Goal: Task Accomplishment & Management: Use online tool/utility

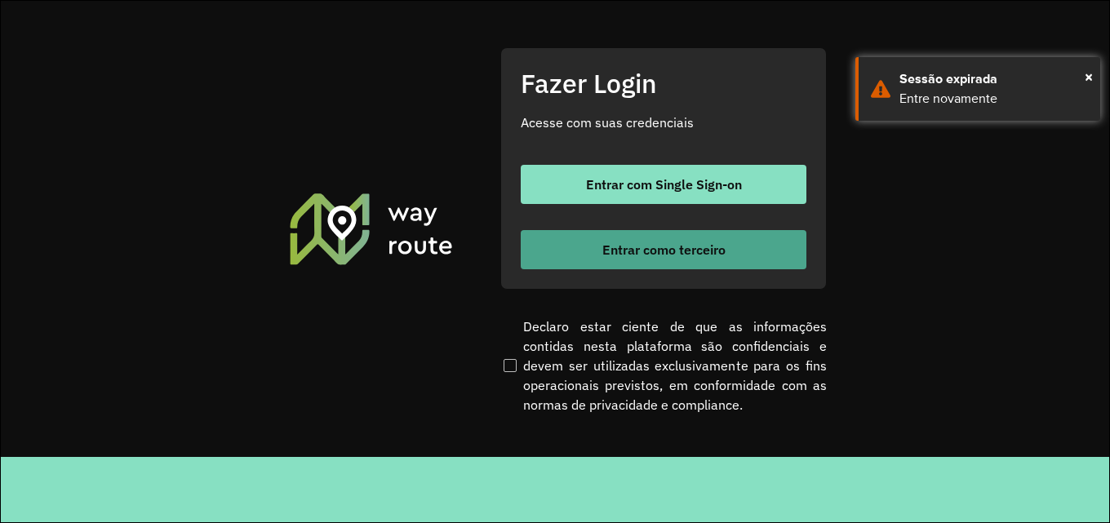
click at [778, 247] on button "Entrar como terceiro" at bounding box center [664, 249] width 286 height 39
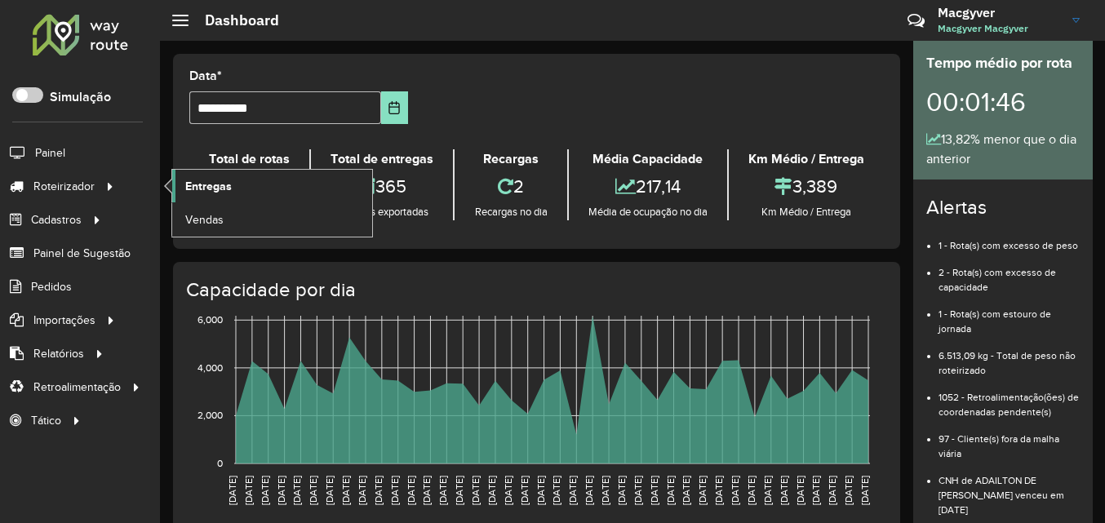
click at [256, 183] on link "Entregas" at bounding box center [272, 186] width 200 height 33
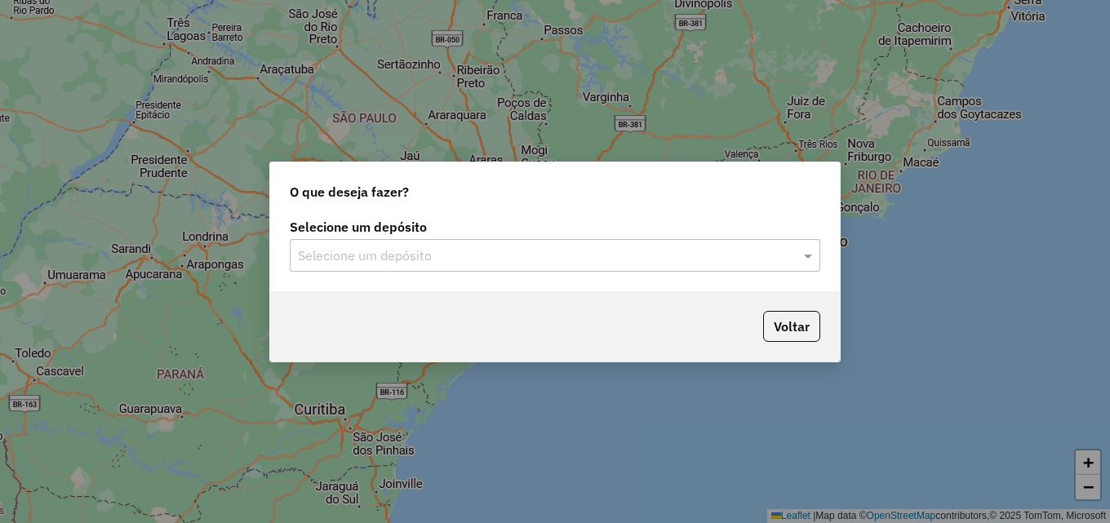
click at [344, 261] on input "text" at bounding box center [538, 256] width 481 height 20
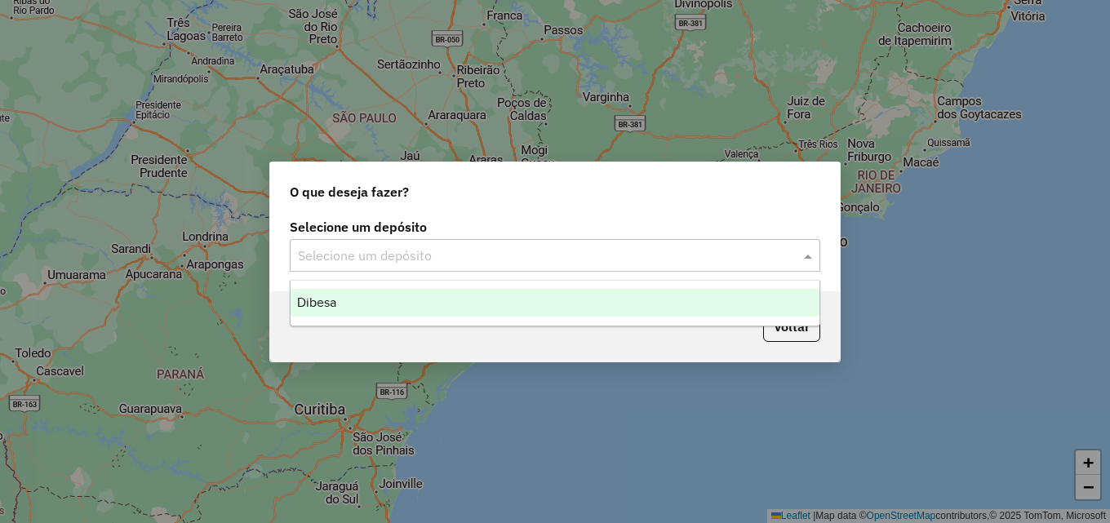
click at [335, 303] on span "Dibesa" at bounding box center [316, 302] width 39 height 14
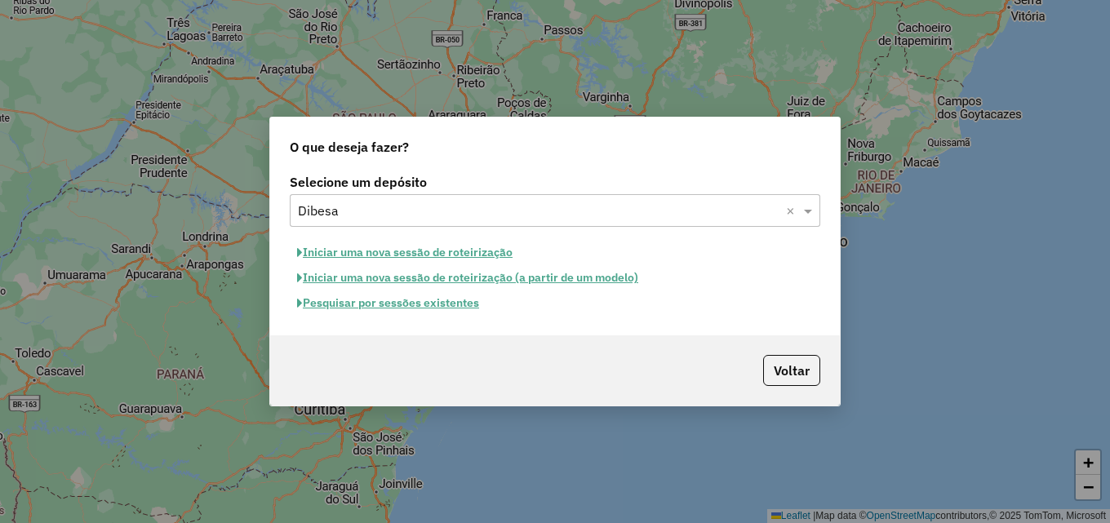
click at [361, 252] on button "Iniciar uma nova sessão de roteirização" at bounding box center [405, 252] width 230 height 25
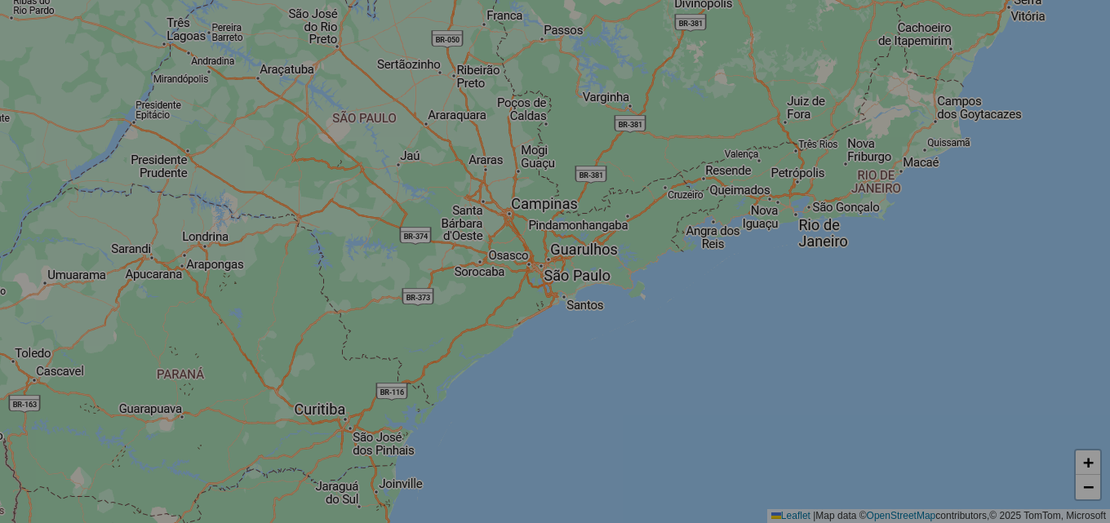
select select "*"
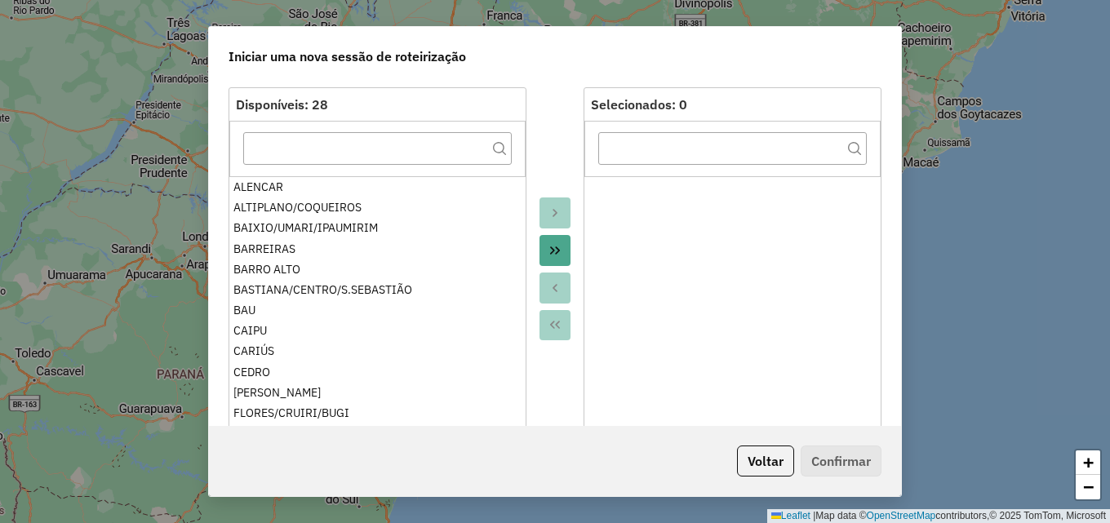
scroll to position [163, 0]
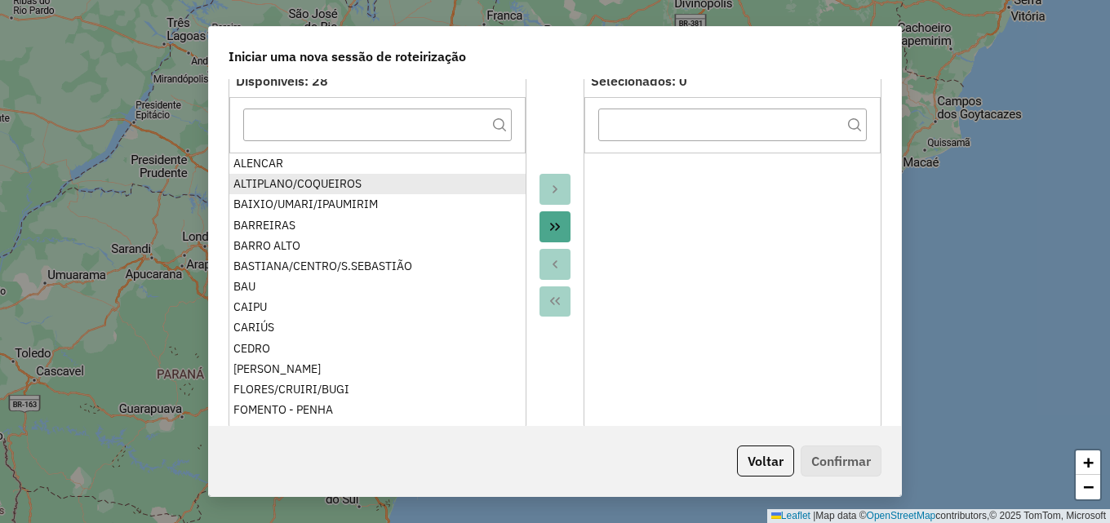
click at [303, 189] on div "ALTIPLANO/COQUEIROS" at bounding box center [377, 183] width 288 height 17
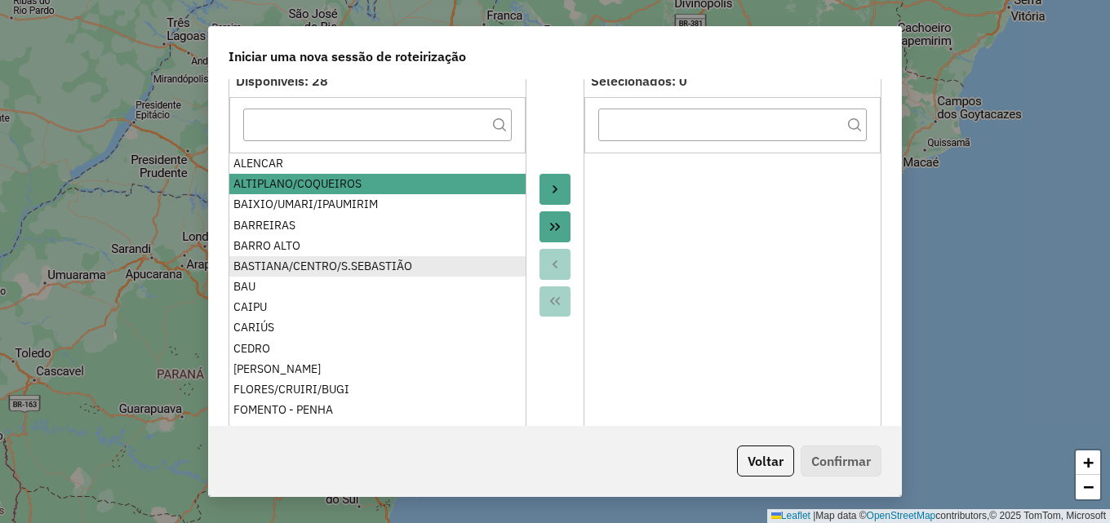
click at [314, 264] on div "BASTIANA/CENTRO/S.SEBASTIÃO" at bounding box center [377, 266] width 288 height 17
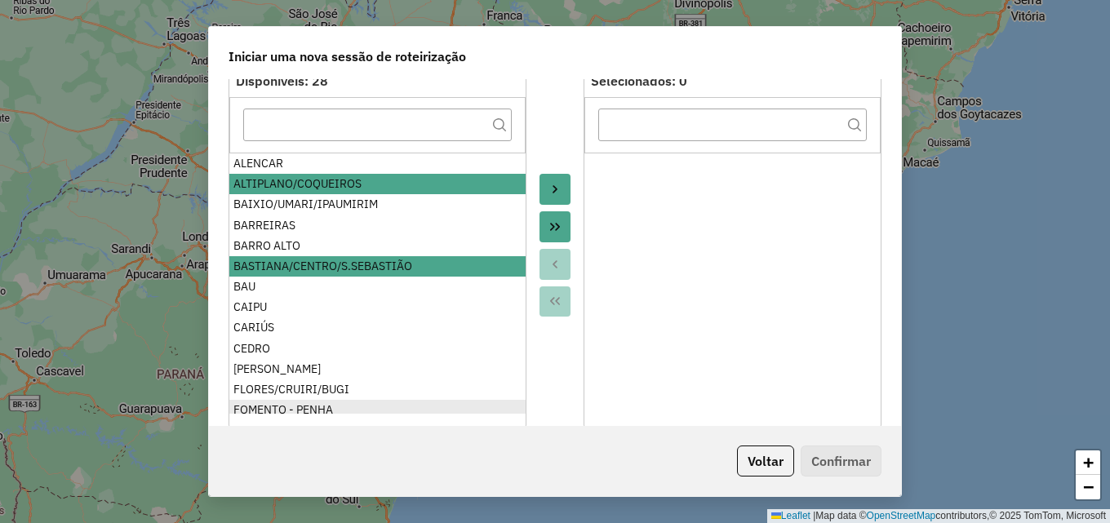
click at [271, 385] on div "FLORES/CRUIRI/BUGI" at bounding box center [377, 389] width 288 height 17
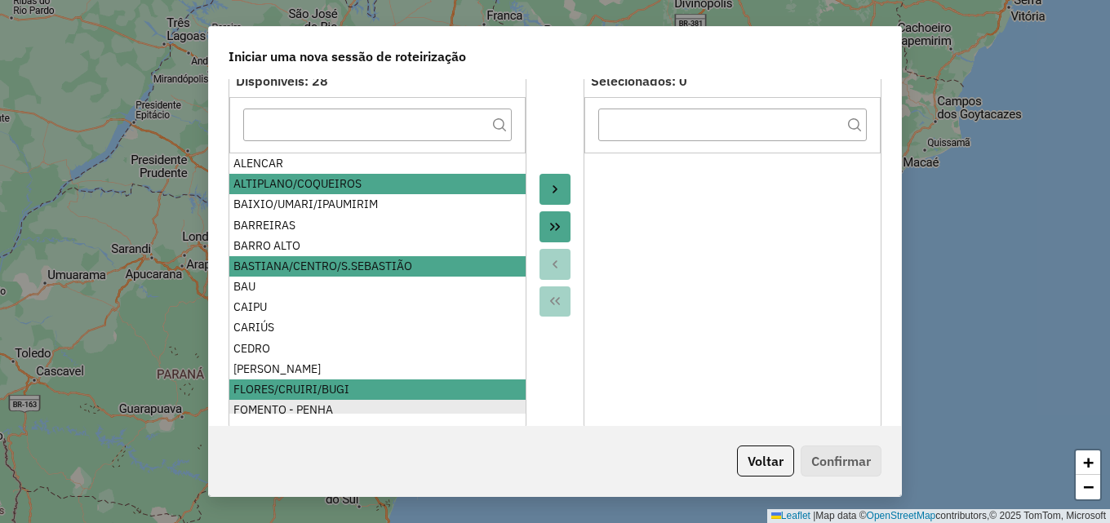
click at [275, 405] on div "FOMENTO - PENHA" at bounding box center [377, 409] width 288 height 17
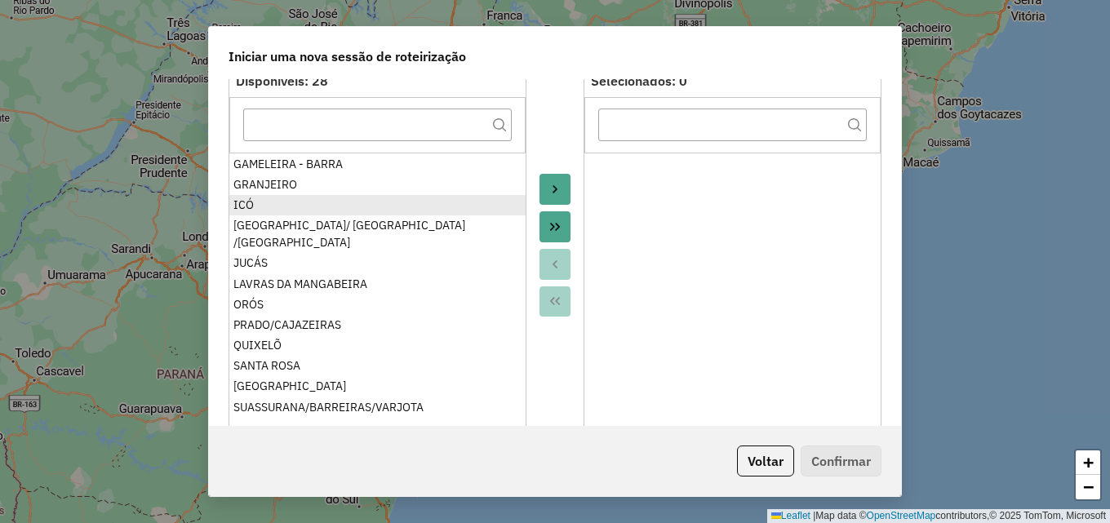
scroll to position [315, 0]
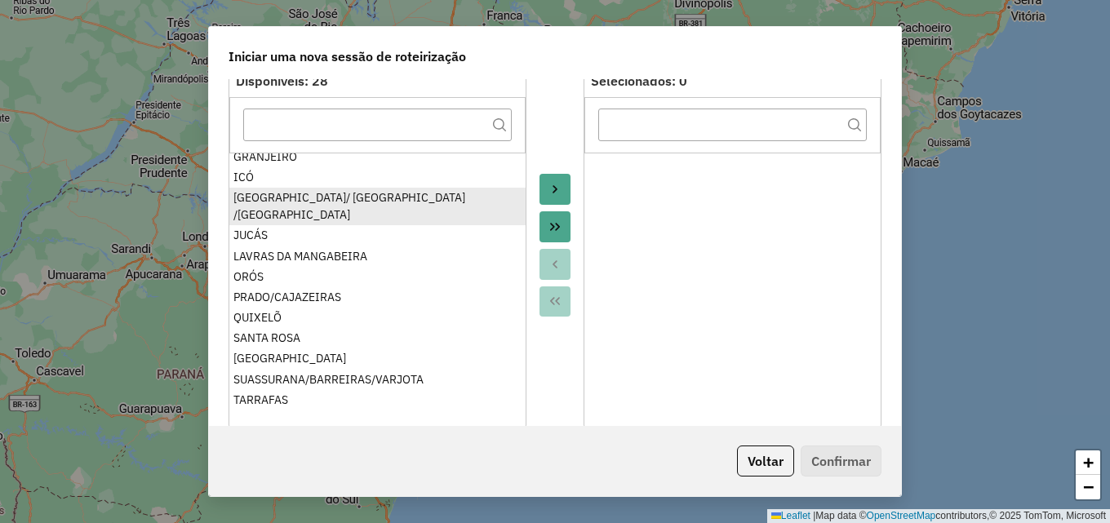
click at [296, 195] on div "[GEOGRAPHIC_DATA]/ [GEOGRAPHIC_DATA] /[GEOGRAPHIC_DATA]" at bounding box center [377, 206] width 288 height 34
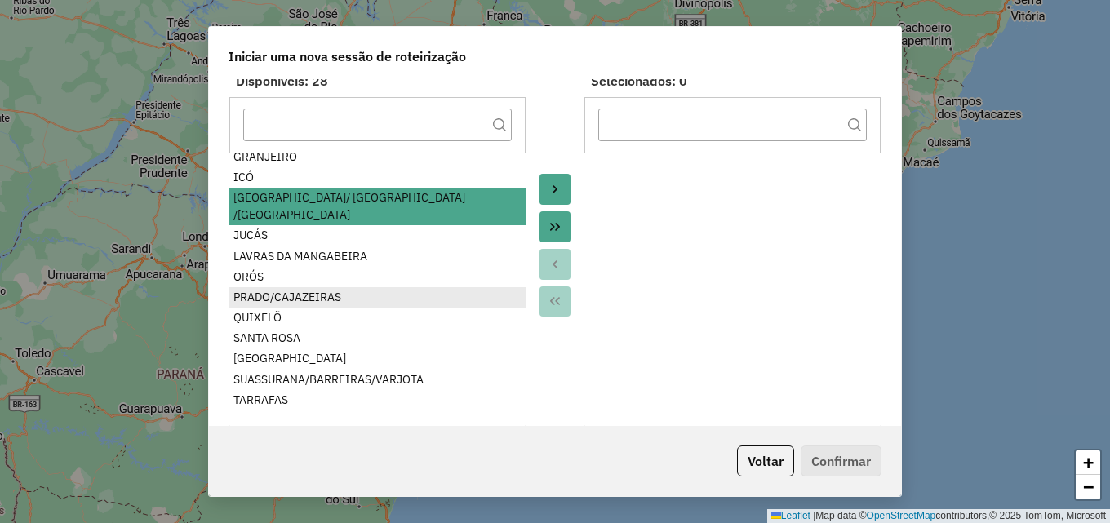
click at [296, 289] on div "PRADO/CAJAZEIRAS" at bounding box center [377, 297] width 288 height 17
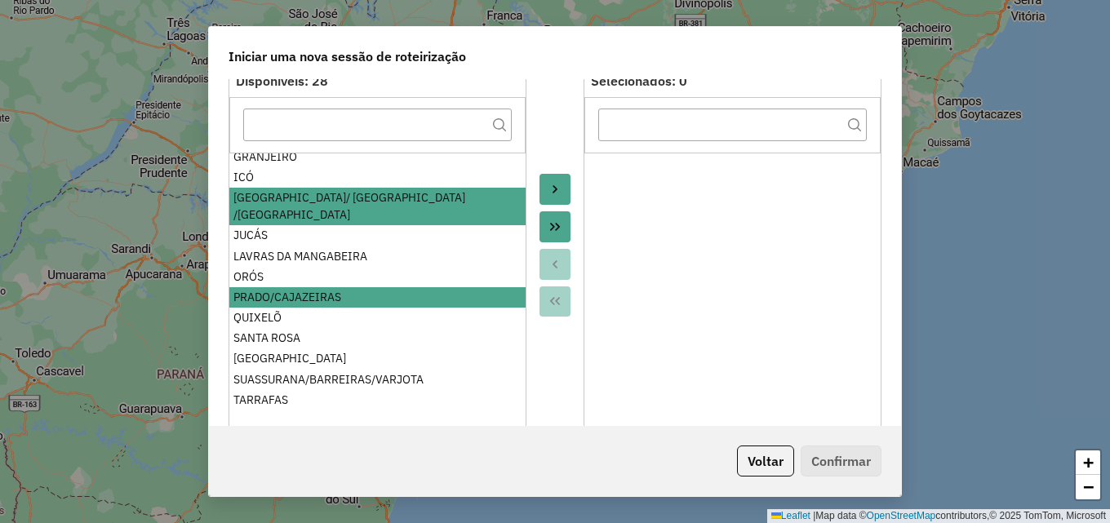
click at [548, 188] on icon "Move to Target" at bounding box center [554, 189] width 13 height 13
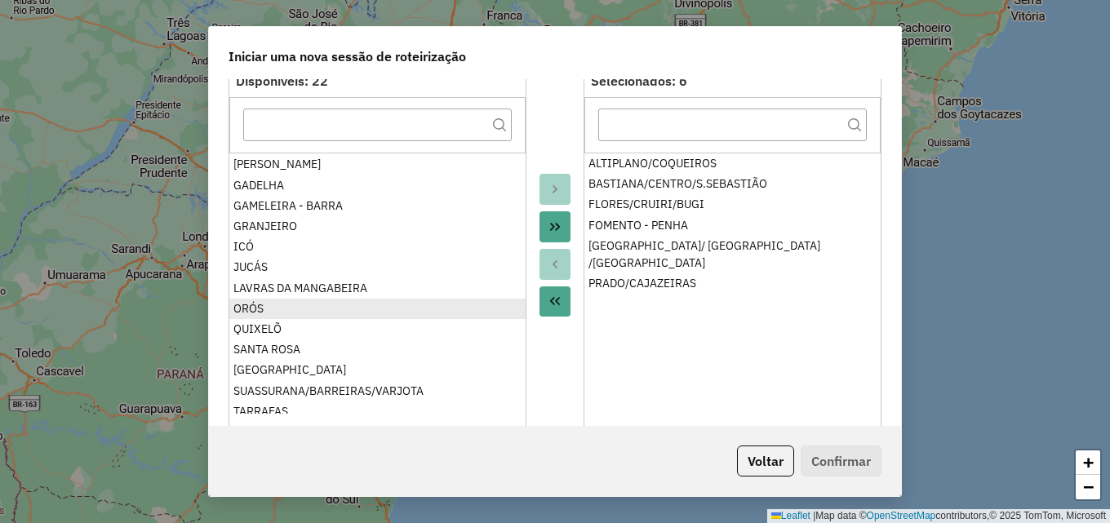
scroll to position [0, 0]
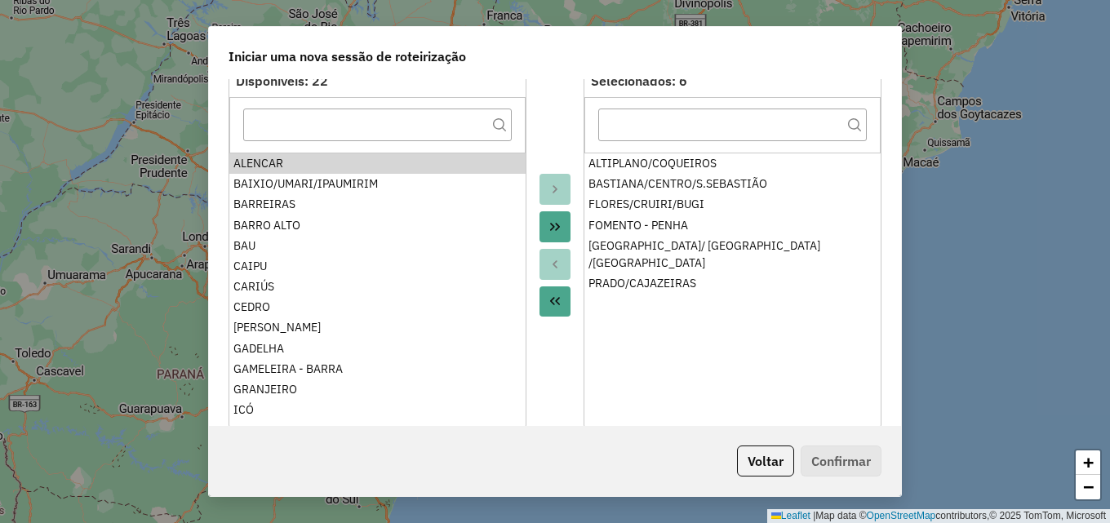
click at [264, 314] on ul "ALENCAR BAIXIO/UMARI/IPAUMIRIM BARREIRAS BARRO ALTO BAU CAIPU CARIÚS CEDRO FARI…" at bounding box center [377, 283] width 296 height 261
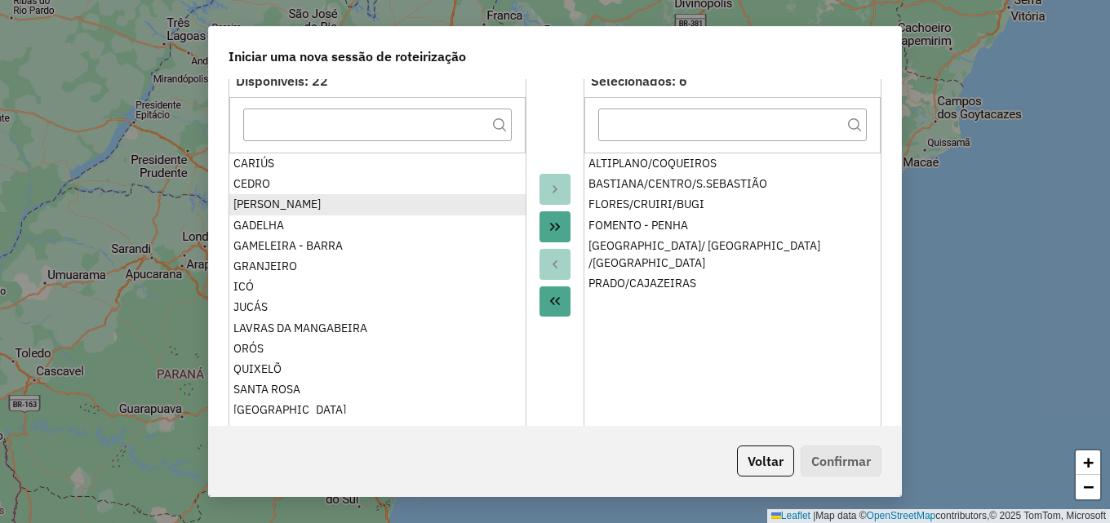
scroll to position [192, 0]
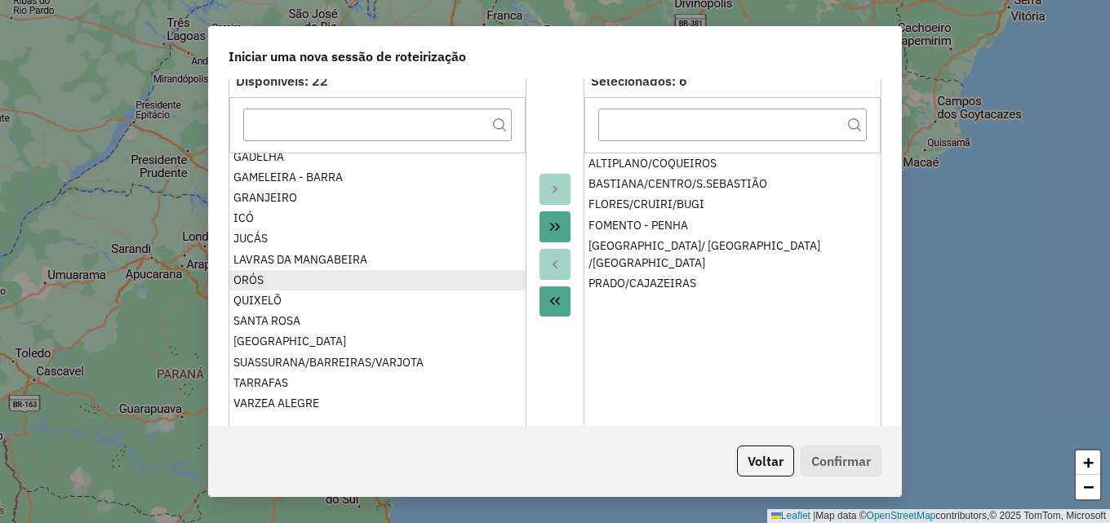
click at [246, 278] on div "ORÓS" at bounding box center [377, 280] width 288 height 17
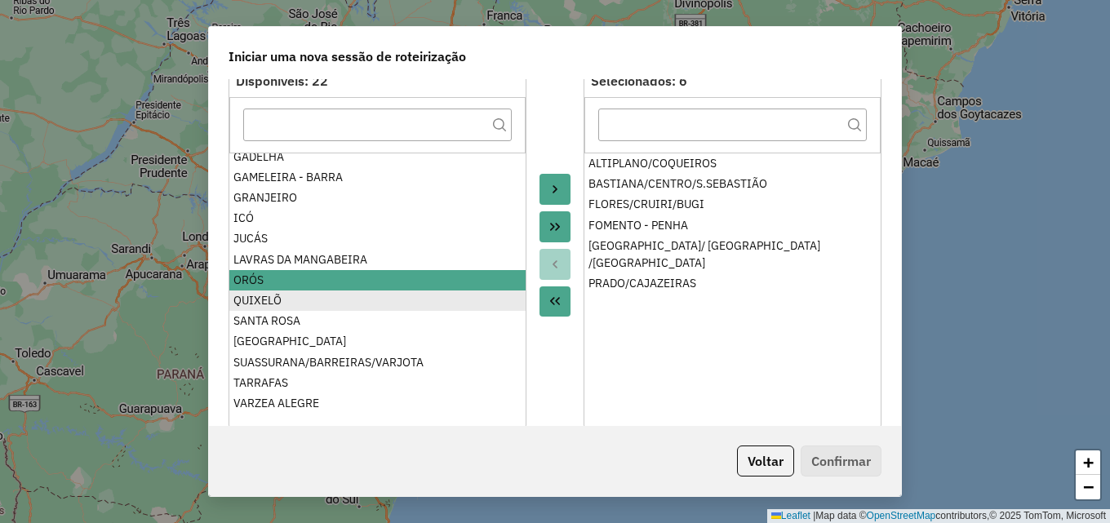
click at [259, 293] on div "QUIXELÕ" at bounding box center [377, 300] width 288 height 17
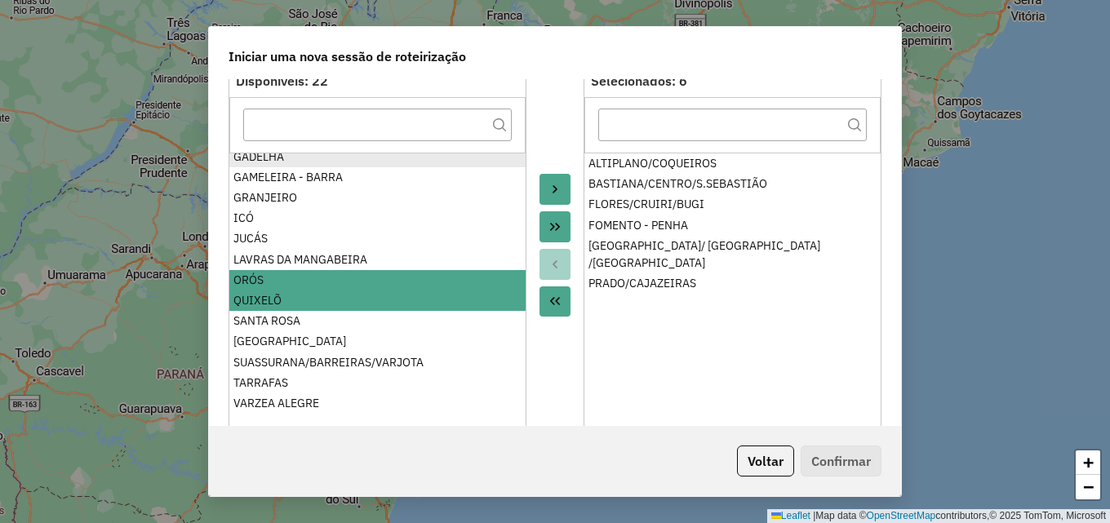
click at [264, 162] on div "GADELHA" at bounding box center [377, 157] width 288 height 17
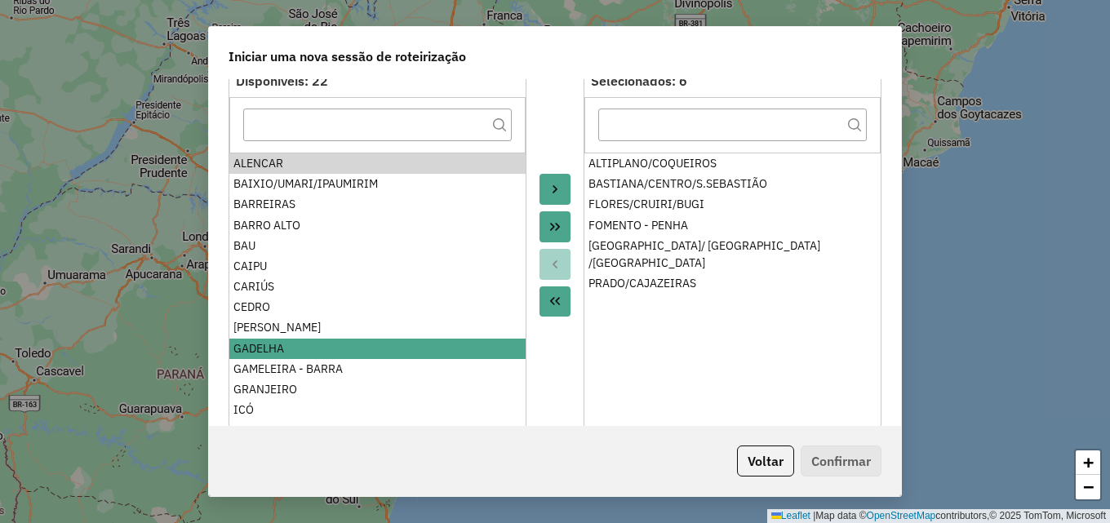
click at [552, 182] on button "Move to Target" at bounding box center [554, 189] width 31 height 31
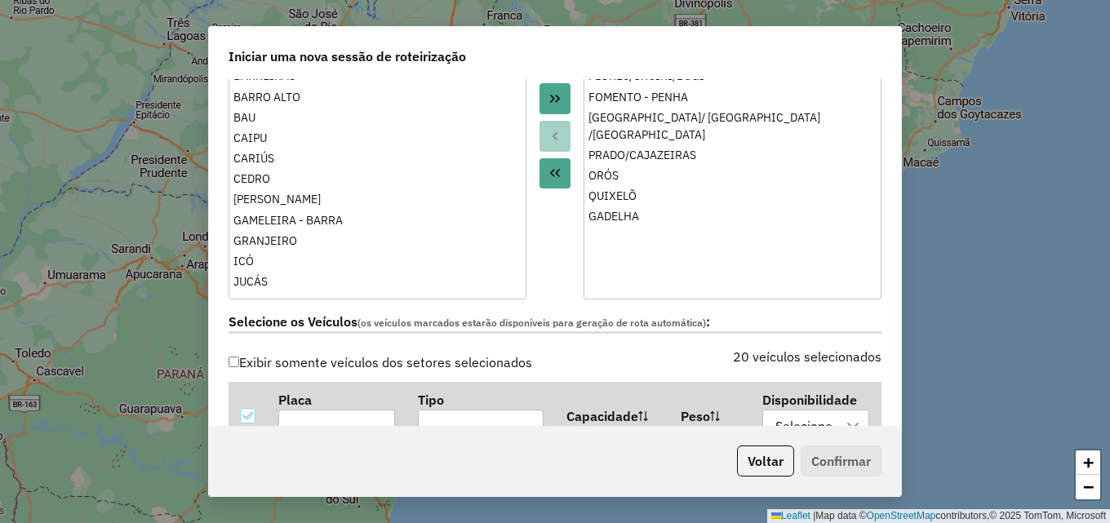
scroll to position [326, 0]
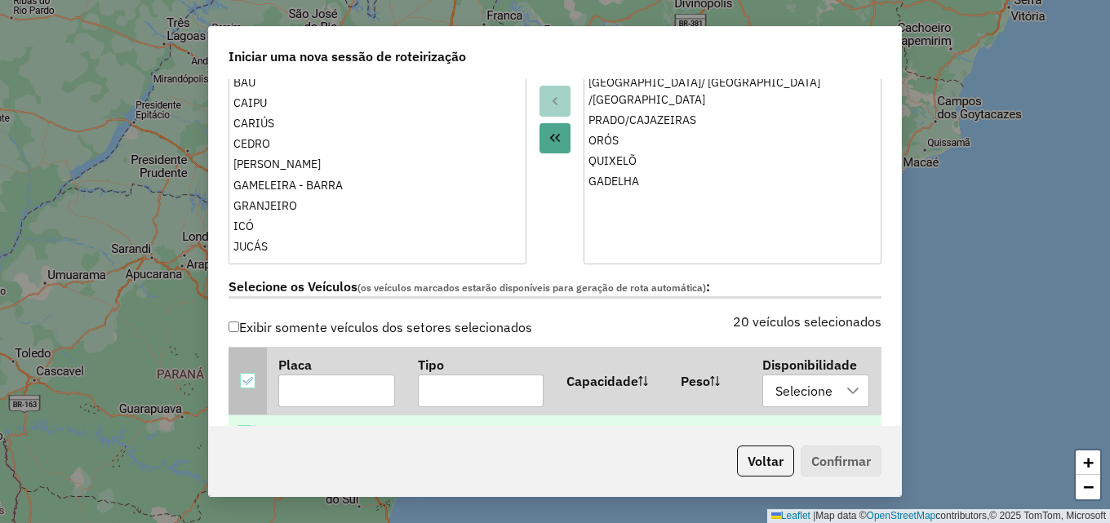
click at [250, 382] on icon at bounding box center [247, 380] width 11 height 11
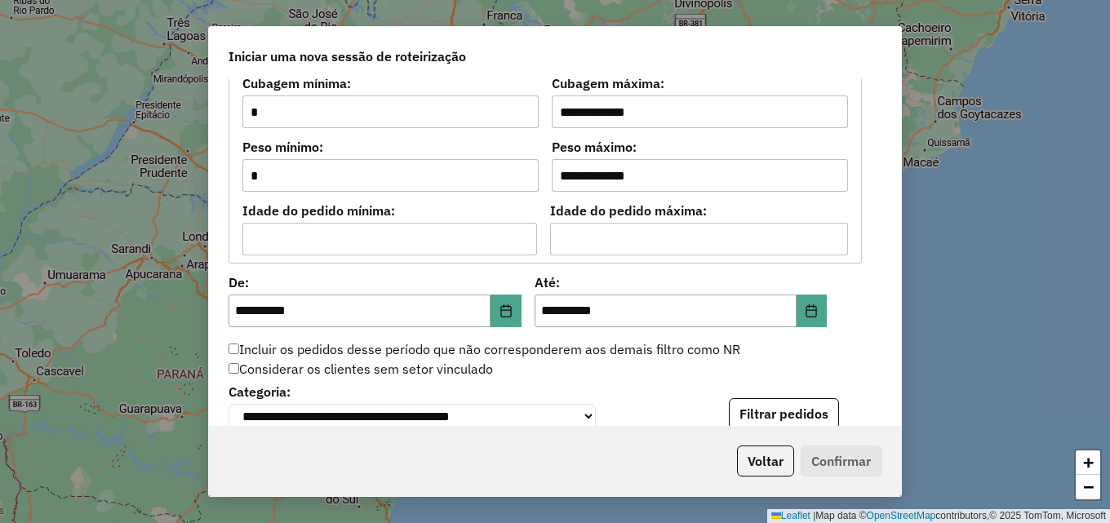
scroll to position [1387, 0]
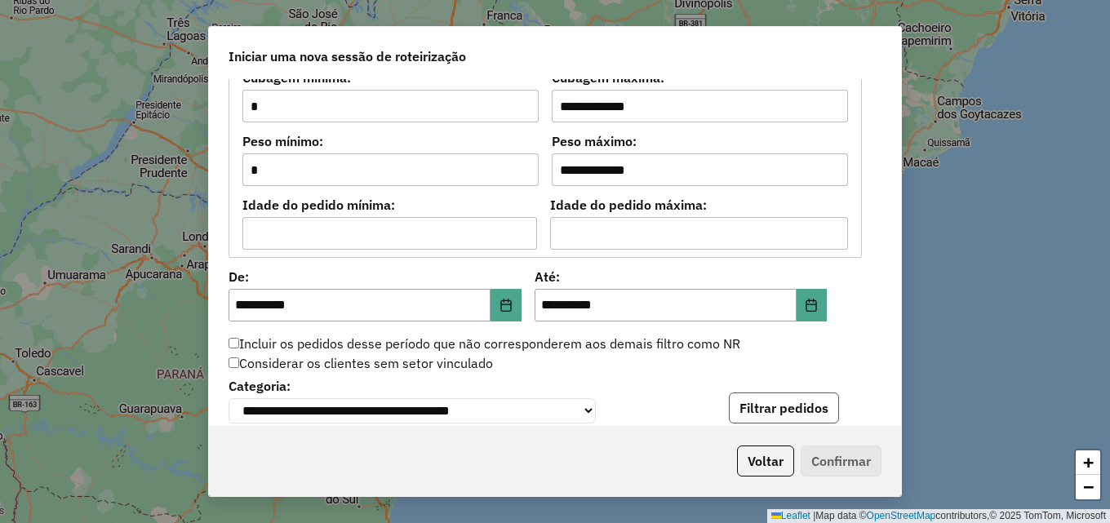
click at [756, 401] on button "Filtrar pedidos" at bounding box center [784, 408] width 110 height 31
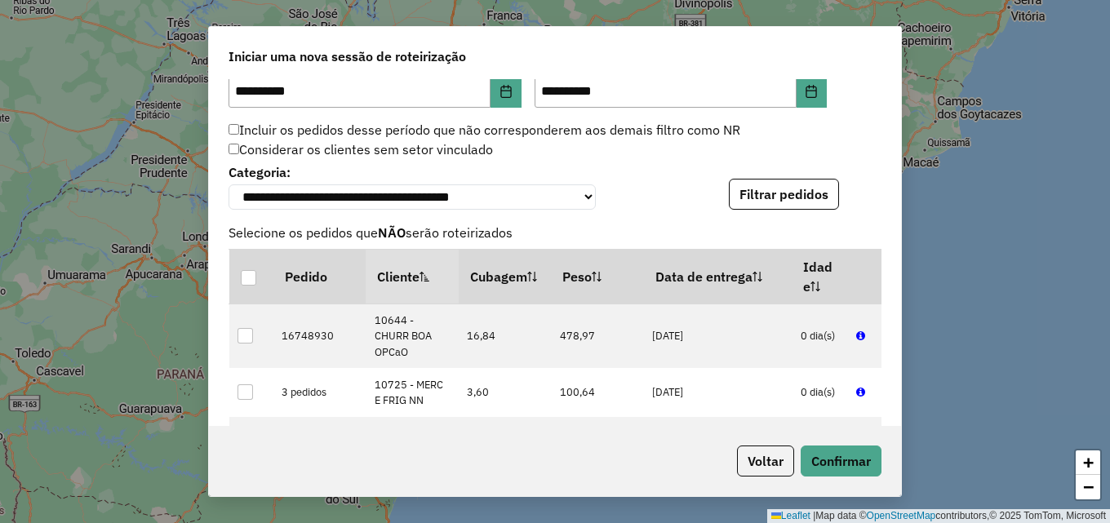
scroll to position [1632, 0]
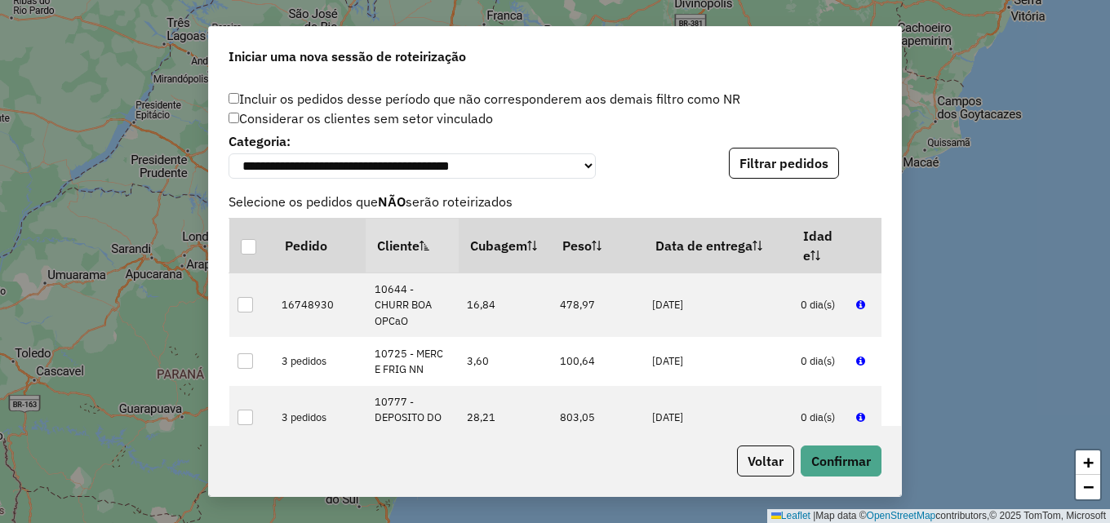
click at [621, 232] on th "Peso" at bounding box center [597, 245] width 93 height 55
click at [614, 243] on th "Peso" at bounding box center [597, 245] width 93 height 55
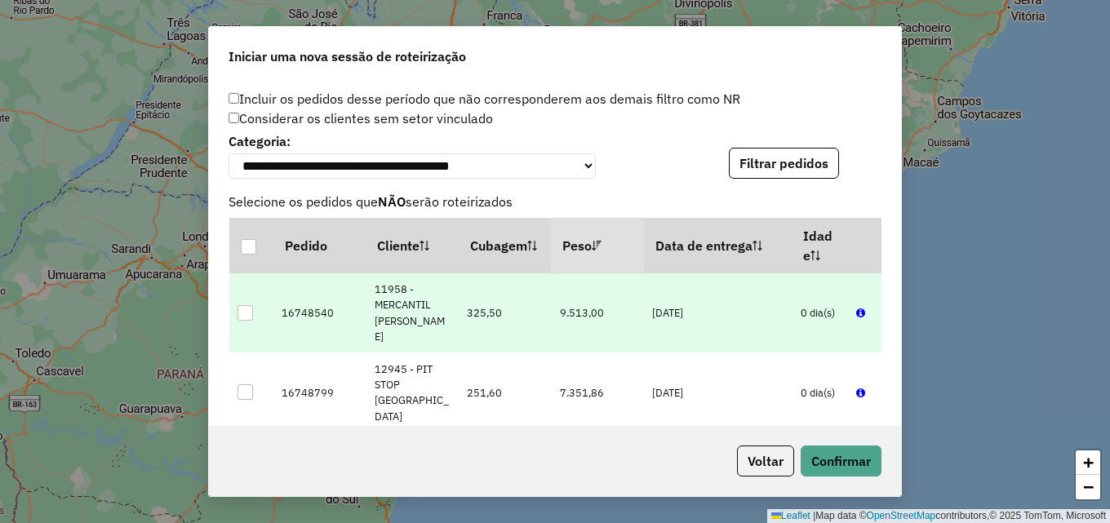
click at [242, 307] on div at bounding box center [245, 313] width 16 height 16
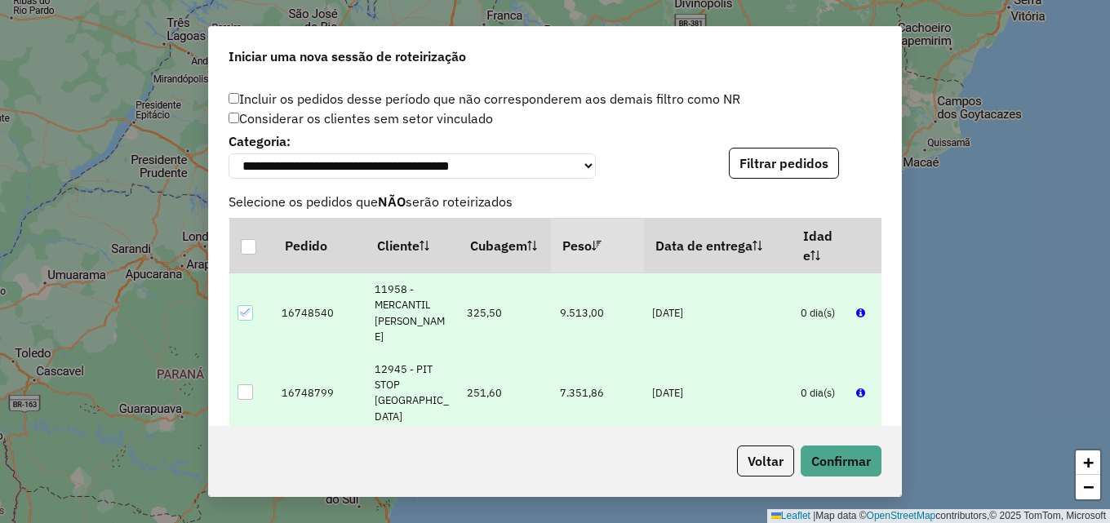
click at [242, 384] on div at bounding box center [245, 392] width 16 height 16
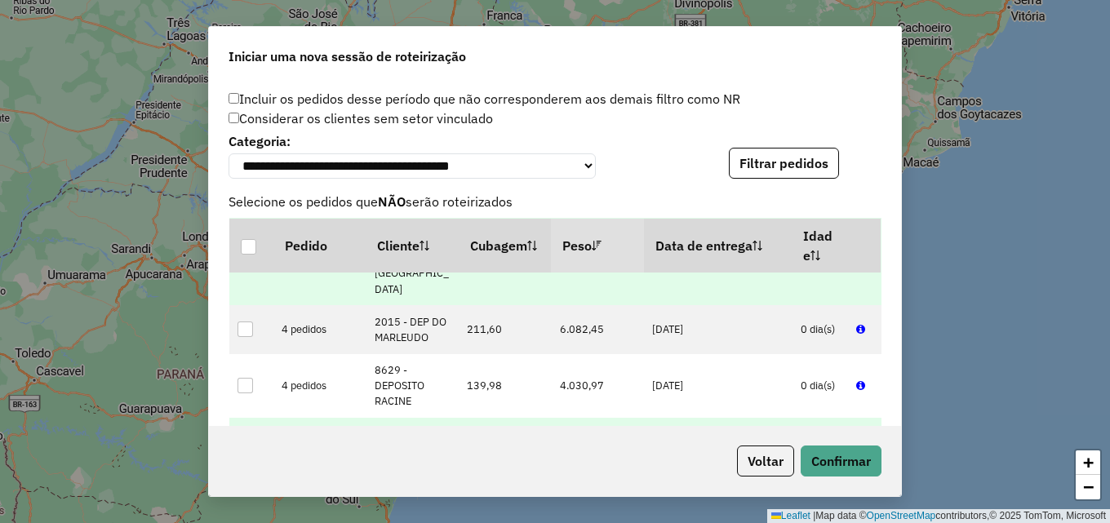
scroll to position [163, 0]
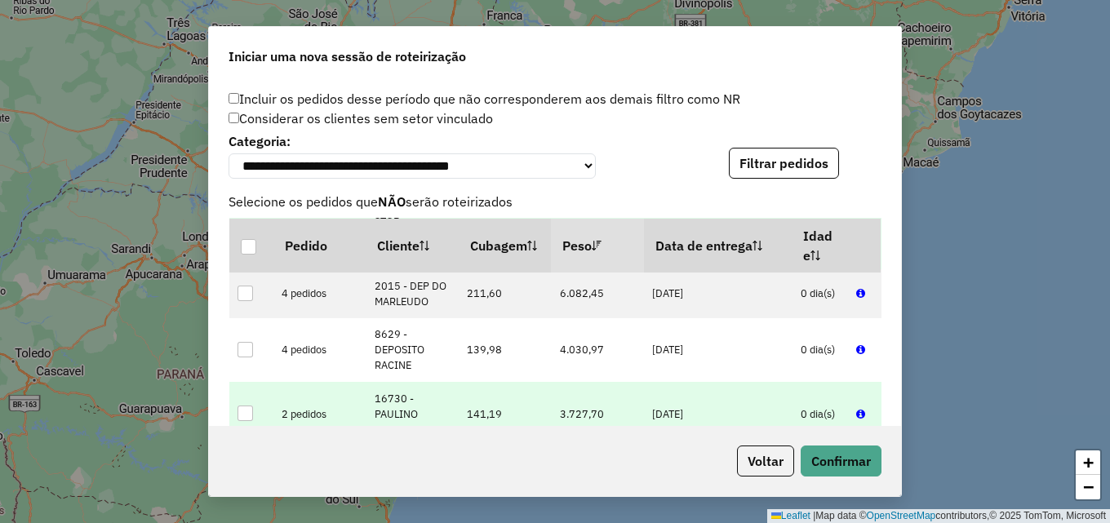
click at [246, 406] on div at bounding box center [245, 414] width 16 height 16
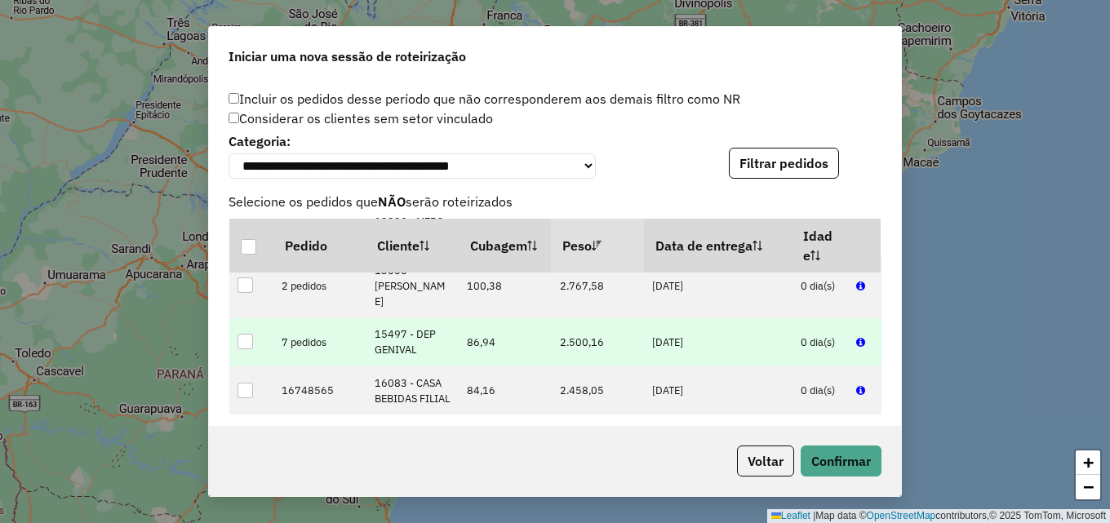
scroll to position [408, 0]
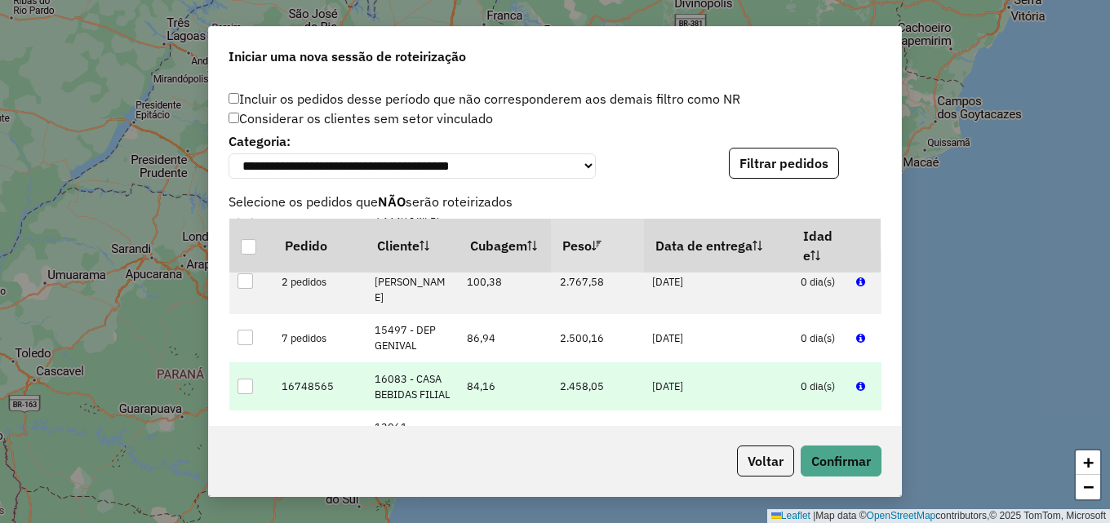
click at [248, 379] on div at bounding box center [245, 387] width 16 height 16
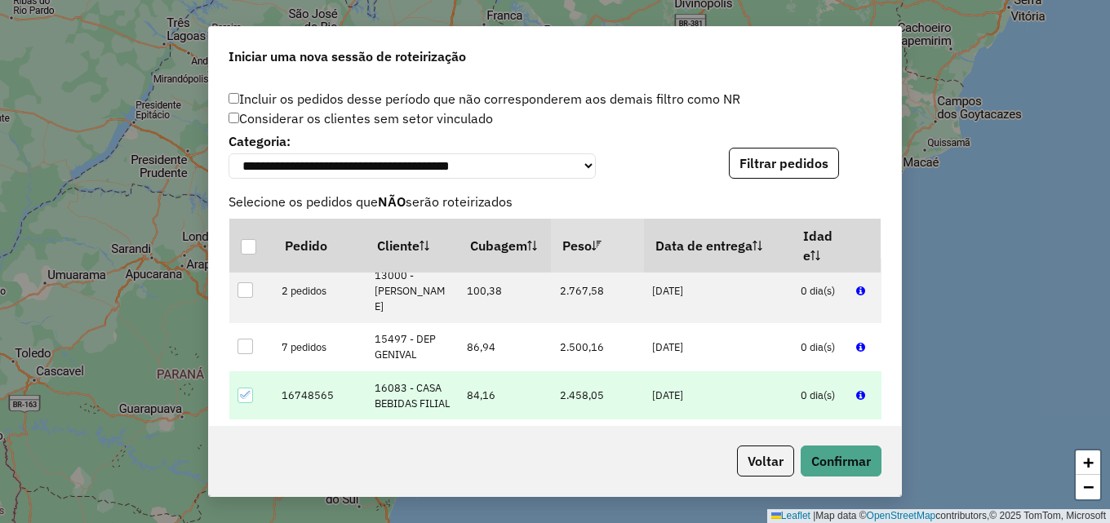
scroll to position [3165, 0]
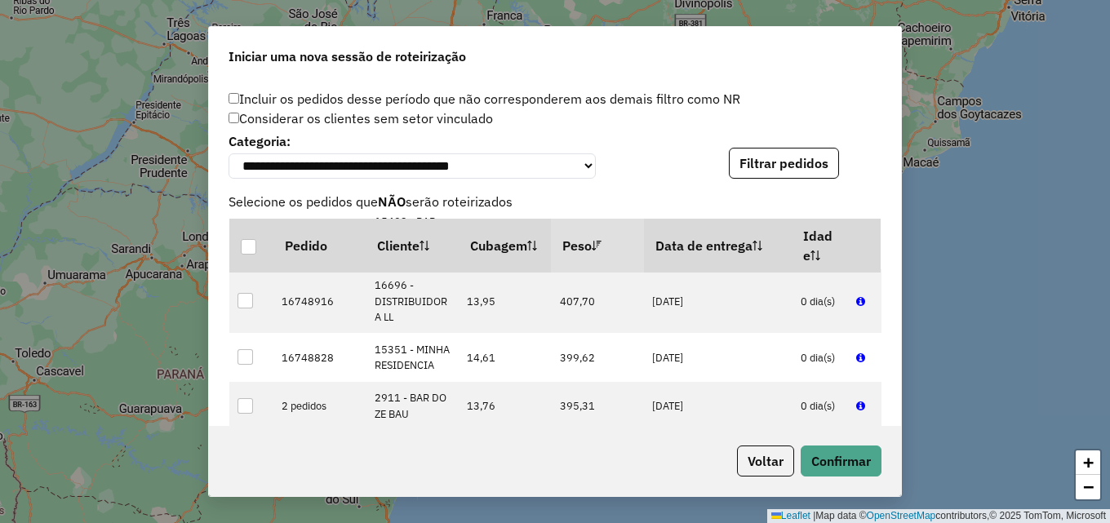
click at [677, 151] on div "**********" at bounding box center [554, 154] width 653 height 50
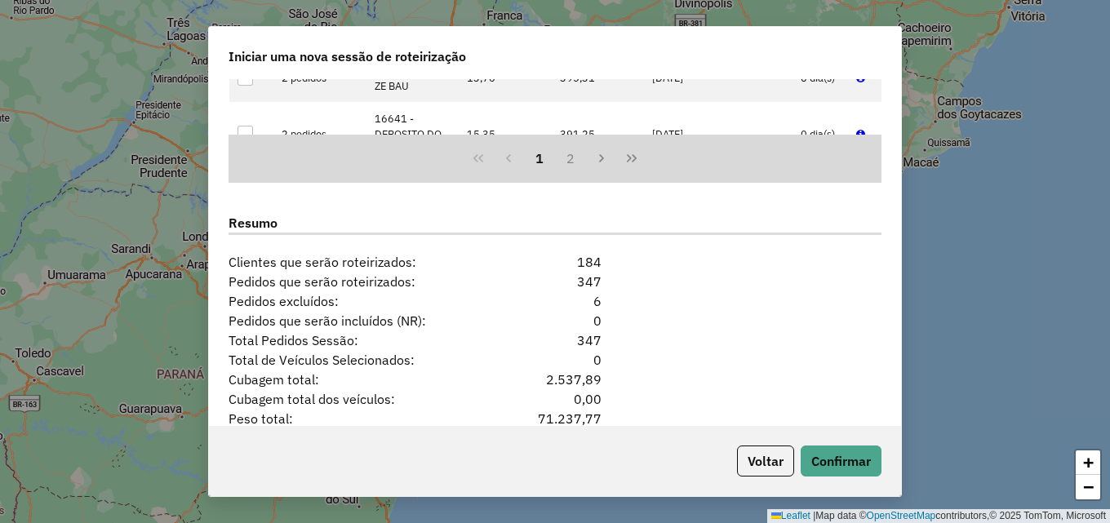
scroll to position [2060, 0]
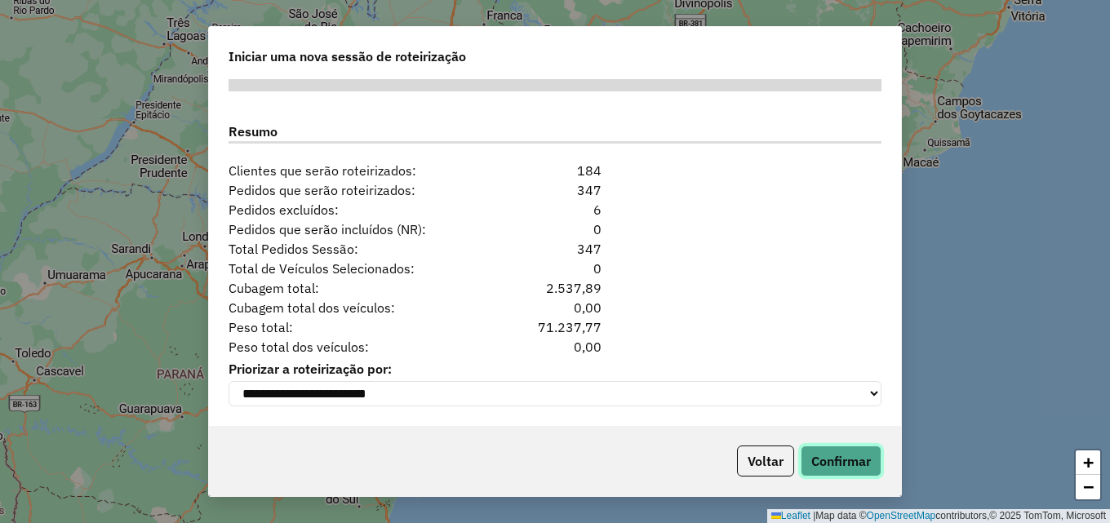
click at [854, 456] on button "Confirmar" at bounding box center [841, 461] width 81 height 31
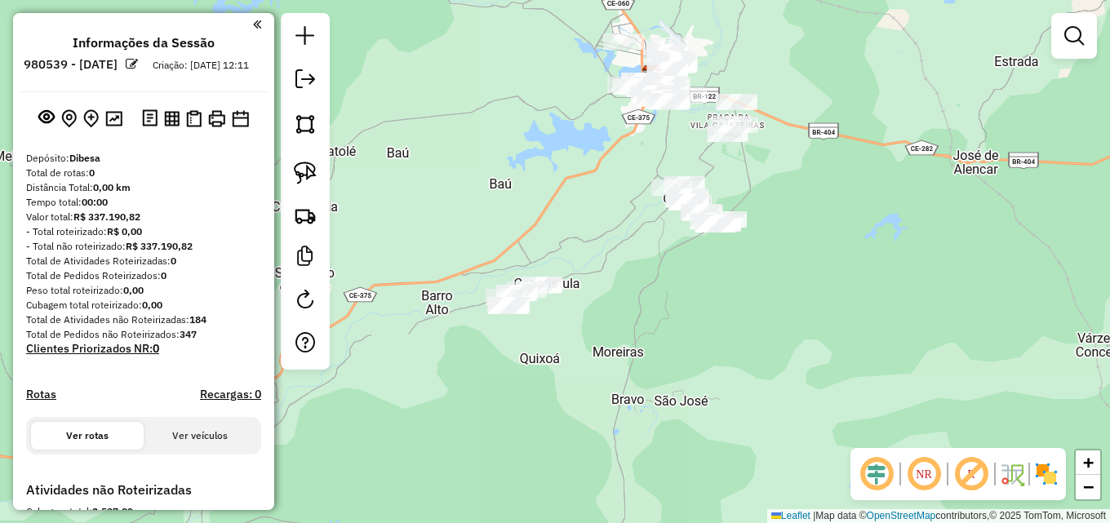
drag, startPoint x: 541, startPoint y: 289, endPoint x: 610, endPoint y: 197, distance: 114.2
click at [610, 197] on div "Janela de atendimento Grade de atendimento Capacidade Transportadoras Veículos …" at bounding box center [555, 261] width 1110 height 523
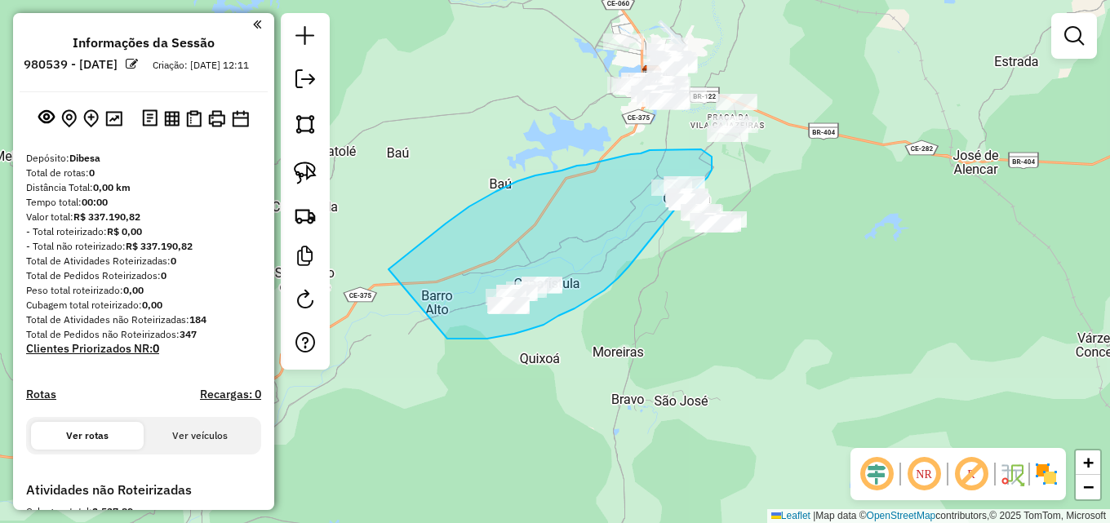
drag, startPoint x: 431, startPoint y: 236, endPoint x: 447, endPoint y: 339, distance: 104.1
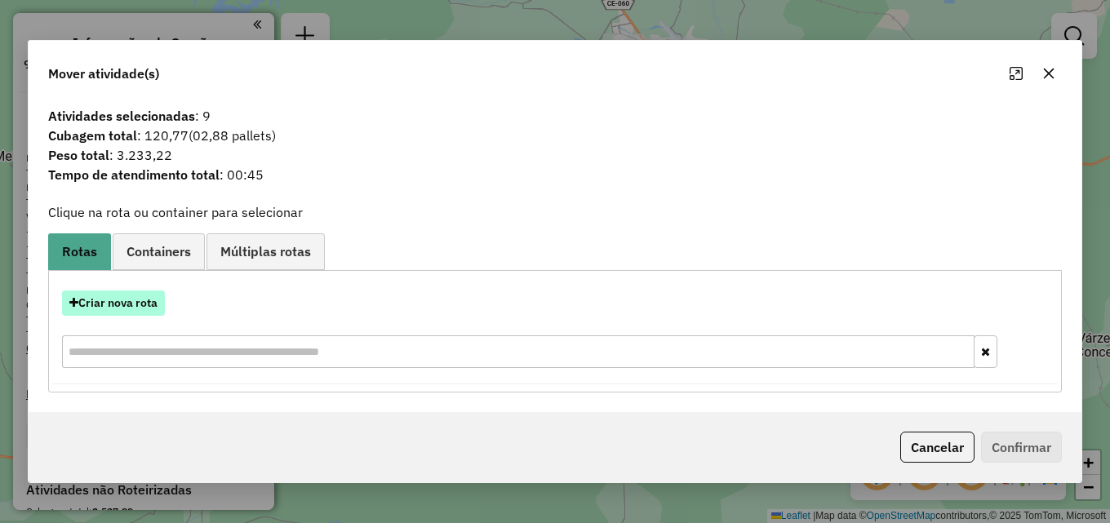
click at [139, 301] on button "Criar nova rota" at bounding box center [113, 303] width 103 height 25
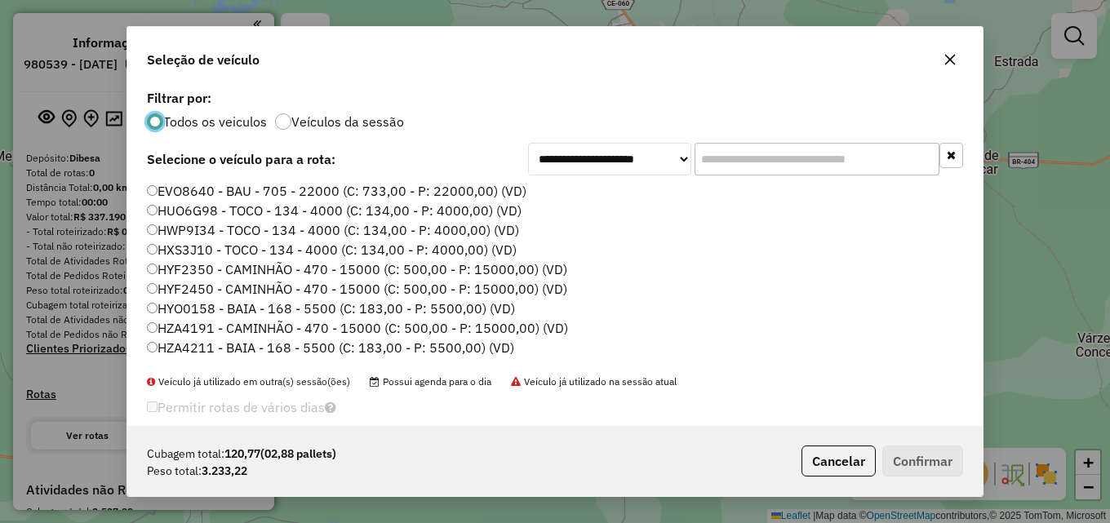
scroll to position [9, 5]
click at [808, 162] on input "text" at bounding box center [816, 159] width 245 height 33
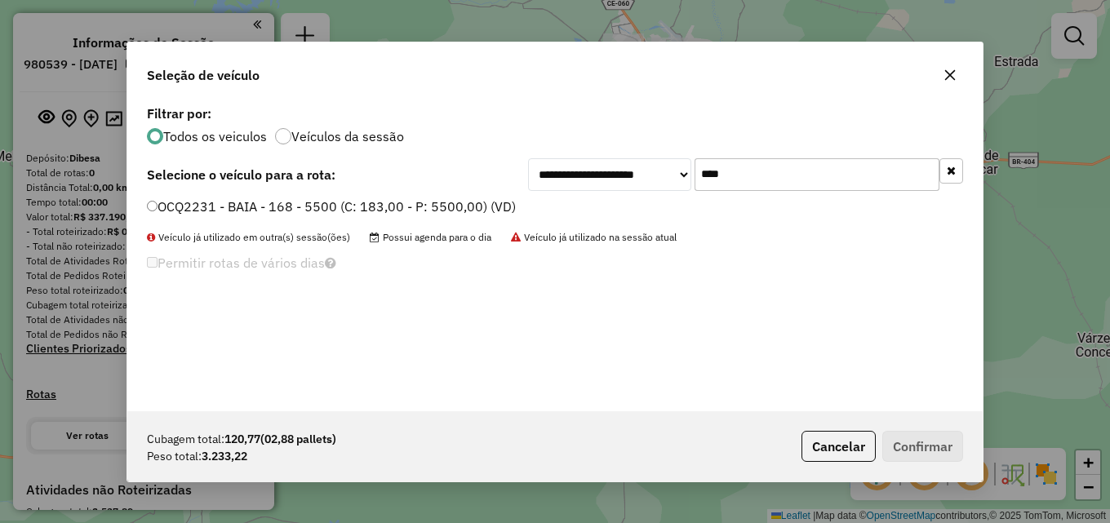
type input "****"
click at [437, 211] on label "OCQ2231 - BAIA - 168 - 5500 (C: 183,00 - P: 5500,00) (VD)" at bounding box center [331, 207] width 369 height 20
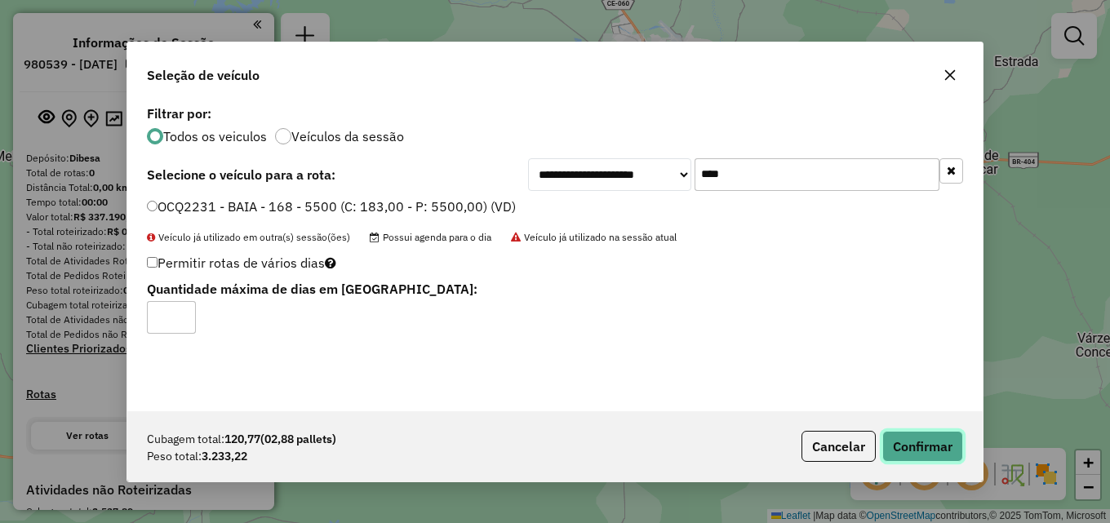
click at [928, 460] on button "Confirmar" at bounding box center [922, 446] width 81 height 31
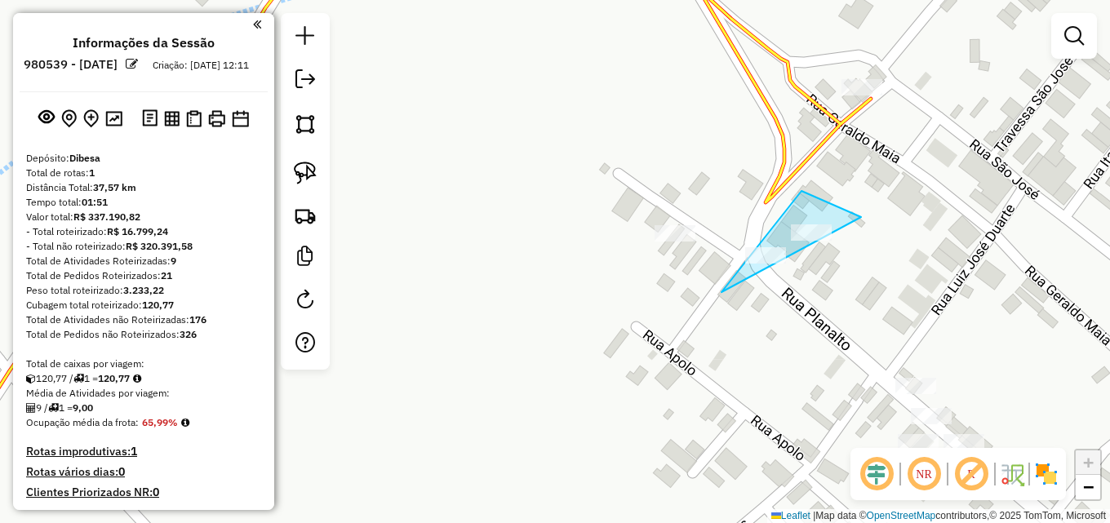
drag, startPoint x: 721, startPoint y: 292, endPoint x: 740, endPoint y: 307, distance: 23.8
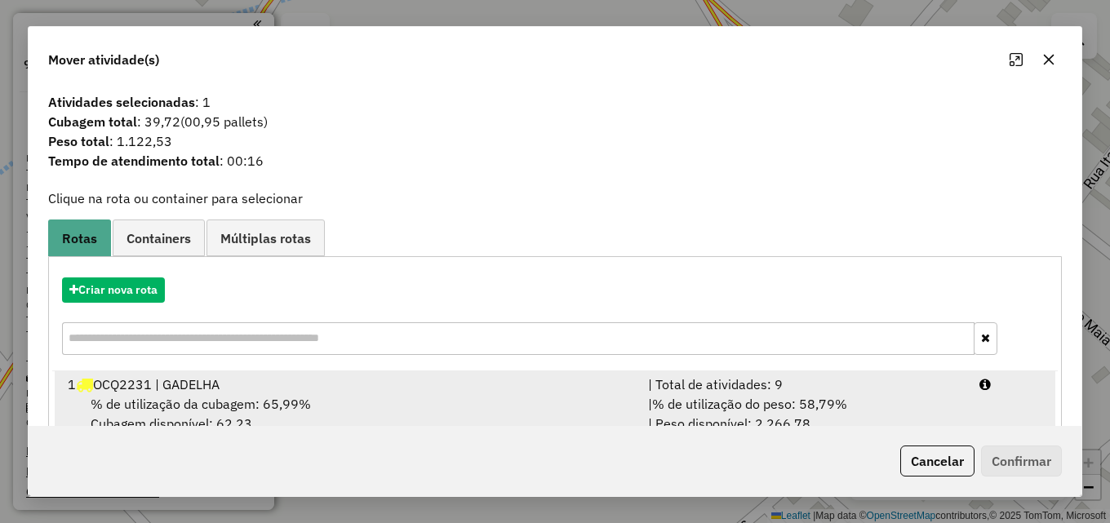
click at [616, 387] on div "1 OCQ2231 | GADELHA" at bounding box center [348, 385] width 580 height 20
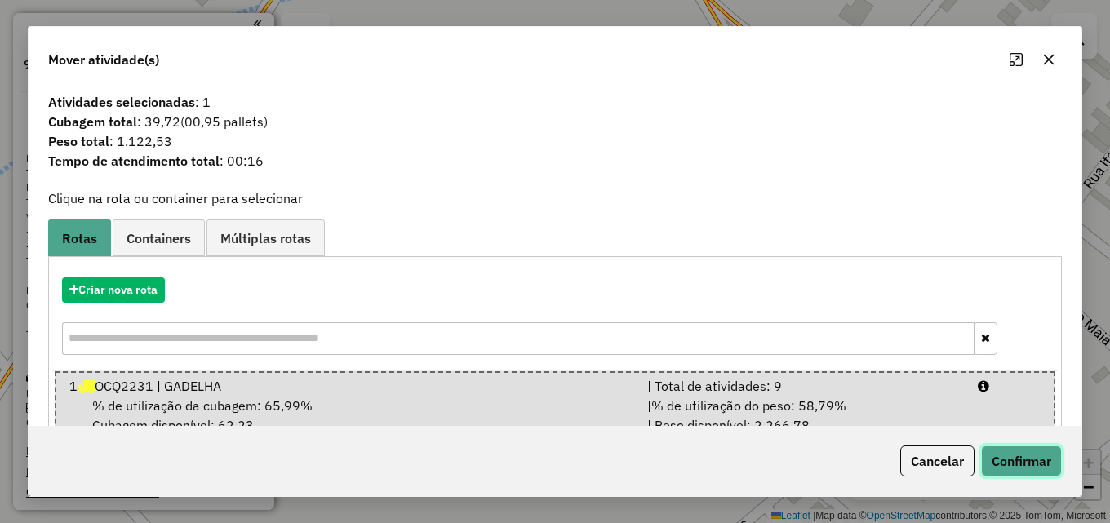
click at [1030, 461] on button "Confirmar" at bounding box center [1021, 461] width 81 height 31
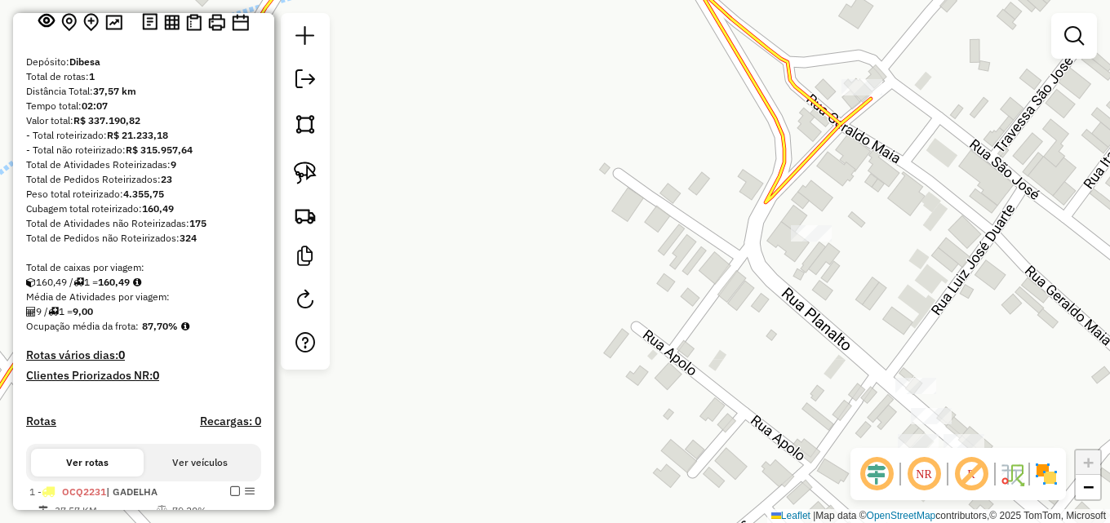
scroll to position [245, 0]
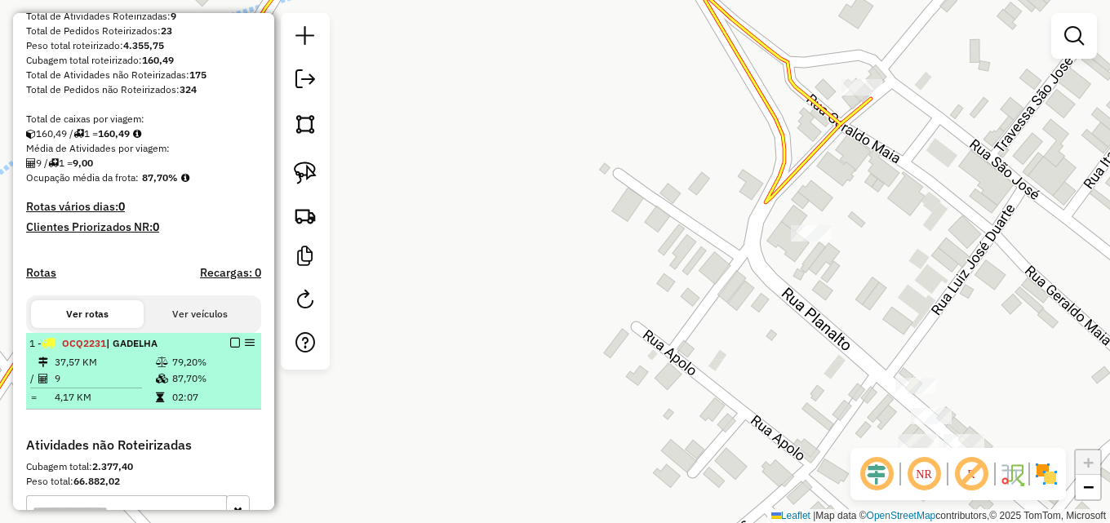
click at [118, 351] on div "1 - OCQ2231 | GADELHA" at bounding box center [115, 343] width 173 height 15
select select "**********"
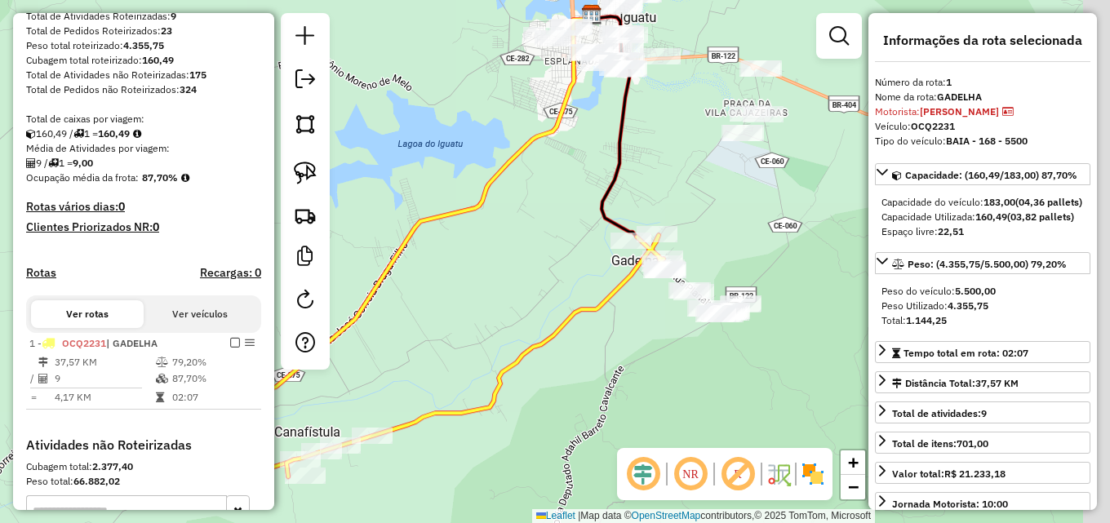
drag, startPoint x: 604, startPoint y: 311, endPoint x: 574, endPoint y: 285, distance: 39.9
click at [471, 295] on div "Janela de atendimento Grade de atendimento Capacidade Transportadoras Veículos …" at bounding box center [555, 261] width 1110 height 523
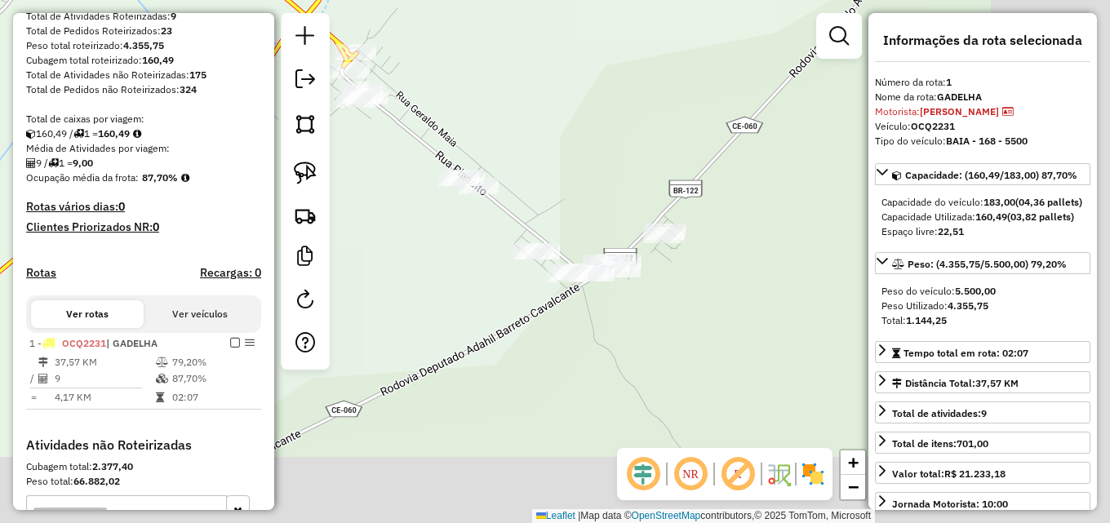
drag, startPoint x: 633, startPoint y: 331, endPoint x: 342, endPoint y: 180, distance: 328.5
click at [342, 180] on div "Janela de atendimento Grade de atendimento Capacidade Transportadoras Veículos …" at bounding box center [555, 261] width 1110 height 523
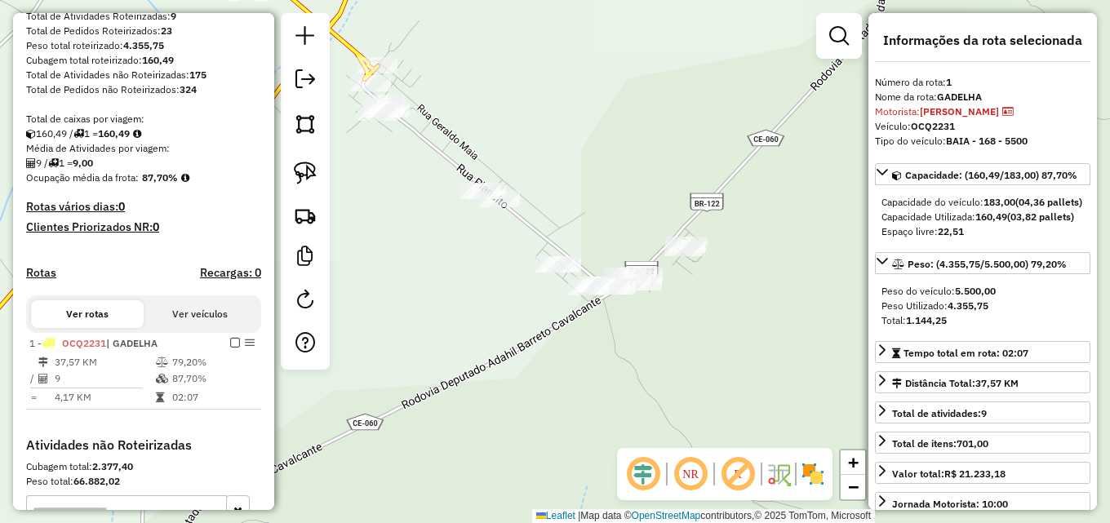
drag, startPoint x: 355, startPoint y: 165, endPoint x: 379, endPoint y: 179, distance: 27.4
click at [379, 179] on div "Janela de atendimento Grade de atendimento Capacidade Transportadoras Veículos …" at bounding box center [555, 261] width 1110 height 523
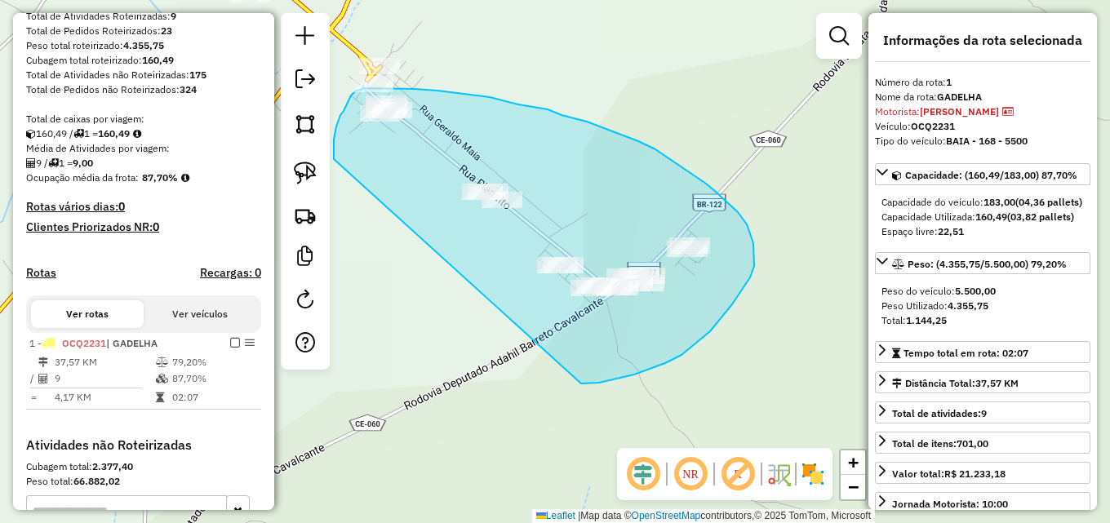
drag, startPoint x: 334, startPoint y: 151, endPoint x: 574, endPoint y: 385, distance: 335.9
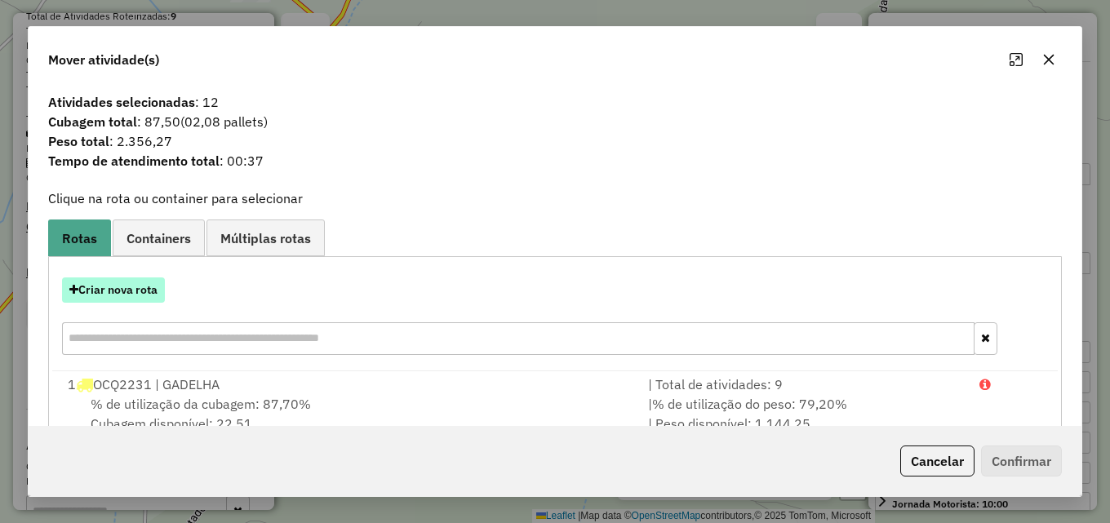
click at [134, 280] on button "Criar nova rota" at bounding box center [113, 289] width 103 height 25
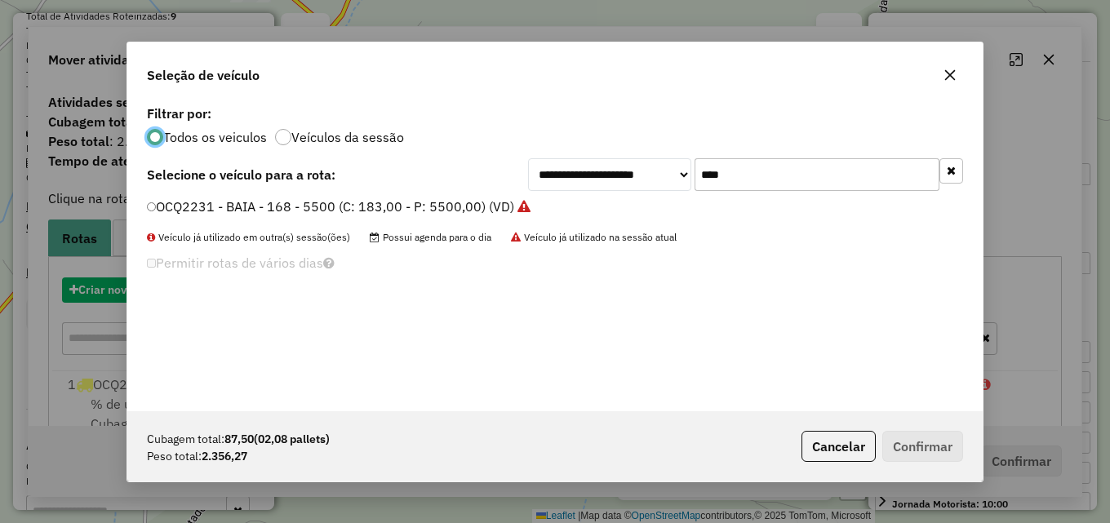
scroll to position [9, 5]
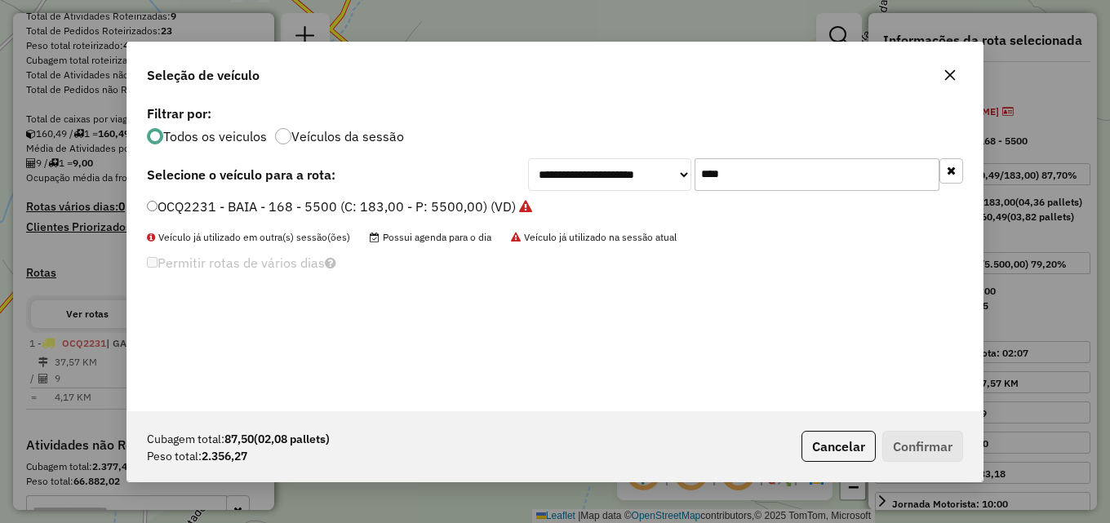
drag, startPoint x: 674, startPoint y: 169, endPoint x: 475, endPoint y: 188, distance: 200.0
click at [508, 183] on div "**********" at bounding box center [555, 174] width 816 height 33
type input "****"
click at [369, 208] on label "HXS3J10 - TOCO - 134 - 4000 (C: 134,00 - P: 4000,00) (VD)" at bounding box center [332, 207] width 370 height 20
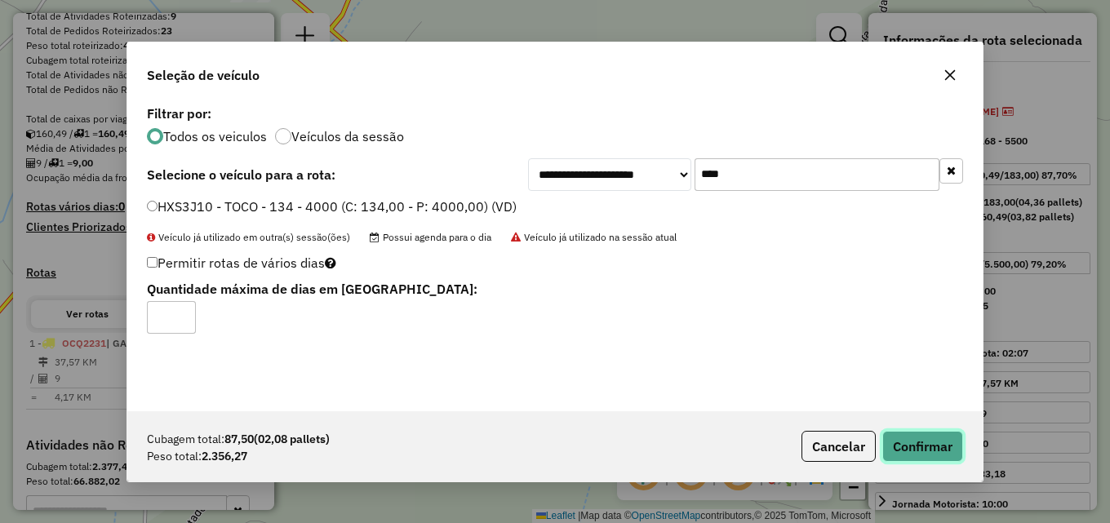
click at [923, 446] on button "Confirmar" at bounding box center [922, 446] width 81 height 31
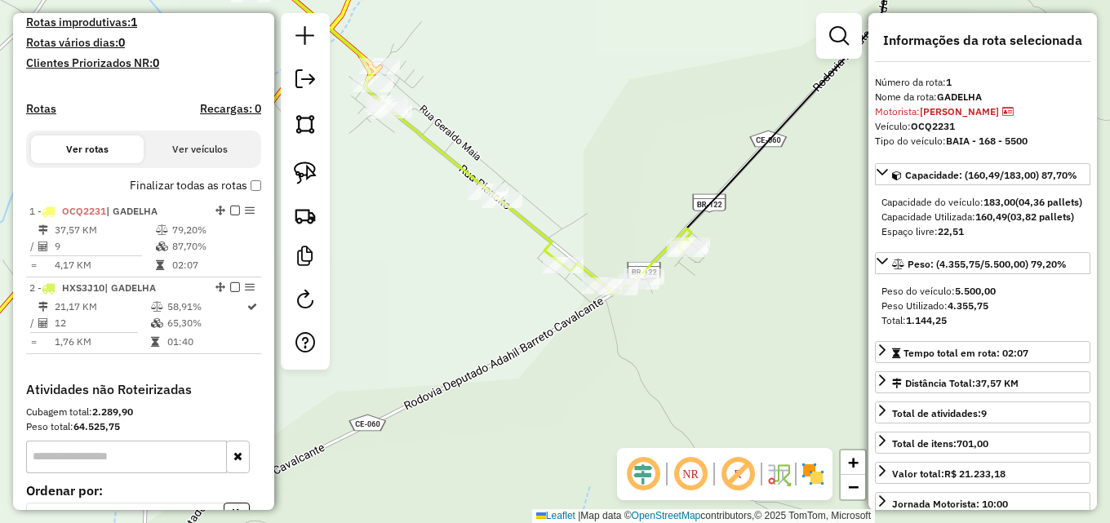
scroll to position [579, 0]
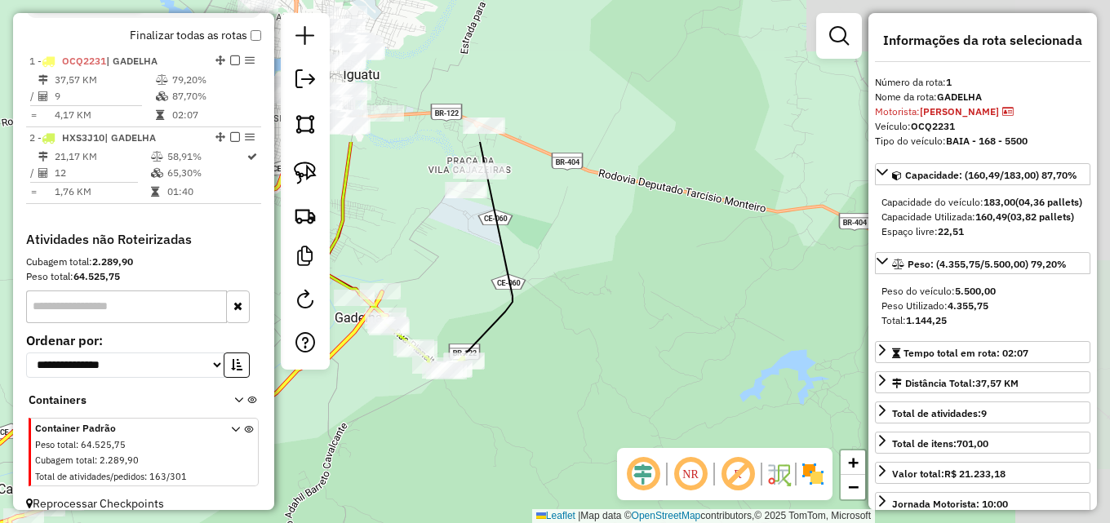
drag, startPoint x: 773, startPoint y: 172, endPoint x: 614, endPoint y: 380, distance: 261.5
click at [614, 380] on div "Janela de atendimento Grade de atendimento Capacidade Transportadoras Veículos …" at bounding box center [555, 261] width 1110 height 523
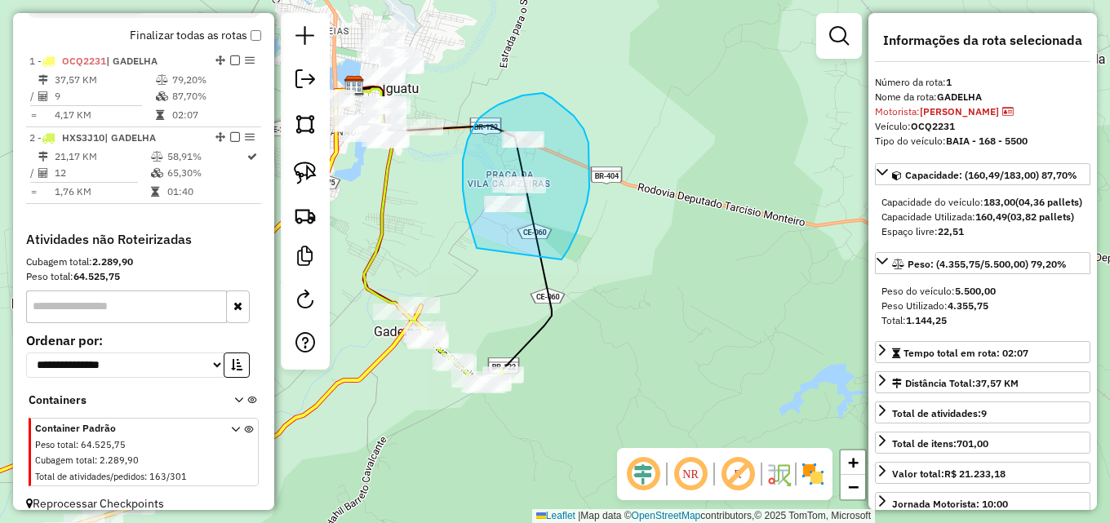
drag, startPoint x: 477, startPoint y: 248, endPoint x: 560, endPoint y: 261, distance: 84.3
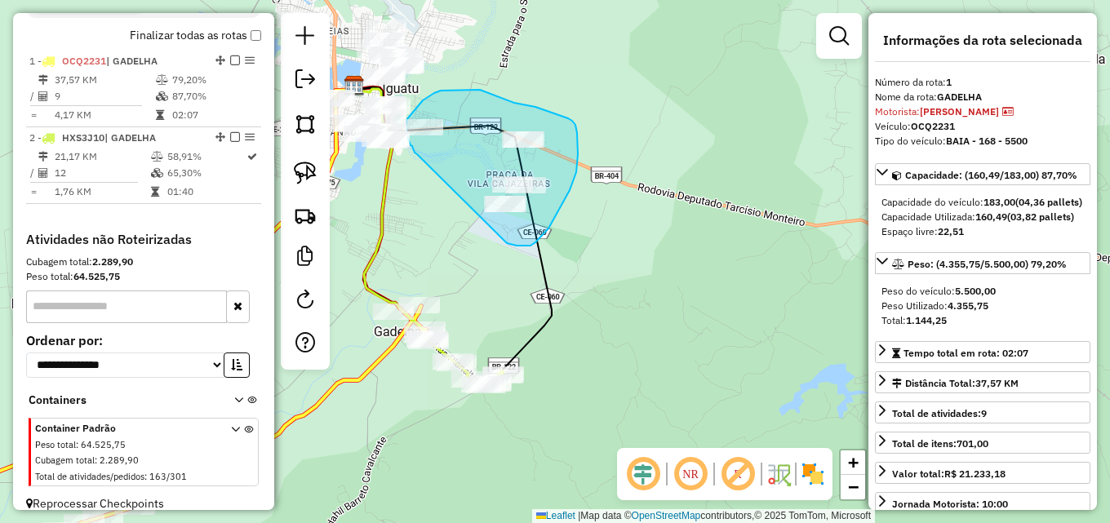
drag, startPoint x: 414, startPoint y: 149, endPoint x: 494, endPoint y: 235, distance: 117.2
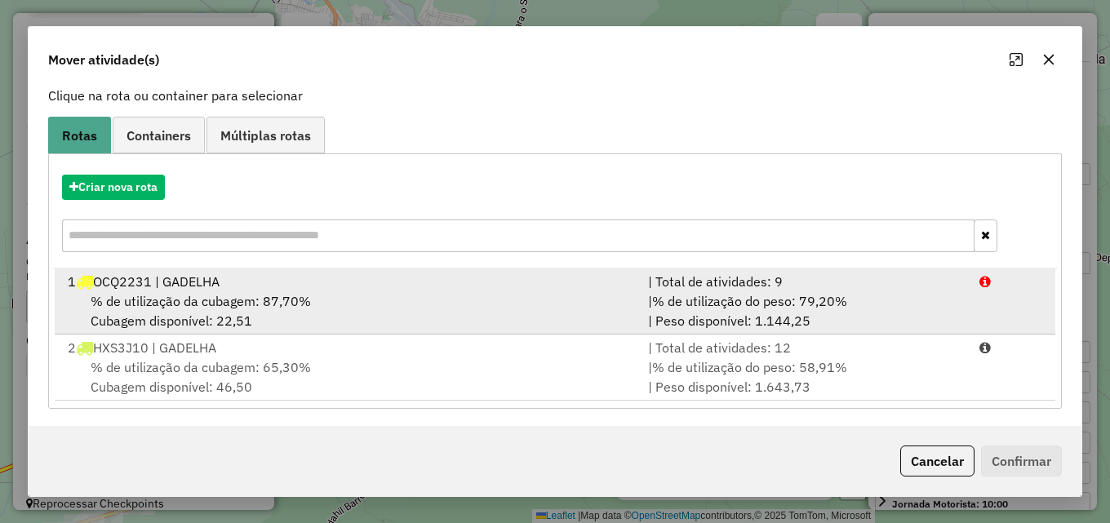
scroll to position [105, 0]
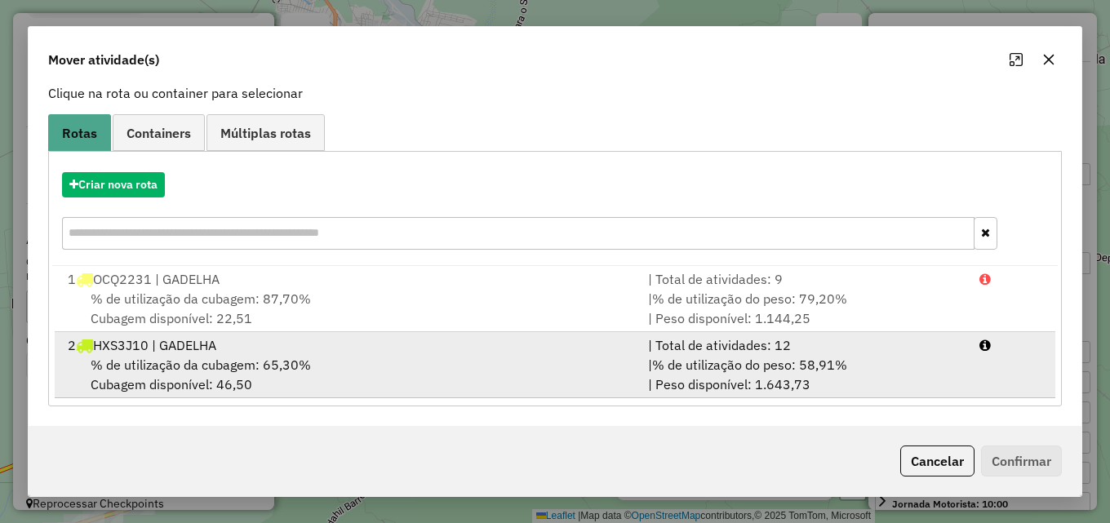
click at [568, 358] on div "% de utilização da cubagem: 65,30% Cubagem disponível: 46,50" at bounding box center [348, 374] width 580 height 39
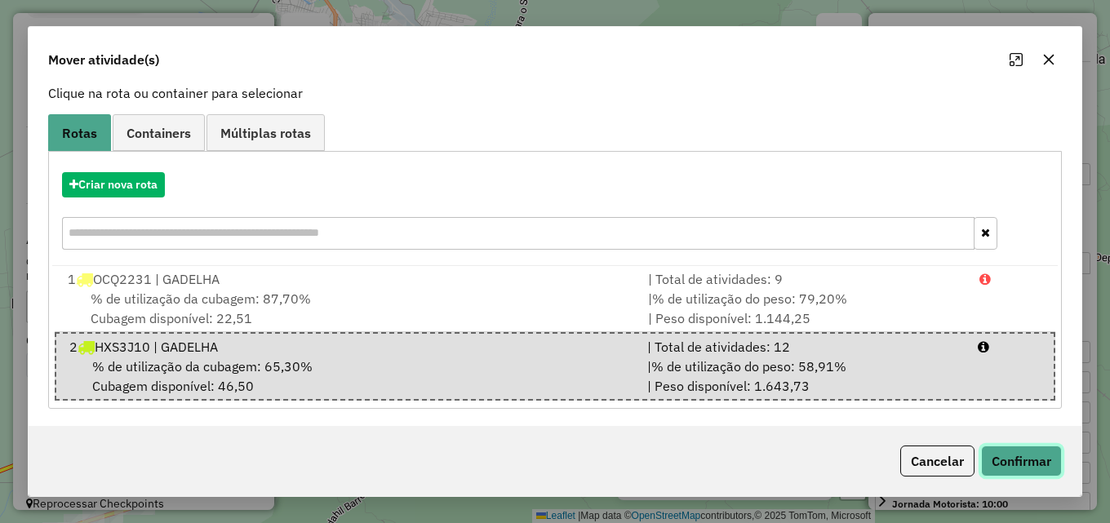
click at [1033, 451] on button "Confirmar" at bounding box center [1021, 461] width 81 height 31
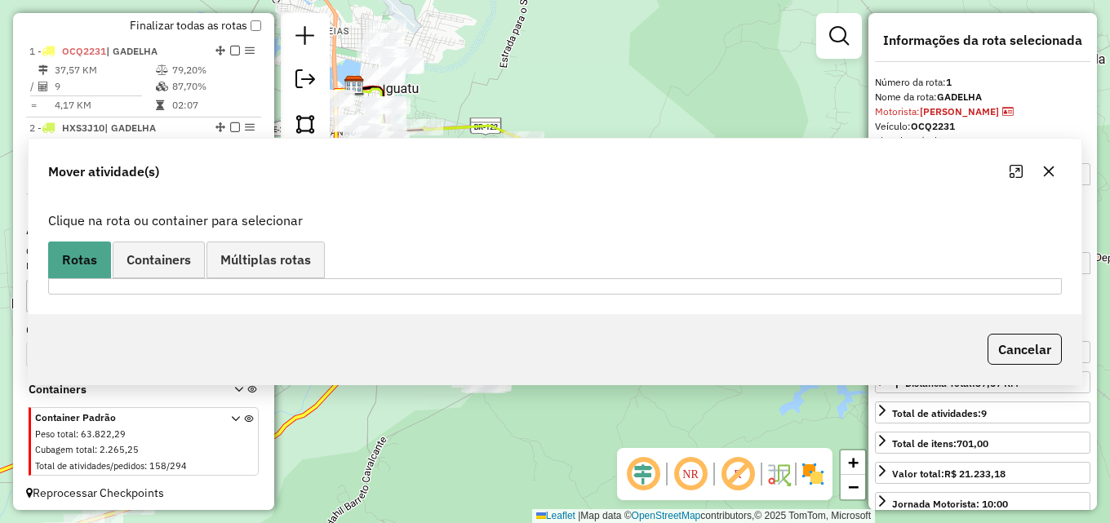
scroll to position [589, 0]
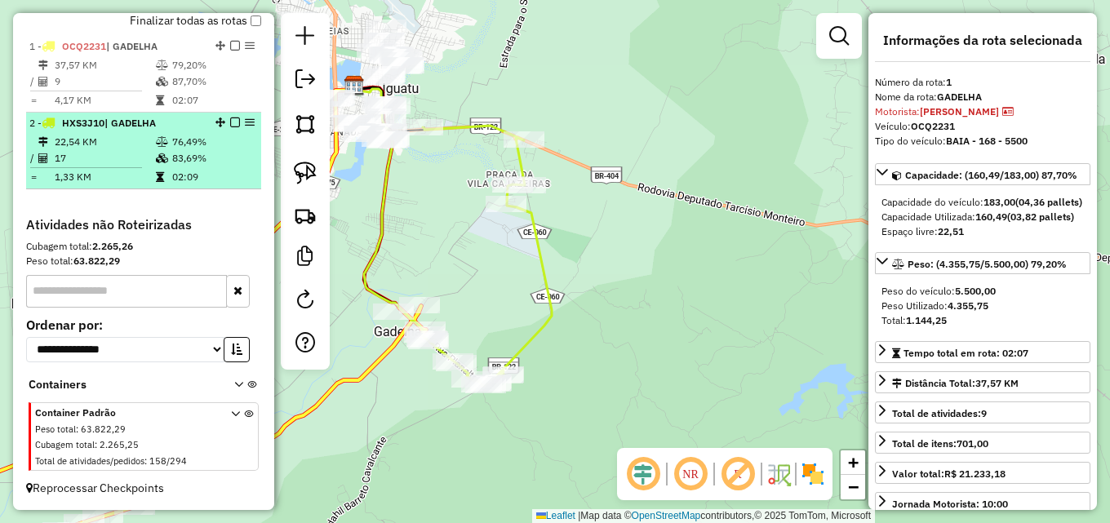
click at [164, 162] on td at bounding box center [163, 158] width 16 height 16
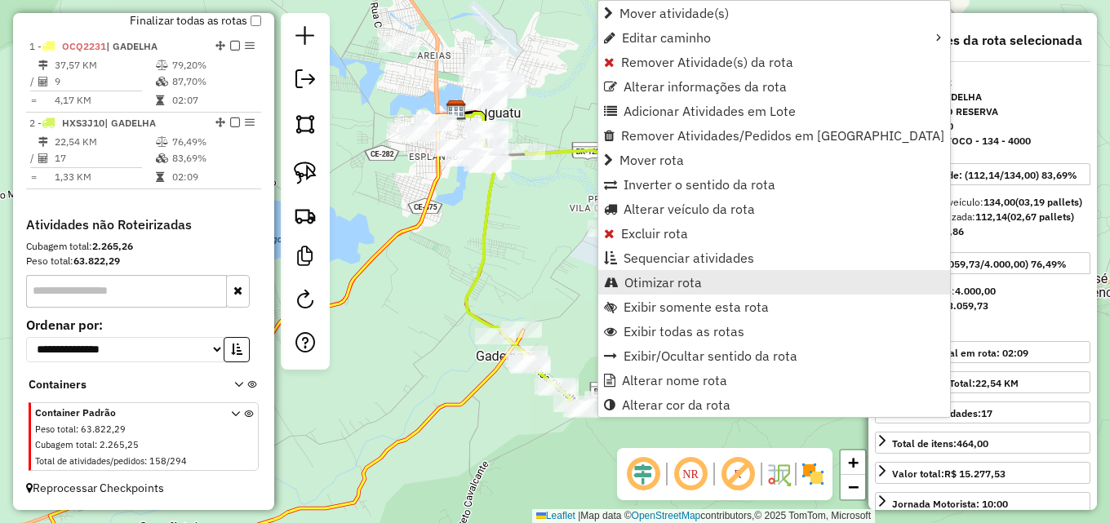
click at [659, 280] on span "Otimizar rota" at bounding box center [663, 282] width 78 height 13
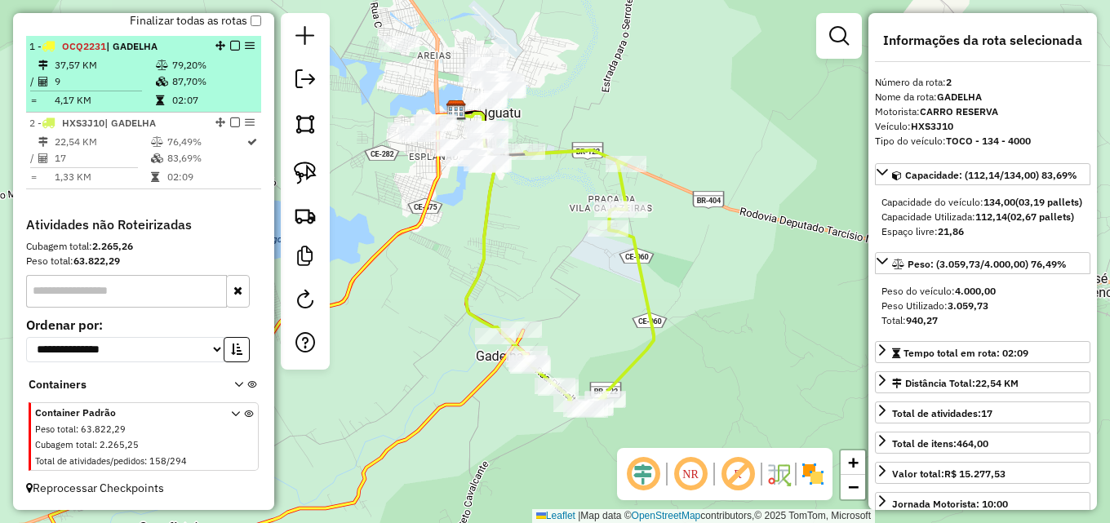
click at [202, 86] on td "87,70%" at bounding box center [212, 81] width 82 height 16
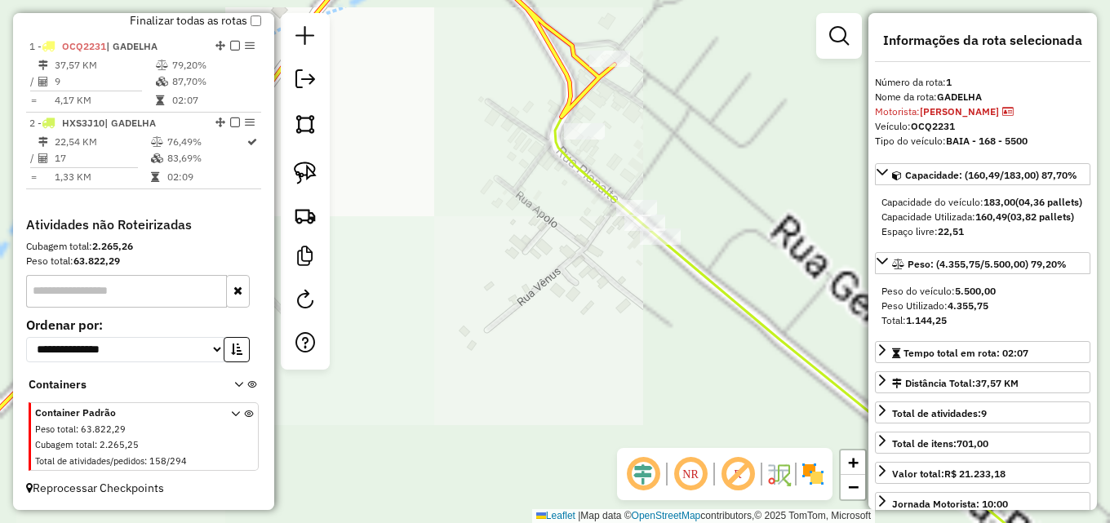
drag, startPoint x: 582, startPoint y: 258, endPoint x: 542, endPoint y: 251, distance: 40.5
click at [543, 259] on div "Janela de atendimento Grade de atendimento Capacidade Transportadoras Veículos …" at bounding box center [555, 261] width 1110 height 523
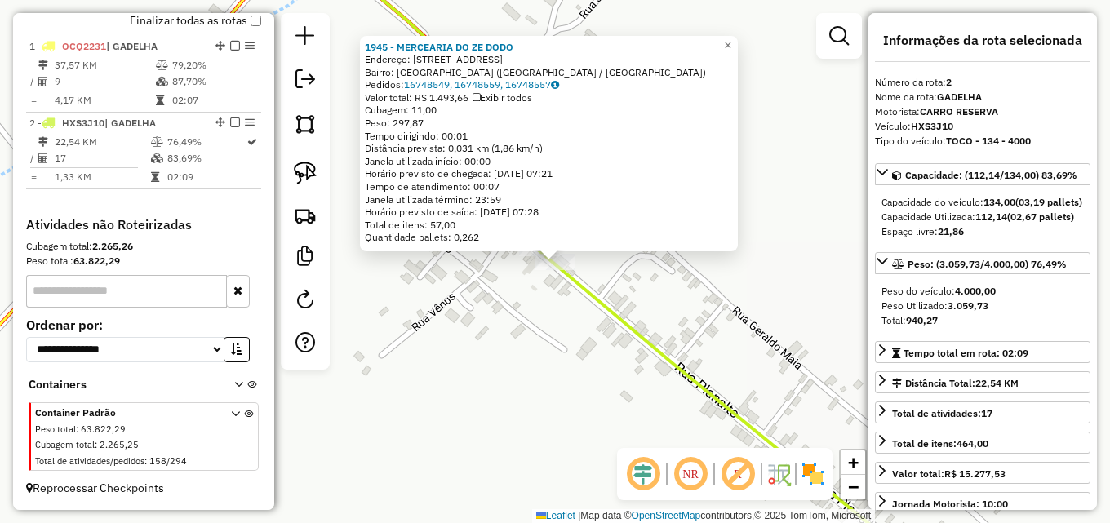
click at [556, 300] on div "1945 - MERCEARIA DO ZE DODO Endereço: R [STREET_ADDRESS]) Pedidos: 16748549, 16…" at bounding box center [555, 261] width 1110 height 523
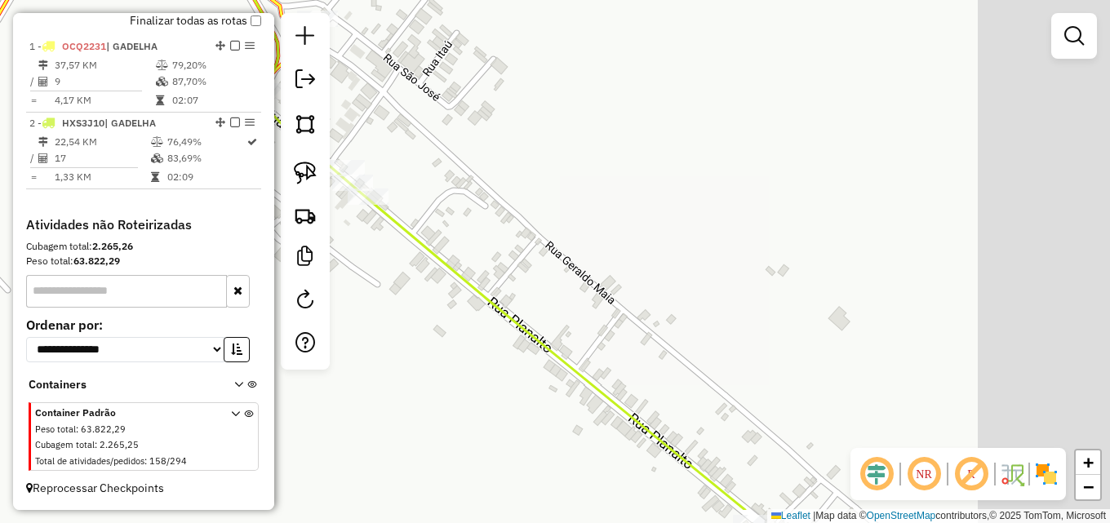
drag, startPoint x: 546, startPoint y: 307, endPoint x: 387, endPoint y: 239, distance: 172.9
click at [336, 222] on div "Janela de atendimento Grade de atendimento Capacidade Transportadoras Veículos …" at bounding box center [555, 261] width 1110 height 523
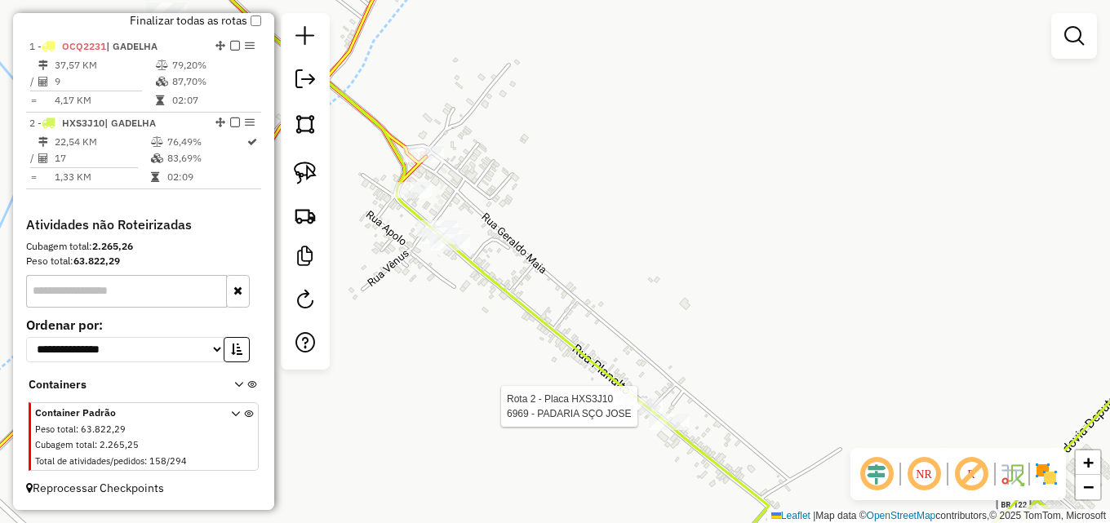
select select "**********"
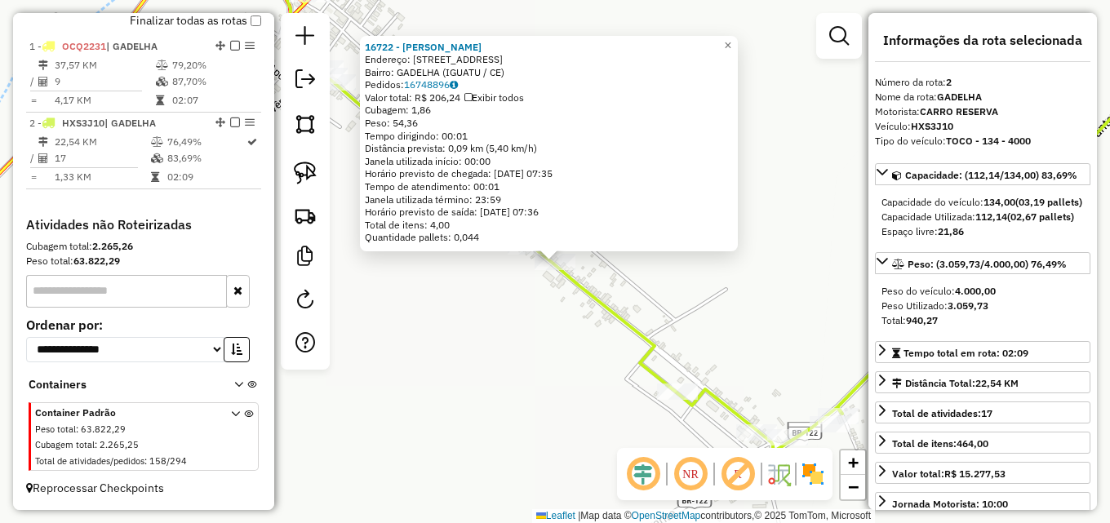
click at [549, 325] on div "16722 - [PERSON_NAME] Endereço: [STREET_ADDRESS] Pedidos: 16748896 Valor total:…" at bounding box center [555, 261] width 1110 height 523
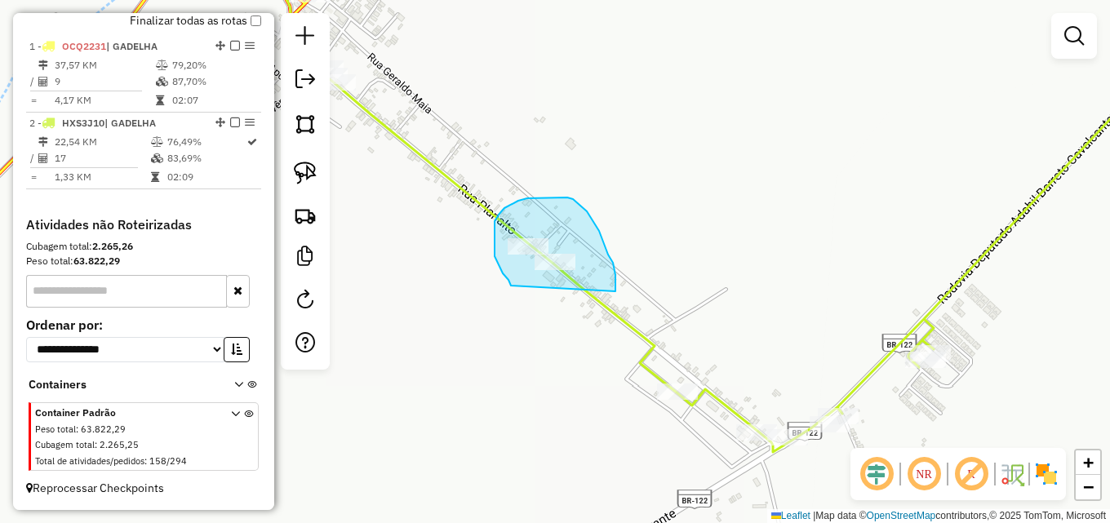
drag, startPoint x: 499, startPoint y: 266, endPoint x: 615, endPoint y: 293, distance: 119.8
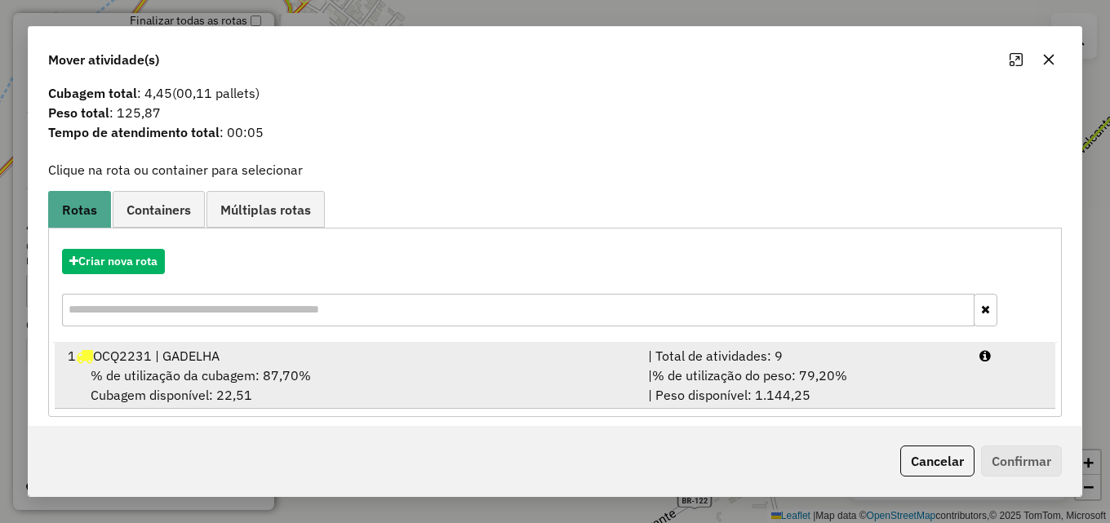
scroll to position [39, 0]
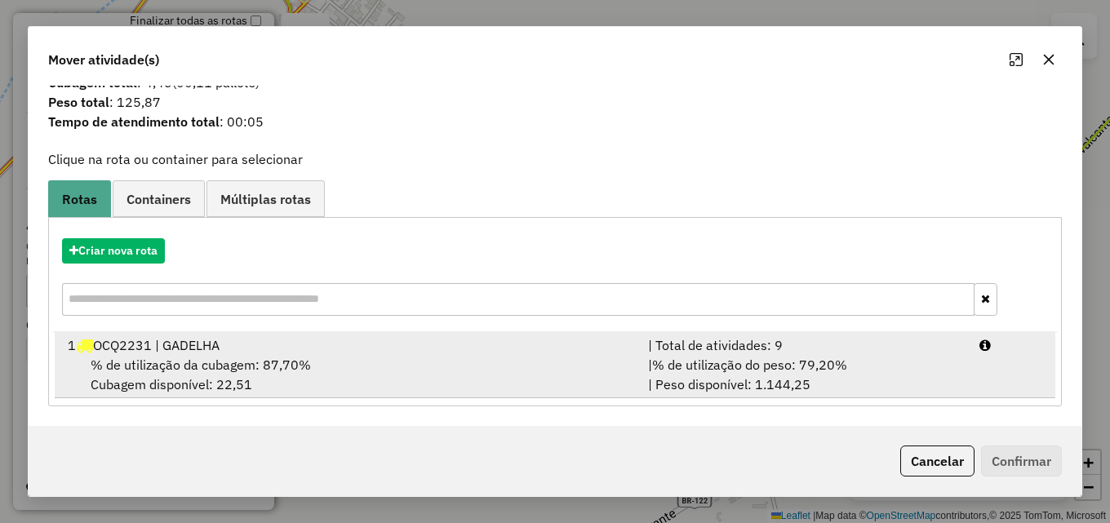
click at [622, 355] on div "% de utilização da cubagem: 87,70% Cubagem disponível: 22,51" at bounding box center [348, 374] width 580 height 39
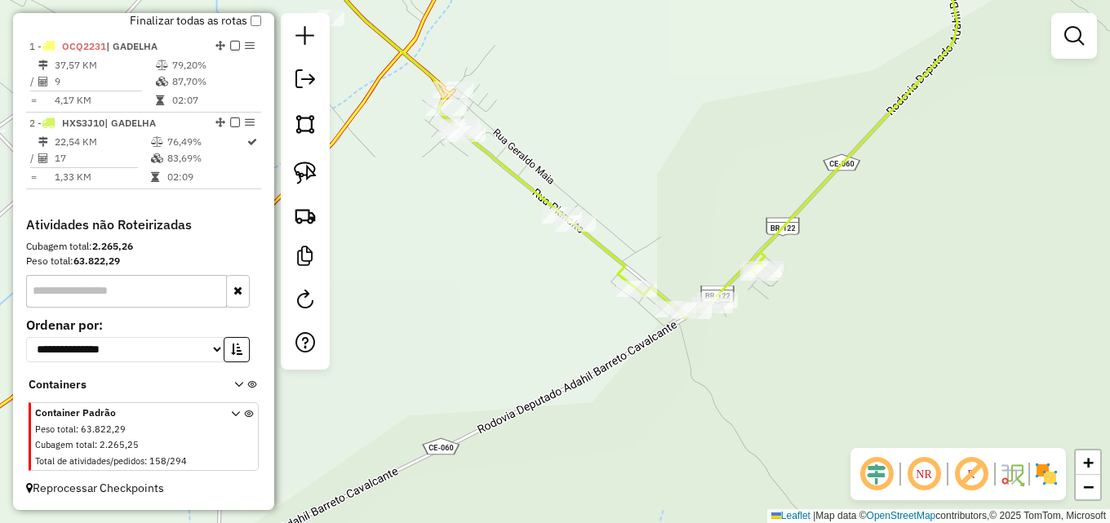
scroll to position [480, 0]
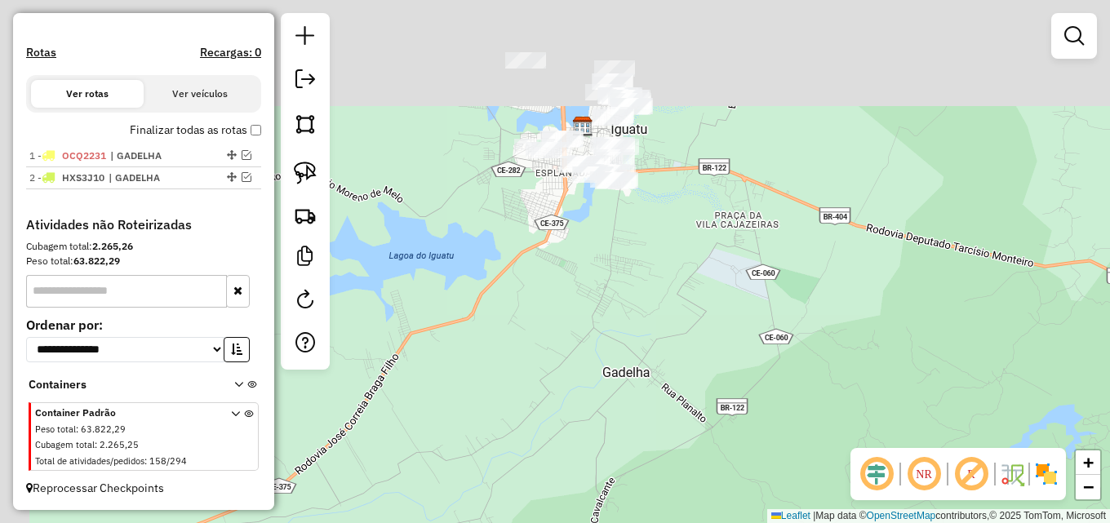
drag, startPoint x: 641, startPoint y: 102, endPoint x: 717, endPoint y: 338, distance: 248.0
click at [730, 403] on div "Janela de atendimento Grade de atendimento Capacidade Transportadoras Veículos …" at bounding box center [555, 261] width 1110 height 523
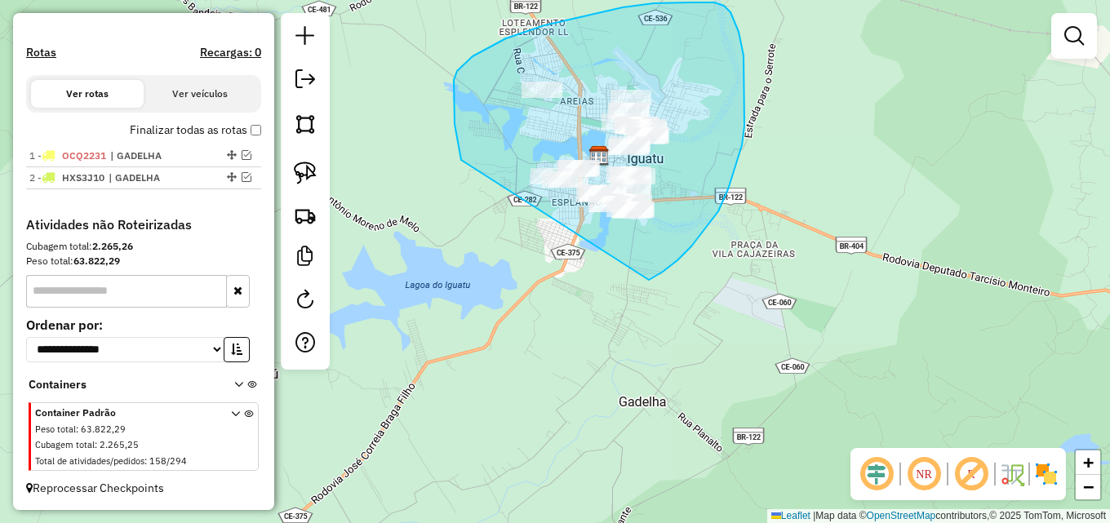
drag, startPoint x: 461, startPoint y: 158, endPoint x: 570, endPoint y: 302, distance: 180.5
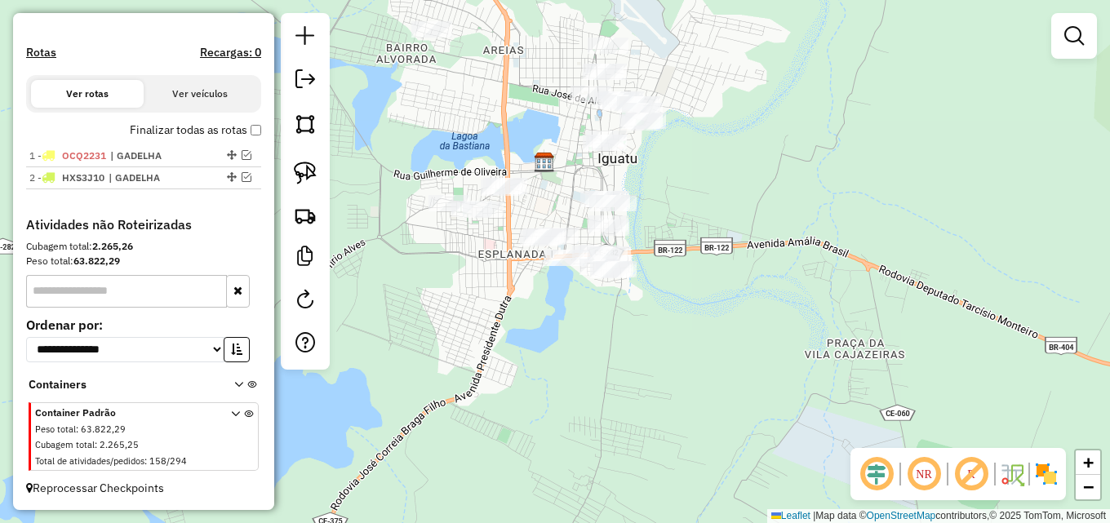
drag, startPoint x: 596, startPoint y: 226, endPoint x: 570, endPoint y: 324, distance: 101.3
click at [570, 324] on div "Janela de atendimento Grade de atendimento Capacidade Transportadoras Veículos …" at bounding box center [555, 261] width 1110 height 523
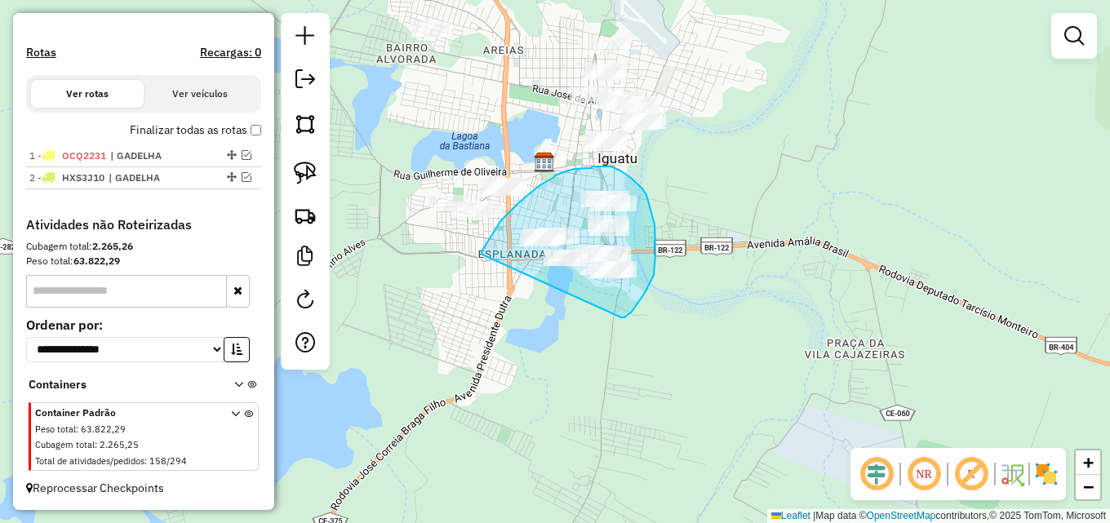
drag, startPoint x: 482, startPoint y: 255, endPoint x: 619, endPoint y: 317, distance: 150.8
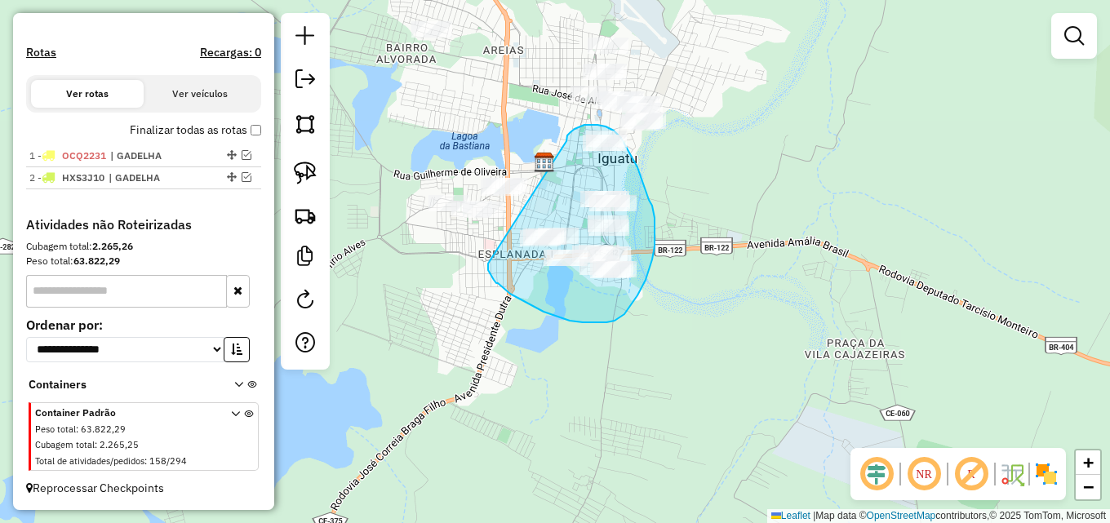
drag, startPoint x: 566, startPoint y: 141, endPoint x: 488, endPoint y: 264, distance: 145.3
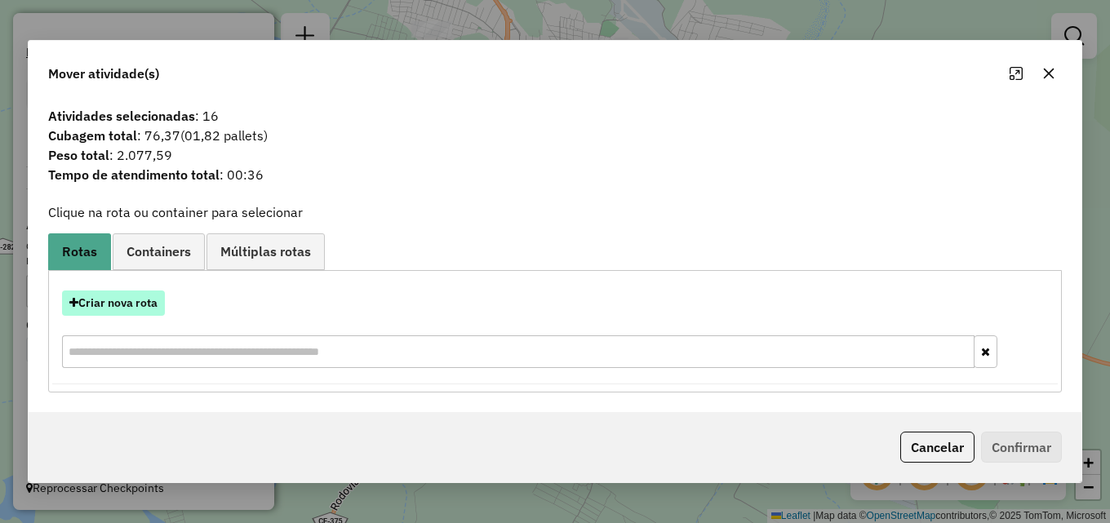
click at [119, 308] on button "Criar nova rota" at bounding box center [113, 303] width 103 height 25
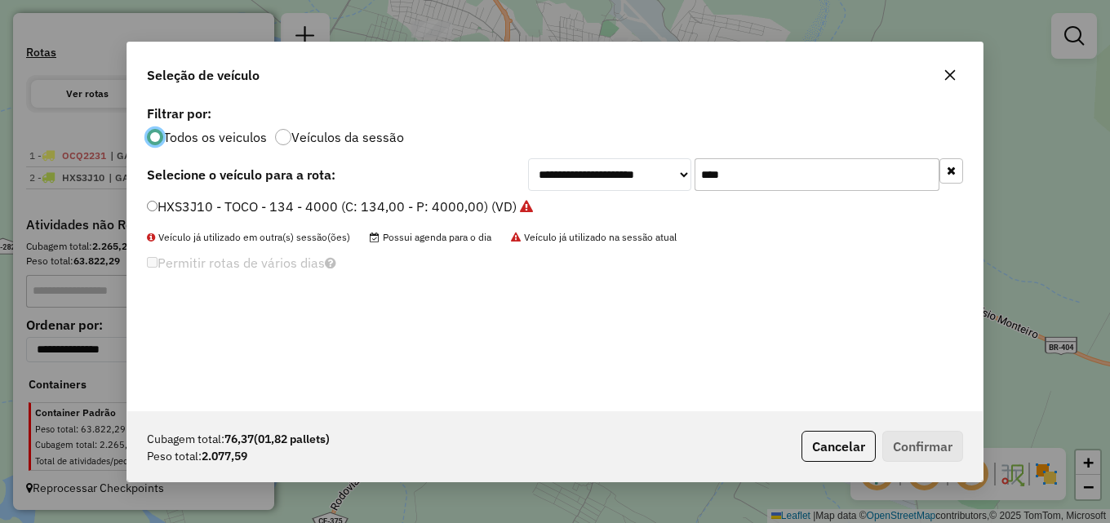
scroll to position [9, 5]
drag, startPoint x: 734, startPoint y: 178, endPoint x: 410, endPoint y: 162, distance: 324.3
click at [438, 162] on div "**********" at bounding box center [555, 174] width 816 height 33
type input "****"
click at [398, 203] on label "OSF2034 - BAIA - 168 - 5500 (C: 183,00 - P: 5500,00) (VD)" at bounding box center [330, 207] width 366 height 20
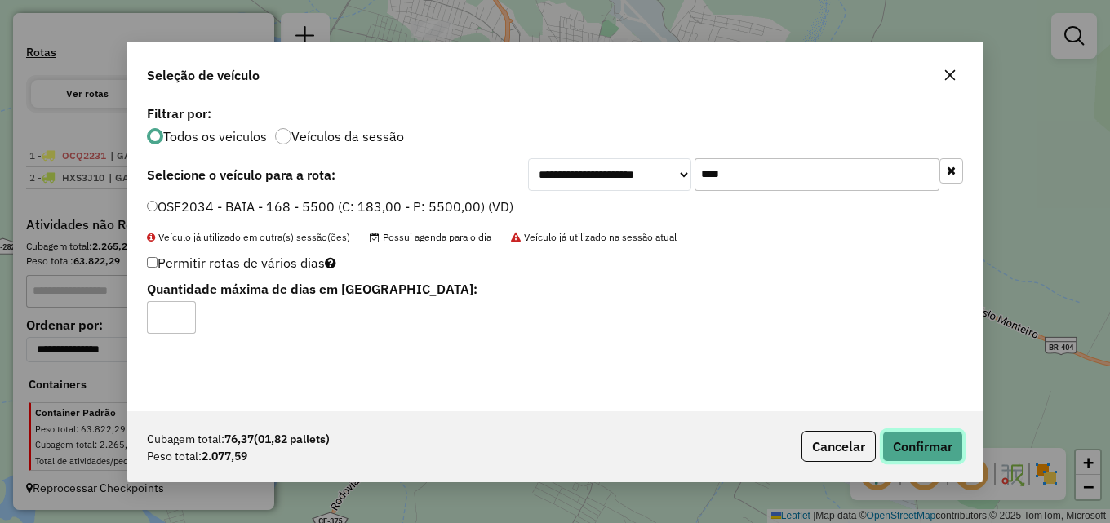
click at [904, 437] on button "Confirmar" at bounding box center [922, 446] width 81 height 31
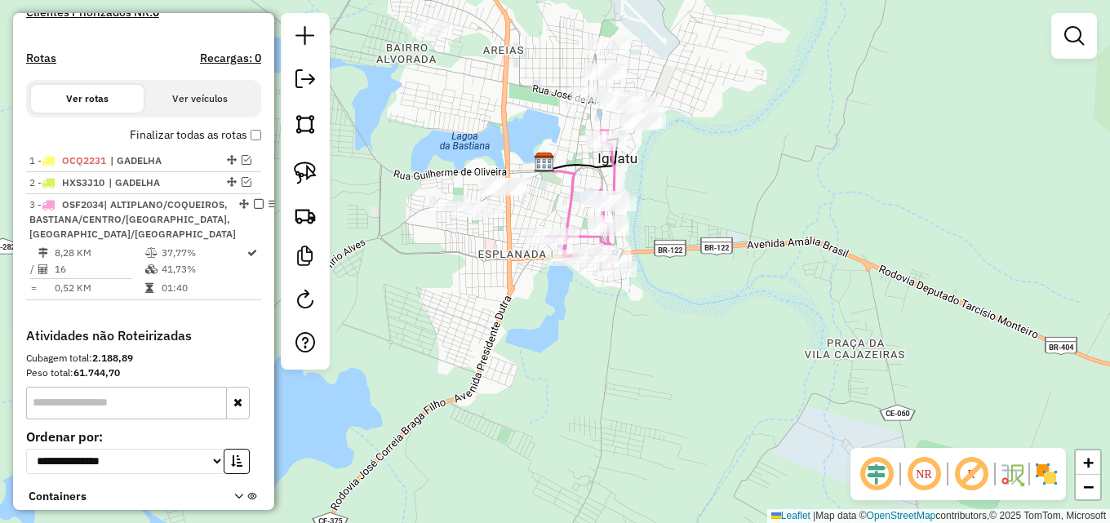
scroll to position [500, 0]
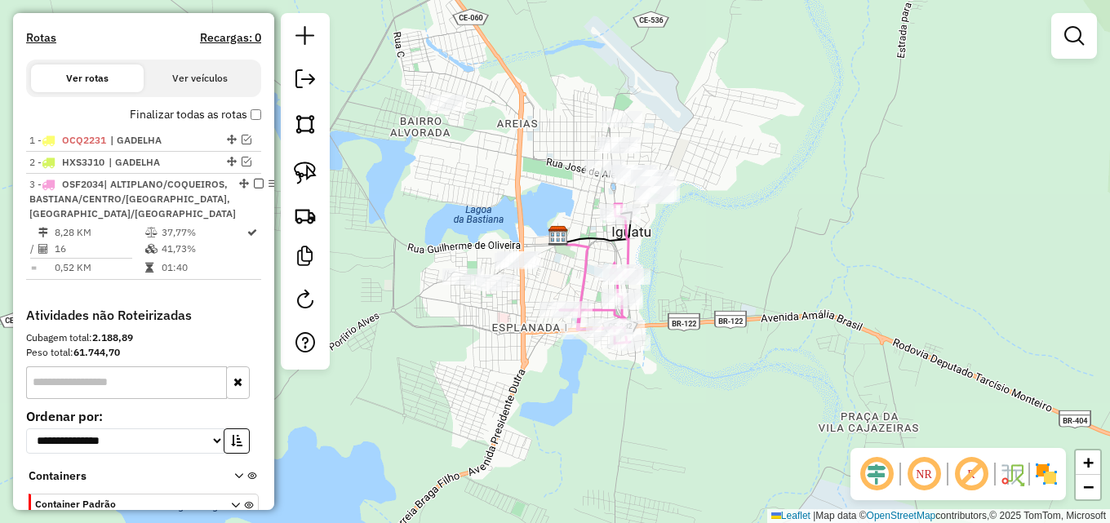
drag, startPoint x: 677, startPoint y: 310, endPoint x: 694, endPoint y: 388, distance: 79.2
click at [694, 388] on div "Janela de atendimento Grade de atendimento Capacidade Transportadoras Veículos …" at bounding box center [555, 261] width 1110 height 523
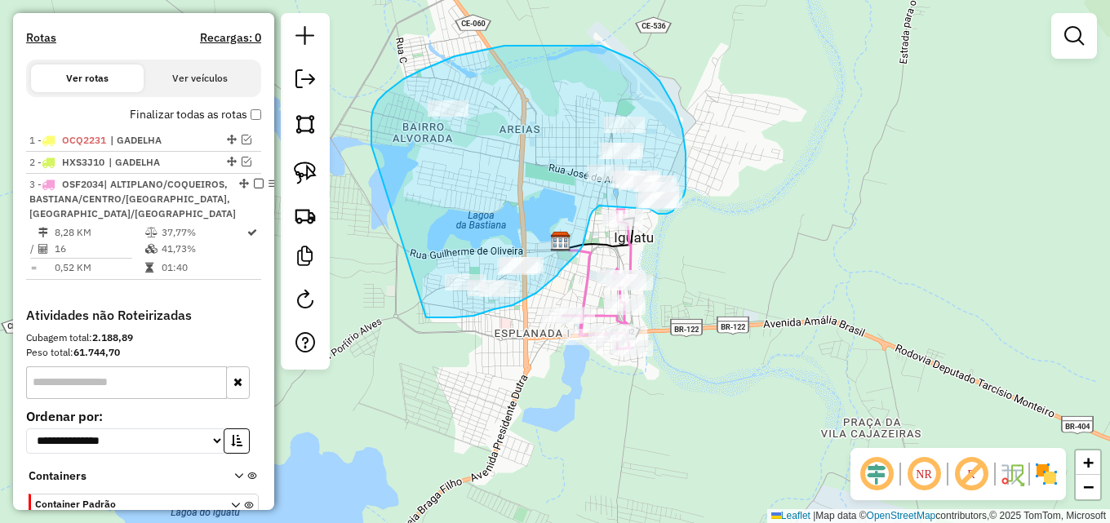
drag, startPoint x: 371, startPoint y: 131, endPoint x: 412, endPoint y: 313, distance: 186.5
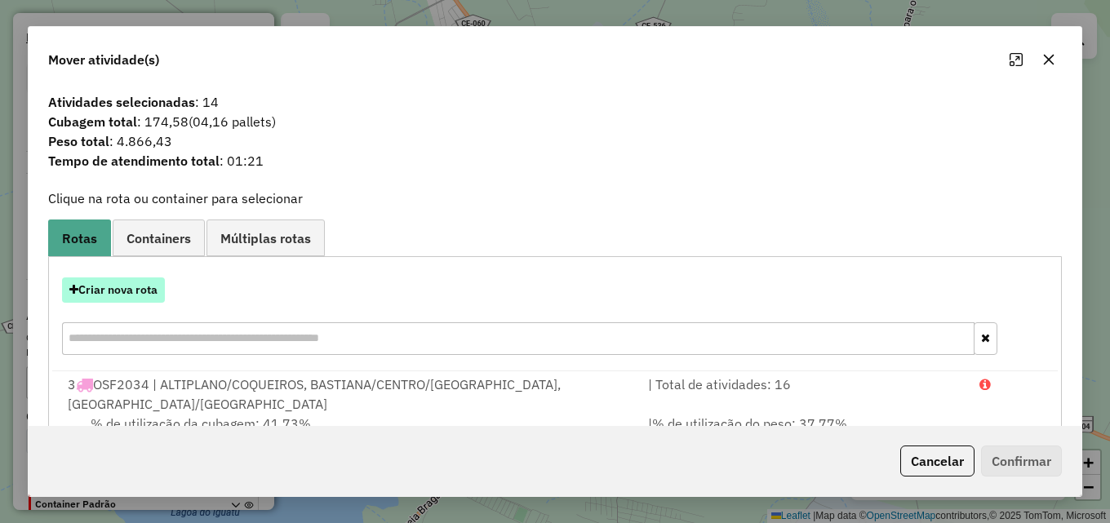
click at [137, 288] on button "Criar nova rota" at bounding box center [113, 289] width 103 height 25
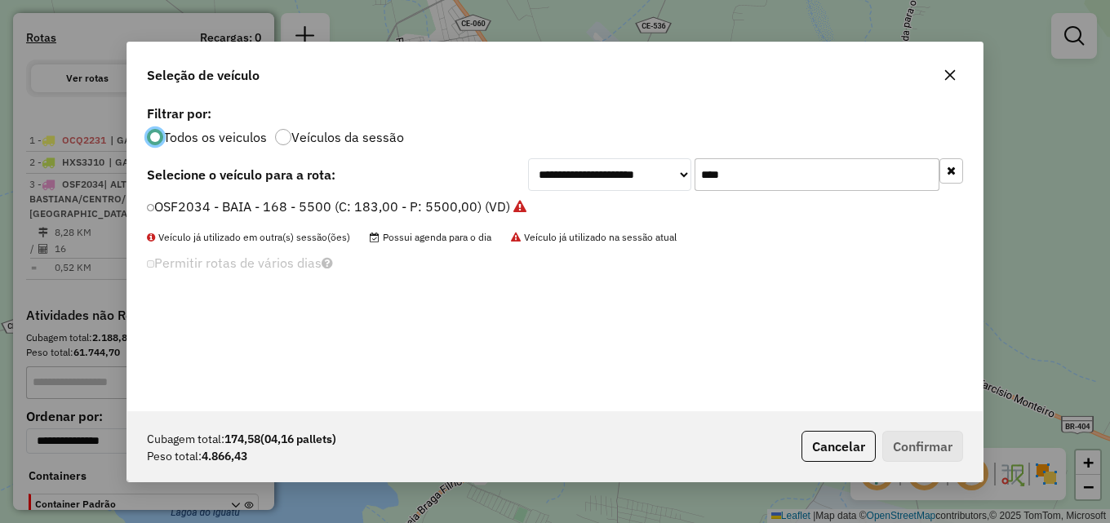
scroll to position [9, 5]
drag, startPoint x: 764, startPoint y: 167, endPoint x: 483, endPoint y: 184, distance: 281.2
click at [498, 187] on div "**********" at bounding box center [555, 174] width 816 height 33
type input "***"
click at [432, 206] on label "HYO0158 - BAIA - 168 - 5500 (C: 183,00 - P: 5500,00) (VD)" at bounding box center [331, 207] width 368 height 20
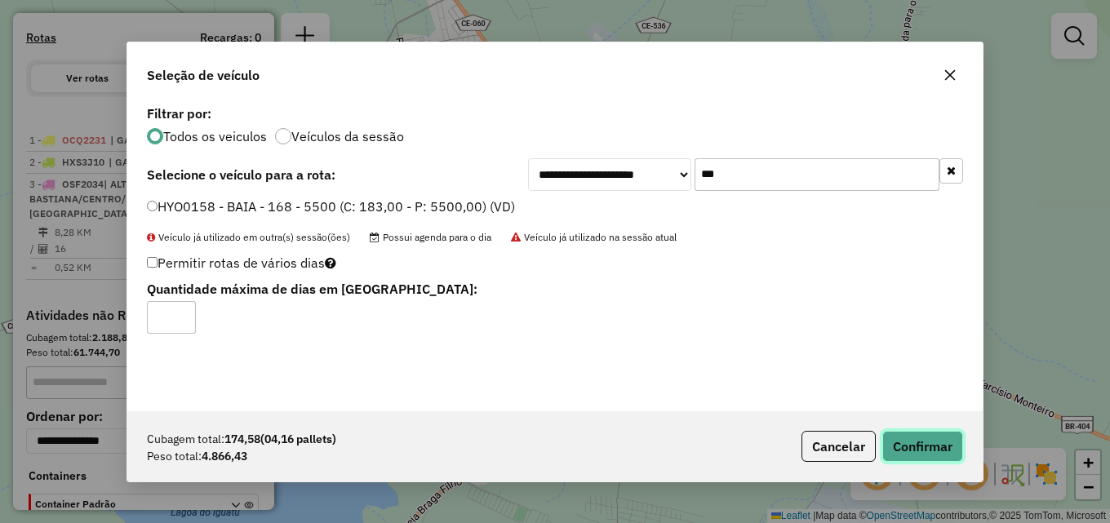
click at [910, 435] on button "Confirmar" at bounding box center [922, 446] width 81 height 31
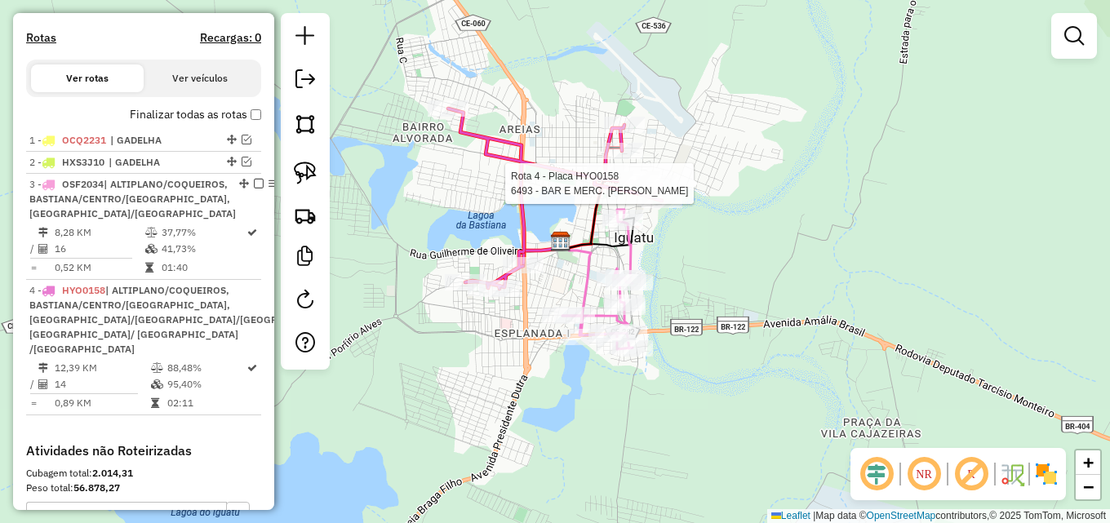
select select "**********"
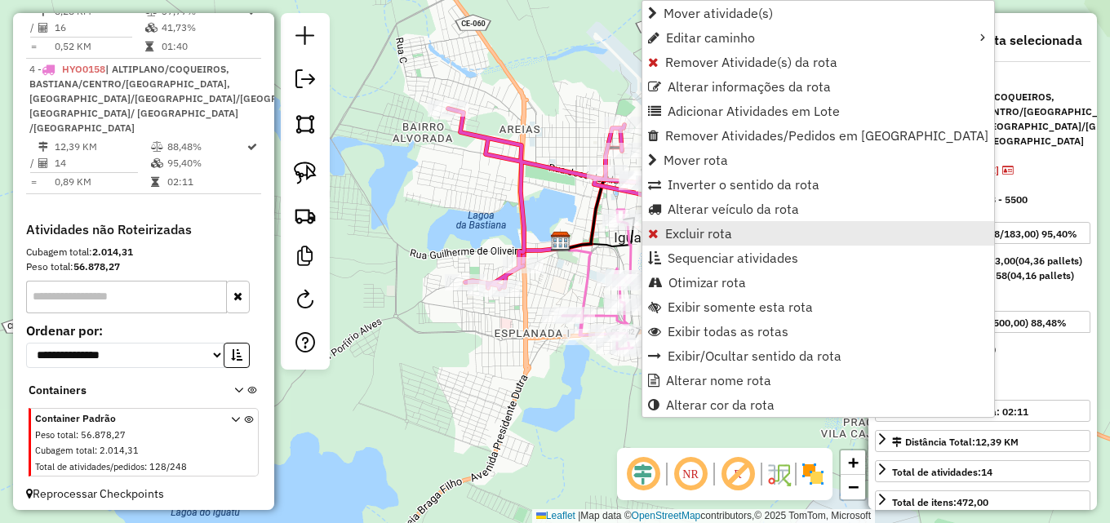
scroll to position [756, 0]
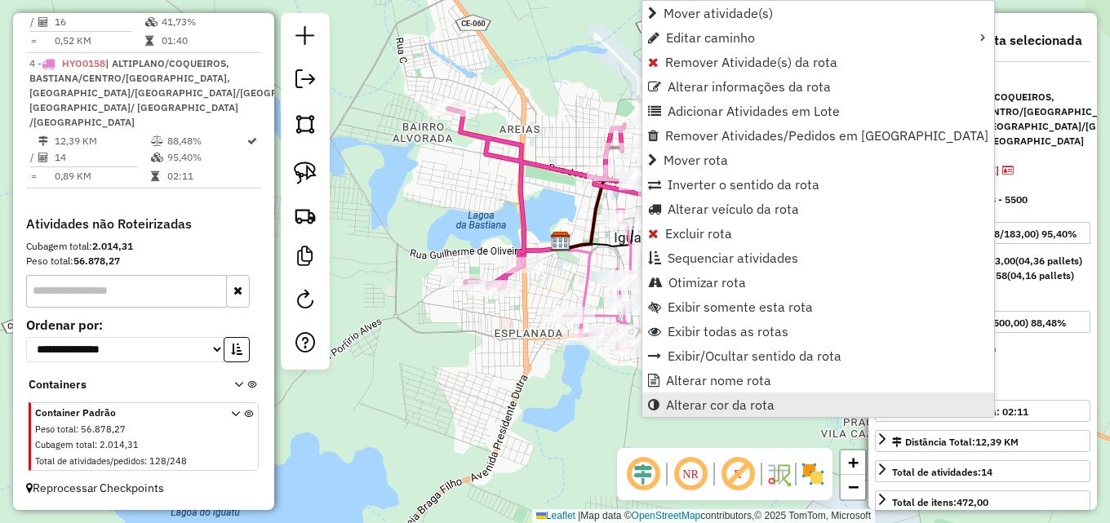
click at [720, 400] on span "Alterar cor da rota" at bounding box center [720, 404] width 109 height 13
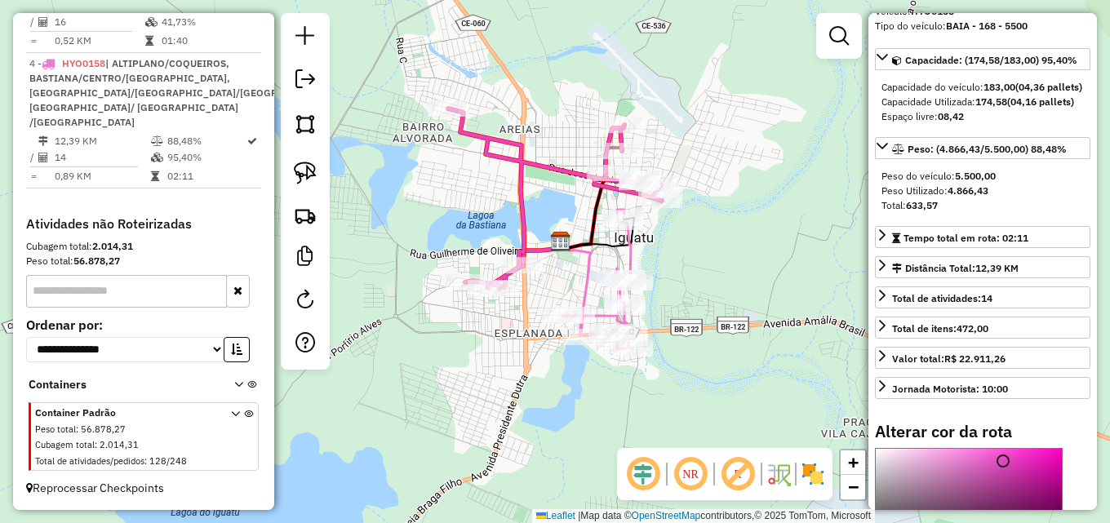
scroll to position [408, 0]
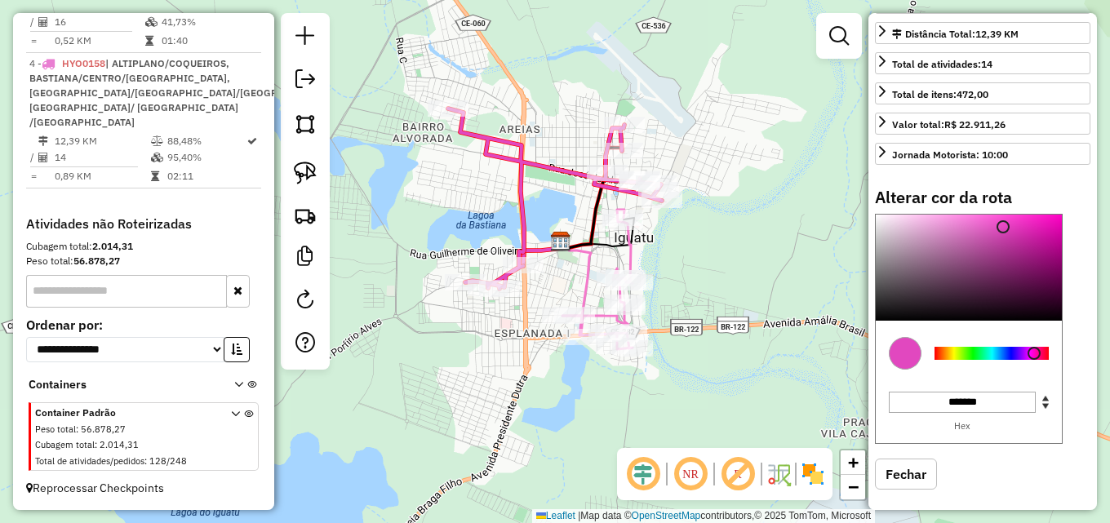
type input "*******"
click at [969, 360] on div at bounding box center [991, 353] width 114 height 13
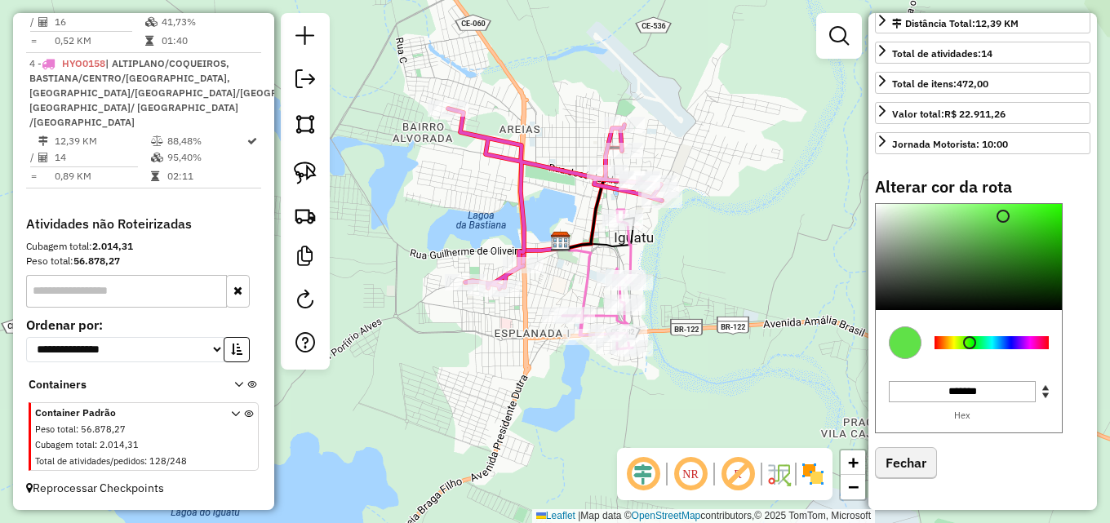
scroll to position [448, 0]
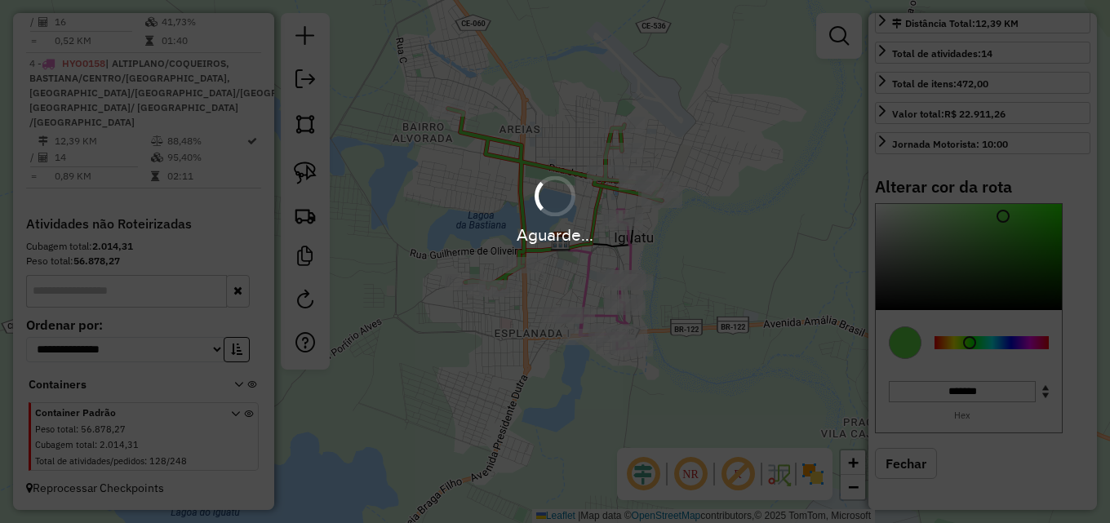
click at [909, 464] on hb-app "Aguarde... Pop-up bloqueado! Seu navegador bloqueou automáticamente a abertura …" at bounding box center [555, 261] width 1110 height 523
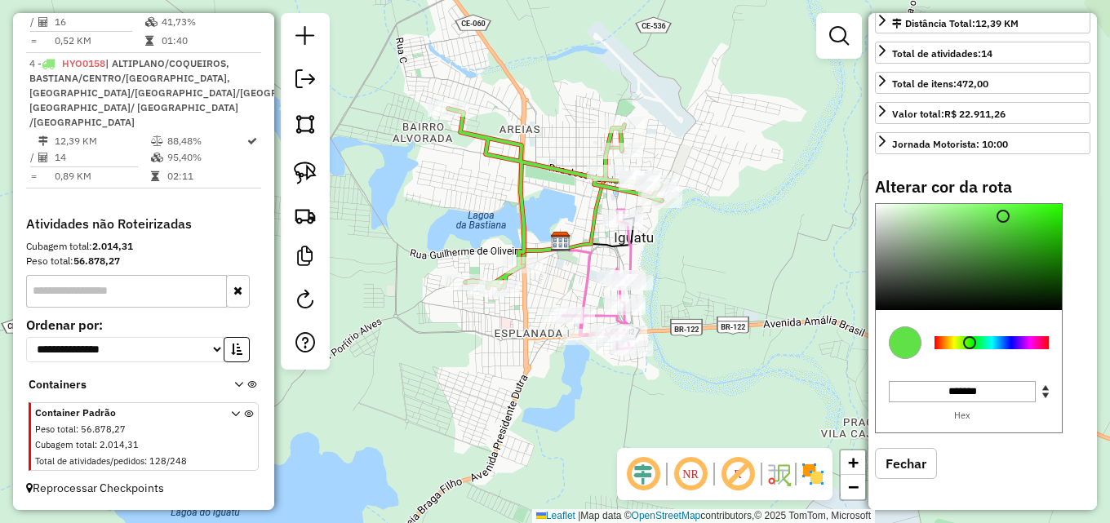
click at [908, 464] on button "Fechar" at bounding box center [906, 463] width 62 height 31
select select "**********"
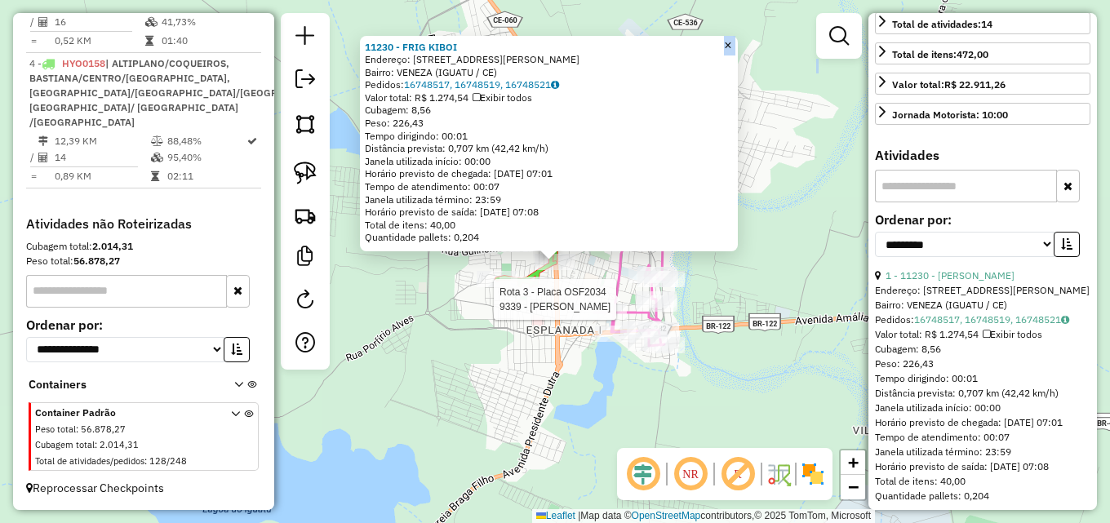
drag, startPoint x: 554, startPoint y: 259, endPoint x: 606, endPoint y: 285, distance: 58.0
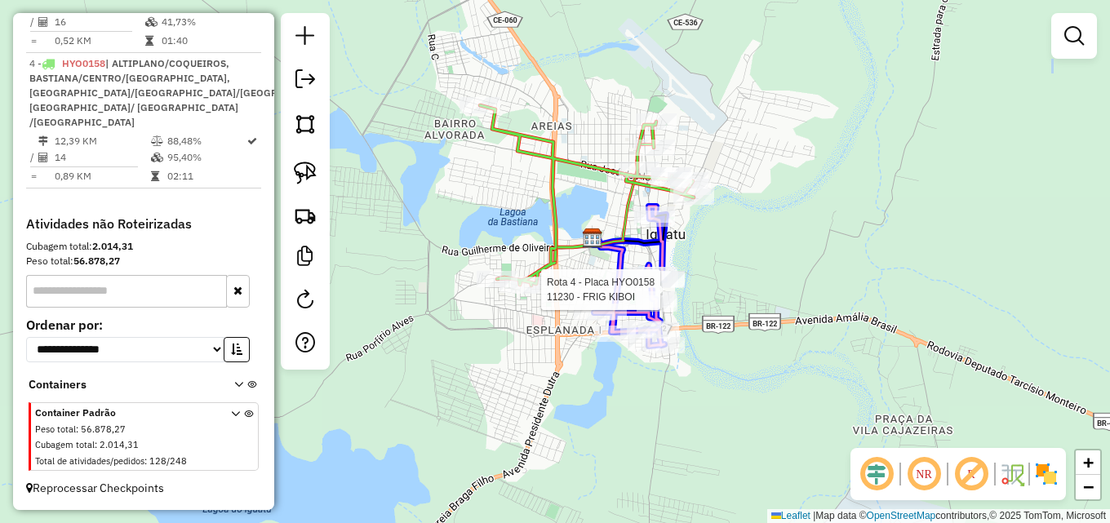
click at [668, 288] on div at bounding box center [664, 280] width 41 height 16
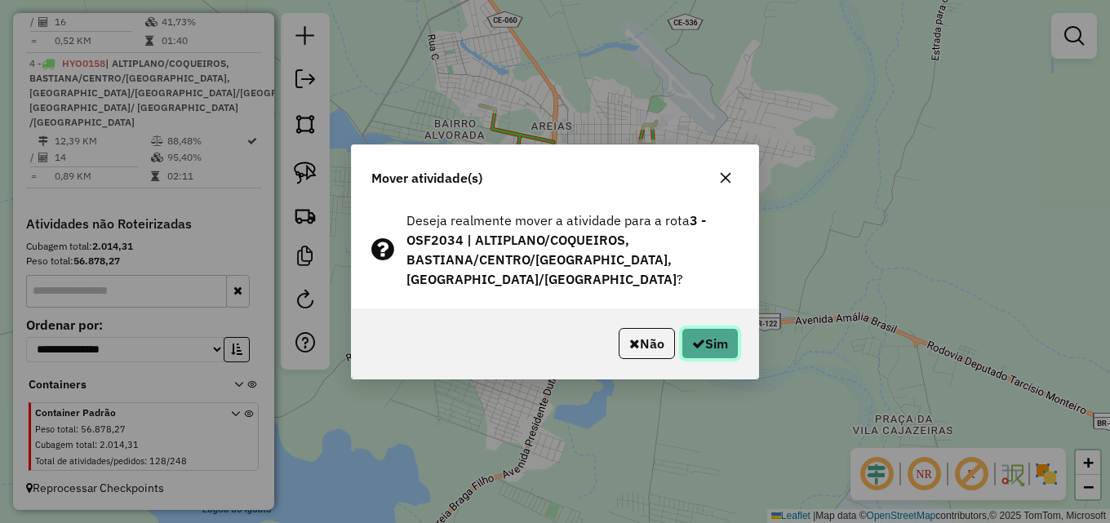
click at [704, 335] on button "Sim" at bounding box center [709, 343] width 57 height 31
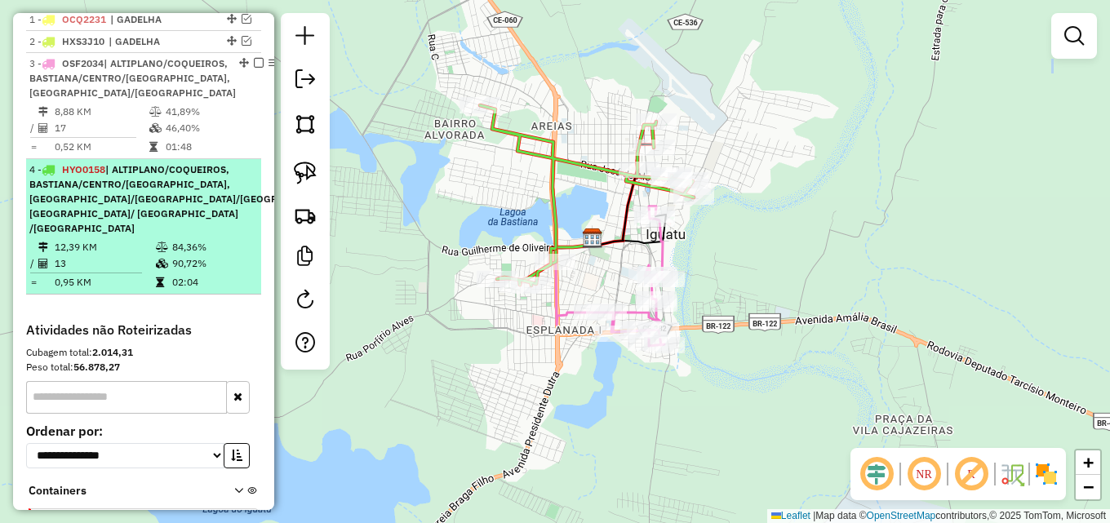
scroll to position [593, 0]
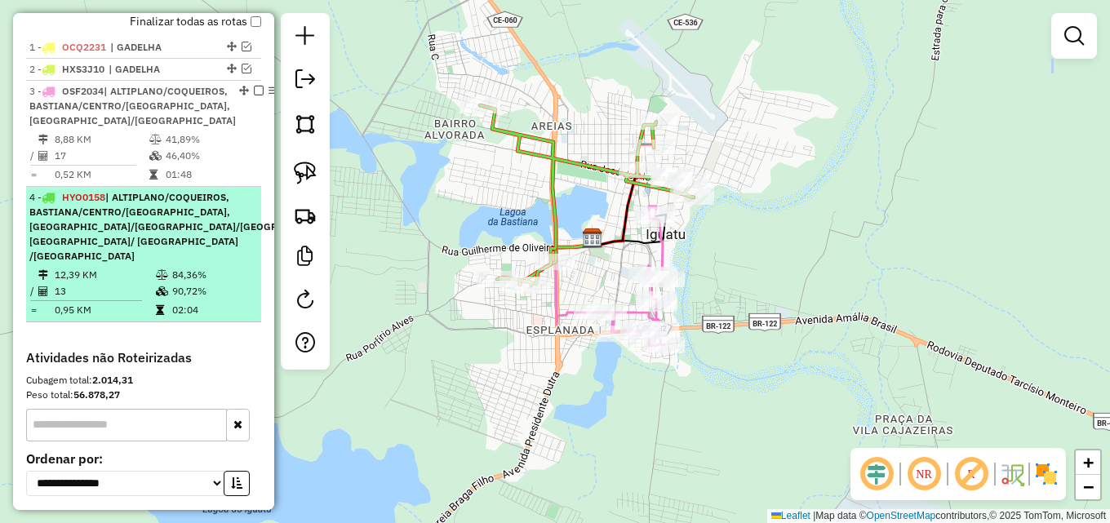
click at [171, 111] on div "3 - OSF2034 | ALTIPLANO/COQUEIROS, BASTIANA/CENTRO/[GEOGRAPHIC_DATA], [GEOGRAPH…" at bounding box center [132, 106] width 206 height 44
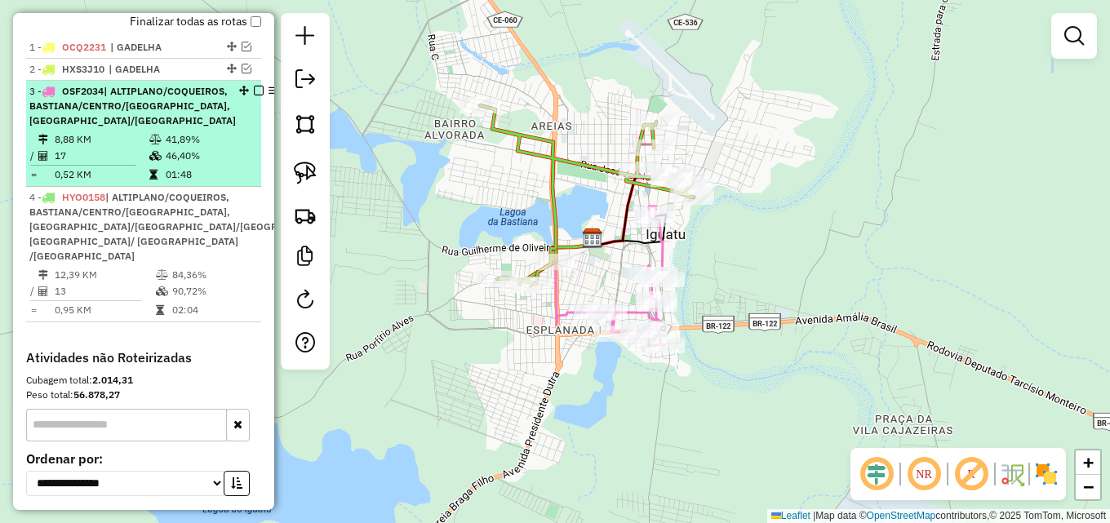
select select "**********"
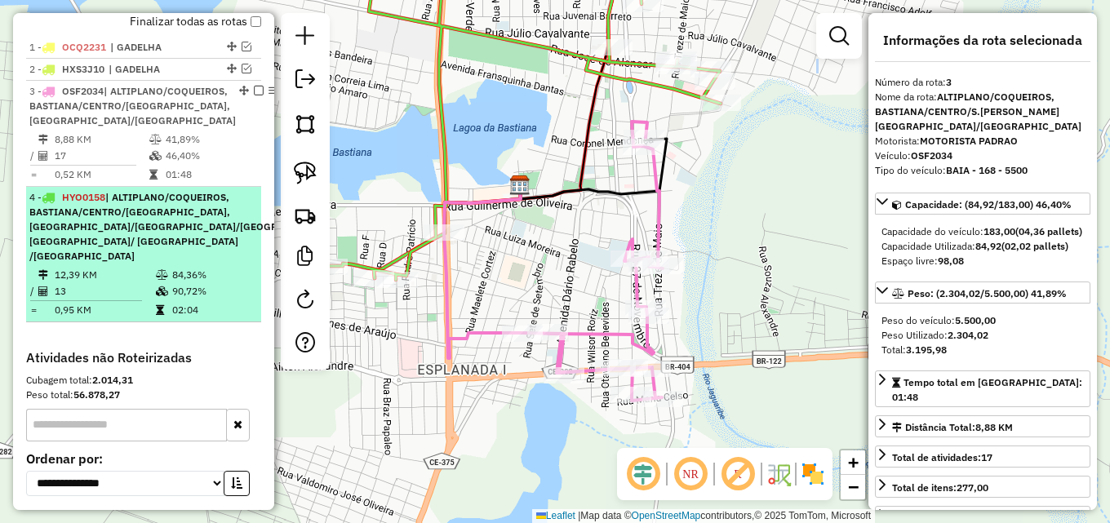
click at [160, 255] on span "| ALTIPLANO/COQUEIROS, BASTIANA/CENTRO/[GEOGRAPHIC_DATA], [GEOGRAPHIC_DATA]/[GE…" at bounding box center [186, 226] width 315 height 71
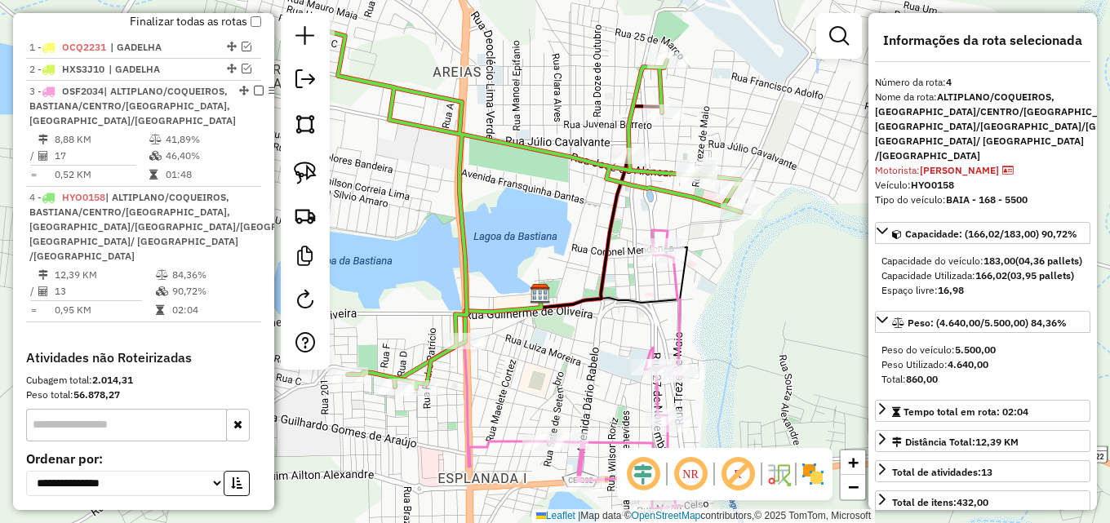
drag, startPoint x: 487, startPoint y: 275, endPoint x: 490, endPoint y: 247, distance: 27.9
click at [474, 255] on icon at bounding box center [527, 208] width 427 height 361
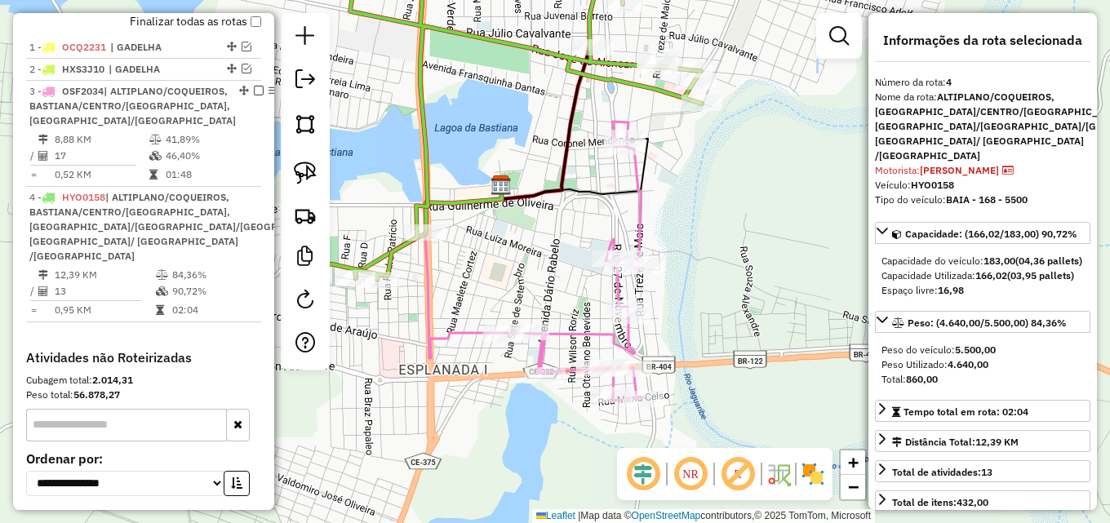
drag, startPoint x: 534, startPoint y: 231, endPoint x: 496, endPoint y: 126, distance: 111.8
click at [496, 126] on div "Janela de atendimento Grade de atendimento Capacidade Transportadoras Veículos …" at bounding box center [555, 261] width 1110 height 523
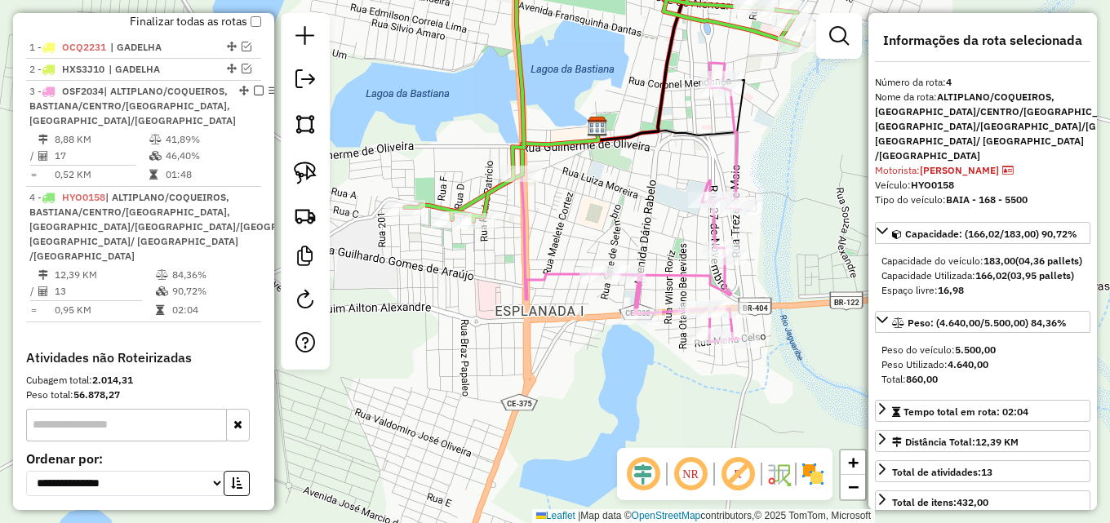
drag, startPoint x: 507, startPoint y: 207, endPoint x: 603, endPoint y: 149, distance: 112.8
click at [598, 149] on icon at bounding box center [524, 172] width 147 height 93
click at [431, 317] on div "Janela de atendimento Grade de atendimento Capacidade Transportadoras Veículos …" at bounding box center [555, 261] width 1110 height 523
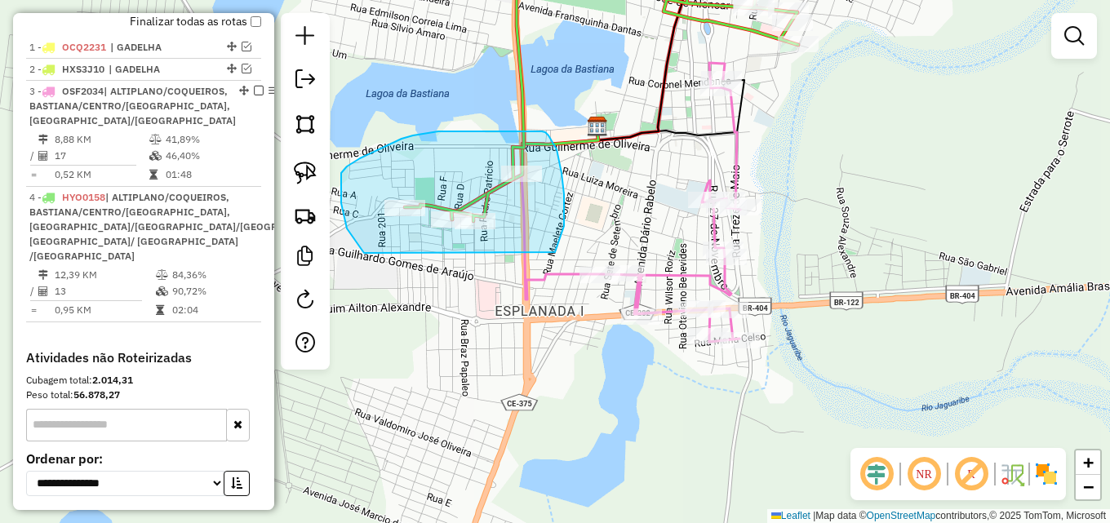
drag, startPoint x: 341, startPoint y: 203, endPoint x: 555, endPoint y: 253, distance: 219.5
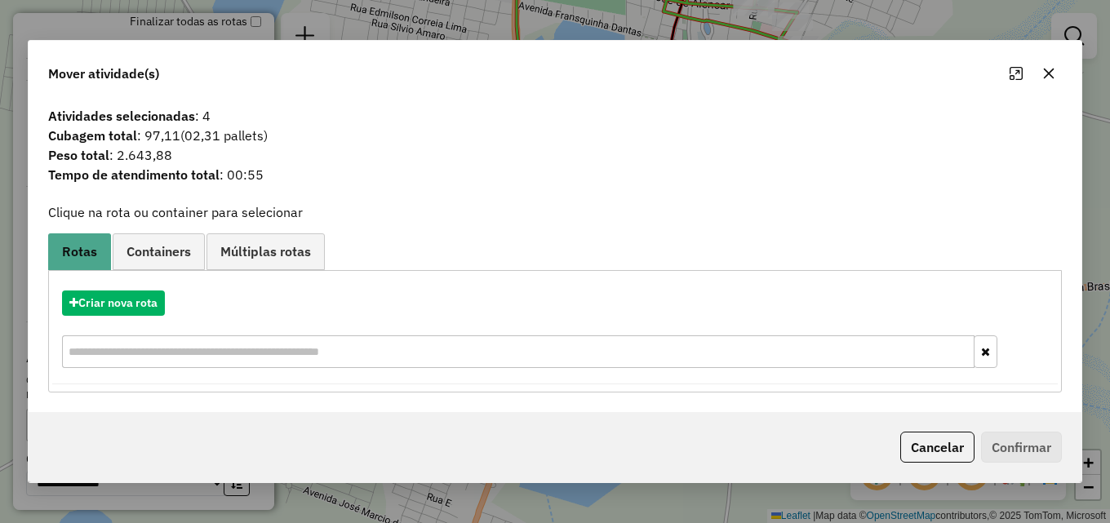
click at [1051, 71] on icon "button" at bounding box center [1049, 73] width 11 height 11
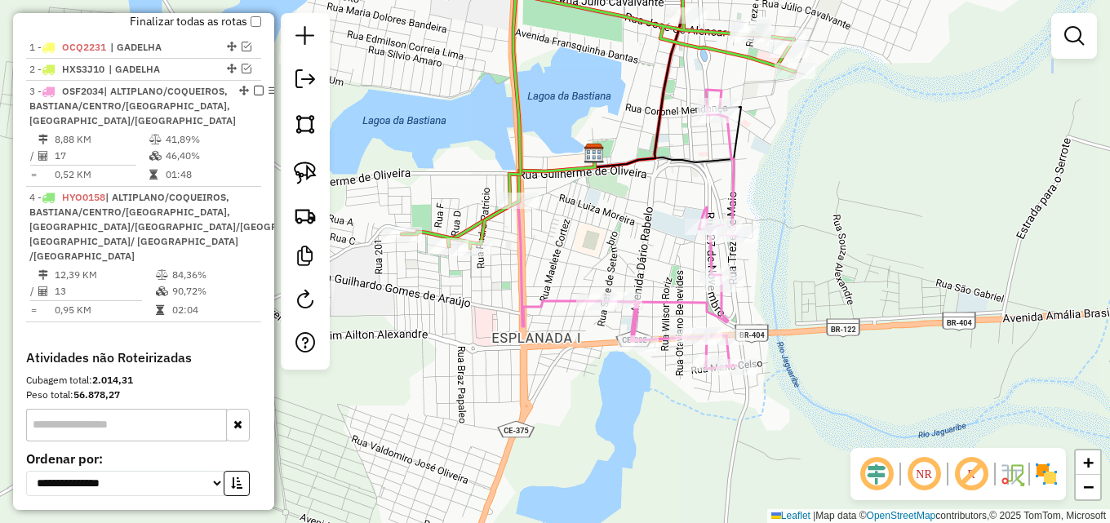
drag, startPoint x: 546, startPoint y: 220, endPoint x: 543, endPoint y: 247, distance: 27.1
click at [543, 247] on div "Janela de atendimento Grade de atendimento Capacidade Transportadoras Veículos …" at bounding box center [555, 261] width 1110 height 523
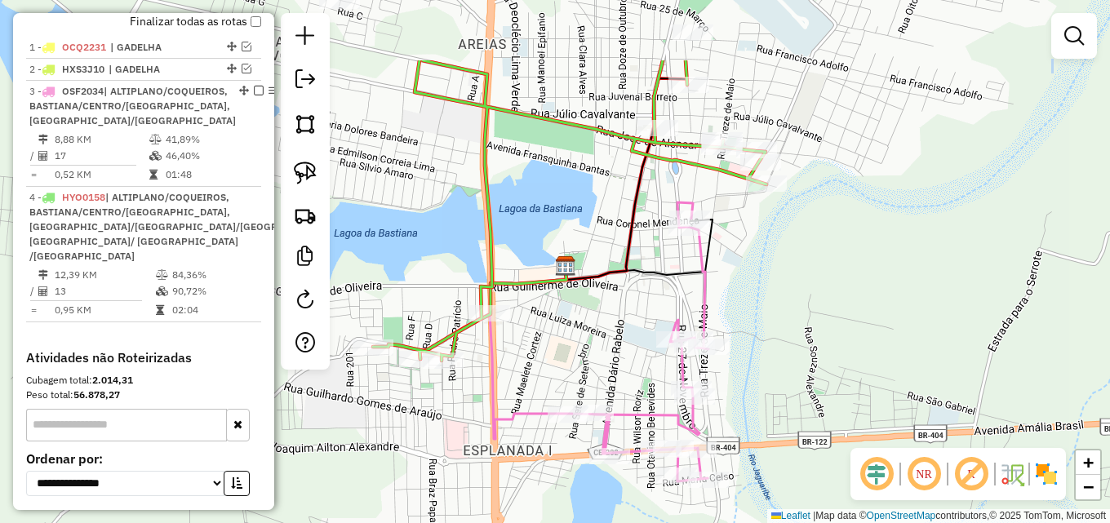
drag, startPoint x: 561, startPoint y: 369, endPoint x: 531, endPoint y: 480, distance: 114.8
click at [532, 480] on div "Janela de atendimento Grade de atendimento Capacidade Transportadoras Veículos …" at bounding box center [555, 261] width 1110 height 523
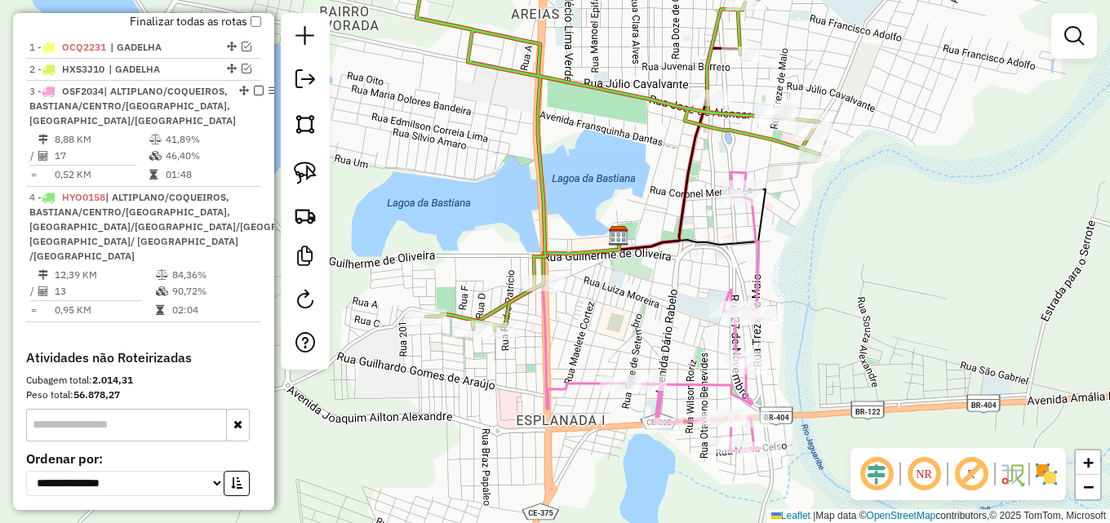
drag, startPoint x: 569, startPoint y: 362, endPoint x: 618, endPoint y: 335, distance: 55.9
click at [618, 335] on div "Janela de atendimento Grade de atendimento Capacidade Transportadoras Veículos …" at bounding box center [555, 261] width 1110 height 523
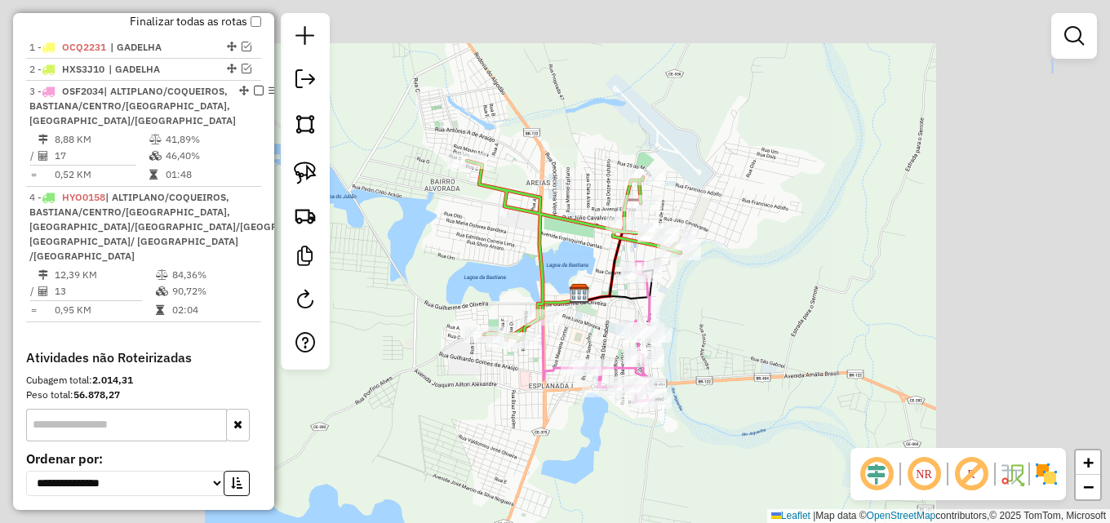
drag, startPoint x: 610, startPoint y: 313, endPoint x: 571, endPoint y: 332, distance: 43.4
click at [571, 332] on div "Janela de atendimento Grade de atendimento Capacidade Transportadoras Veículos …" at bounding box center [555, 261] width 1110 height 523
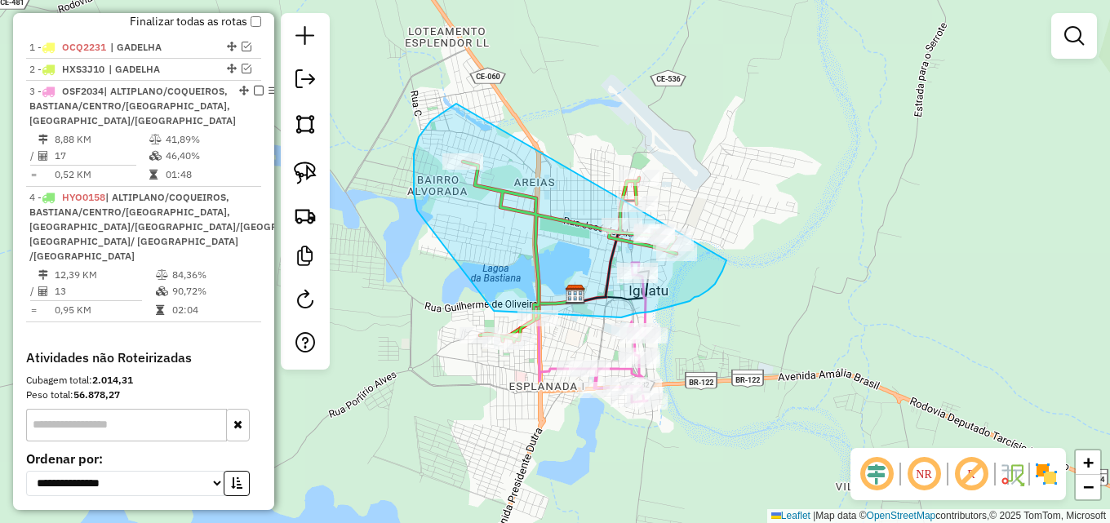
drag, startPoint x: 415, startPoint y: 204, endPoint x: 494, endPoint y: 311, distance: 132.5
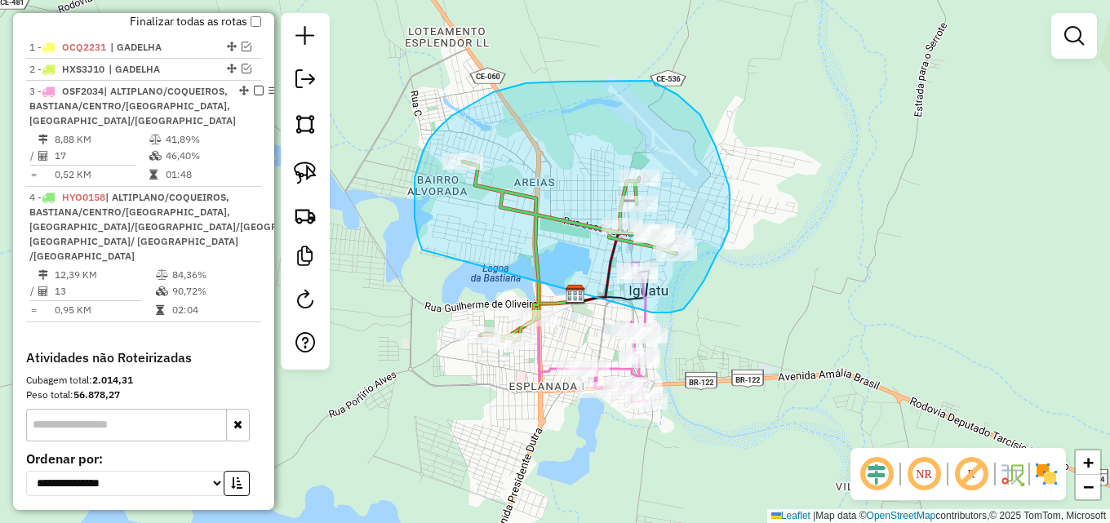
drag, startPoint x: 415, startPoint y: 178, endPoint x: 652, endPoint y: 313, distance: 273.0
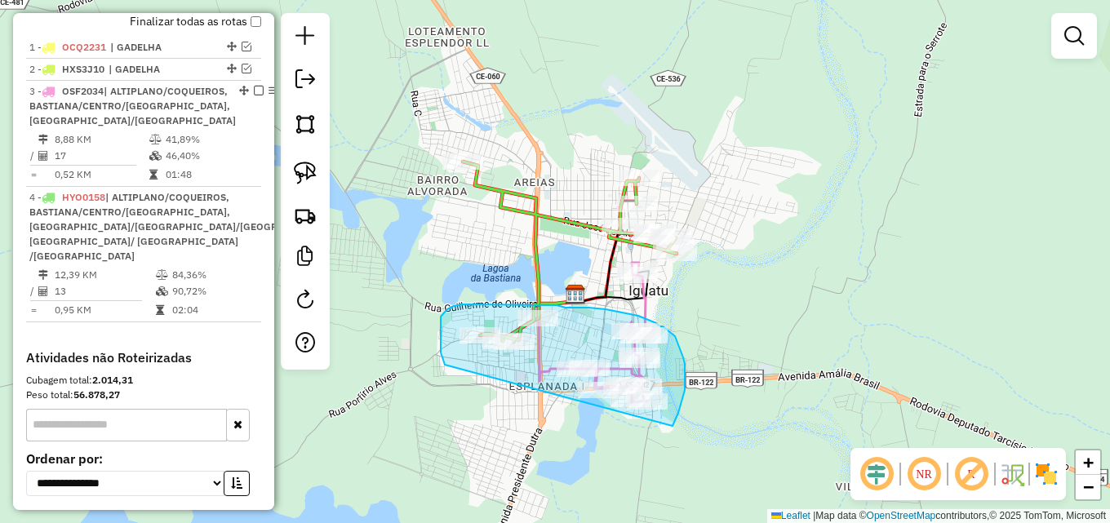
drag, startPoint x: 445, startPoint y: 365, endPoint x: 669, endPoint y: 433, distance: 234.6
drag, startPoint x: 446, startPoint y: 380, endPoint x: 683, endPoint y: 428, distance: 242.1
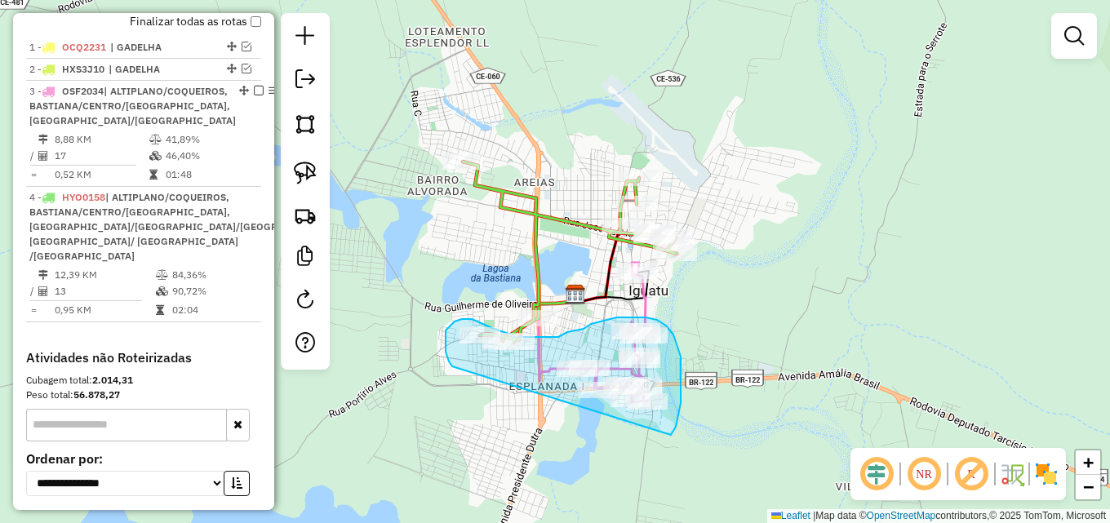
drag, startPoint x: 449, startPoint y: 361, endPoint x: 670, endPoint y: 436, distance: 233.3
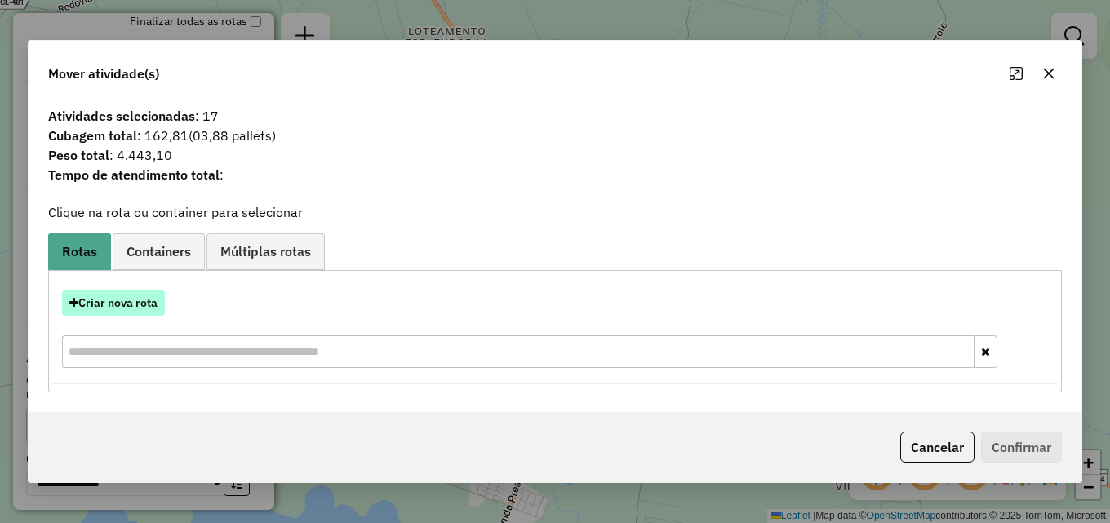
click at [135, 304] on button "Criar nova rota" at bounding box center [113, 303] width 103 height 25
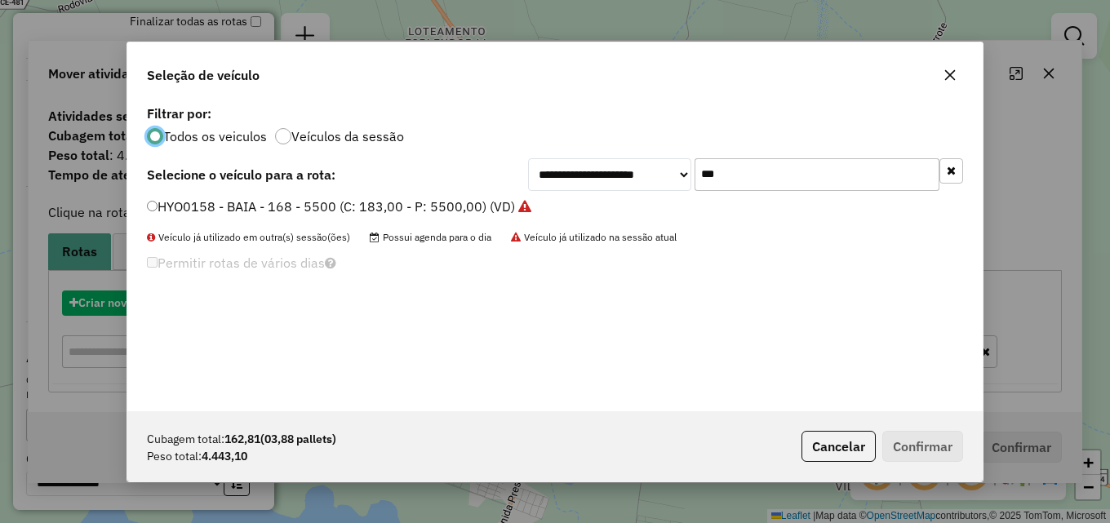
scroll to position [9, 5]
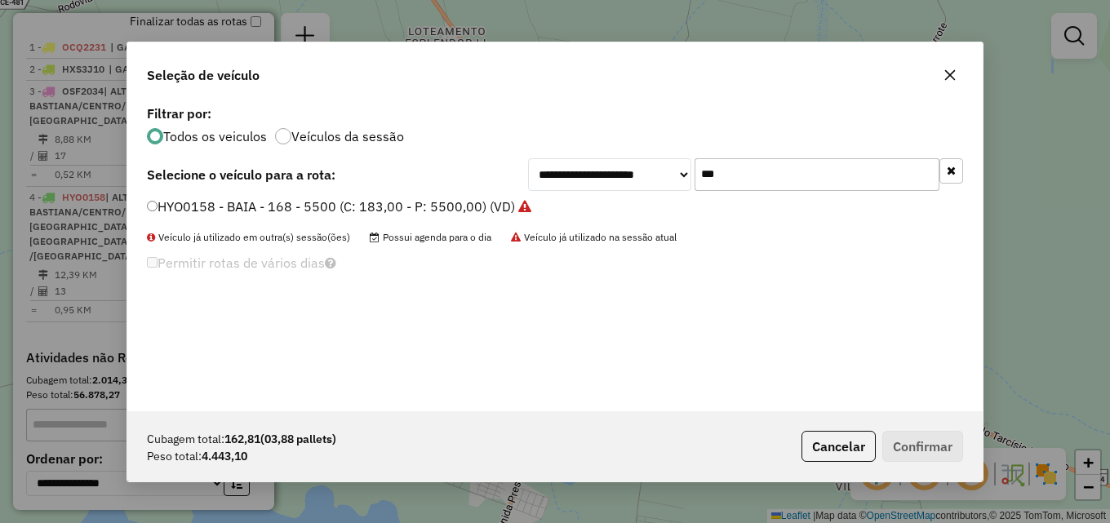
click at [440, 211] on label "HYO0158 - BAIA - 168 - 5500 (C: 183,00 - P: 5500,00) (VD)" at bounding box center [339, 207] width 384 height 20
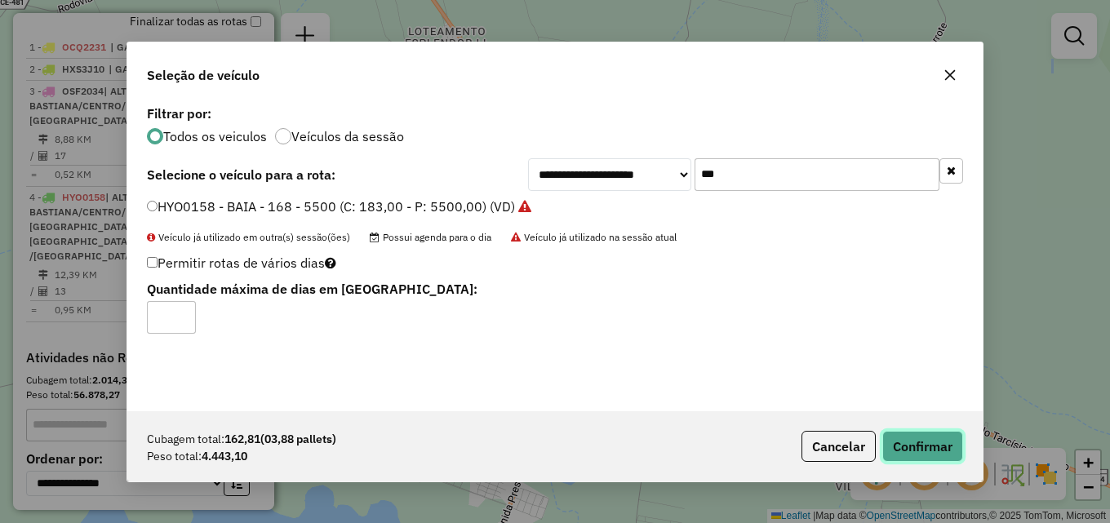
click at [920, 436] on button "Confirmar" at bounding box center [922, 446] width 81 height 31
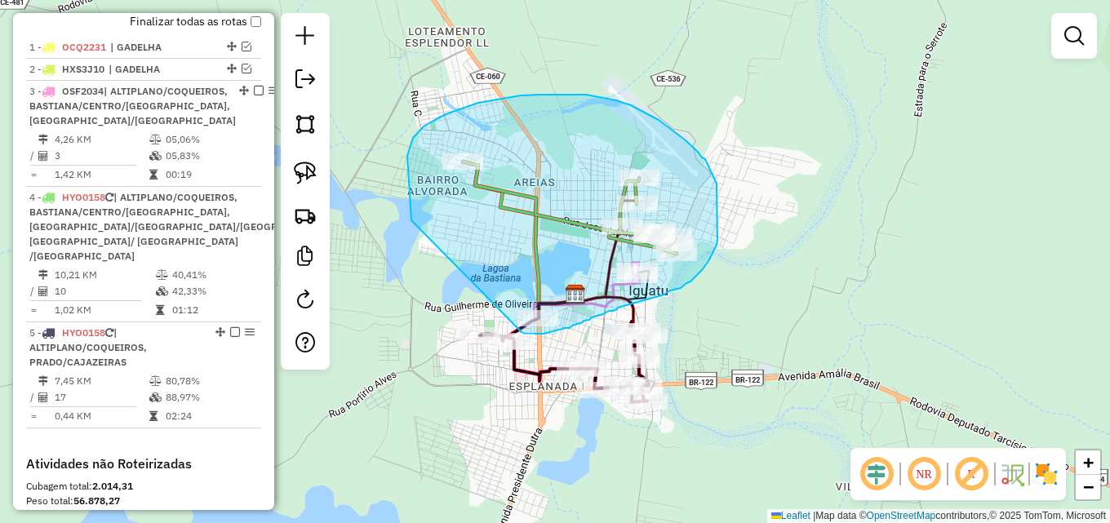
drag, startPoint x: 410, startPoint y: 201, endPoint x: 521, endPoint y: 332, distance: 172.5
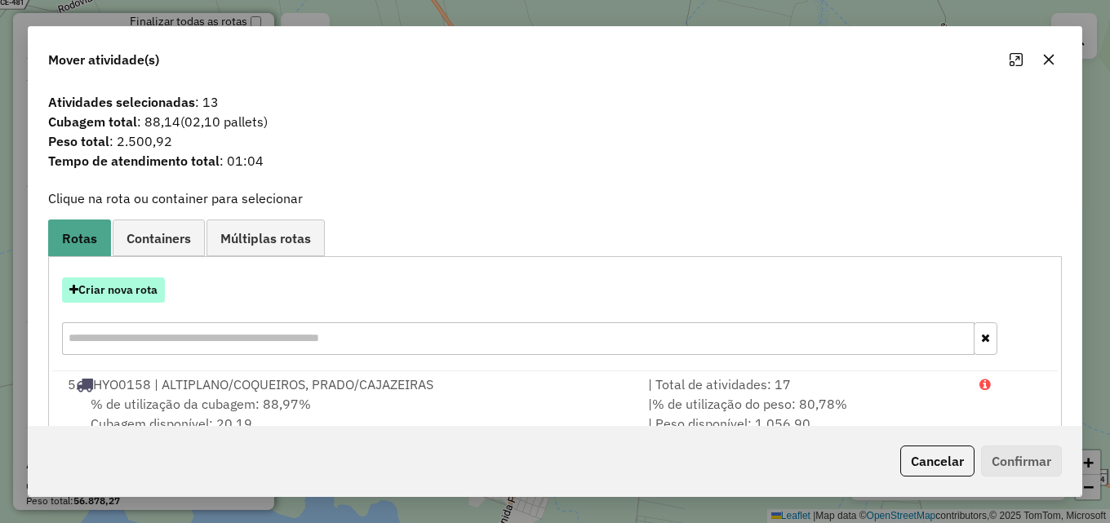
click at [126, 294] on button "Criar nova rota" at bounding box center [113, 289] width 103 height 25
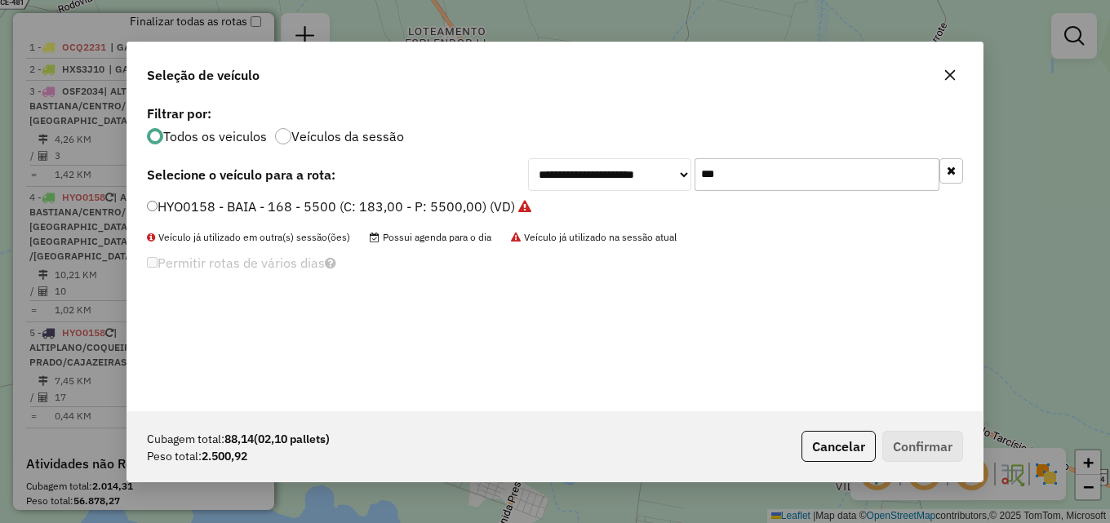
drag, startPoint x: 730, startPoint y: 174, endPoint x: 527, endPoint y: 191, distance: 203.1
click at [529, 191] on div "**********" at bounding box center [554, 256] width 855 height 310
type input "****"
click at [479, 206] on label "OSF2034 - BAIA - 168 - 5500 (C: 183,00 - P: 5500,00) (VD)" at bounding box center [338, 207] width 383 height 20
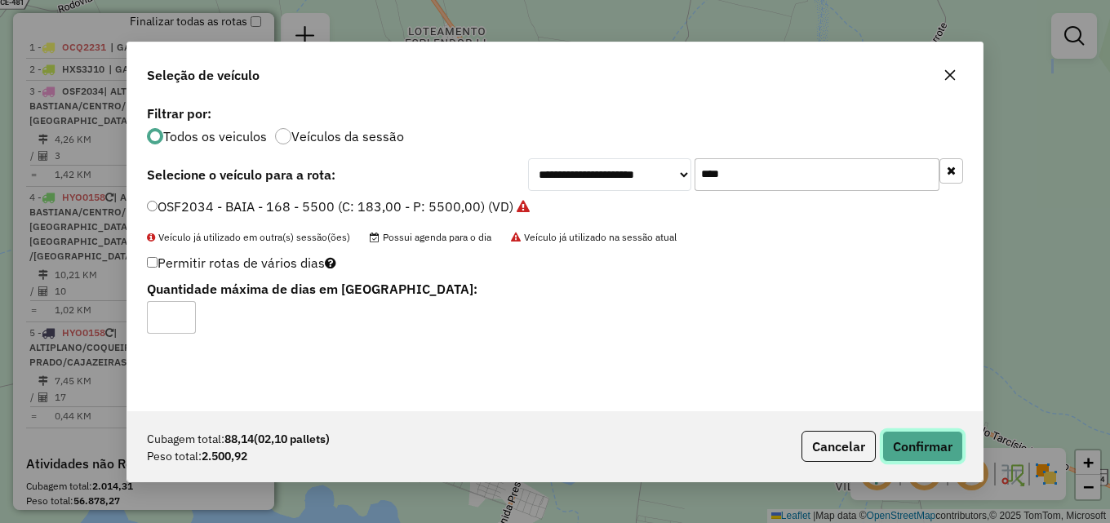
click at [917, 446] on button "Confirmar" at bounding box center [922, 446] width 81 height 31
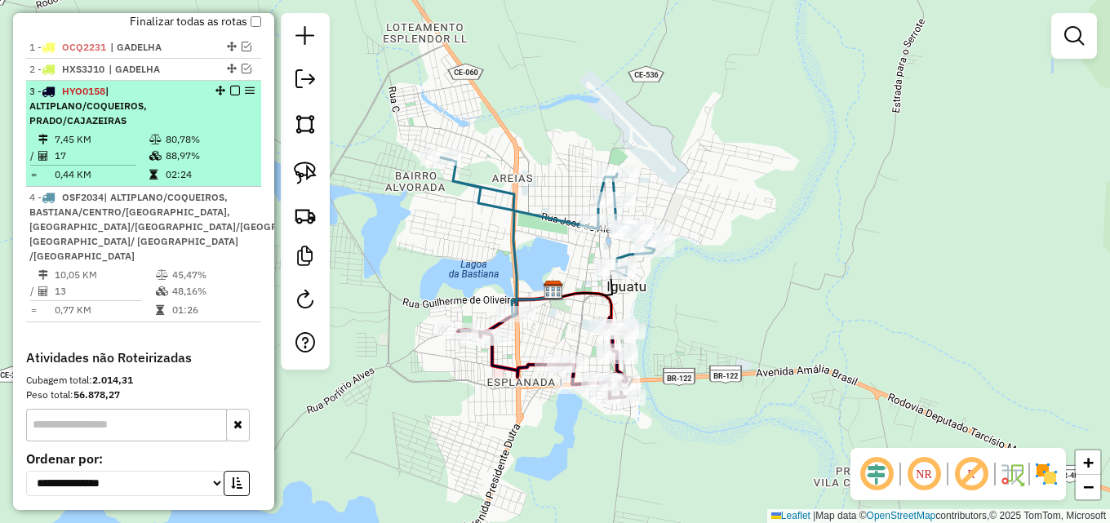
click at [231, 95] on em at bounding box center [235, 91] width 10 height 10
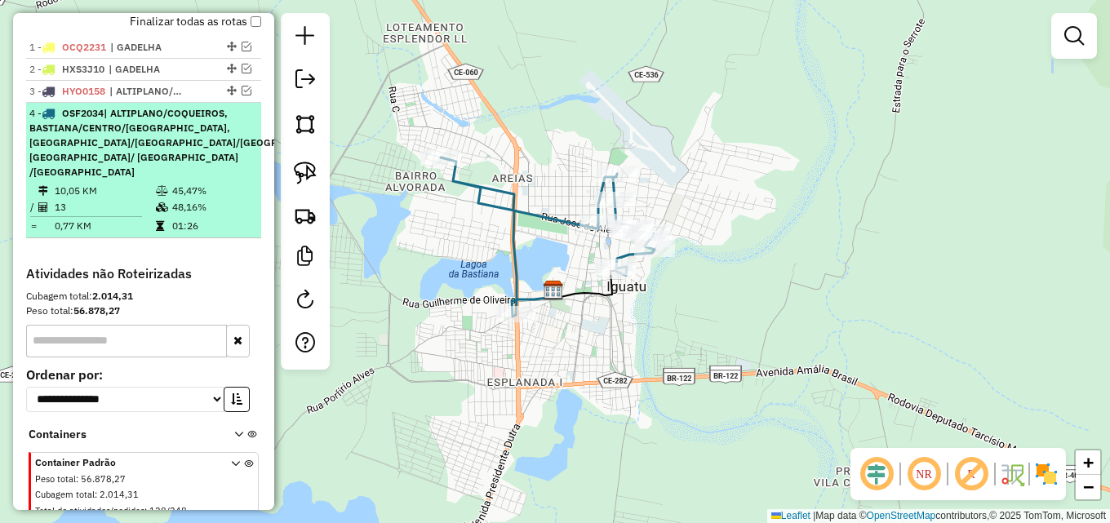
click at [362, 118] on em at bounding box center [367, 113] width 10 height 10
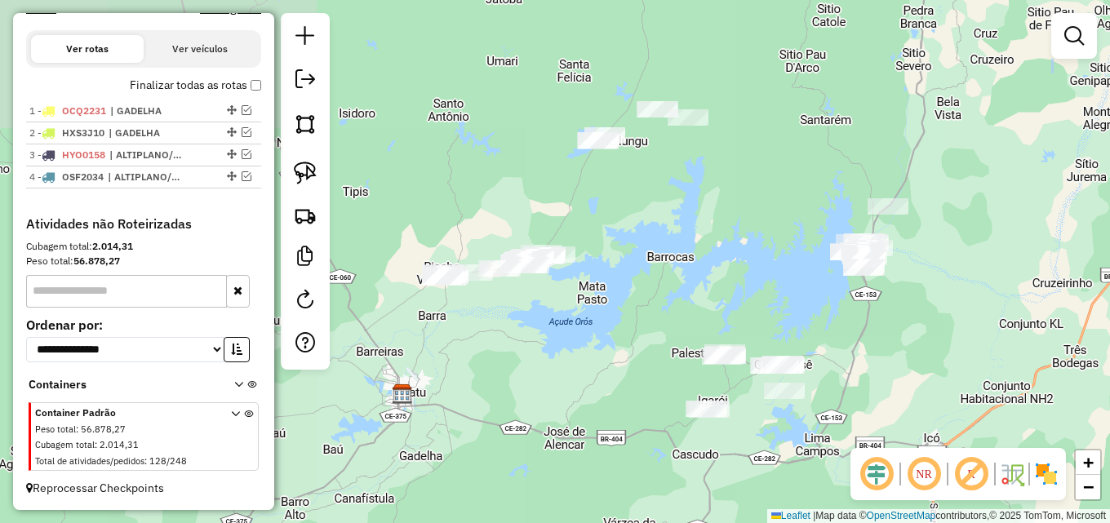
drag, startPoint x: 613, startPoint y: 228, endPoint x: 548, endPoint y: 360, distance: 146.3
click at [548, 360] on div "Janela de atendimento Grade de atendimento Capacidade Transportadoras Veículos …" at bounding box center [555, 261] width 1110 height 523
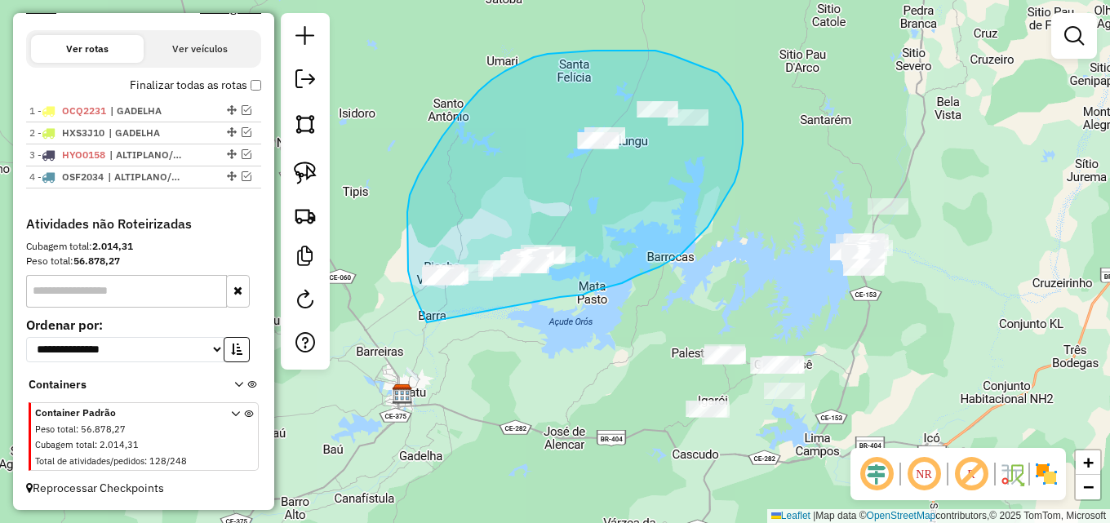
drag, startPoint x: 426, startPoint y: 322, endPoint x: 560, endPoint y: 297, distance: 136.0
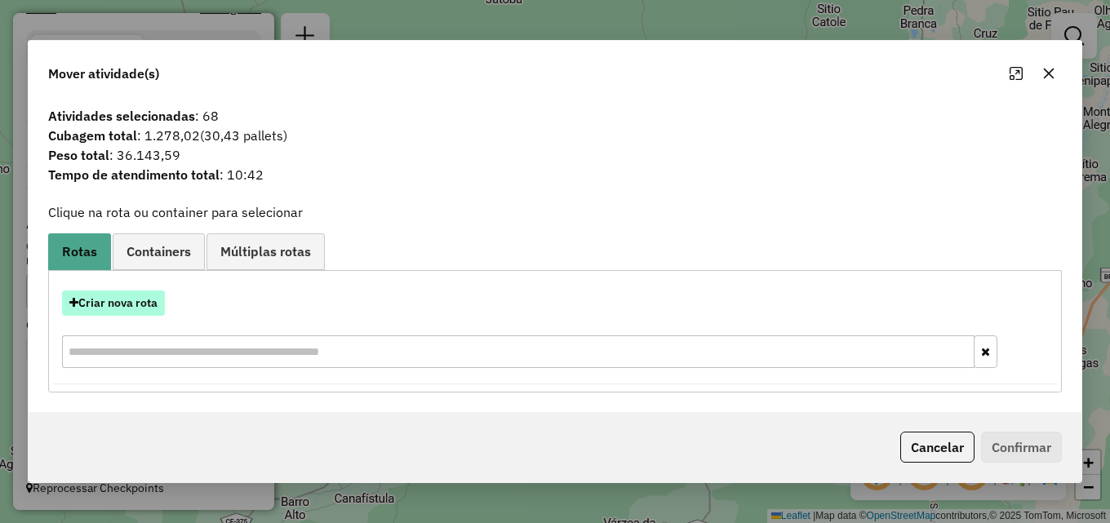
click at [132, 306] on button "Criar nova rota" at bounding box center [113, 303] width 103 height 25
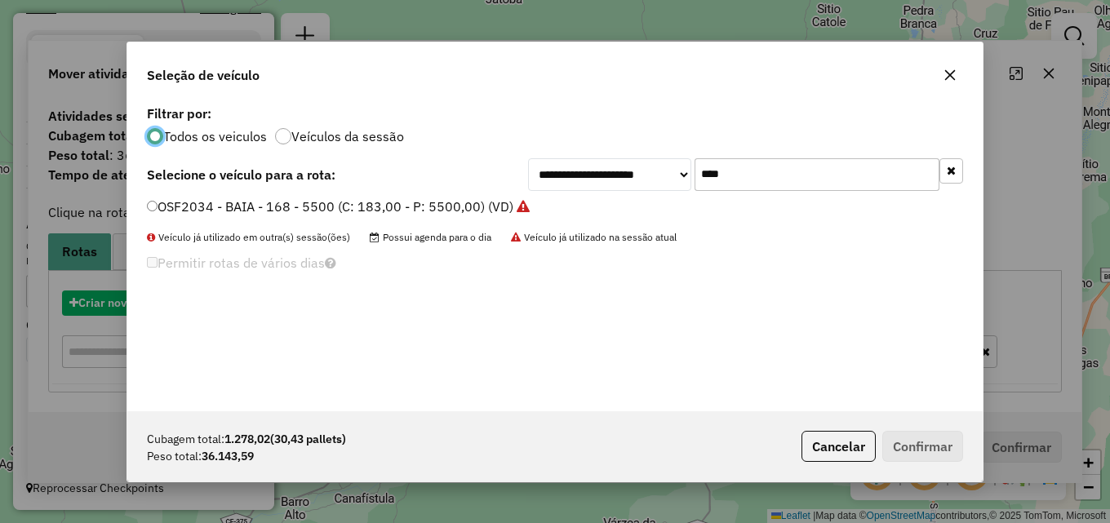
scroll to position [9, 5]
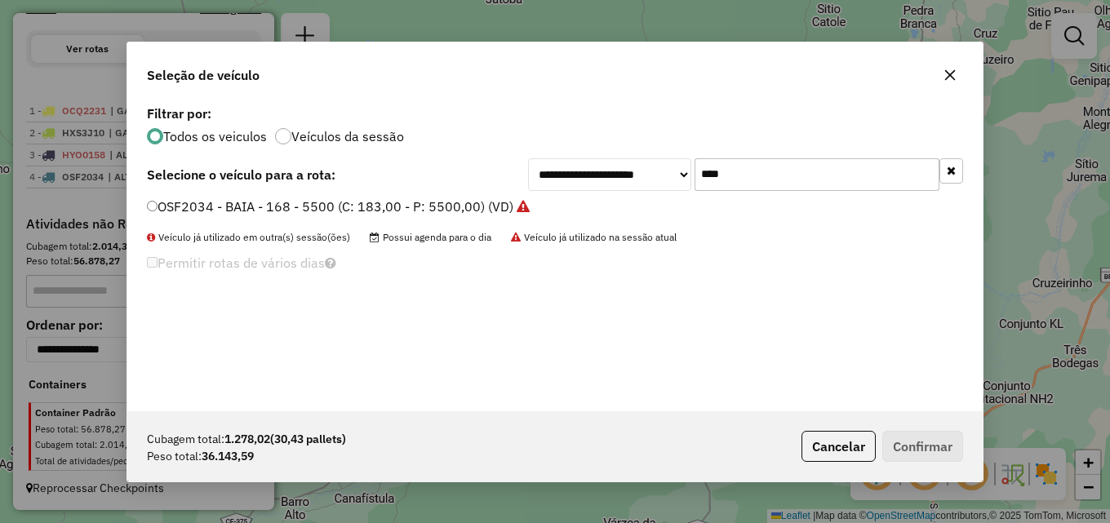
drag, startPoint x: 812, startPoint y: 172, endPoint x: 571, endPoint y: 184, distance: 241.0
click at [573, 184] on div "**********" at bounding box center [745, 174] width 435 height 33
type input "****"
click at [515, 207] on label "HZA4191 - CAMINHÃO - 470 - 15000 (C: 500,00 - P: 15000,00) (VD)" at bounding box center [357, 207] width 421 height 20
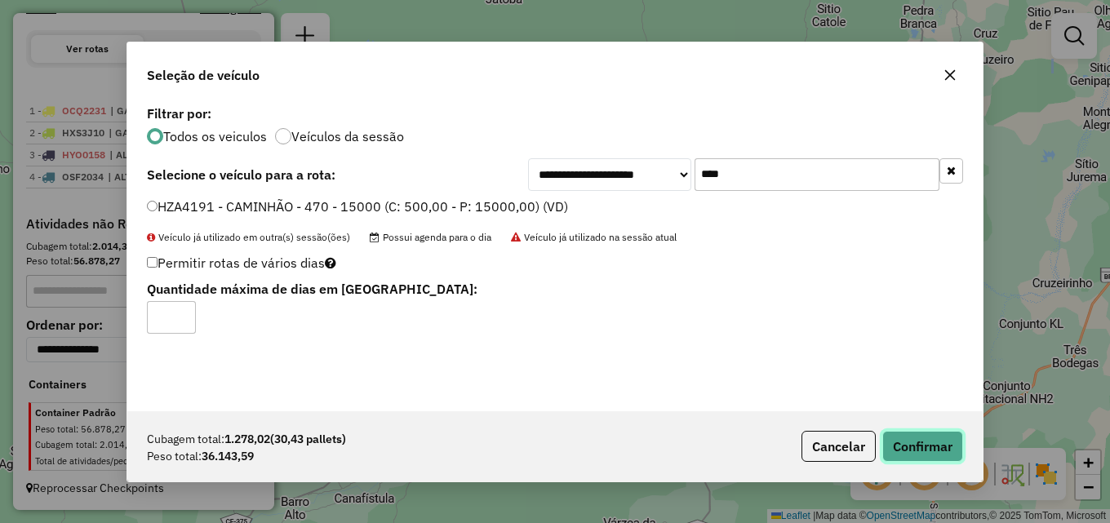
click at [960, 445] on button "Confirmar" at bounding box center [922, 446] width 81 height 31
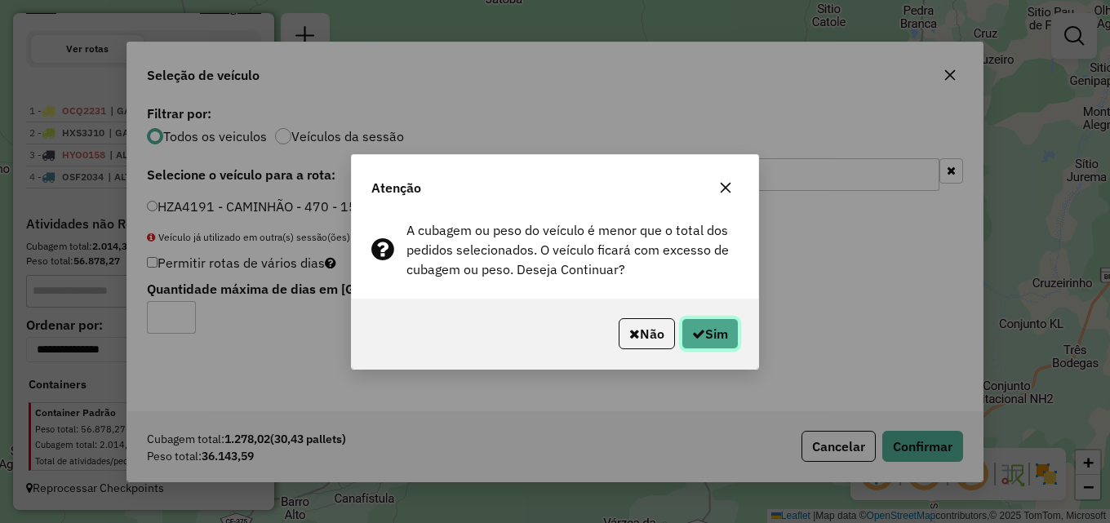
click at [715, 331] on button "Sim" at bounding box center [709, 333] width 57 height 31
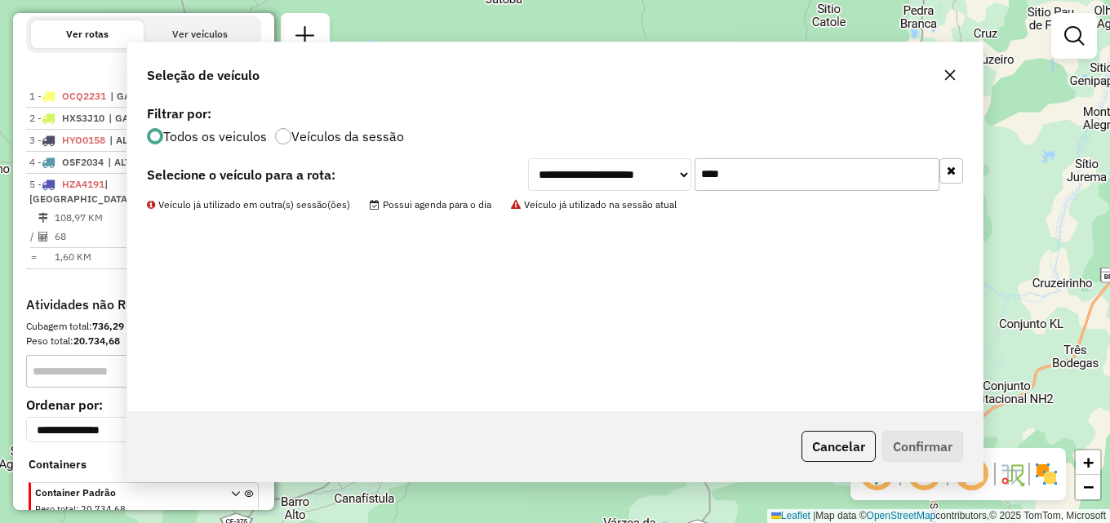
scroll to position [593, 0]
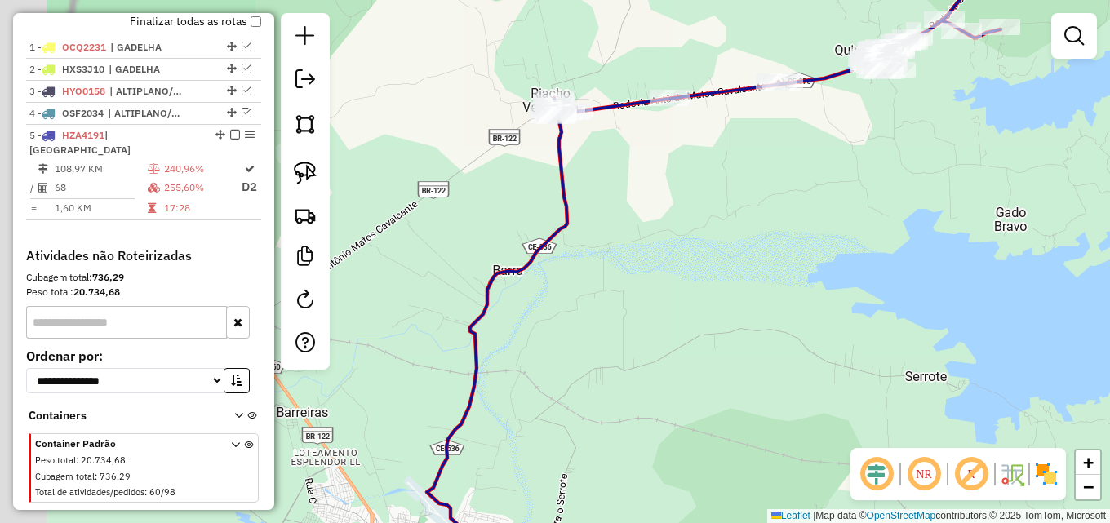
drag, startPoint x: 512, startPoint y: 253, endPoint x: 952, endPoint y: 251, distance: 440.7
click at [952, 251] on div "Janela de atendimento Grade de atendimento Capacidade Transportadoras Veículos …" at bounding box center [555, 261] width 1110 height 523
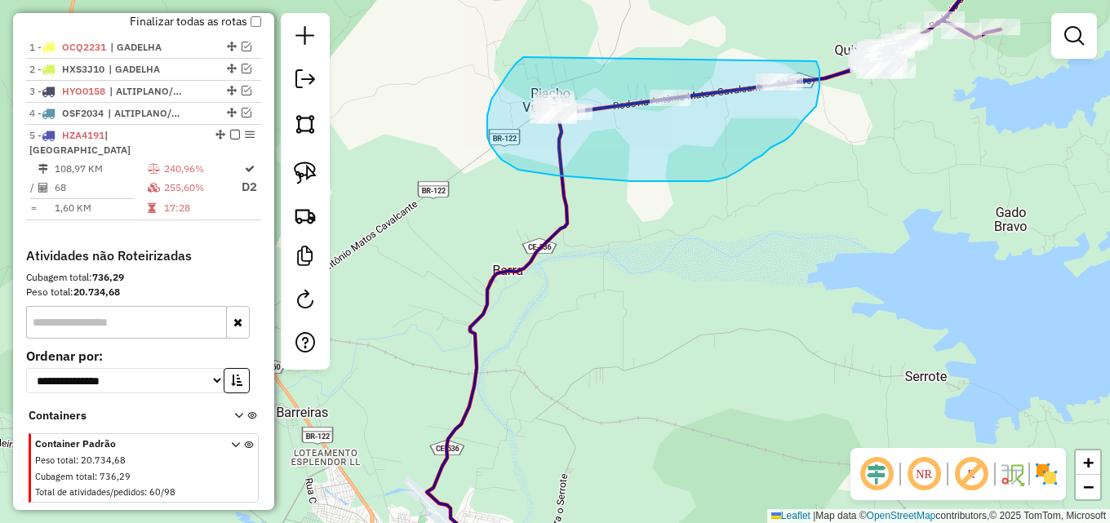
drag, startPoint x: 487, startPoint y: 116, endPoint x: 816, endPoint y: 60, distance: 333.5
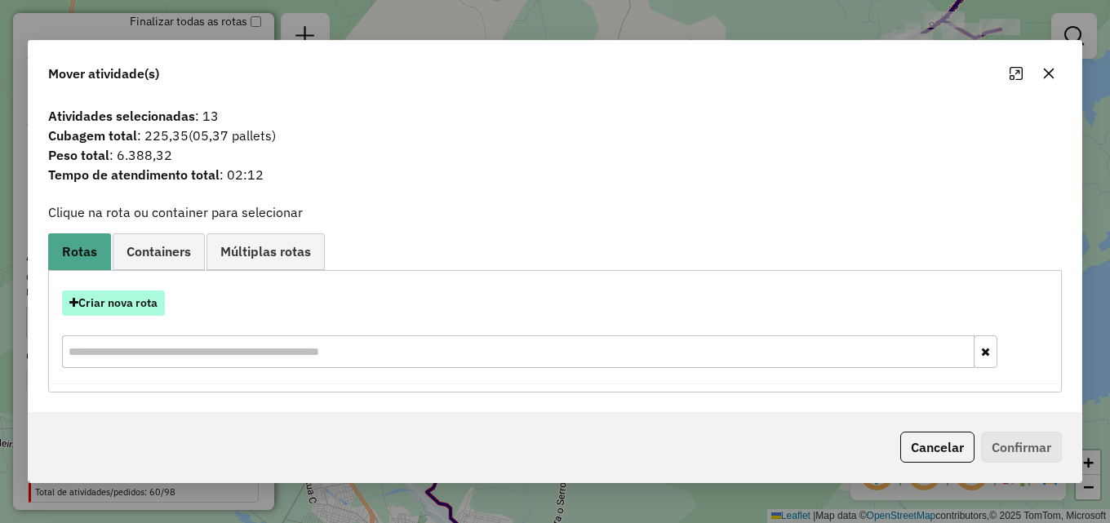
click at [114, 307] on button "Criar nova rota" at bounding box center [113, 303] width 103 height 25
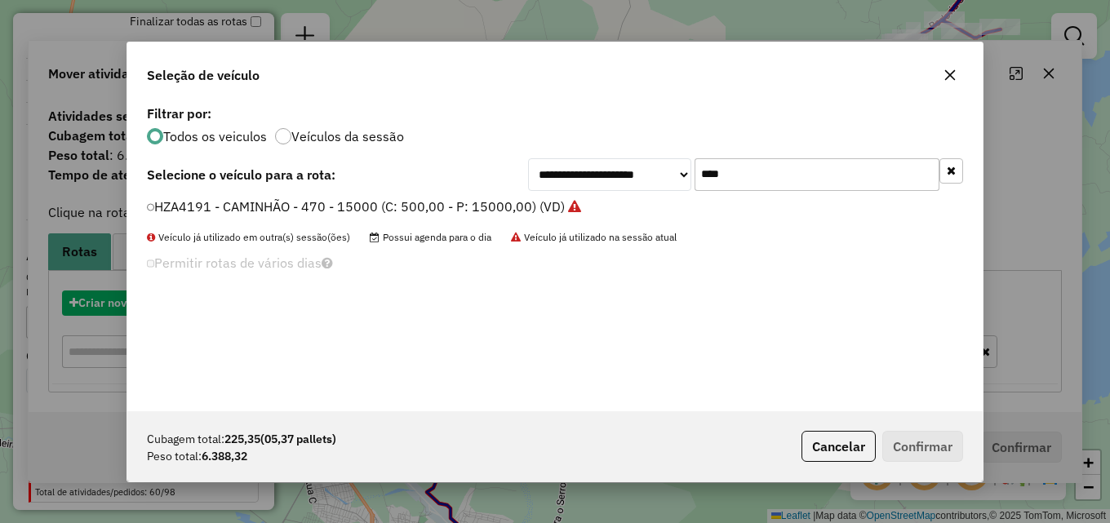
scroll to position [9, 5]
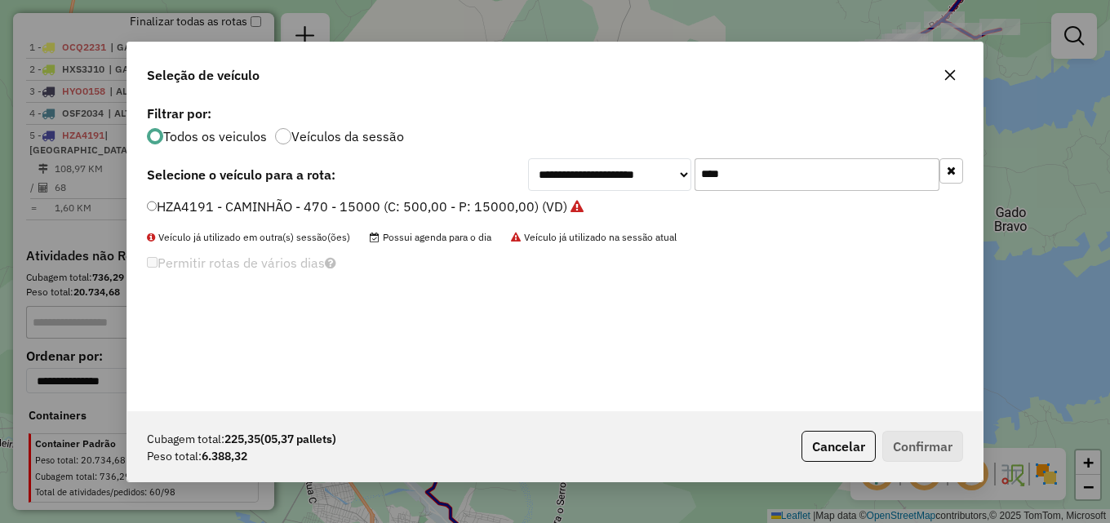
drag, startPoint x: 740, startPoint y: 165, endPoint x: 477, endPoint y: 214, distance: 267.3
click at [481, 214] on div "**********" at bounding box center [554, 256] width 855 height 310
type input "***"
click at [284, 213] on label "SBP2H59 - BAIA - 14.500KG (C: 490,00 - P: 14500,00) (VD)" at bounding box center [331, 207] width 368 height 20
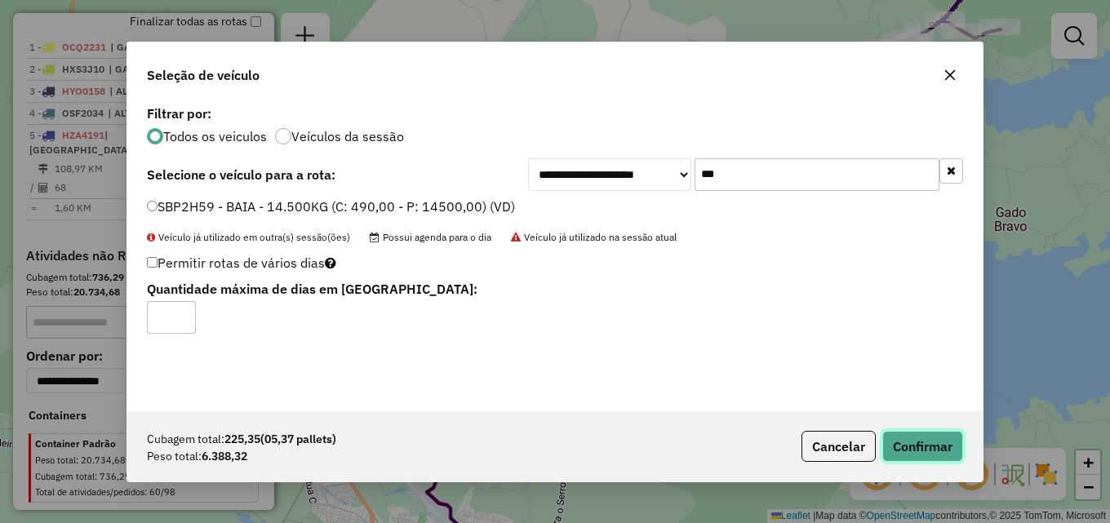
click at [912, 441] on button "Confirmar" at bounding box center [922, 446] width 81 height 31
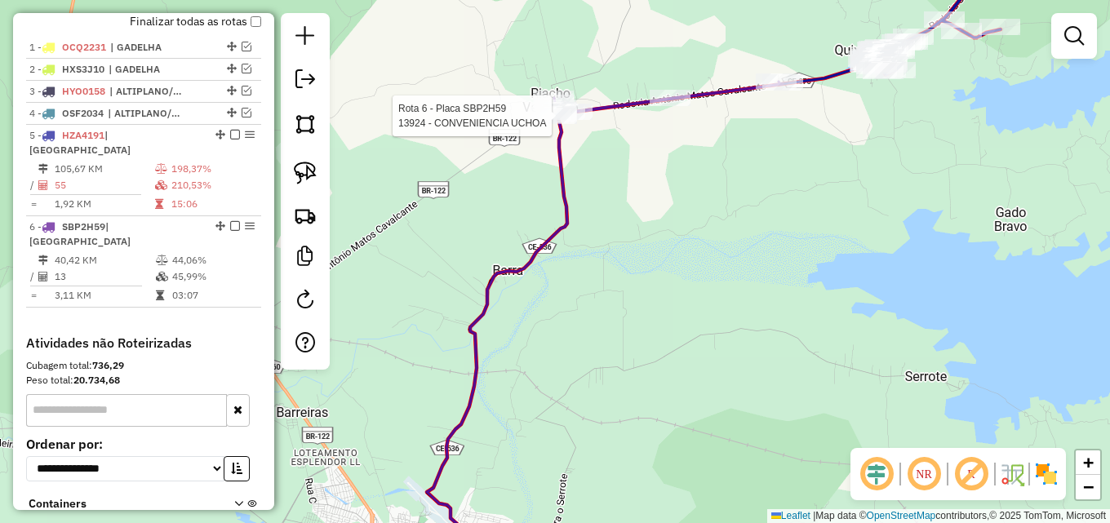
select select "**********"
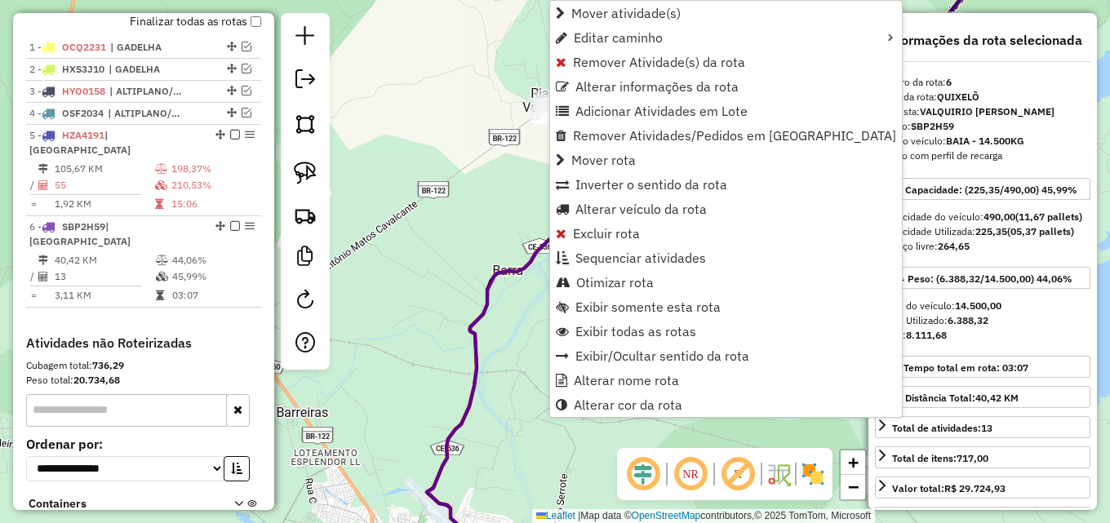
scroll to position [698, 0]
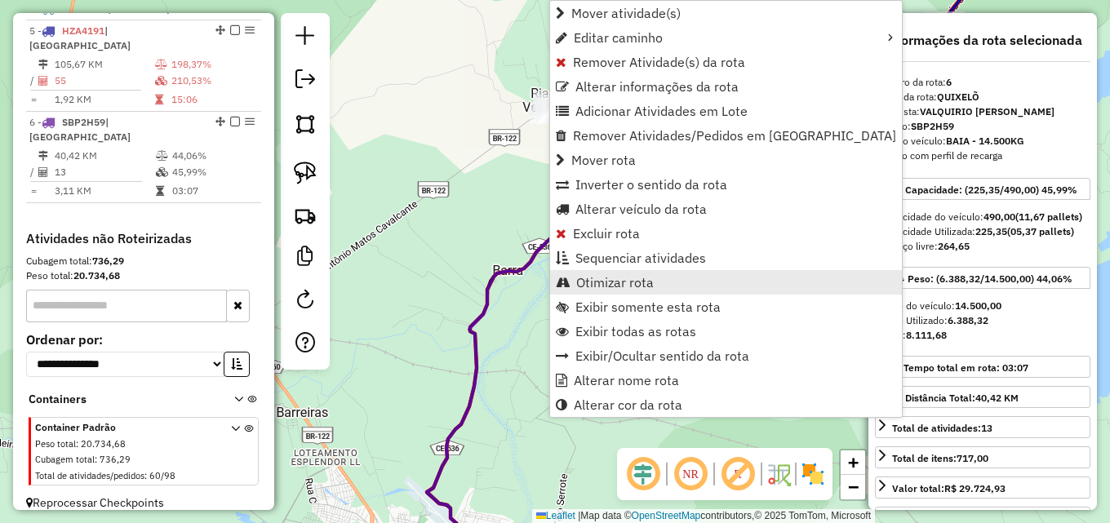
click at [586, 285] on span "Otimizar rota" at bounding box center [615, 282] width 78 height 13
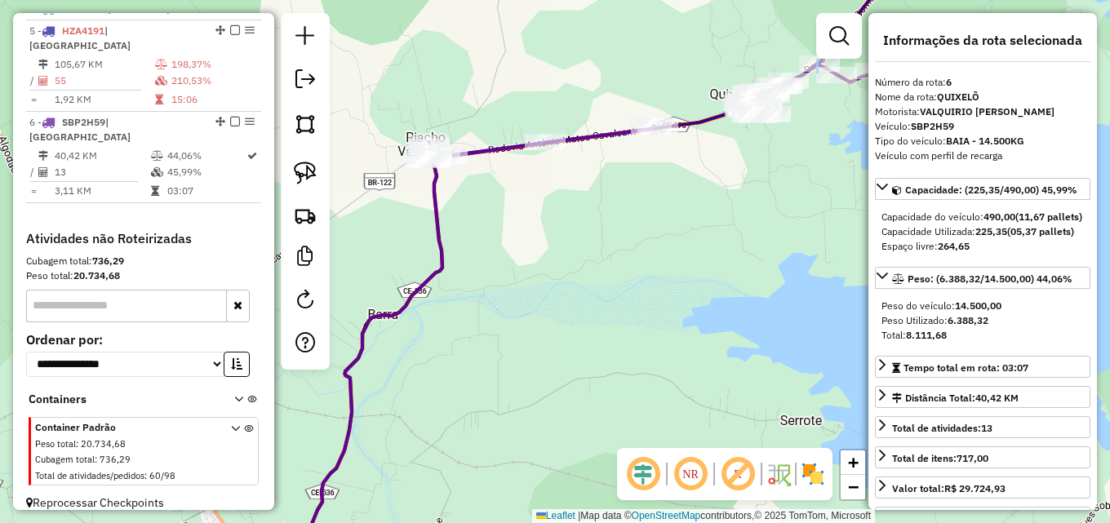
drag, startPoint x: 670, startPoint y: 175, endPoint x: 540, endPoint y: 221, distance: 137.6
click at [540, 221] on div "Janela de atendimento Grade de atendimento Capacidade Transportadoras Veículos …" at bounding box center [555, 261] width 1110 height 523
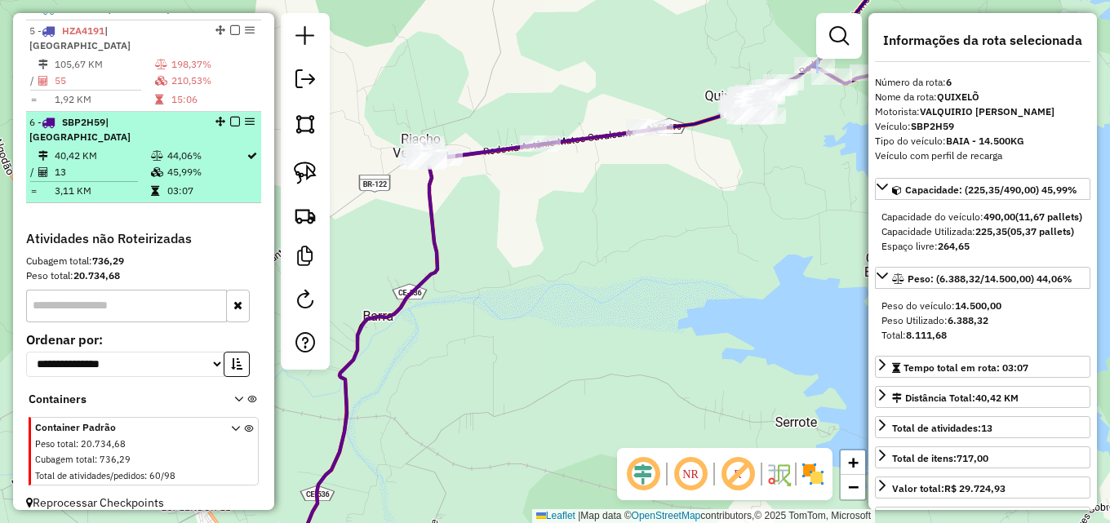
click at [230, 122] on em at bounding box center [235, 122] width 10 height 10
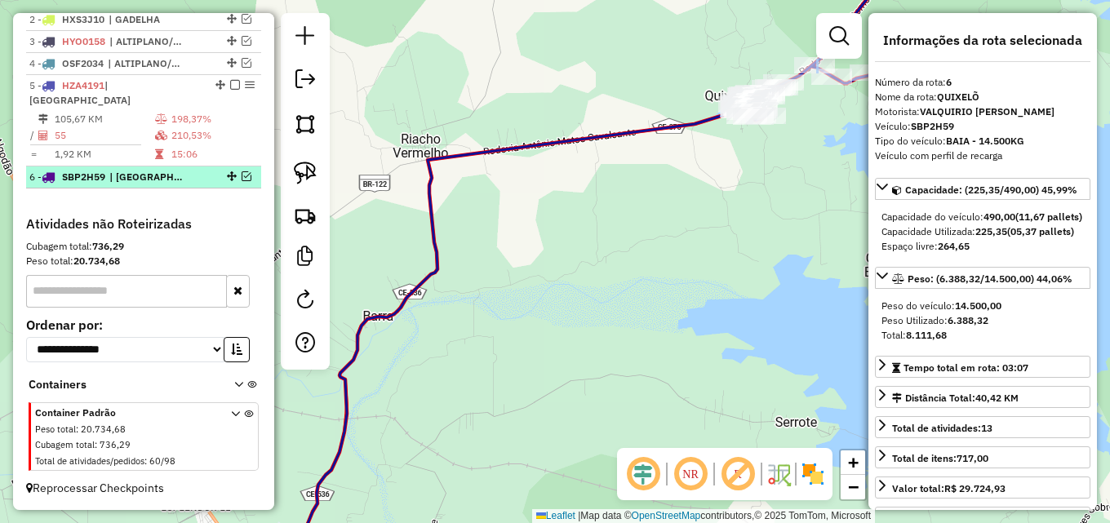
scroll to position [643, 0]
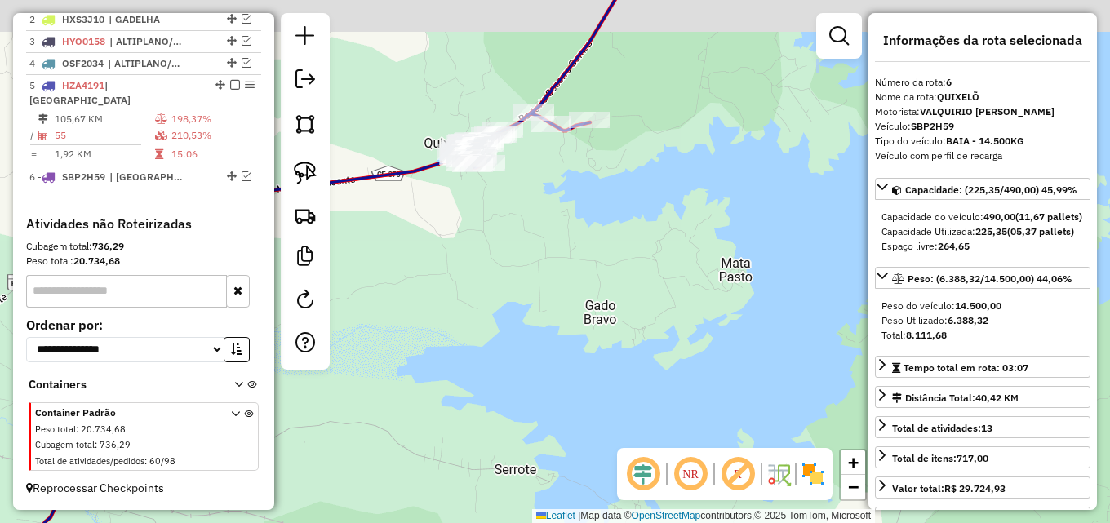
drag, startPoint x: 693, startPoint y: 191, endPoint x: 412, endPoint y: 238, distance: 284.7
click at [412, 238] on div "Janela de atendimento Grade de atendimento Capacidade Transportadoras Veículos …" at bounding box center [555, 261] width 1110 height 523
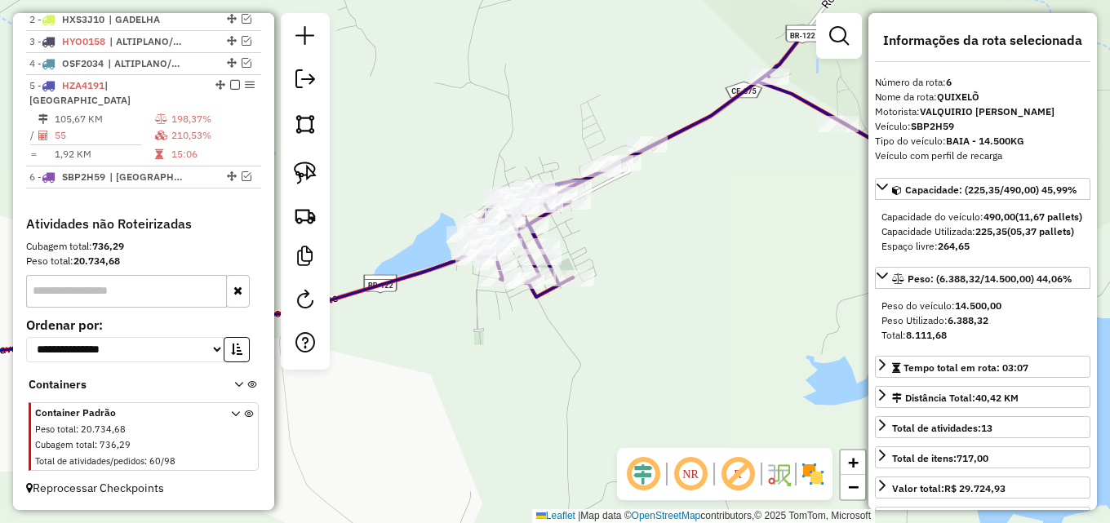
drag, startPoint x: 663, startPoint y: 122, endPoint x: 678, endPoint y: 217, distance: 95.9
click at [678, 217] on div "Janela de atendimento Grade de atendimento Capacidade Transportadoras Veículos …" at bounding box center [555, 261] width 1110 height 523
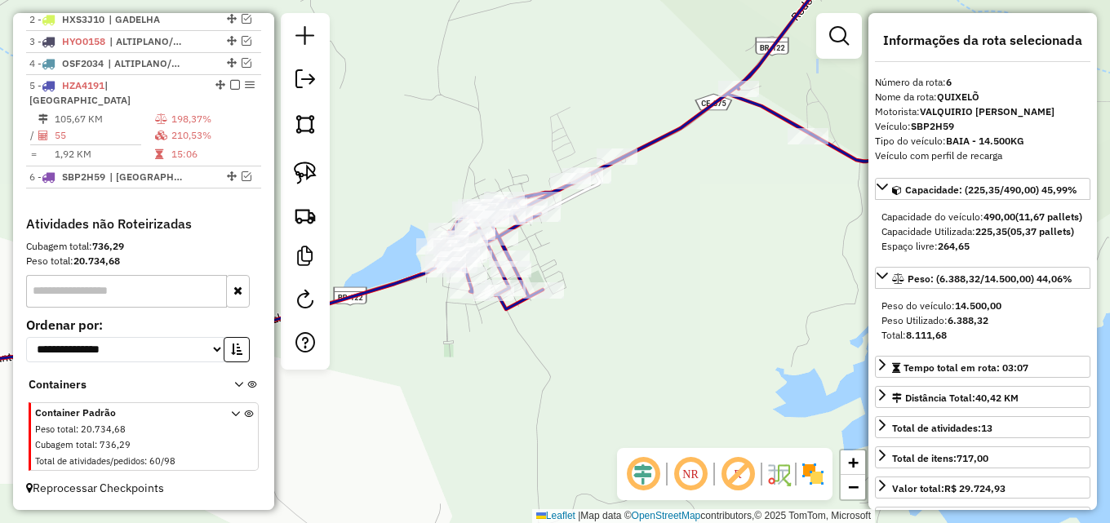
drag, startPoint x: 609, startPoint y: 228, endPoint x: 583, endPoint y: 238, distance: 27.4
click at [583, 238] on div "Janela de atendimento Grade de atendimento Capacidade Transportadoras Veículos …" at bounding box center [555, 261] width 1110 height 523
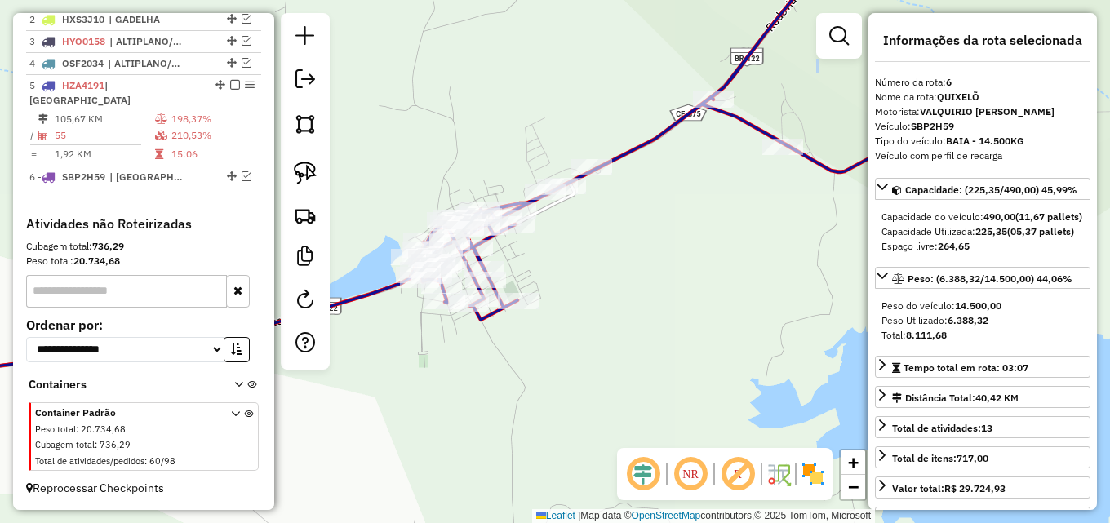
drag, startPoint x: 687, startPoint y: 226, endPoint x: 482, endPoint y: 235, distance: 205.0
click at [483, 235] on div "Janela de atendimento Grade de atendimento Capacidade Transportadoras Veículos …" at bounding box center [555, 261] width 1110 height 523
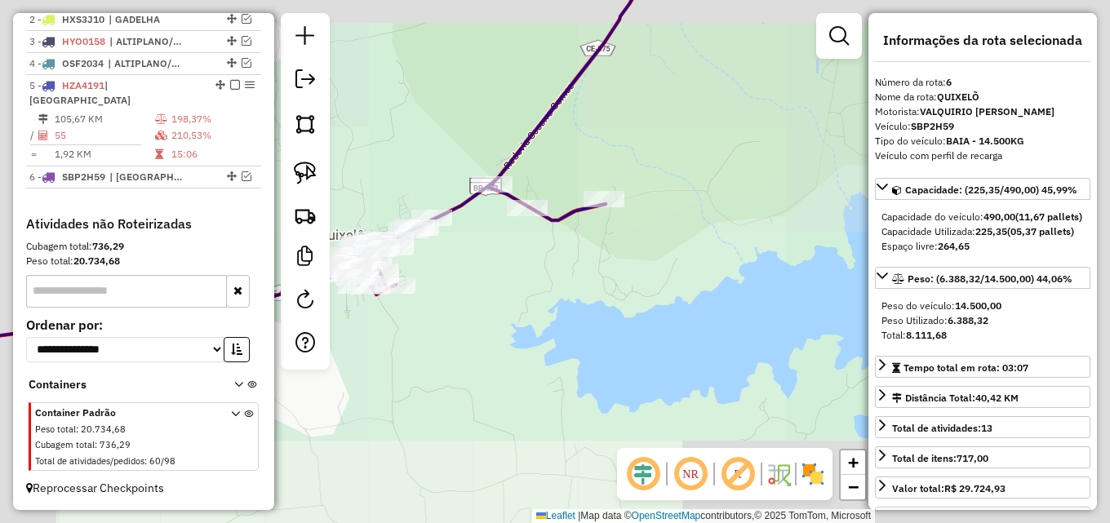
drag, startPoint x: 557, startPoint y: 269, endPoint x: 503, endPoint y: 314, distance: 70.1
click at [507, 314] on div "Janela de atendimento Grade de atendimento Capacidade Transportadoras Veículos …" at bounding box center [555, 261] width 1110 height 523
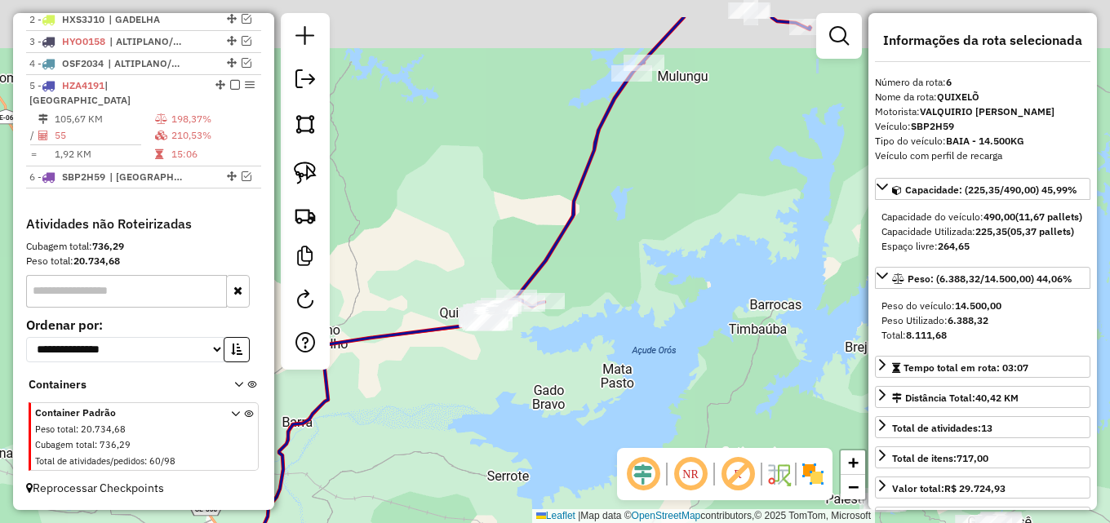
drag, startPoint x: 638, startPoint y: 182, endPoint x: 597, endPoint y: 257, distance: 85.4
click at [597, 257] on div "Janela de atendimento Grade de atendimento Capacidade Transportadoras Veículos …" at bounding box center [555, 261] width 1110 height 523
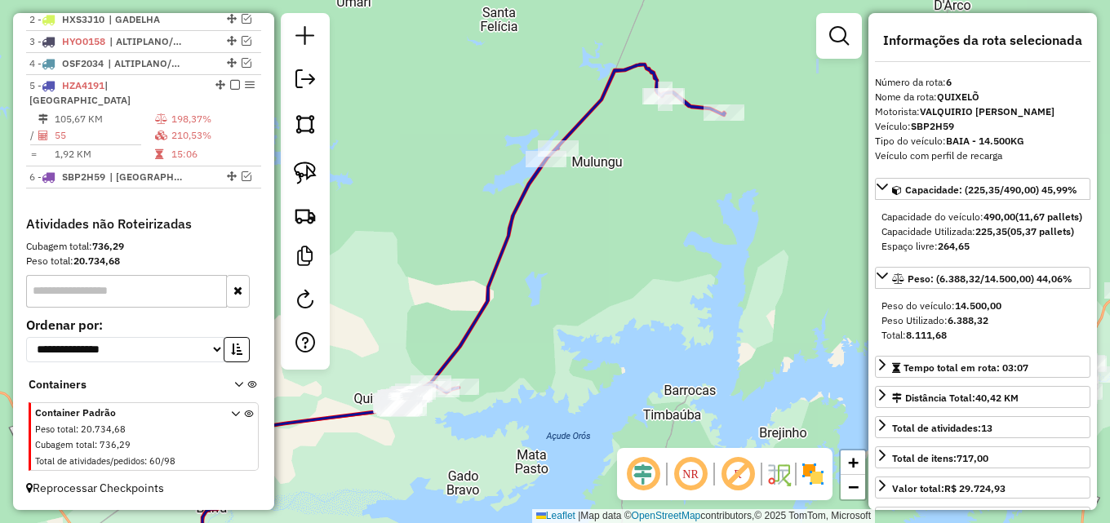
drag, startPoint x: 572, startPoint y: 251, endPoint x: 503, endPoint y: 331, distance: 105.9
click at [503, 331] on div "Janela de atendimento Grade de atendimento Capacidade Transportadoras Veículos …" at bounding box center [555, 261] width 1110 height 523
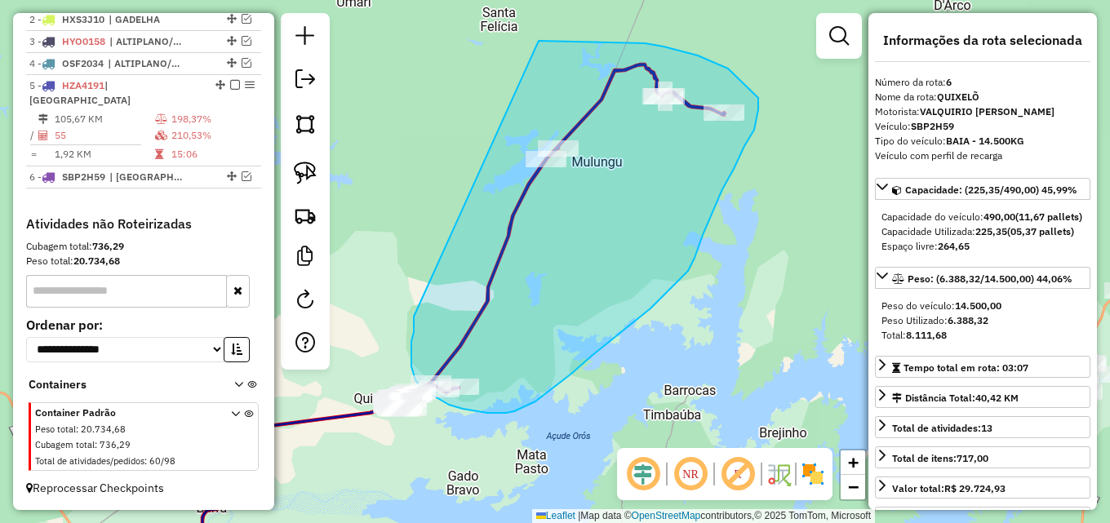
drag, startPoint x: 414, startPoint y: 318, endPoint x: 534, endPoint y: 44, distance: 299.6
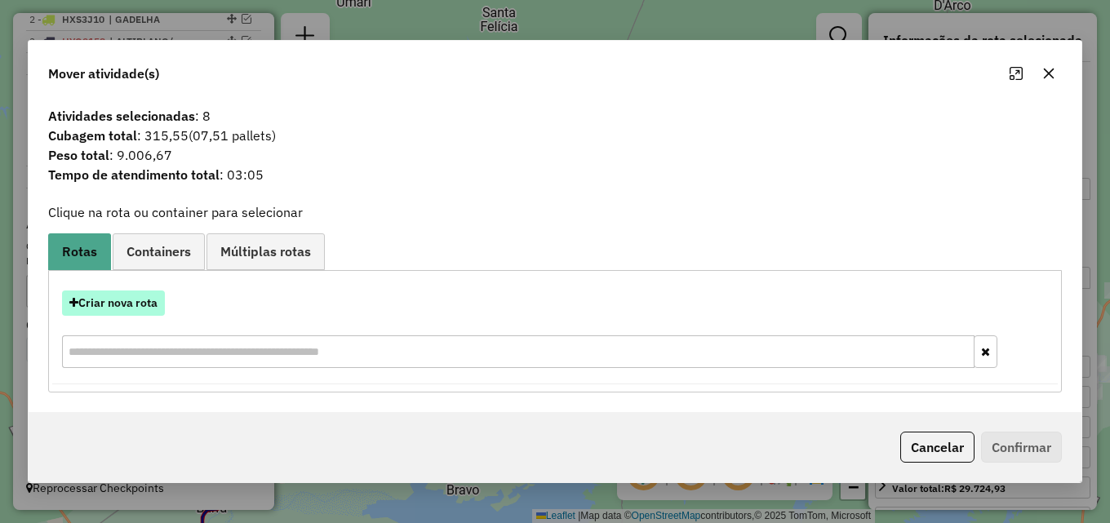
click at [148, 307] on button "Criar nova rota" at bounding box center [113, 303] width 103 height 25
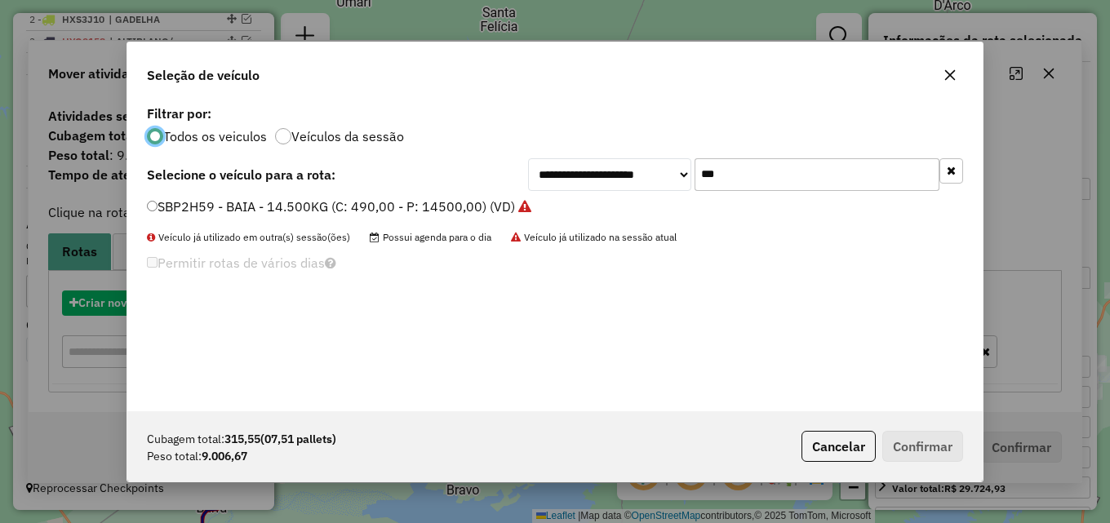
scroll to position [9, 5]
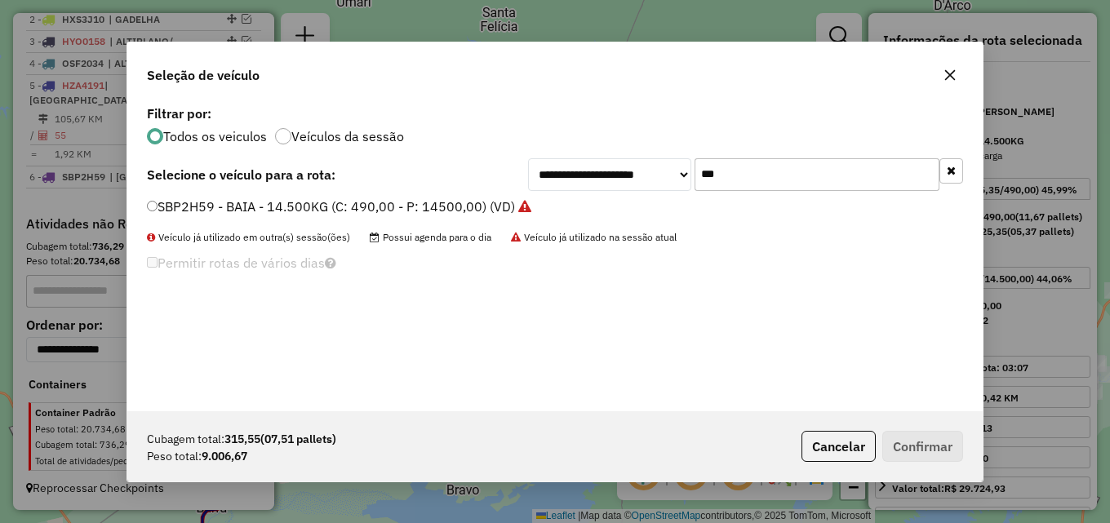
drag, startPoint x: 729, startPoint y: 172, endPoint x: 379, endPoint y: 186, distance: 350.3
click at [461, 206] on div "**********" at bounding box center [554, 256] width 855 height 310
type input "****"
click at [377, 200] on label "HZA4191 - CAMINHÃO - 470 - 15000 (C: 500,00 - P: 15000,00) (VD)" at bounding box center [365, 207] width 437 height 20
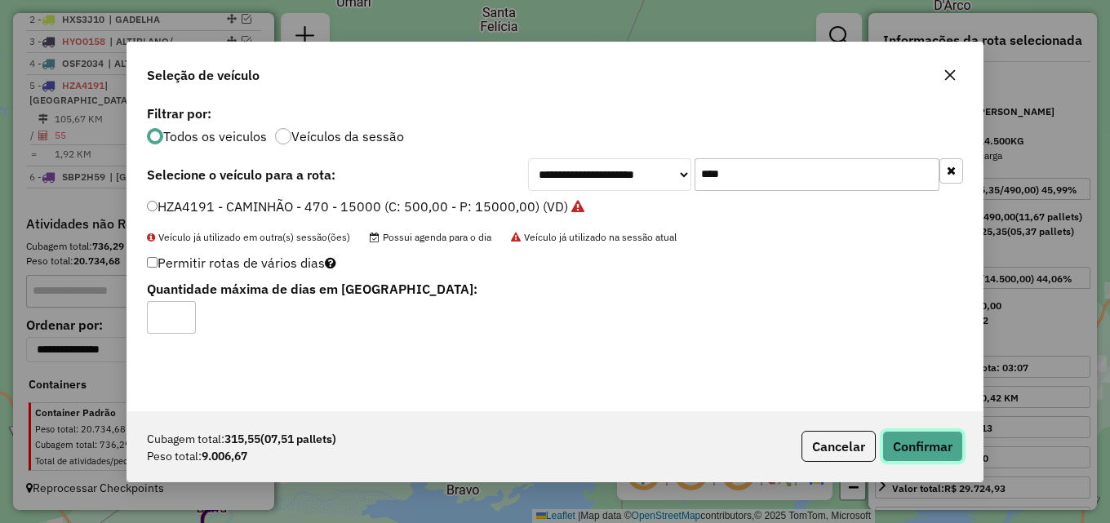
click at [916, 450] on button "Confirmar" at bounding box center [922, 446] width 81 height 31
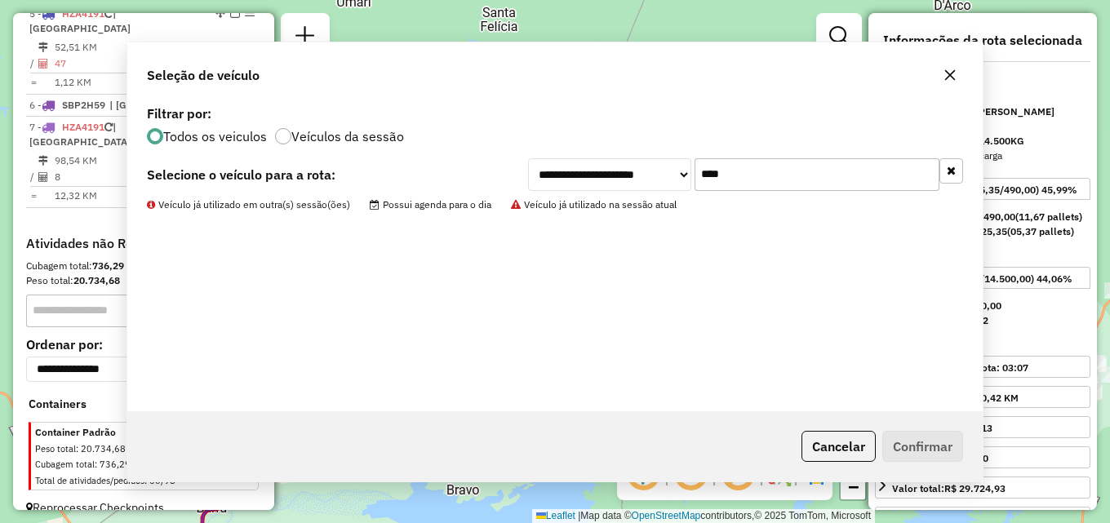
scroll to position [720, 0]
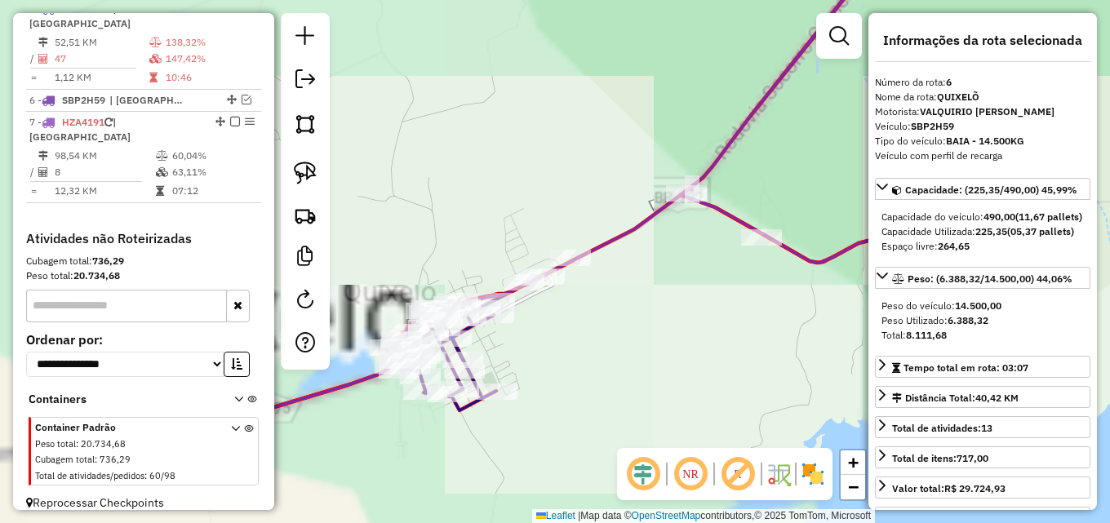
drag, startPoint x: 547, startPoint y: 326, endPoint x: 625, endPoint y: 288, distance: 86.9
click at [625, 288] on div "Janela de atendimento Grade de atendimento Capacidade Transportadoras Veículos …" at bounding box center [555, 261] width 1110 height 523
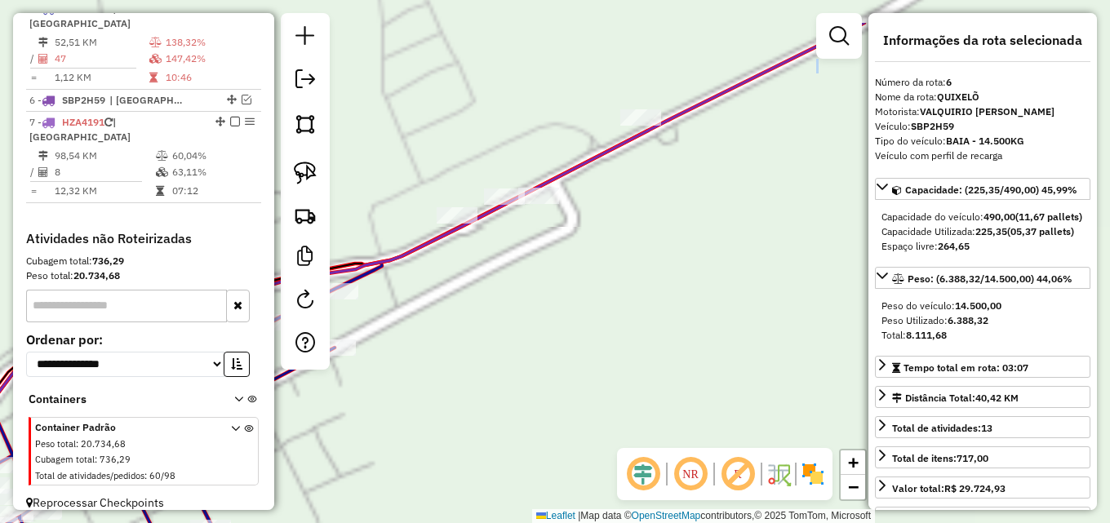
drag, startPoint x: 636, startPoint y: 250, endPoint x: 585, endPoint y: 326, distance: 91.7
click at [585, 326] on div "Janela de atendimento Grade de atendimento Capacidade Transportadoras Veículos …" at bounding box center [555, 261] width 1110 height 523
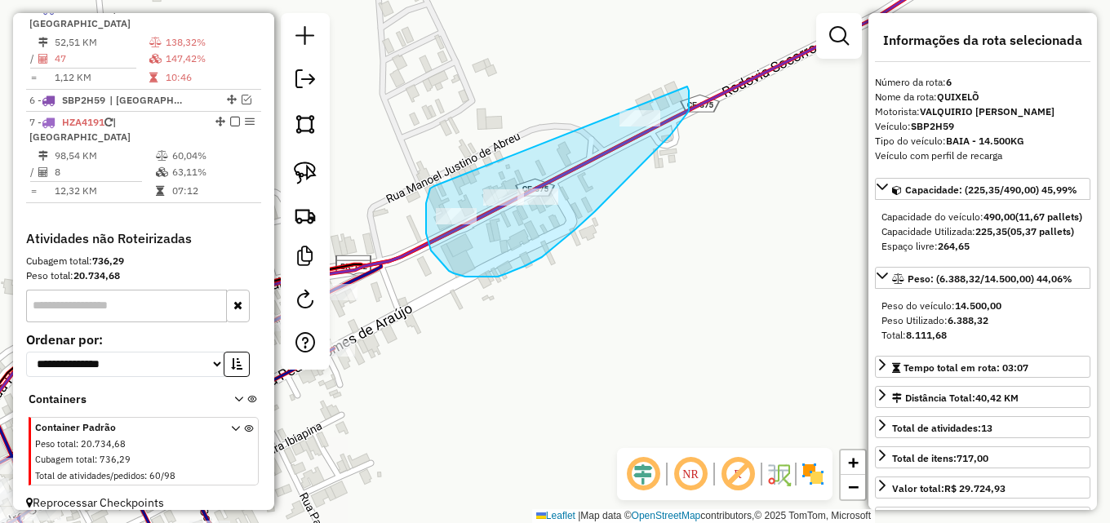
drag, startPoint x: 434, startPoint y: 186, endPoint x: 686, endPoint y: 86, distance: 271.1
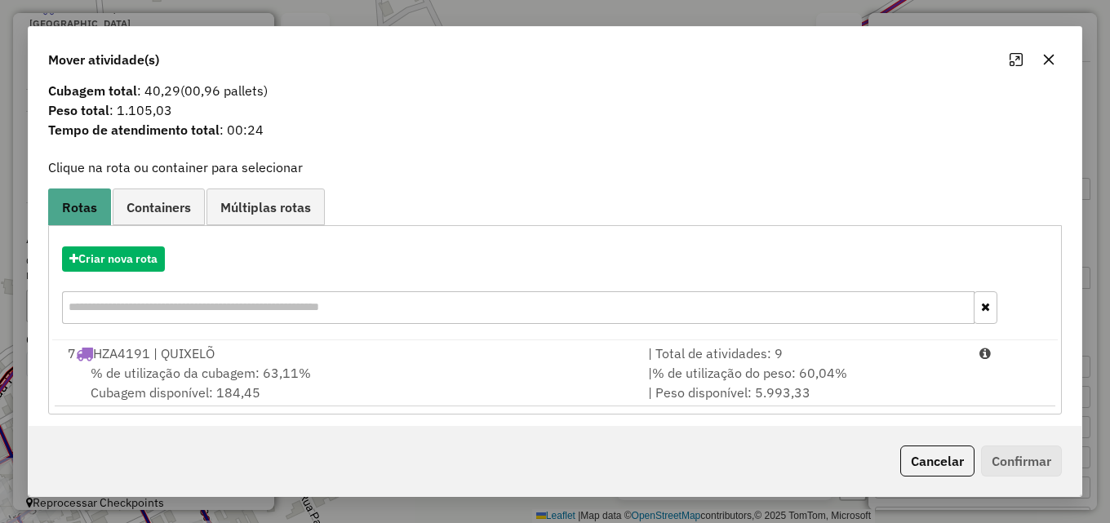
scroll to position [39, 0]
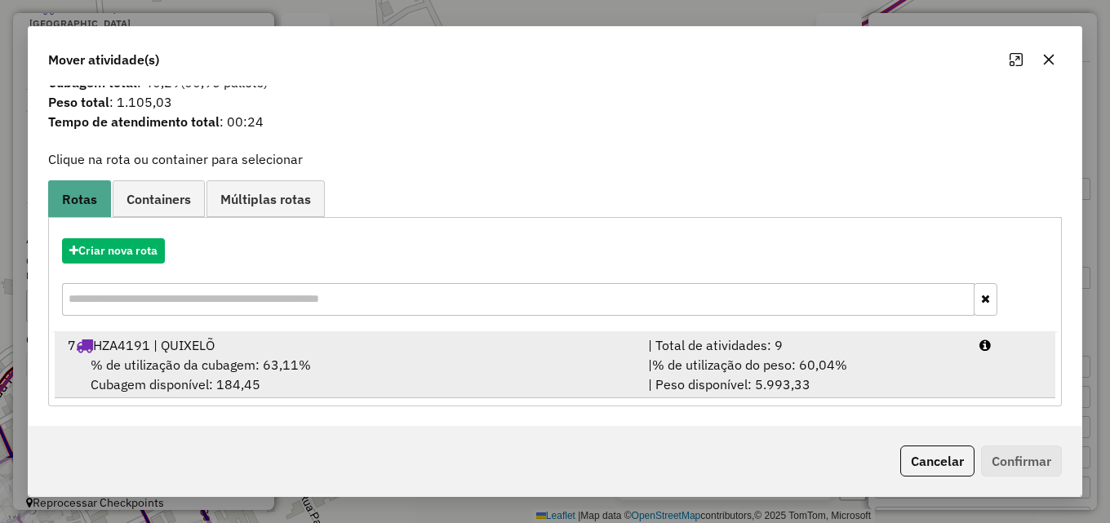
drag, startPoint x: 748, startPoint y: 349, endPoint x: 812, endPoint y: 366, distance: 65.9
click at [750, 350] on div "| Total de atividades: 9" at bounding box center [803, 345] width 331 height 20
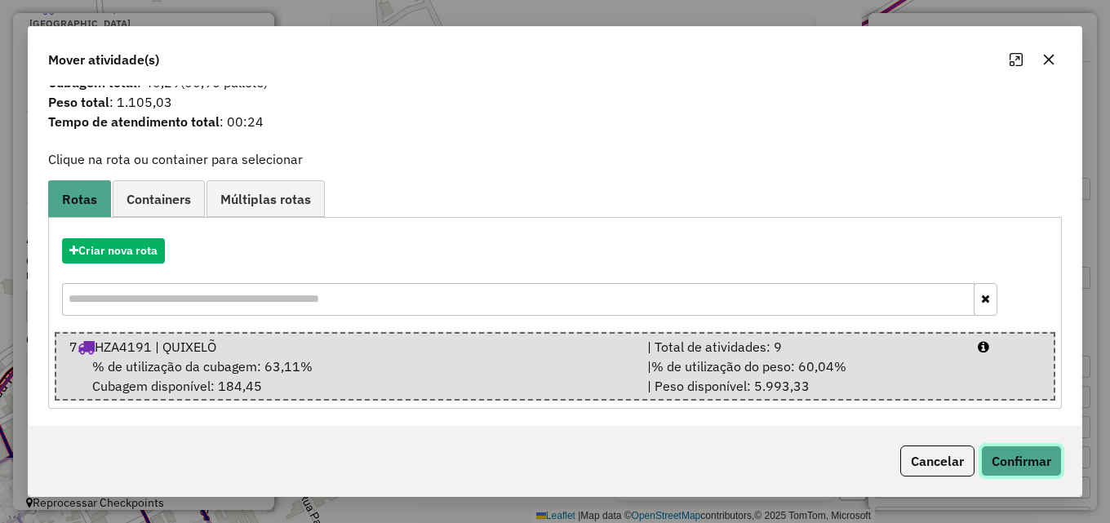
click at [1018, 456] on button "Confirmar" at bounding box center [1021, 461] width 81 height 31
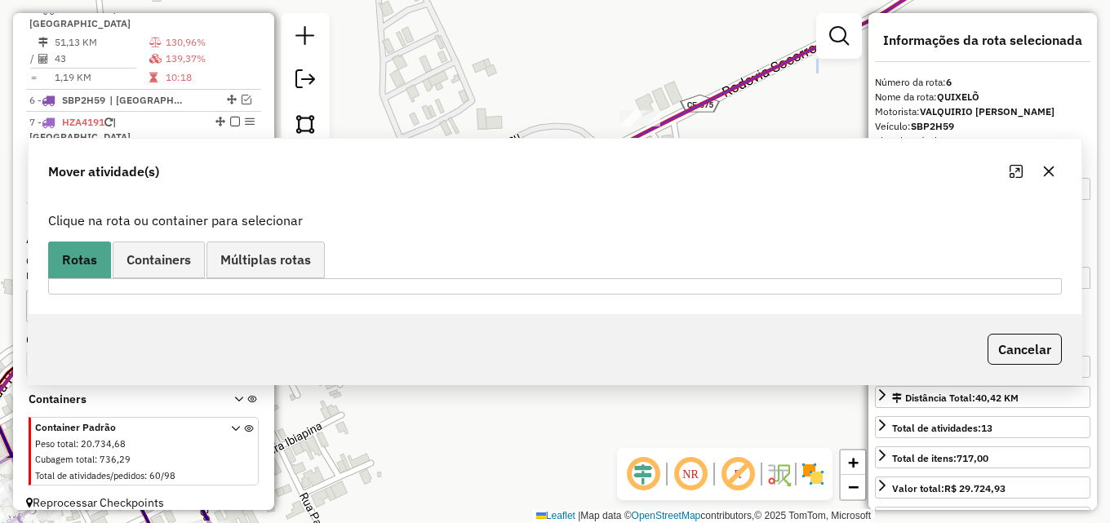
scroll to position [0, 0]
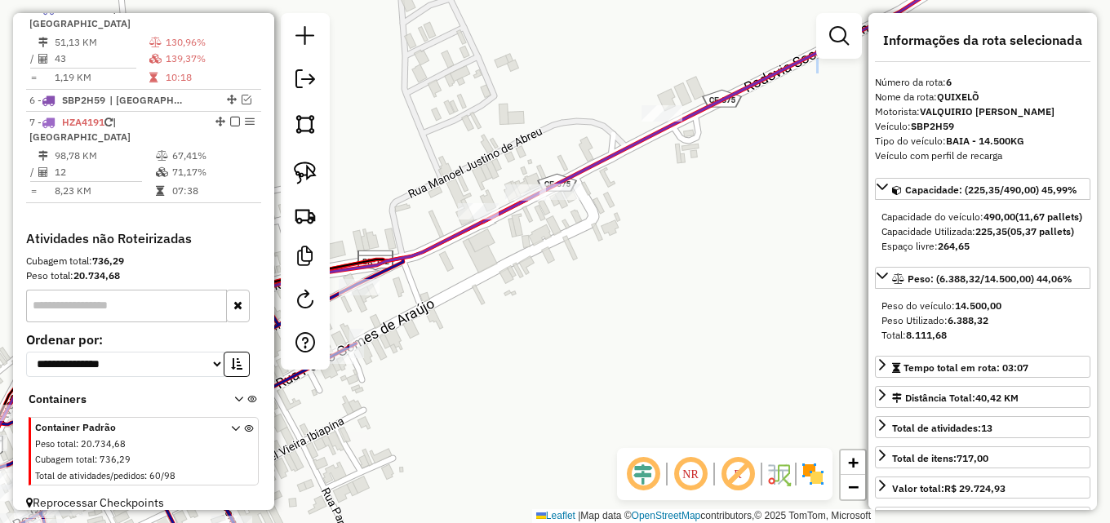
drag, startPoint x: 583, startPoint y: 263, endPoint x: 705, endPoint y: 239, distance: 123.9
click at [705, 239] on div "Janela de atendimento Grade de atendimento Capacidade Transportadoras Veículos …" at bounding box center [555, 261] width 1110 height 523
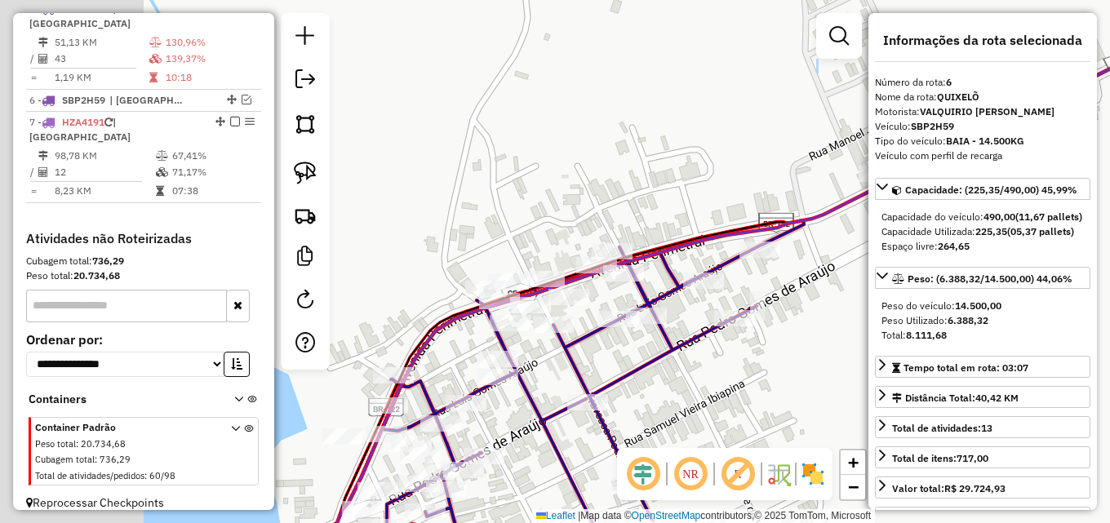
drag, startPoint x: 606, startPoint y: 295, endPoint x: 648, endPoint y: 274, distance: 46.3
click at [843, 271] on div "Janela de atendimento Grade de atendimento Capacidade Transportadoras Veículos …" at bounding box center [555, 261] width 1110 height 523
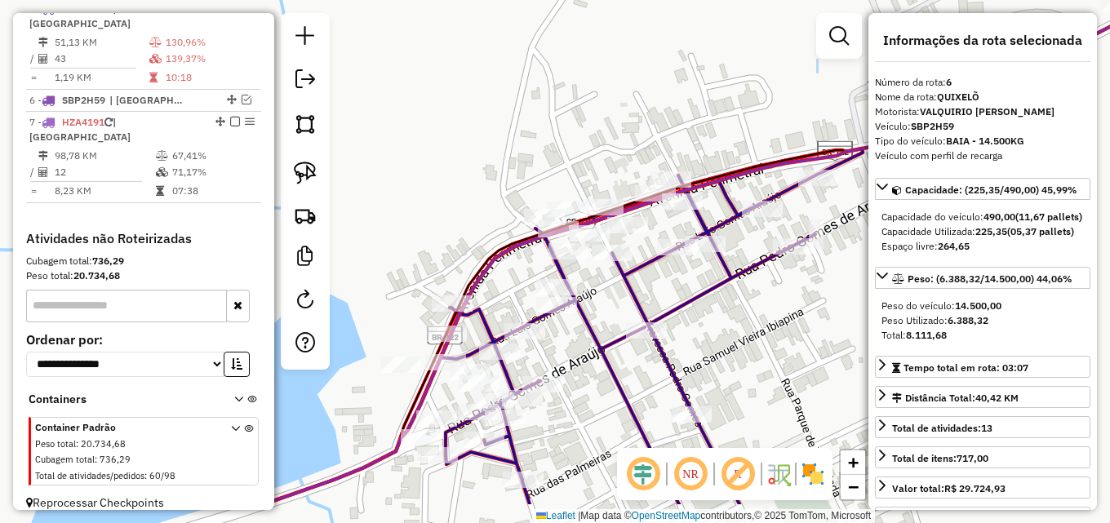
drag, startPoint x: 410, startPoint y: 259, endPoint x: 460, endPoint y: 208, distance: 71.0
click at [468, 185] on div "Janela de atendimento Grade de atendimento Capacidade Transportadoras Veículos …" at bounding box center [555, 261] width 1110 height 523
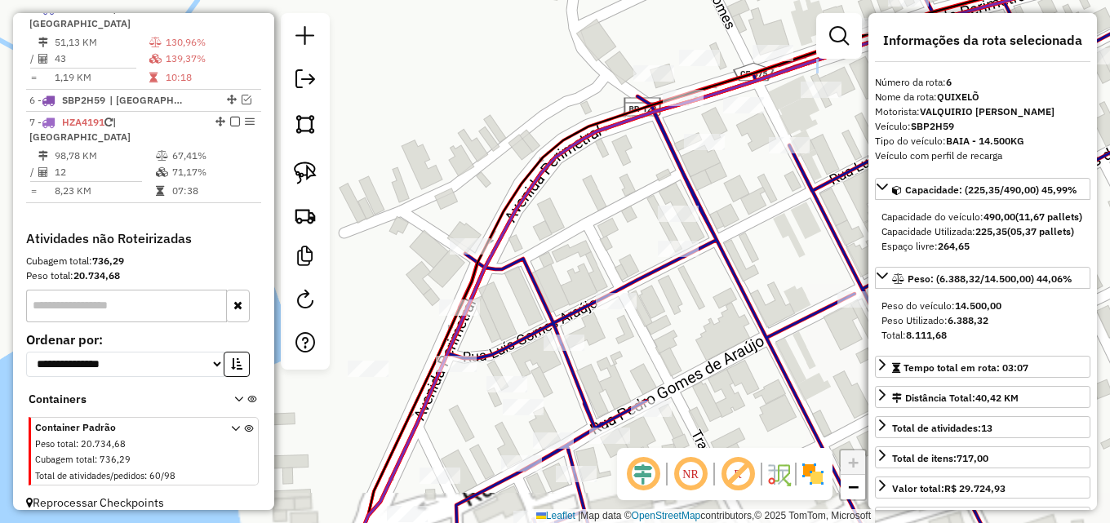
drag, startPoint x: 413, startPoint y: 270, endPoint x: 437, endPoint y: 264, distance: 24.5
click at [421, 264] on div "Janela de atendimento Grade de atendimento Capacidade Transportadoras Veículos …" at bounding box center [555, 261] width 1110 height 523
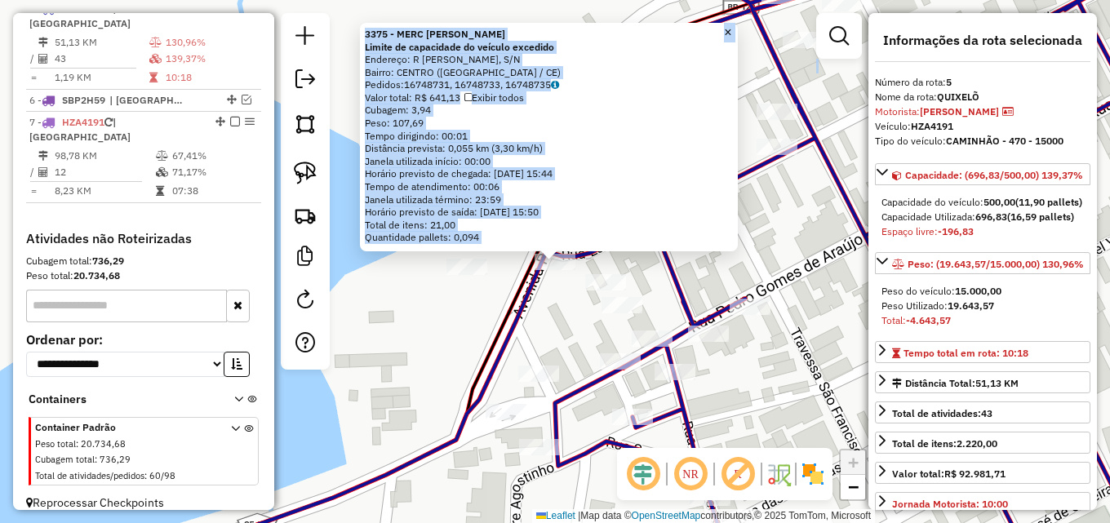
click at [464, 345] on div "3375 - MERC [PERSON_NAME] Limite de capacidade do veículo excedido Endereço: R …" at bounding box center [555, 261] width 1110 height 523
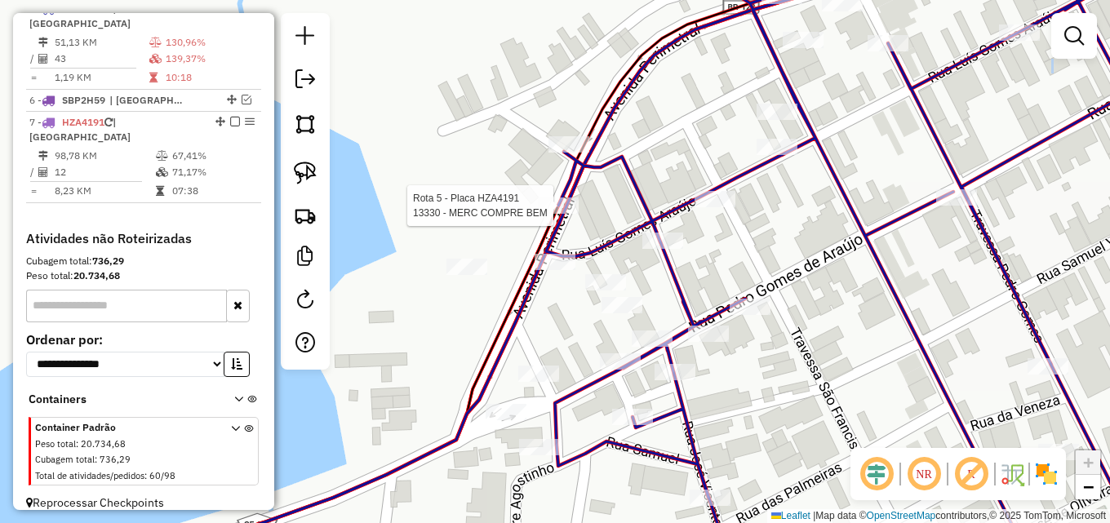
select select "**********"
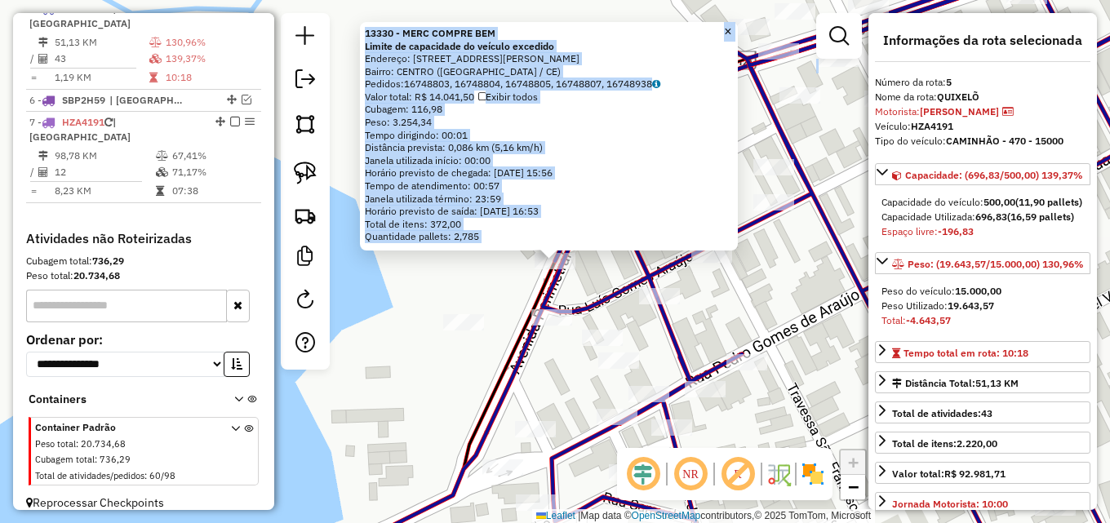
click at [495, 283] on div "13330 - MERC COMPRE BEM Limite de capacidade do veículo excedido Endereço: [STR…" at bounding box center [555, 261] width 1110 height 523
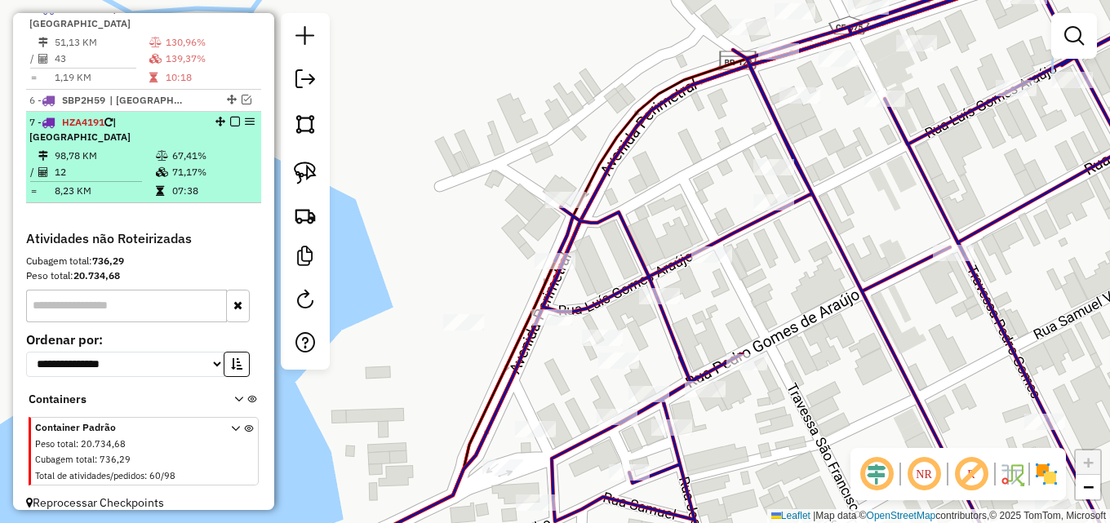
click at [132, 148] on td "98,78 KM" at bounding box center [104, 156] width 101 height 16
select select "**********"
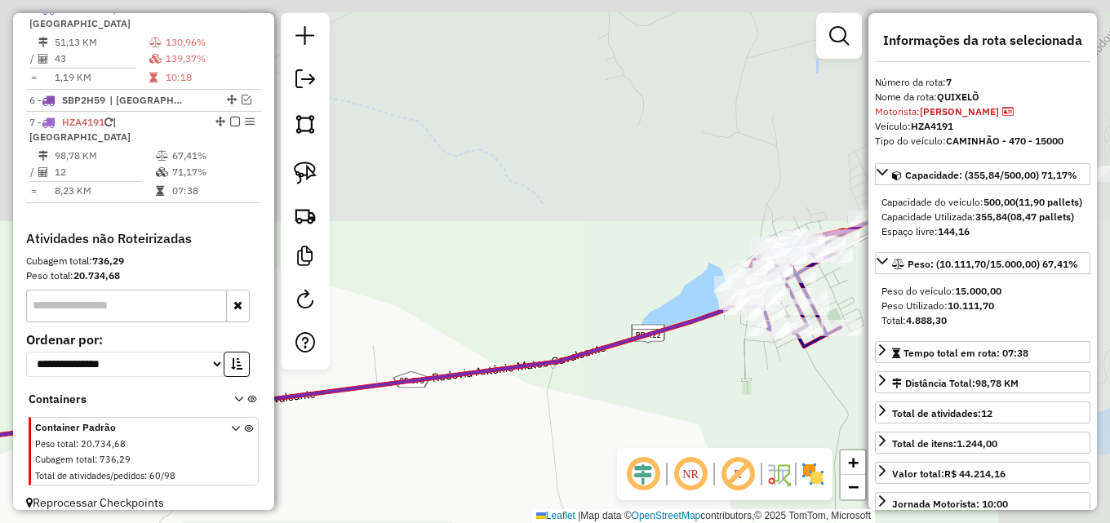
drag, startPoint x: 636, startPoint y: 120, endPoint x: 402, endPoint y: 335, distance: 317.6
click at [402, 335] on div "Janela de atendimento Grade de atendimento Capacidade Transportadoras Veículos …" at bounding box center [555, 261] width 1110 height 523
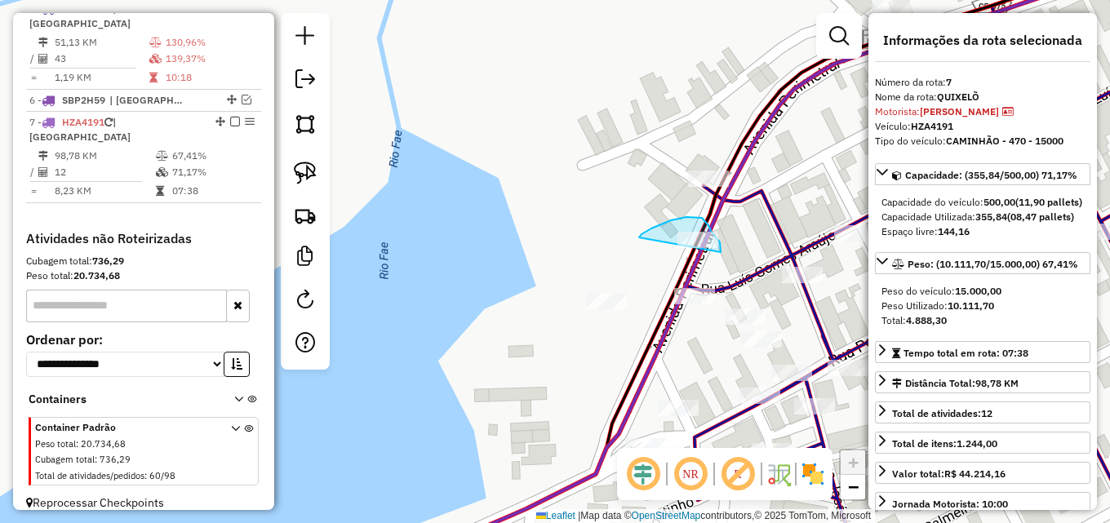
drag, startPoint x: 651, startPoint y: 228, endPoint x: 705, endPoint y: 262, distance: 63.4
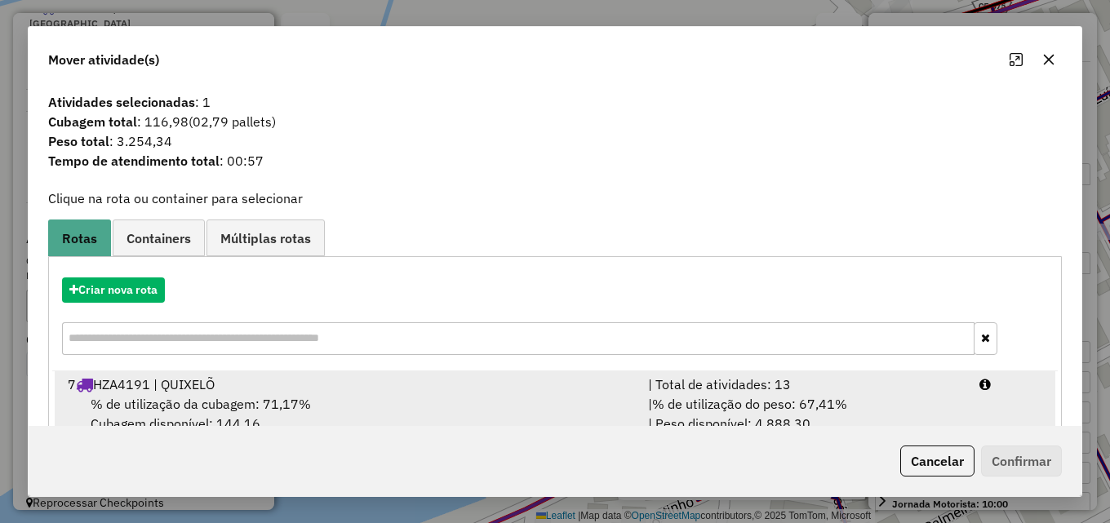
drag, startPoint x: 787, startPoint y: 388, endPoint x: 873, endPoint y: 408, distance: 88.1
click at [795, 393] on li "7 HZA4191 | QUIXELÕ | Total de atividades: 13 % de utilização da cubagem: 71,17…" at bounding box center [555, 404] width 1000 height 66
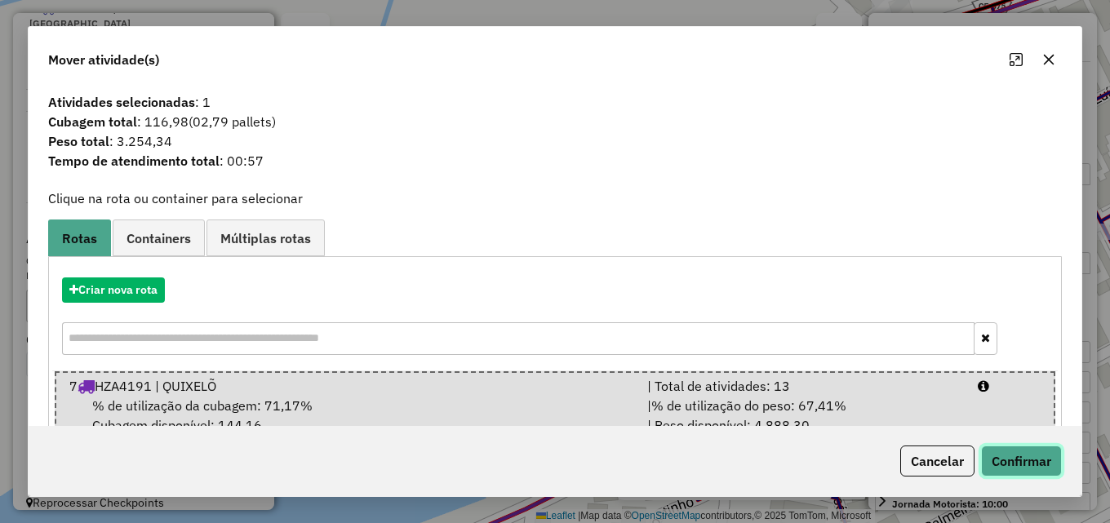
click at [1009, 457] on button "Confirmar" at bounding box center [1021, 461] width 81 height 31
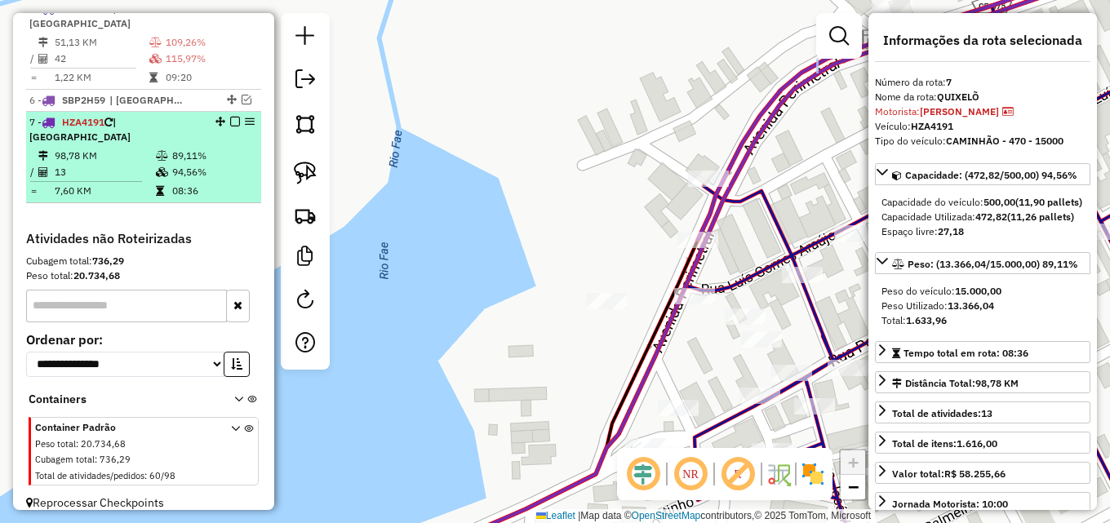
click at [144, 148] on td "98,78 KM" at bounding box center [104, 156] width 101 height 16
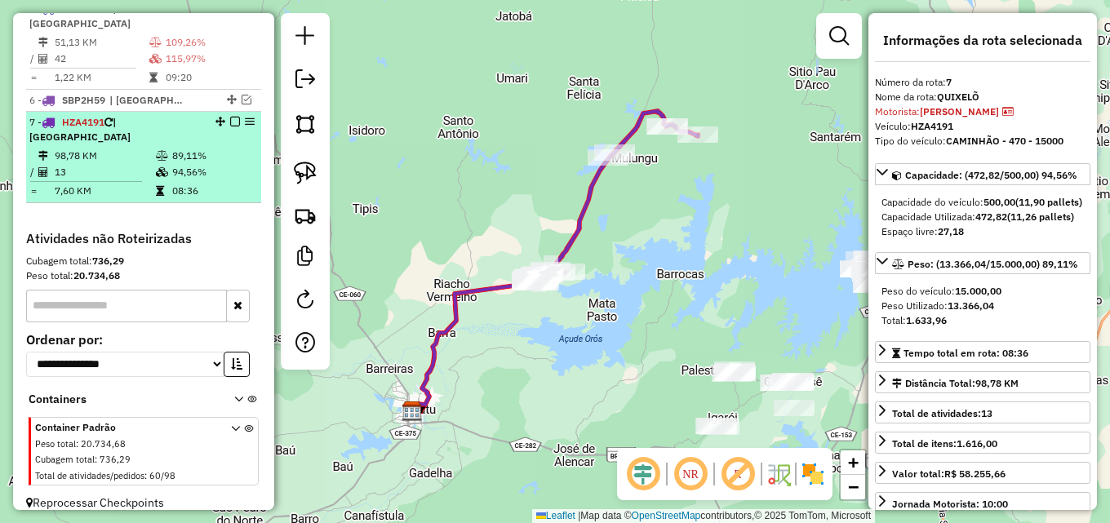
click at [231, 122] on em at bounding box center [235, 122] width 10 height 10
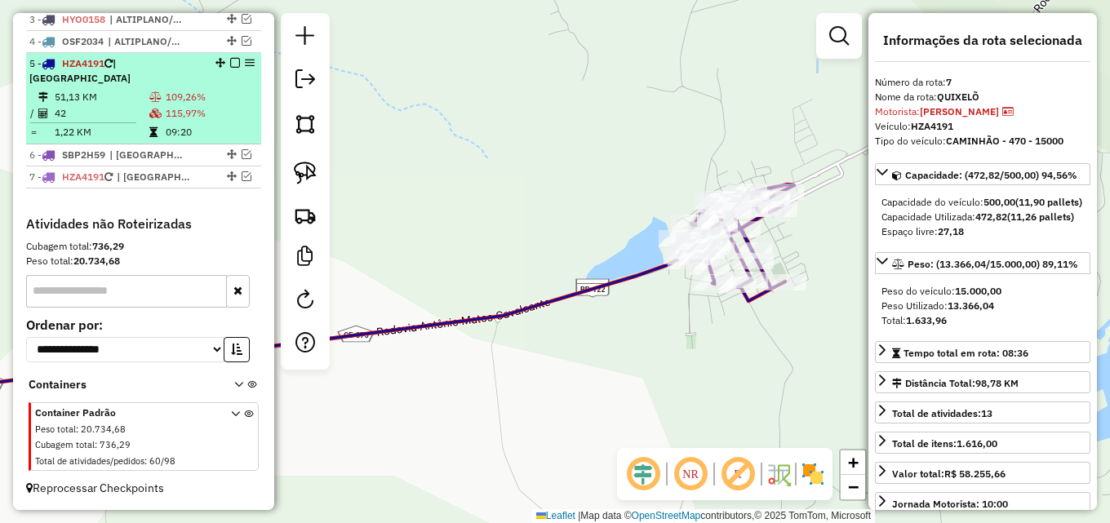
click at [193, 100] on td "109,26%" at bounding box center [210, 97] width 90 height 16
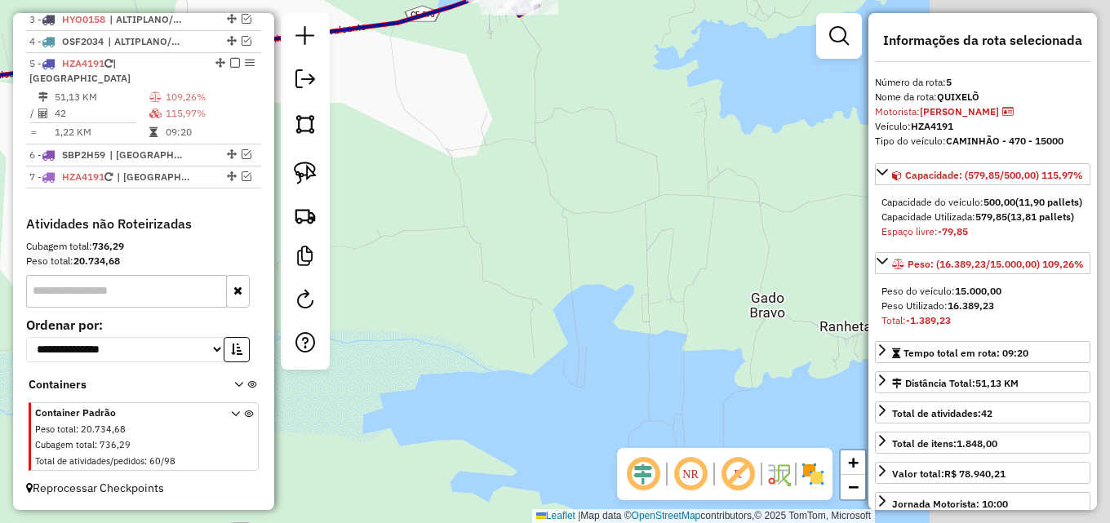
drag, startPoint x: 735, startPoint y: 264, endPoint x: 477, endPoint y: 257, distance: 257.9
click at [481, 256] on div "Janela de atendimento Grade de atendimento Capacidade Transportadoras Veículos …" at bounding box center [555, 261] width 1110 height 523
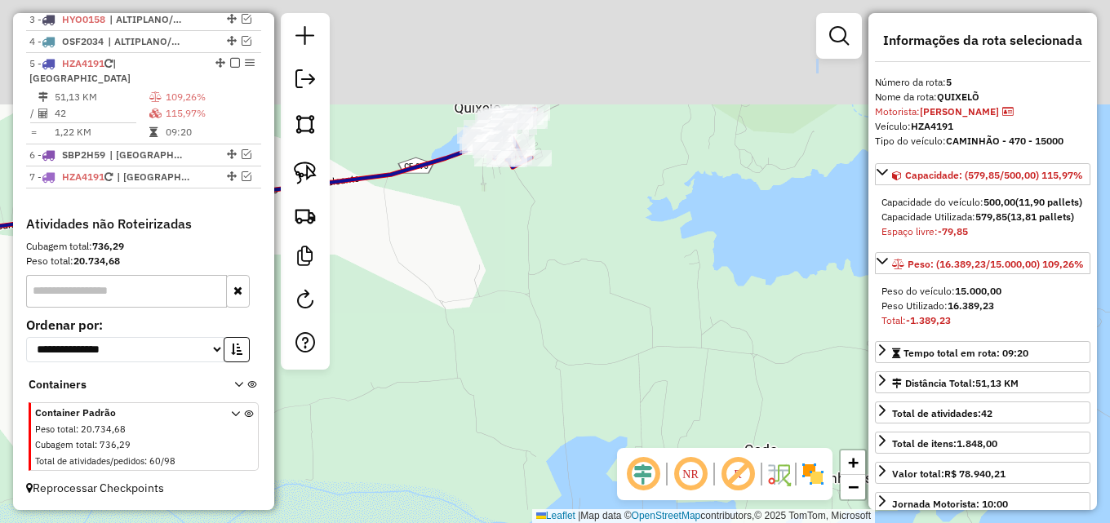
drag, startPoint x: 505, startPoint y: 82, endPoint x: 508, endPoint y: 230, distance: 148.5
click at [508, 230] on div "Janela de atendimento Grade de atendimento Capacidade Transportadoras Veículos …" at bounding box center [555, 261] width 1110 height 523
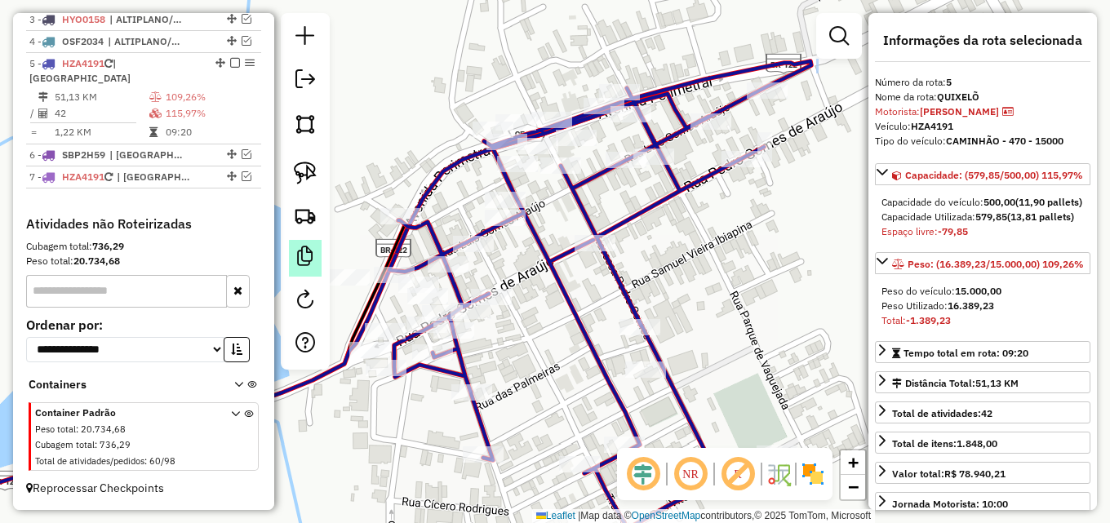
drag, startPoint x: 388, startPoint y: 211, endPoint x: 298, endPoint y: 272, distance: 108.9
click at [298, 272] on hb-router-mapa "Informações da Sessão 980539 - [DATE] Criação: [DATE] 12:11 Depósito: Dibesa To…" at bounding box center [555, 261] width 1110 height 523
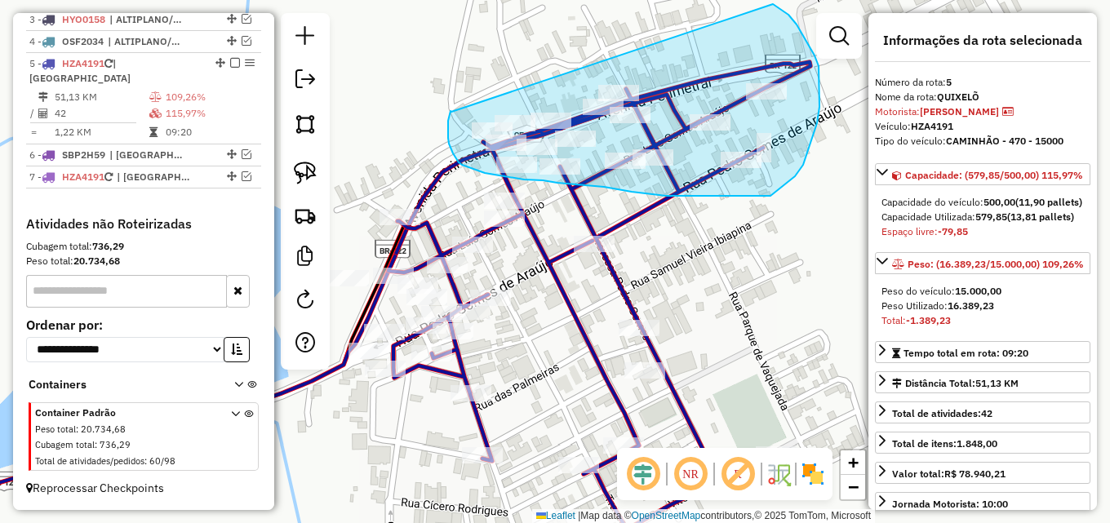
drag, startPoint x: 451, startPoint y: 112, endPoint x: 773, endPoint y: 4, distance: 339.1
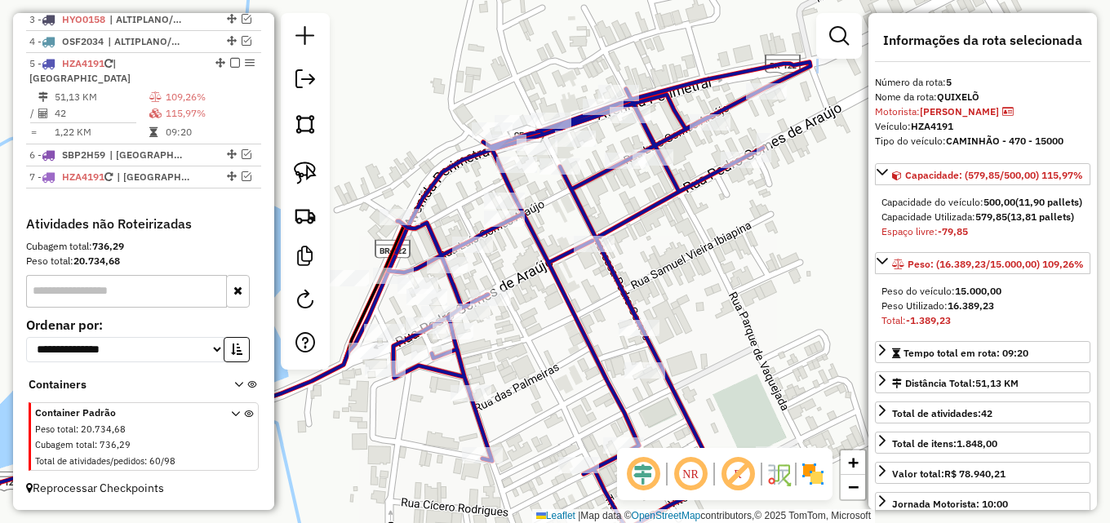
click at [454, 111] on div "Janela de atendimento Grade de atendimento Capacidade Transportadoras Veículos …" at bounding box center [555, 261] width 1110 height 523
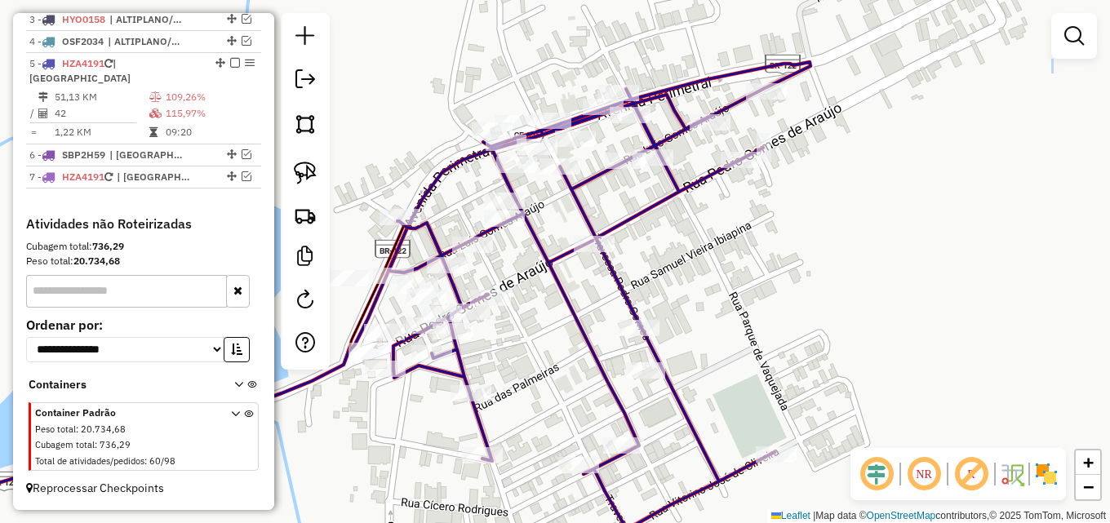
click at [428, 86] on div "Janela de atendimento Grade de atendimento Capacidade Transportadoras Veículos …" at bounding box center [555, 261] width 1110 height 523
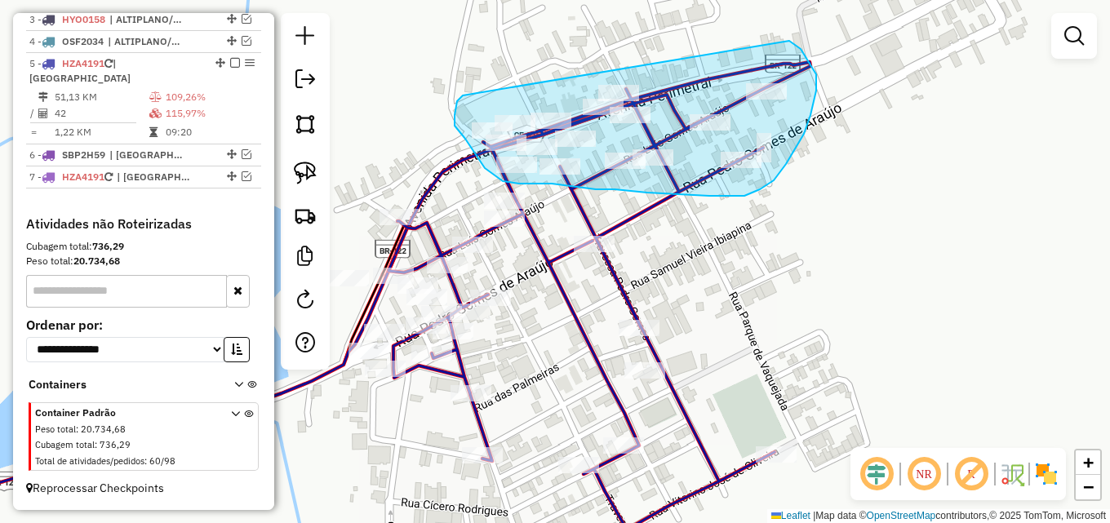
drag, startPoint x: 463, startPoint y: 95, endPoint x: 788, endPoint y: 40, distance: 330.3
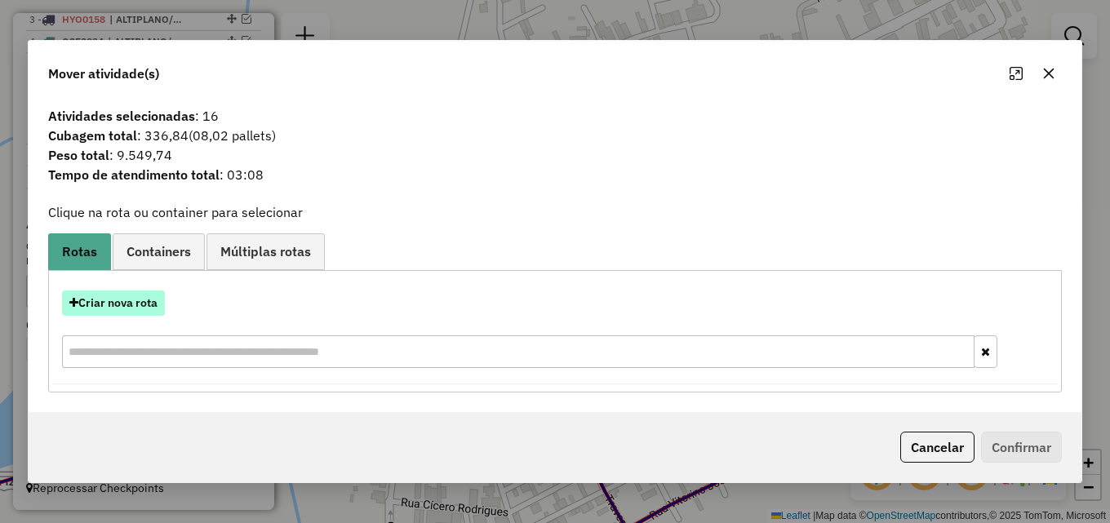
click at [127, 302] on button "Criar nova rota" at bounding box center [113, 303] width 103 height 25
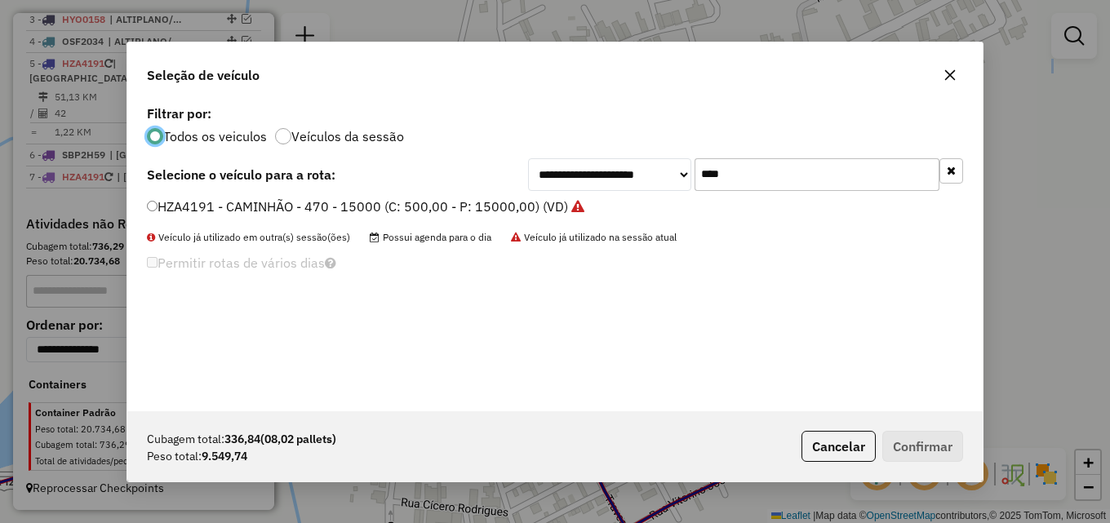
scroll to position [9, 5]
drag, startPoint x: 694, startPoint y: 184, endPoint x: 500, endPoint y: 184, distance: 194.2
click at [500, 184] on div "**********" at bounding box center [555, 174] width 816 height 33
type input "***"
click at [463, 205] on label "SAU3J08 - BAIA - 14.500KG (C: 490,00 - P: 14500,00) (VD)" at bounding box center [330, 207] width 366 height 20
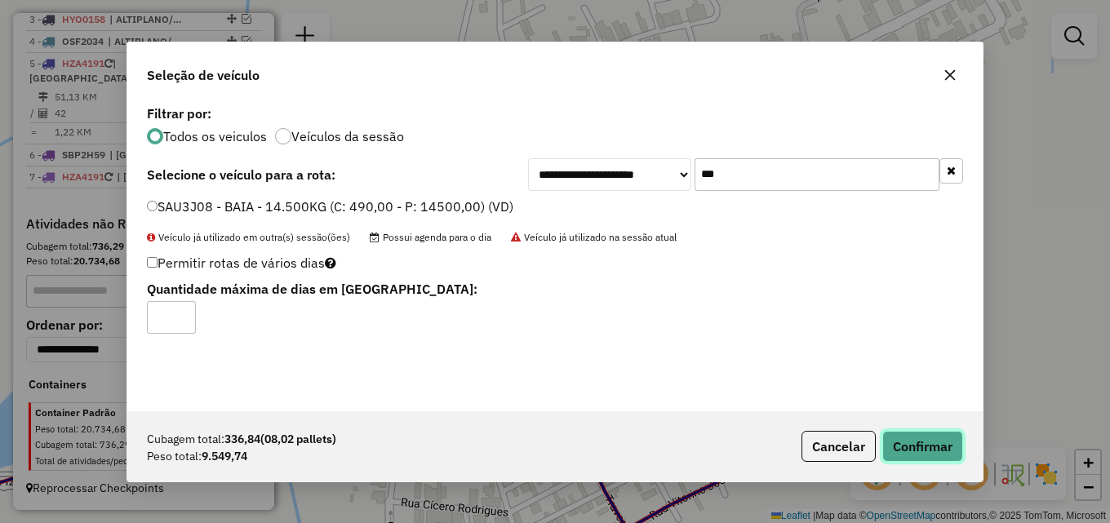
click at [929, 446] on button "Confirmar" at bounding box center [922, 446] width 81 height 31
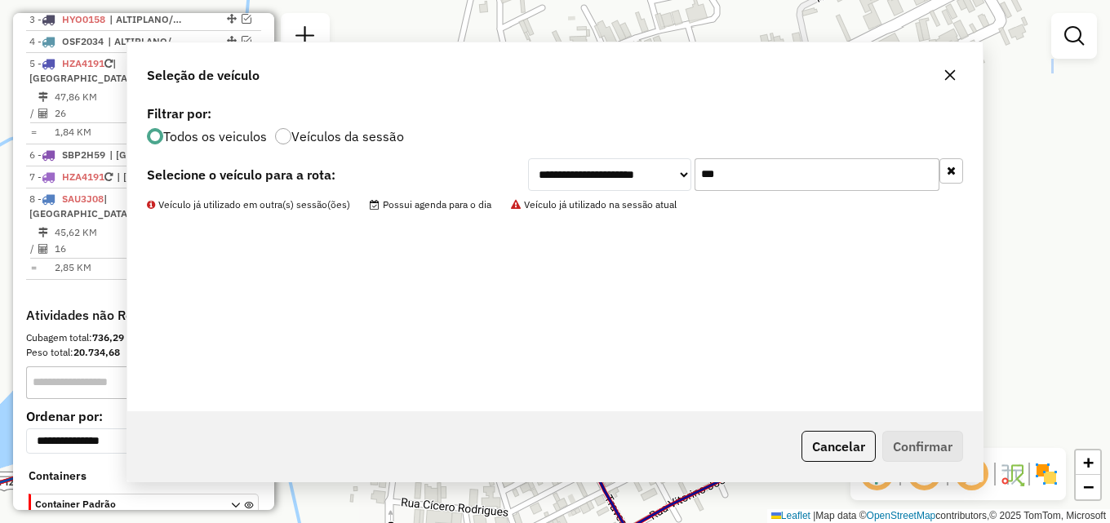
scroll to position [720, 0]
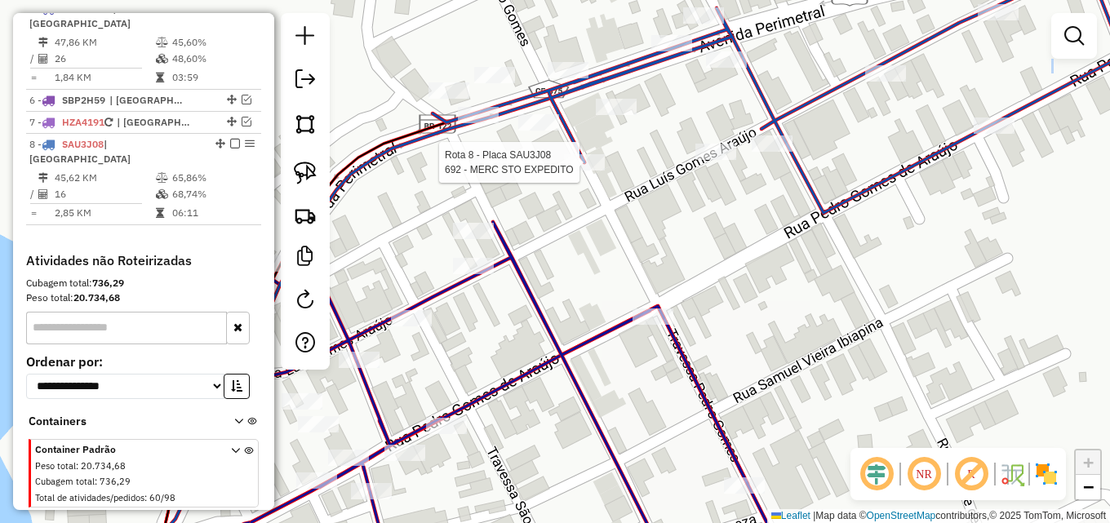
select select "**********"
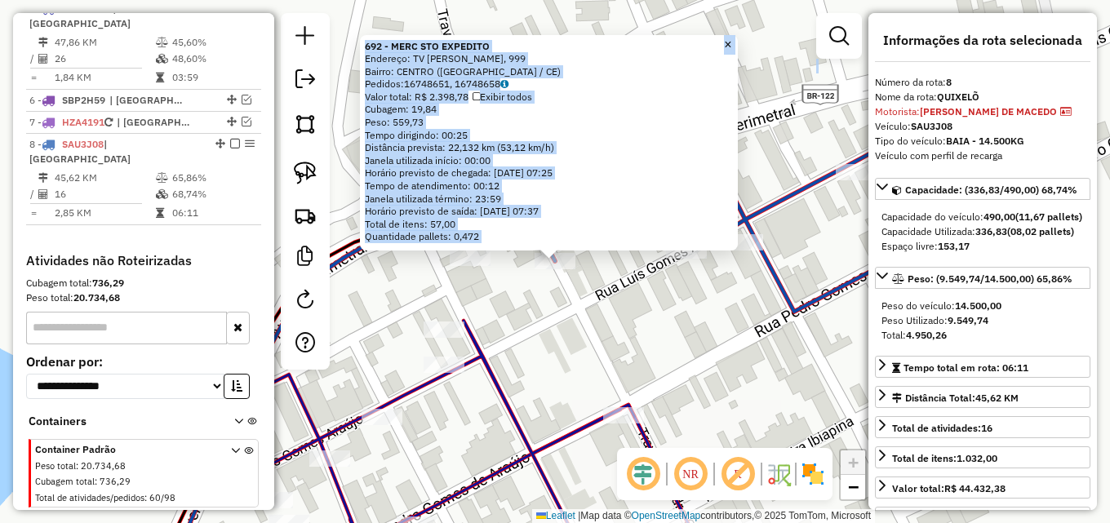
scroll to position [742, 0]
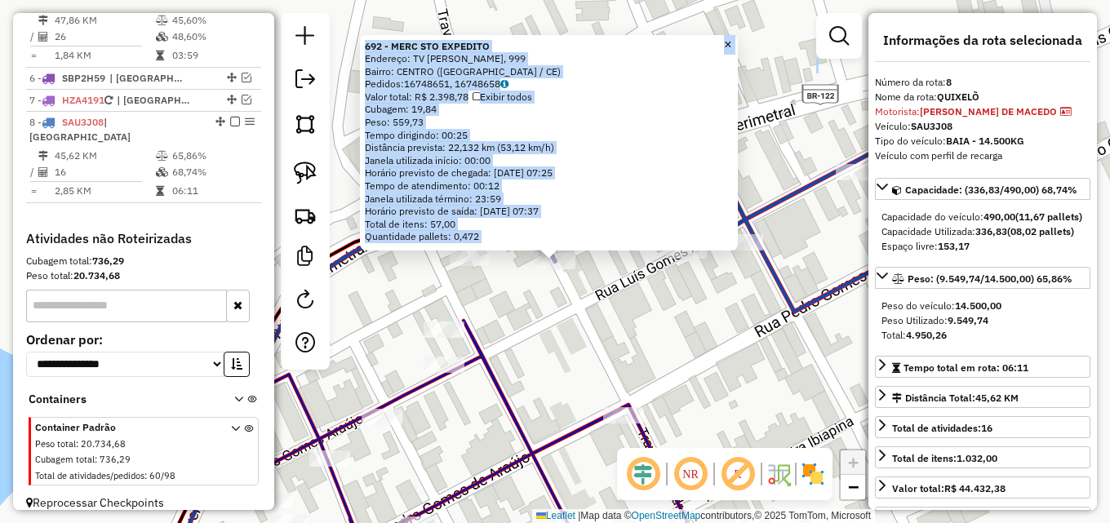
click at [633, 352] on div "692 - MERC STO EXPEDITO Endereço: TV [PERSON_NAME], 999 Bairro: CENTRO ([GEOGRA…" at bounding box center [555, 261] width 1110 height 523
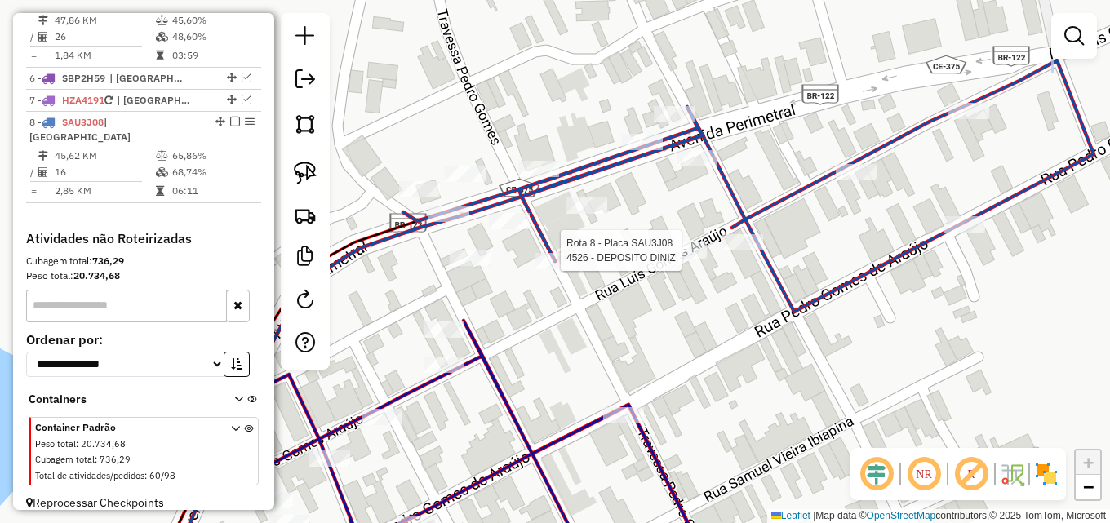
select select "**********"
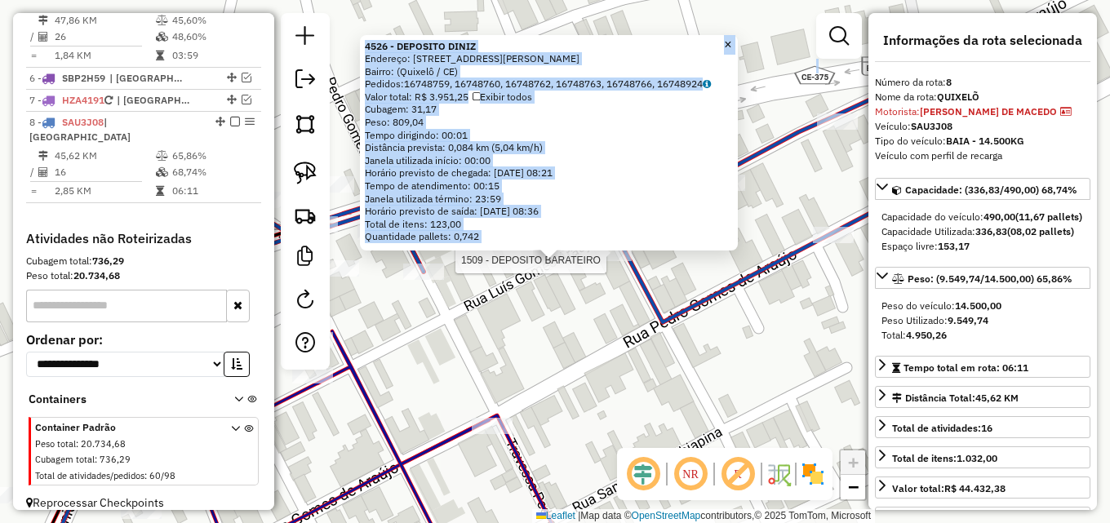
click at [616, 261] on div at bounding box center [611, 253] width 41 height 16
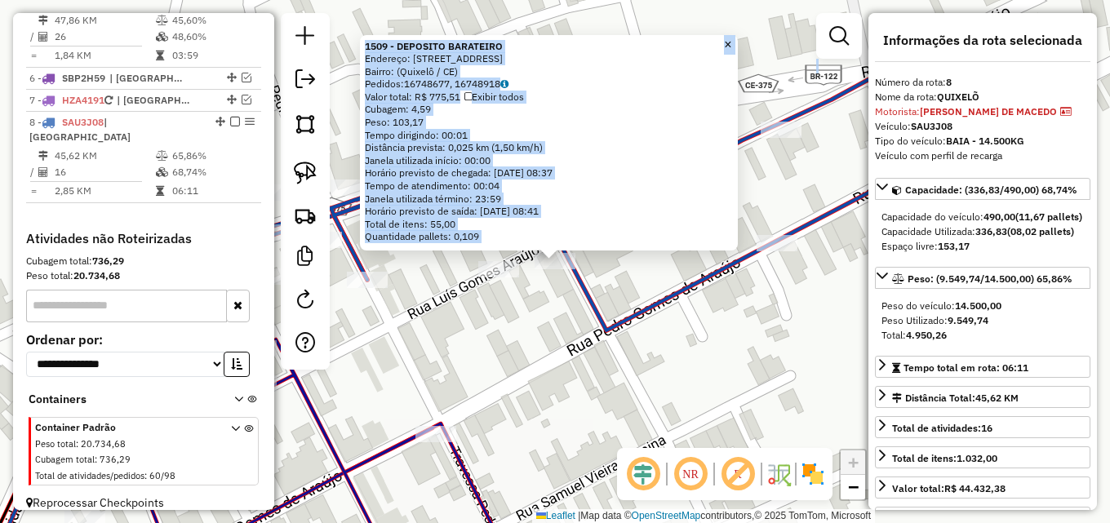
click at [538, 296] on div "1509 - DEPOSITO BARATEIRO Endereço: [GEOGRAPHIC_DATA], [GEOGRAPHIC_DATA]: ([GEO…" at bounding box center [555, 261] width 1110 height 523
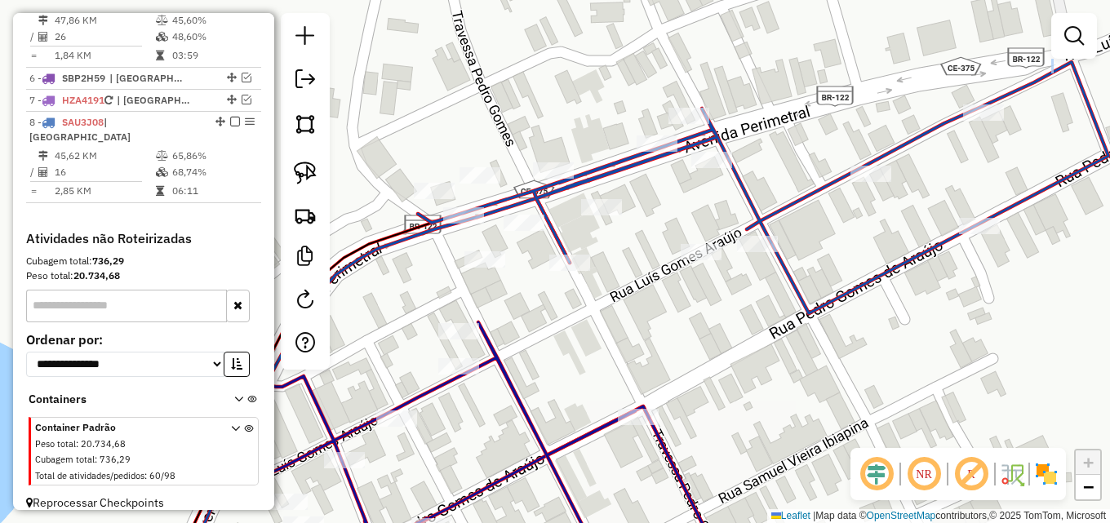
drag, startPoint x: 495, startPoint y: 314, endPoint x: 697, endPoint y: 297, distance: 203.1
click at [697, 297] on div "Janela de atendimento Grade de atendimento Capacidade Transportadoras Veículos …" at bounding box center [555, 261] width 1110 height 523
select select "**********"
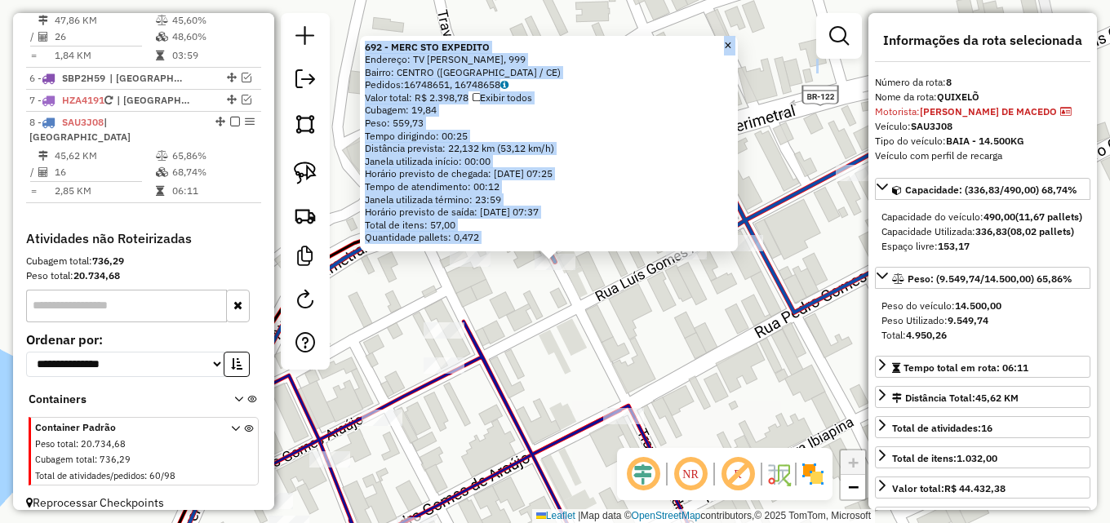
click at [517, 300] on div "Rota 8 - Placa SAU3J08 692 - MERC STO EXPEDITO 692 - MERC STO EXPEDITO Endereço…" at bounding box center [555, 261] width 1110 height 523
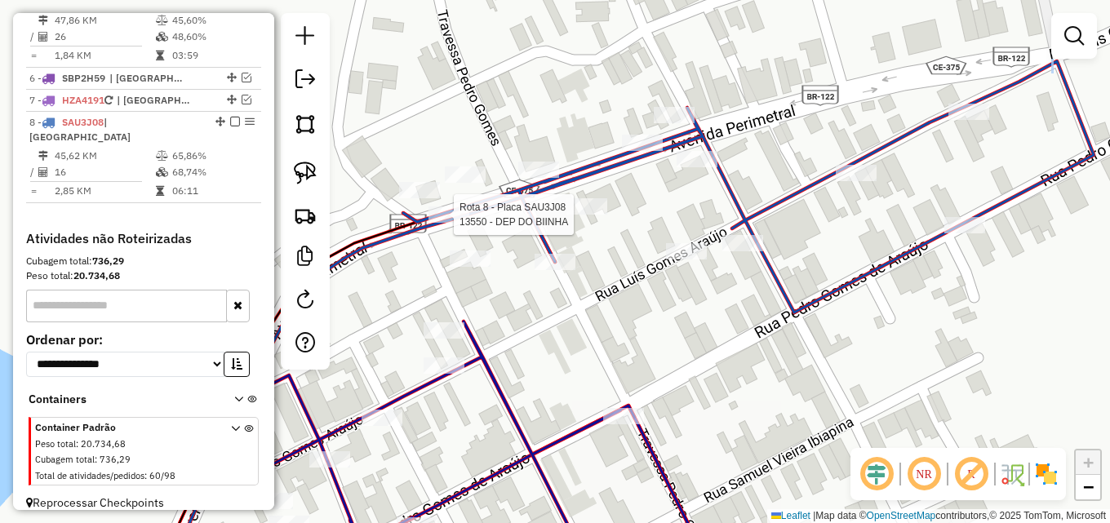
select select "**********"
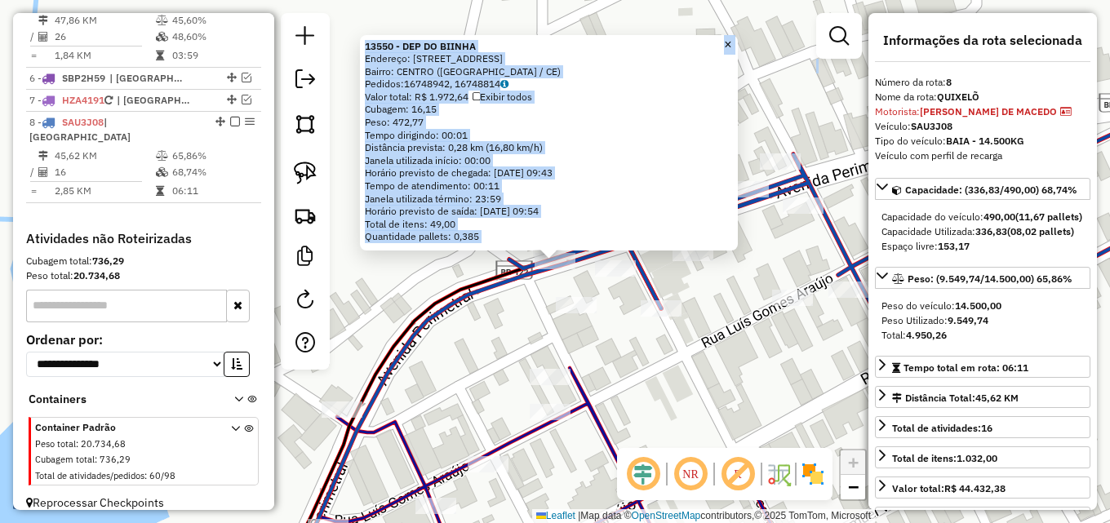
drag, startPoint x: 396, startPoint y: 232, endPoint x: 403, endPoint y: 245, distance: 15.0
click at [396, 231] on div "Quantidade pallets: 0,385" at bounding box center [549, 236] width 368 height 13
drag, startPoint x: 407, startPoint y: 261, endPoint x: 410, endPoint y: 249, distance: 12.5
click at [408, 261] on div "13550 - DEP DO BIINHA Endereço: [STREET_ADDRESS] Bairro: CENTRO ([GEOGRAPHIC_DA…" at bounding box center [555, 261] width 1110 height 523
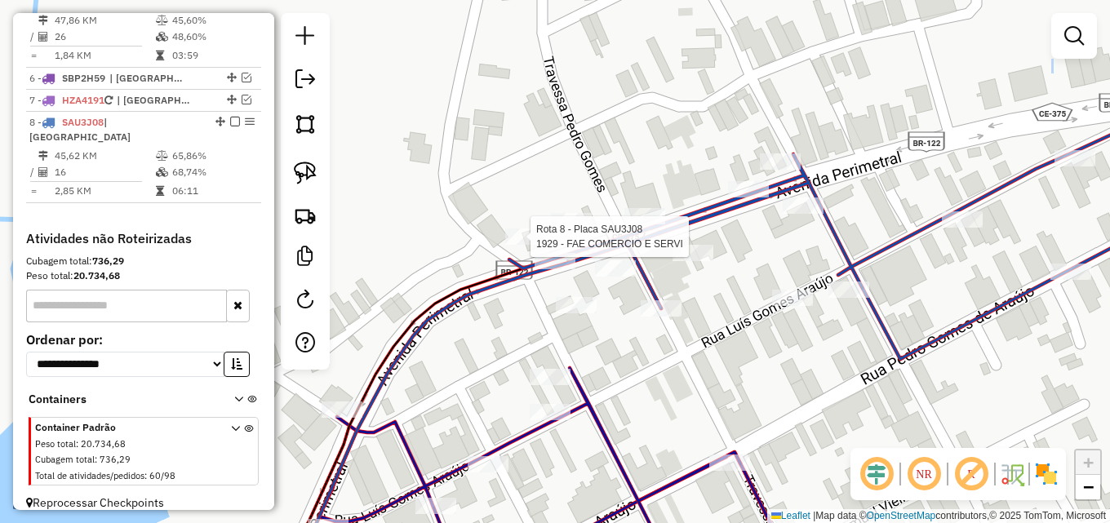
select select "**********"
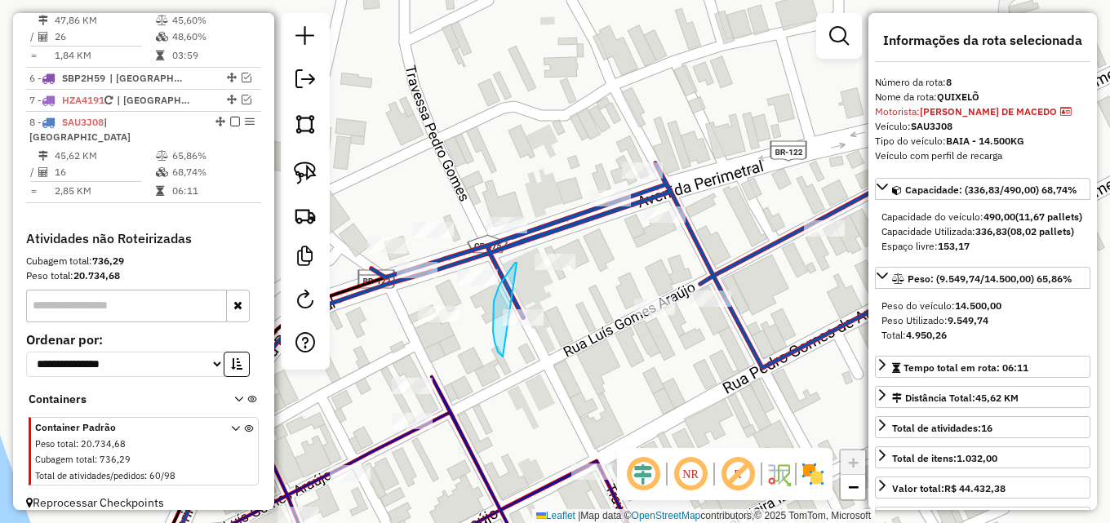
drag, startPoint x: 502, startPoint y: 356, endPoint x: 517, endPoint y: 263, distance: 94.2
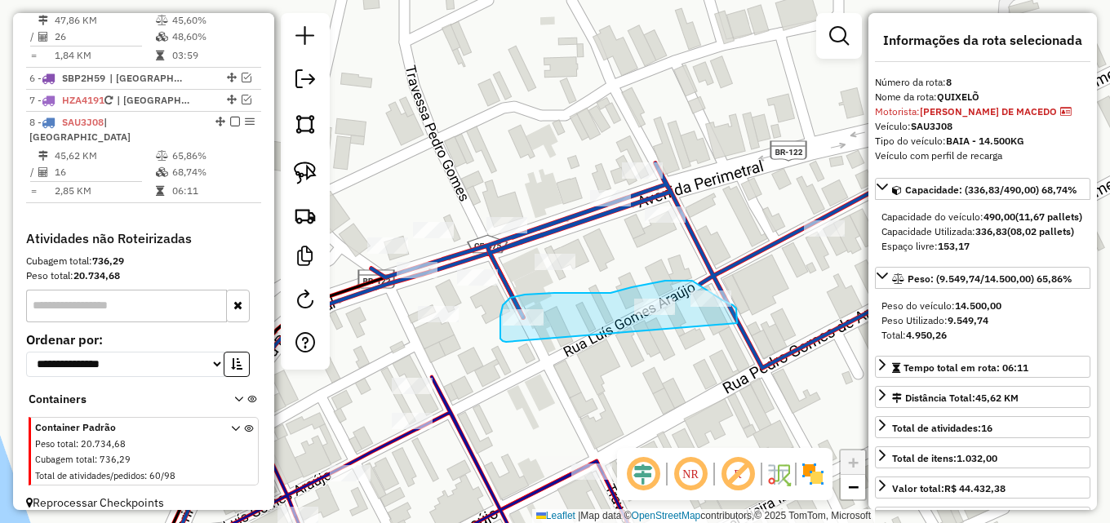
drag, startPoint x: 503, startPoint y: 341, endPoint x: 733, endPoint y: 361, distance: 230.9
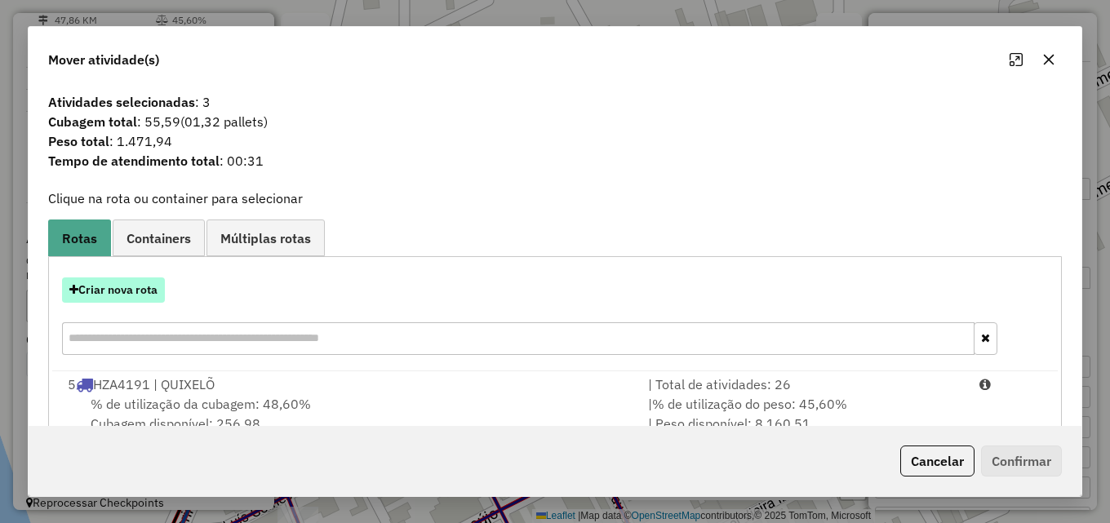
click at [146, 293] on button "Criar nova rota" at bounding box center [113, 289] width 103 height 25
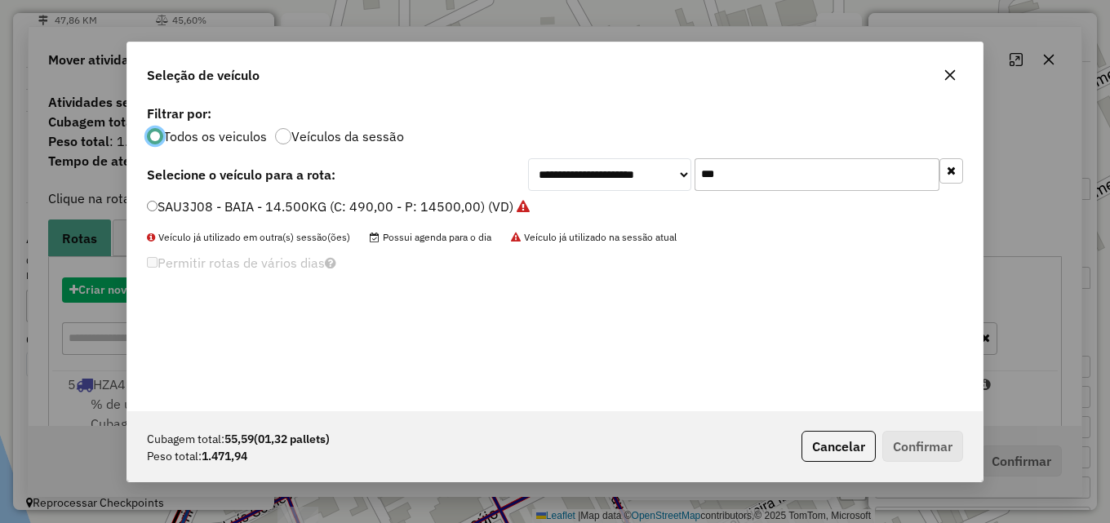
scroll to position [9, 5]
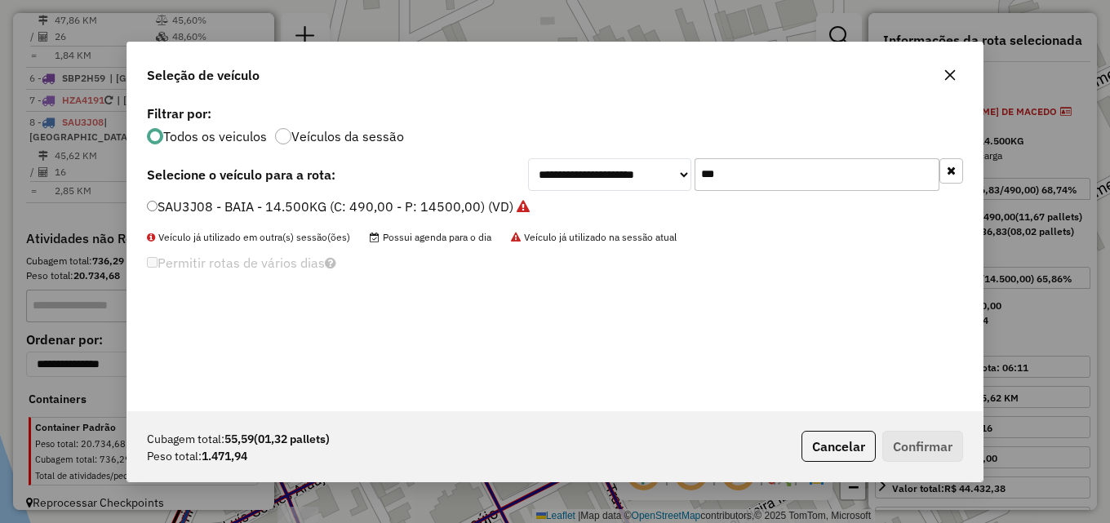
drag, startPoint x: 737, startPoint y: 174, endPoint x: 417, endPoint y: 179, distance: 319.9
click at [469, 179] on div "**********" at bounding box center [555, 174] width 816 height 33
type input "****"
click at [332, 200] on label "NRE5551 - BAIA - 168 - 5500 (C: 183,00 - P: 5500,00) (VD)" at bounding box center [330, 207] width 367 height 20
click at [326, 209] on label "NRE5551 - BAIA - 168 - 5500 (C: 183,00 - P: 5500,00) (VD)" at bounding box center [330, 207] width 367 height 20
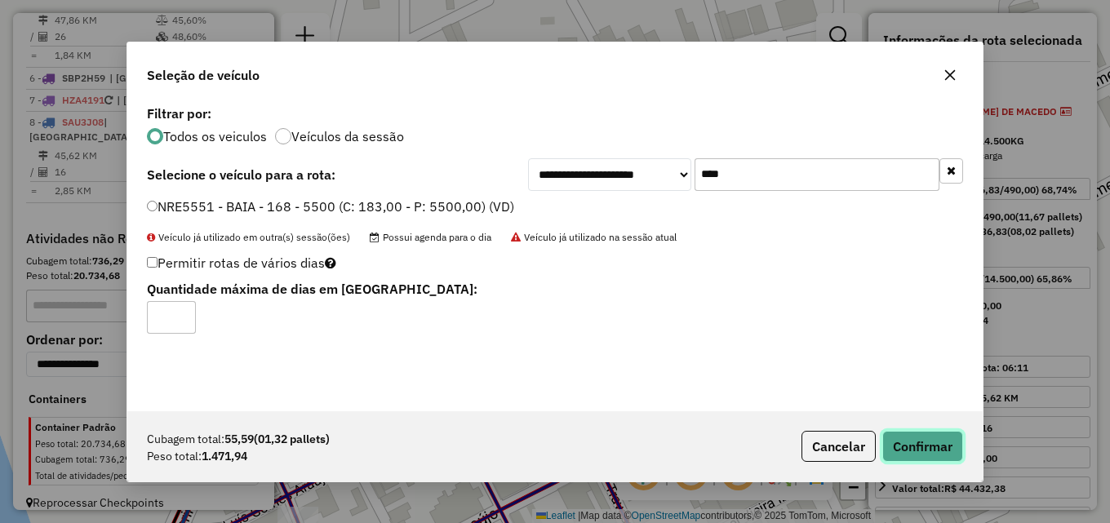
click at [929, 431] on button "Confirmar" at bounding box center [922, 446] width 81 height 31
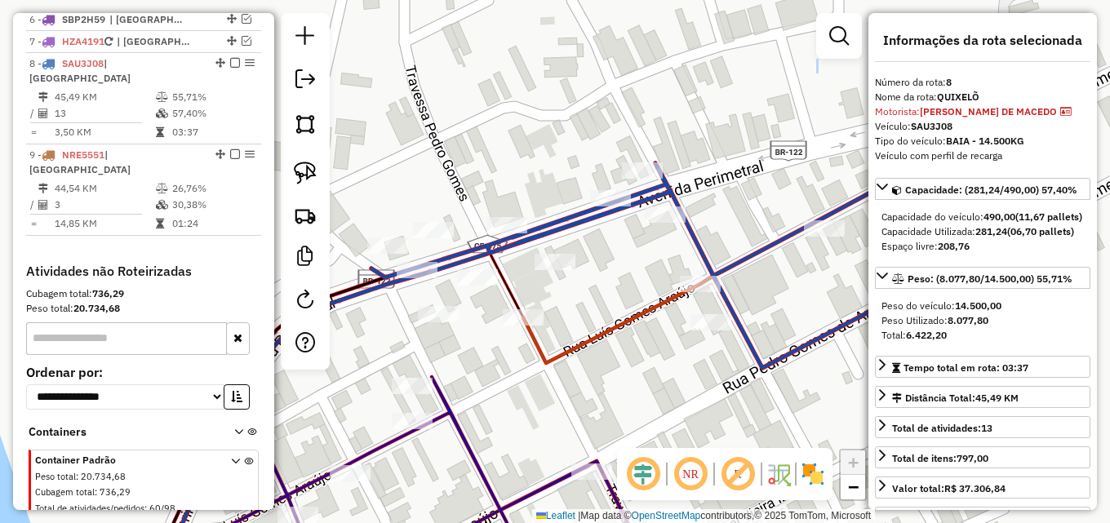
scroll to position [818, 0]
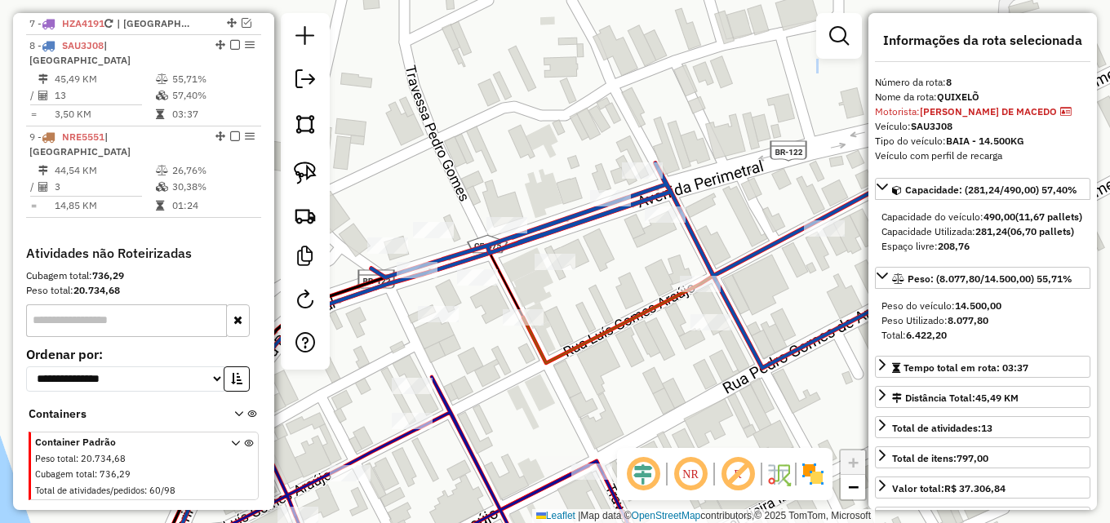
drag, startPoint x: 592, startPoint y: 416, endPoint x: 421, endPoint y: 334, distance: 190.2
click at [560, 385] on div "Janela de atendimento Grade de atendimento Capacidade Transportadoras Veículos …" at bounding box center [555, 261] width 1110 height 523
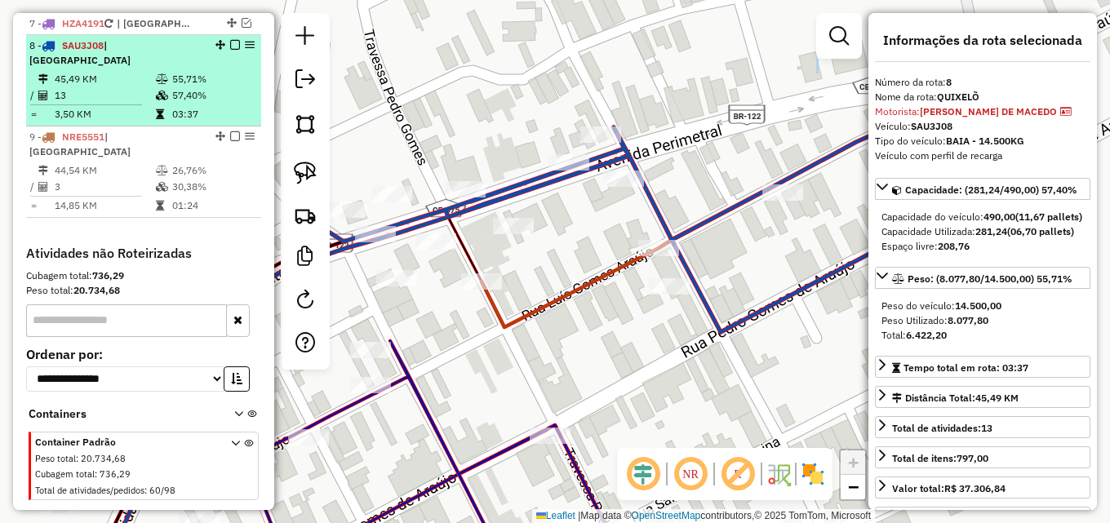
click at [191, 87] on td "57,40%" at bounding box center [212, 95] width 82 height 16
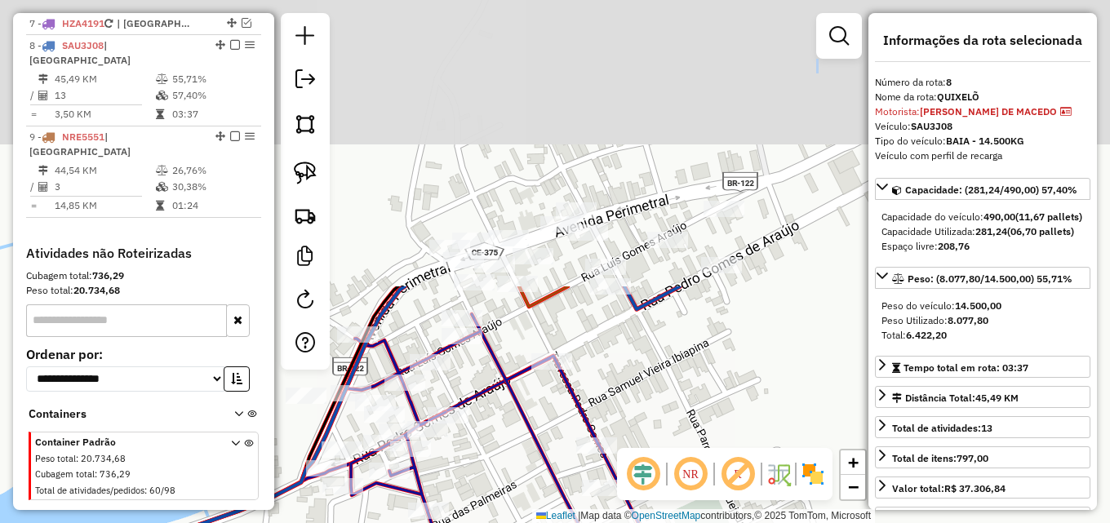
drag, startPoint x: 570, startPoint y: 68, endPoint x: 540, endPoint y: 406, distance: 340.0
click at [541, 406] on div "Janela de atendimento Grade de atendimento Capacidade Transportadoras Veículos …" at bounding box center [555, 261] width 1110 height 523
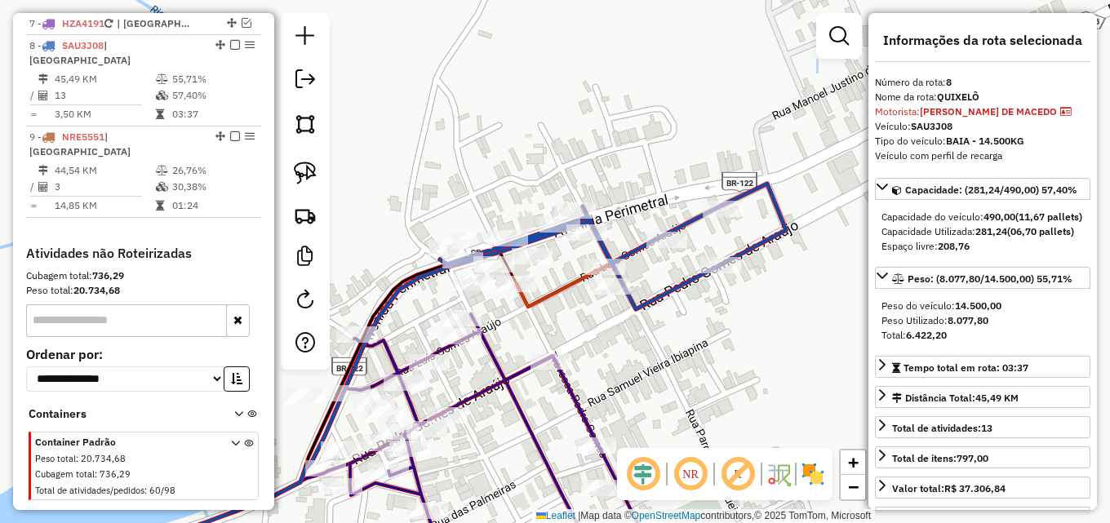
click at [665, 252] on div "Janela de atendimento Grade de atendimento Capacidade Transportadoras Veículos …" at bounding box center [555, 261] width 1110 height 523
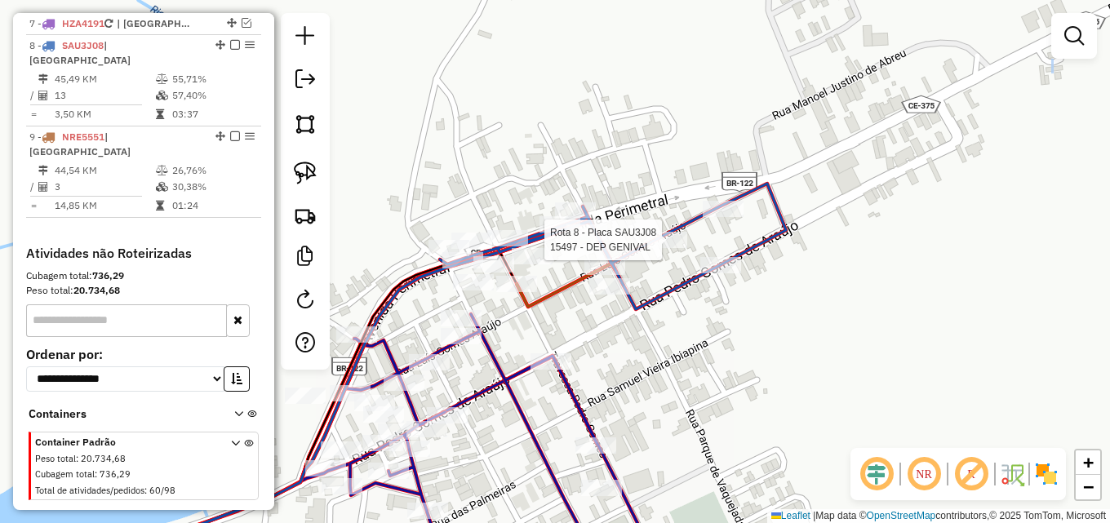
click at [661, 248] on div at bounding box center [666, 240] width 41 height 16
select select "**********"
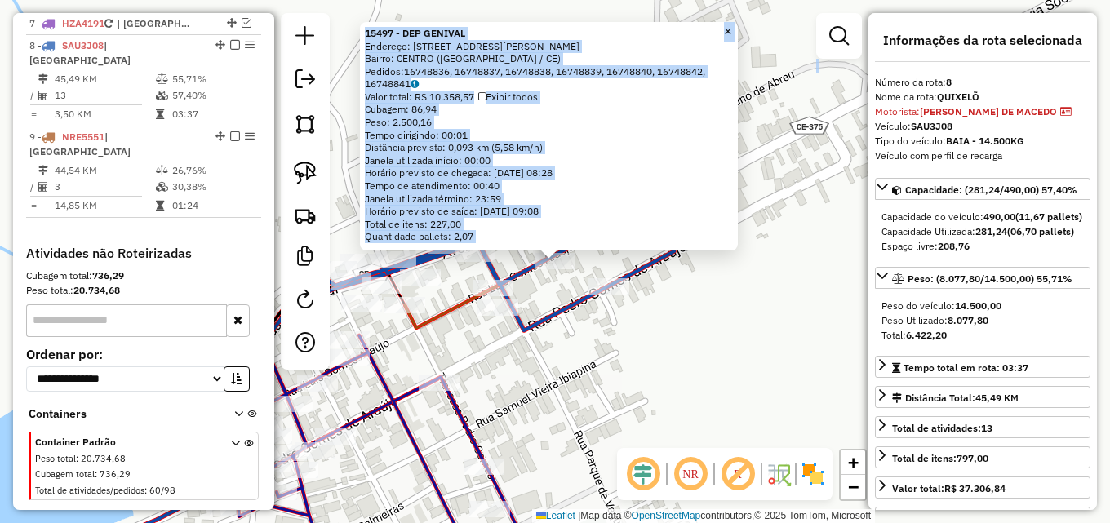
click at [597, 279] on div "15497 - DEP GENIVAL Endereço: [STREET_ADDRESS][PERSON_NAME] Bairro: CENTRO ([GE…" at bounding box center [555, 261] width 1110 height 523
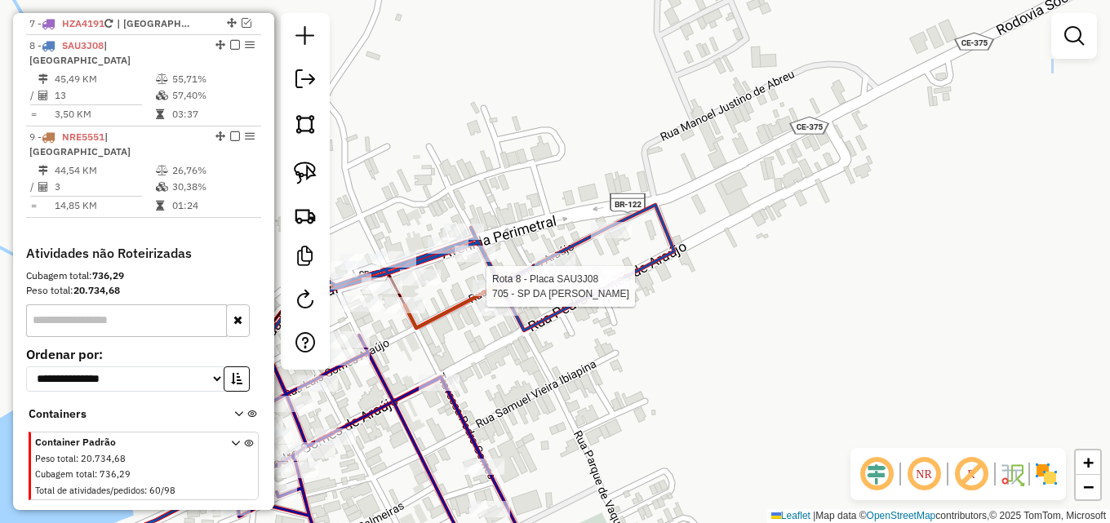
select select "**********"
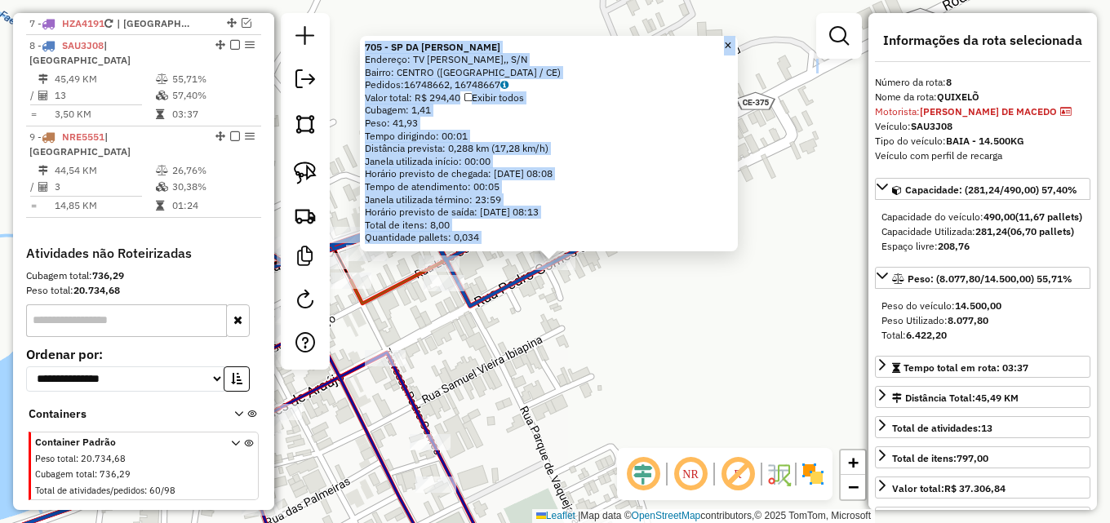
drag, startPoint x: 580, startPoint y: 366, endPoint x: 556, endPoint y: 361, distance: 24.8
click at [579, 366] on div "705 - SP DA [PERSON_NAME]: TV [PERSON_NAME],, S/N Bairro: CENTRO ([GEOGRAPHIC_D…" at bounding box center [555, 261] width 1110 height 523
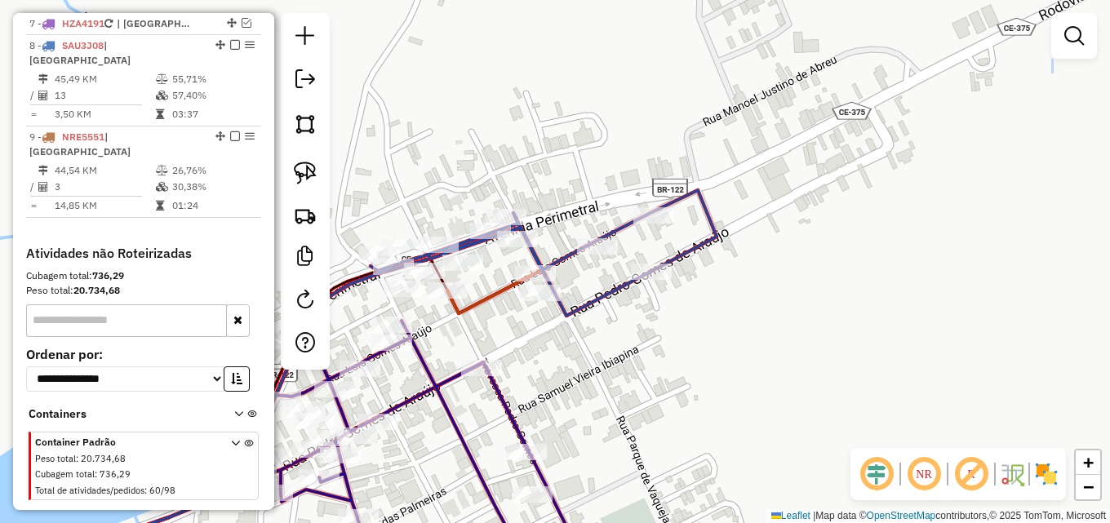
drag, startPoint x: 446, startPoint y: 334, endPoint x: 771, endPoint y: 361, distance: 326.0
click at [770, 361] on div "Janela de atendimento Grade de atendimento Capacidade Transportadoras Veículos …" at bounding box center [555, 261] width 1110 height 523
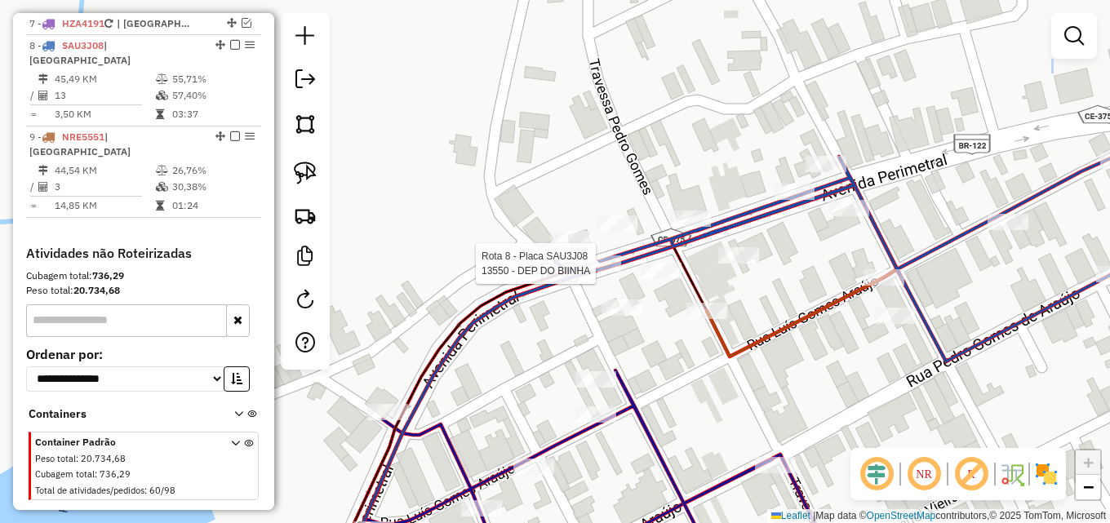
select select "**********"
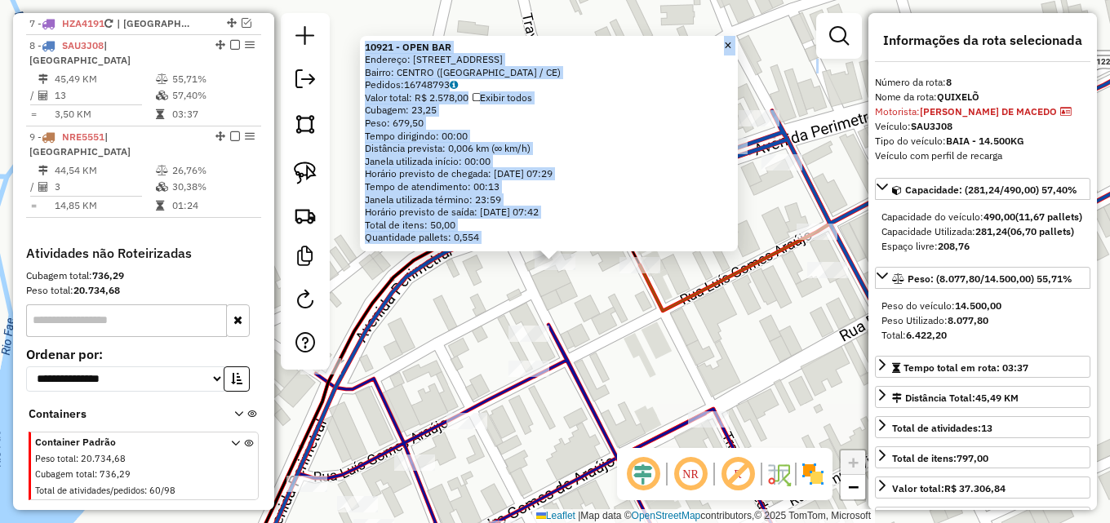
click at [592, 326] on div "10921 - OPEN BAR Endereço: [STREET_ADDRESS] Bairro: CENTRO ([GEOGRAPHIC_DATA] /…" at bounding box center [555, 261] width 1110 height 523
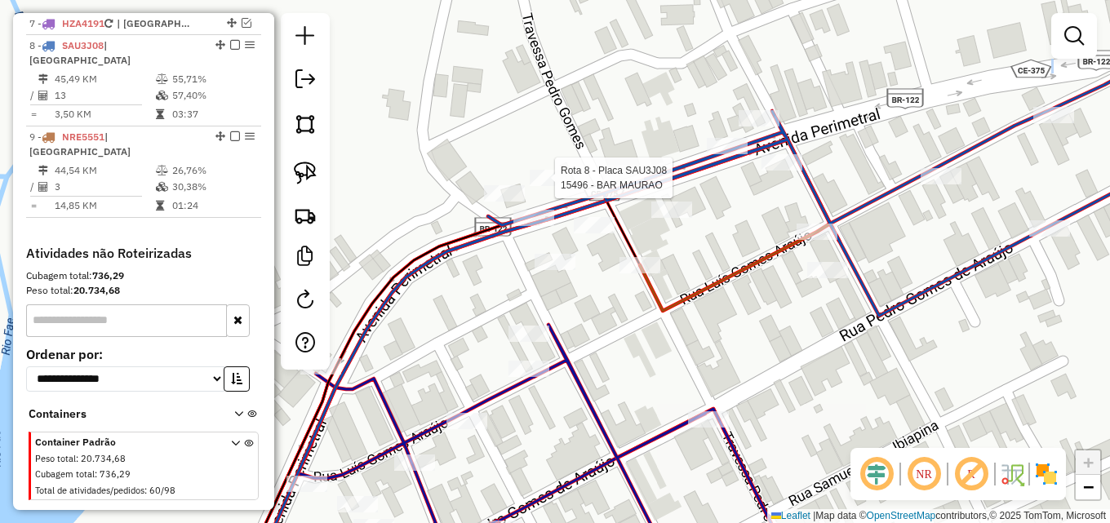
select select "**********"
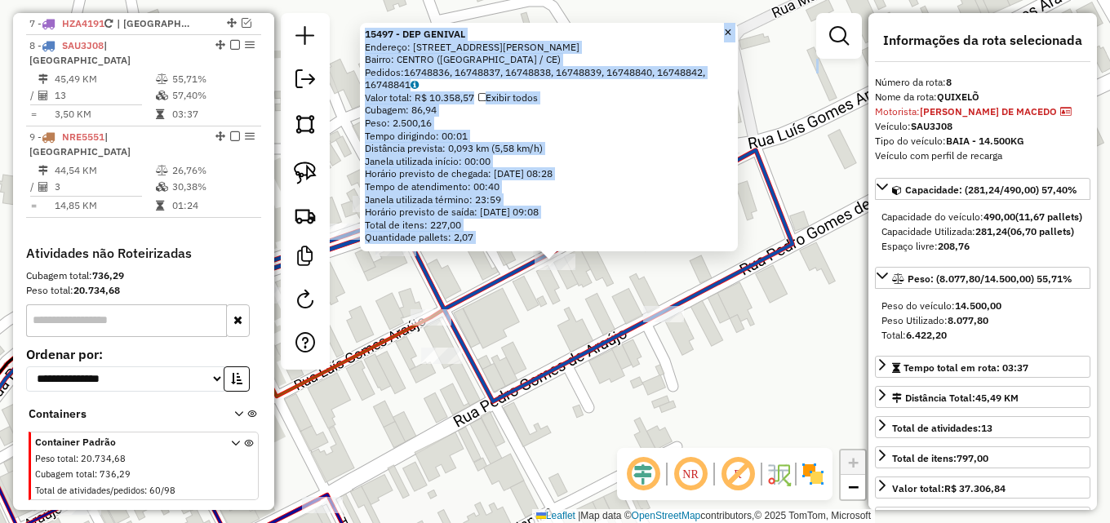
click at [552, 335] on div "15497 - DEP GENIVAL Endereço: [STREET_ADDRESS][PERSON_NAME] Bairro: CENTRO ([GE…" at bounding box center [555, 261] width 1110 height 523
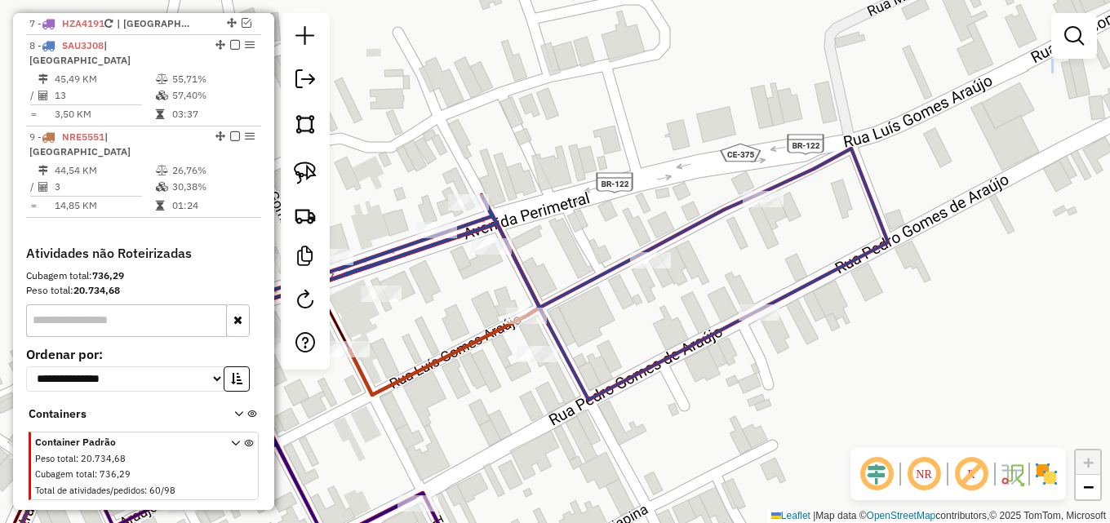
drag, startPoint x: 531, startPoint y: 335, endPoint x: 737, endPoint y: 343, distance: 205.8
click at [737, 343] on div "Janela de atendimento Grade de atendimento Capacidade Transportadoras Veículos …" at bounding box center [555, 261] width 1110 height 523
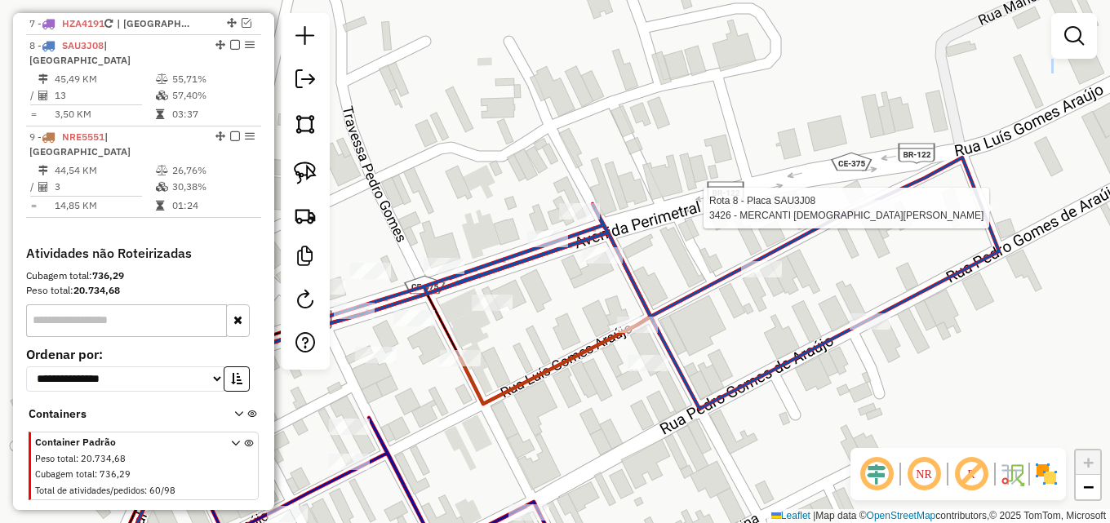
select select "**********"
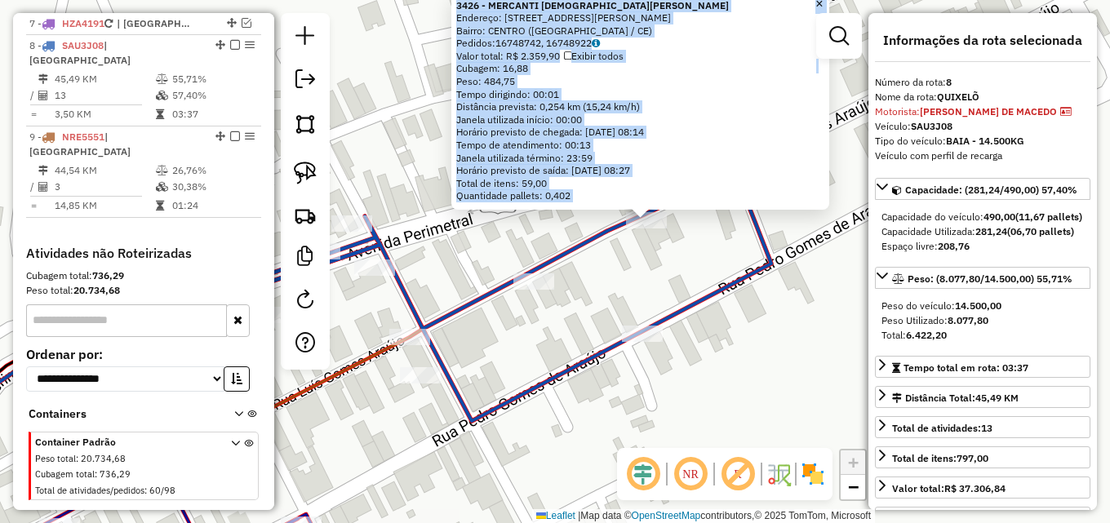
drag, startPoint x: 650, startPoint y: 280, endPoint x: 662, endPoint y: 273, distance: 13.6
click at [662, 273] on div "3426 - MERCANTI [PERSON_NAME]: R [PERSON_NAME], 544 Bairro: [GEOGRAPHIC_DATA] (…" at bounding box center [555, 261] width 1110 height 523
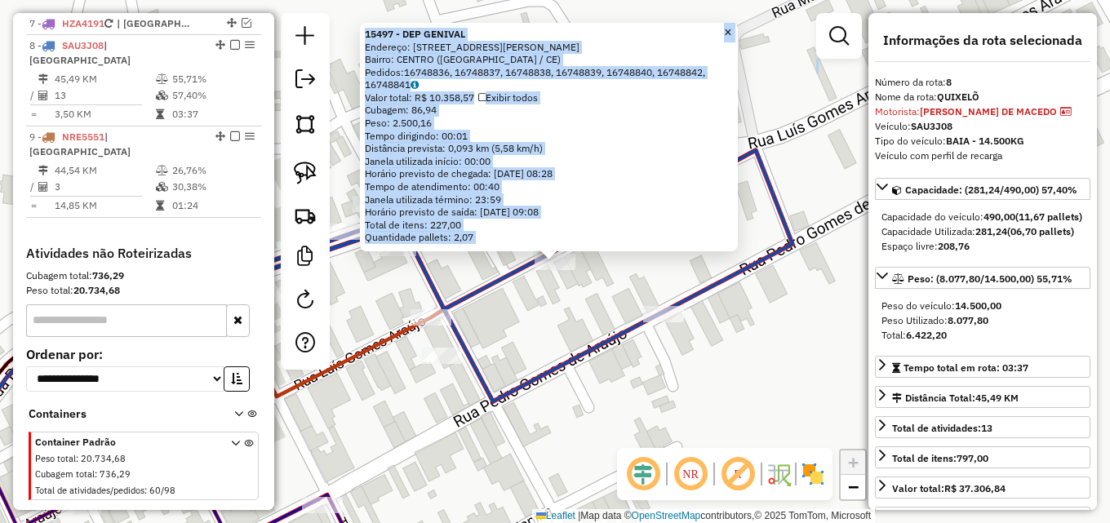
drag, startPoint x: 546, startPoint y: 312, endPoint x: 608, endPoint y: 323, distance: 63.1
click at [562, 318] on div "15497 - DEP GENIVAL Endereço: [STREET_ADDRESS][PERSON_NAME] Bairro: CENTRO ([GE…" at bounding box center [555, 261] width 1110 height 523
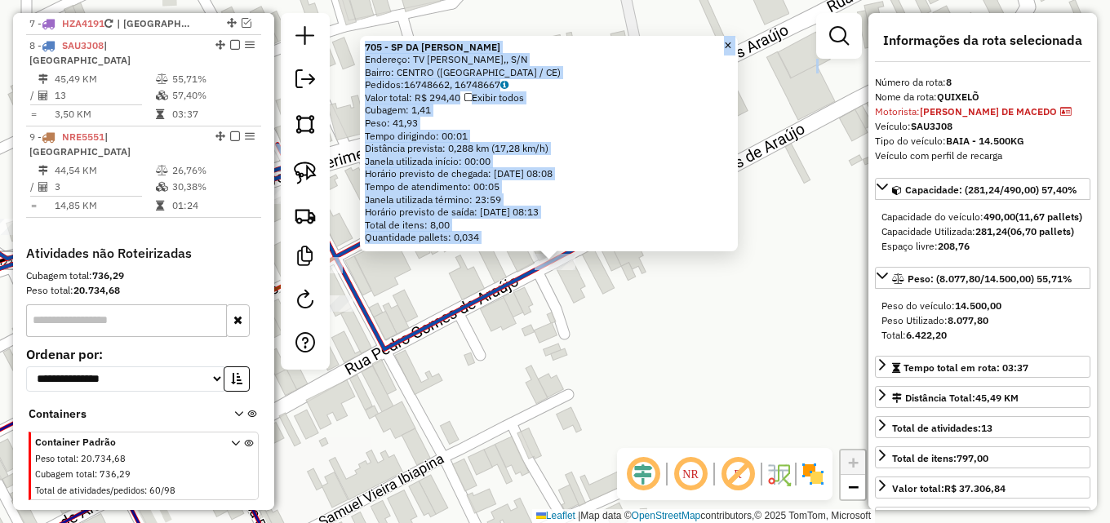
click at [594, 311] on div "705 - SP DA [PERSON_NAME]: TV [PERSON_NAME],, S/N Bairro: CENTRO ([GEOGRAPHIC_D…" at bounding box center [555, 261] width 1110 height 523
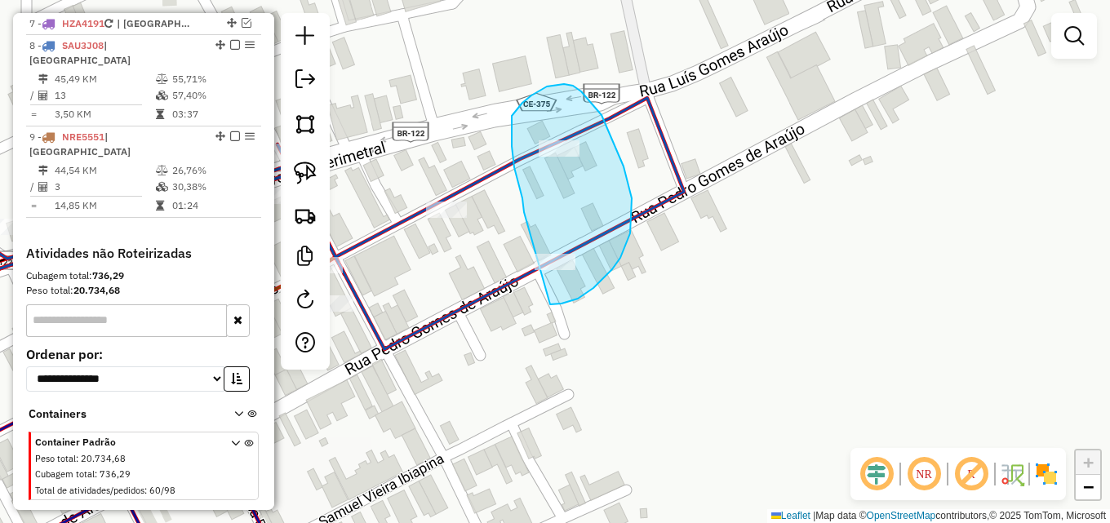
drag, startPoint x: 514, startPoint y: 167, endPoint x: 508, endPoint y: 299, distance: 132.4
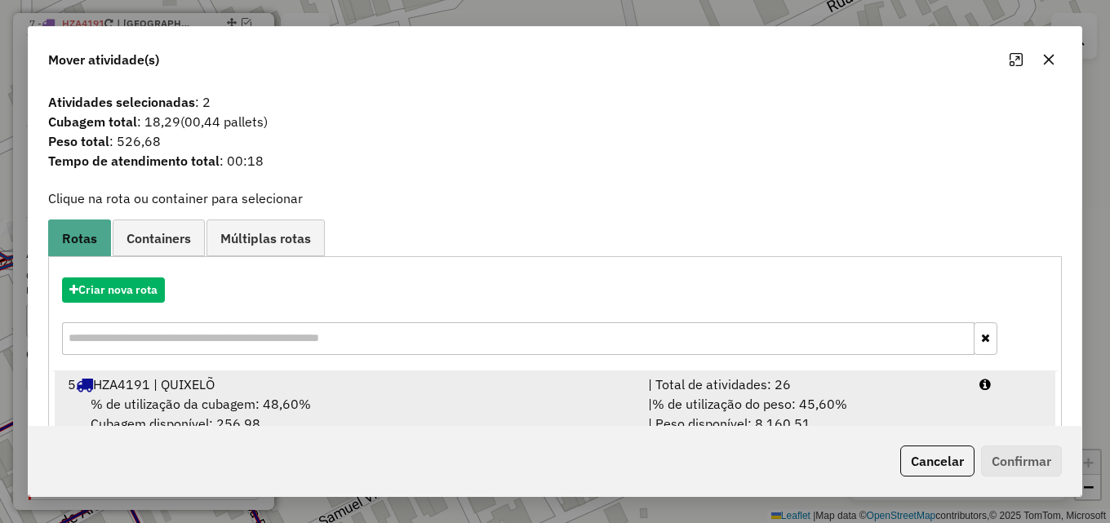
click at [707, 391] on div "| Total de atividades: 26" at bounding box center [803, 385] width 331 height 20
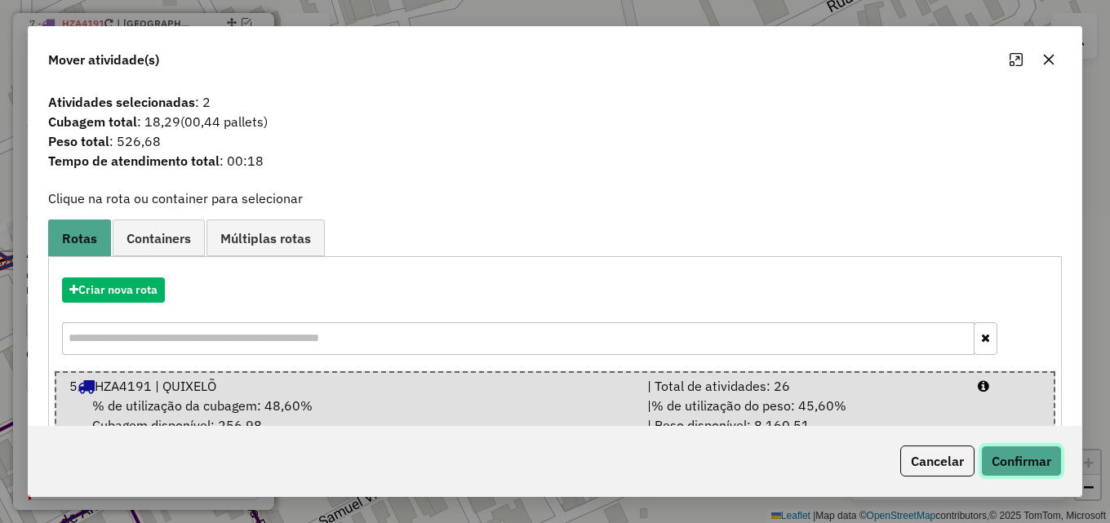
drag, startPoint x: 1031, startPoint y: 463, endPoint x: 1013, endPoint y: 459, distance: 17.6
click at [1030, 461] on button "Confirmar" at bounding box center [1021, 461] width 81 height 31
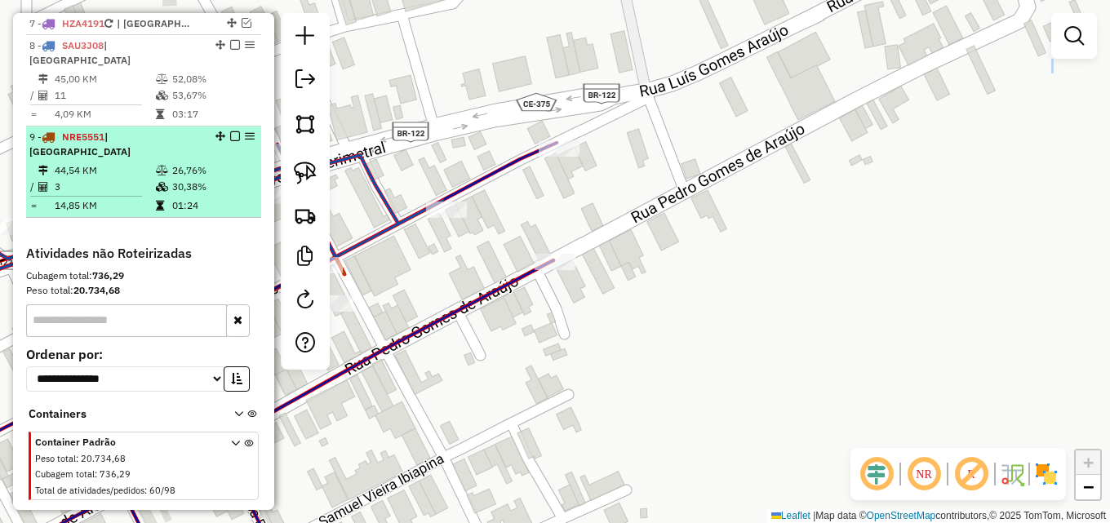
click at [137, 162] on td "44,54 KM" at bounding box center [104, 170] width 101 height 16
select select "**********"
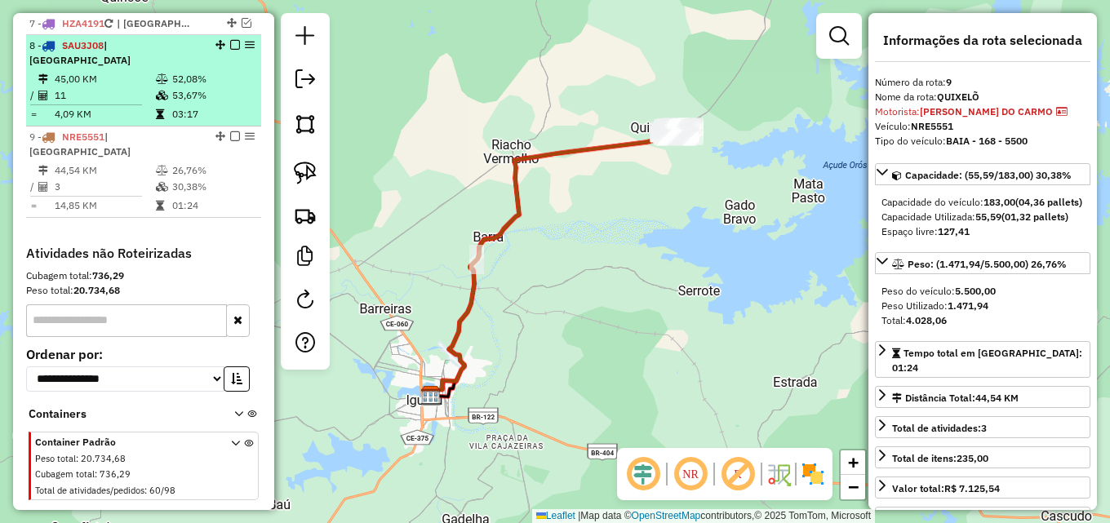
click at [184, 87] on td "53,67%" at bounding box center [212, 95] width 82 height 16
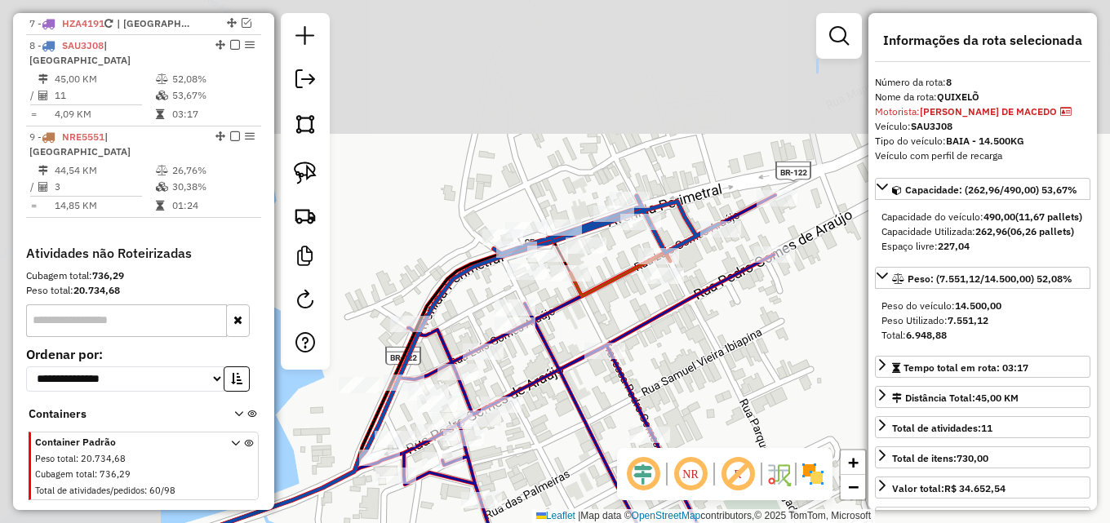
drag, startPoint x: 495, startPoint y: 118, endPoint x: 737, endPoint y: 335, distance: 324.8
click at [737, 335] on div "Janela de atendimento Grade de atendimento Capacidade Transportadoras Veículos …" at bounding box center [555, 261] width 1110 height 523
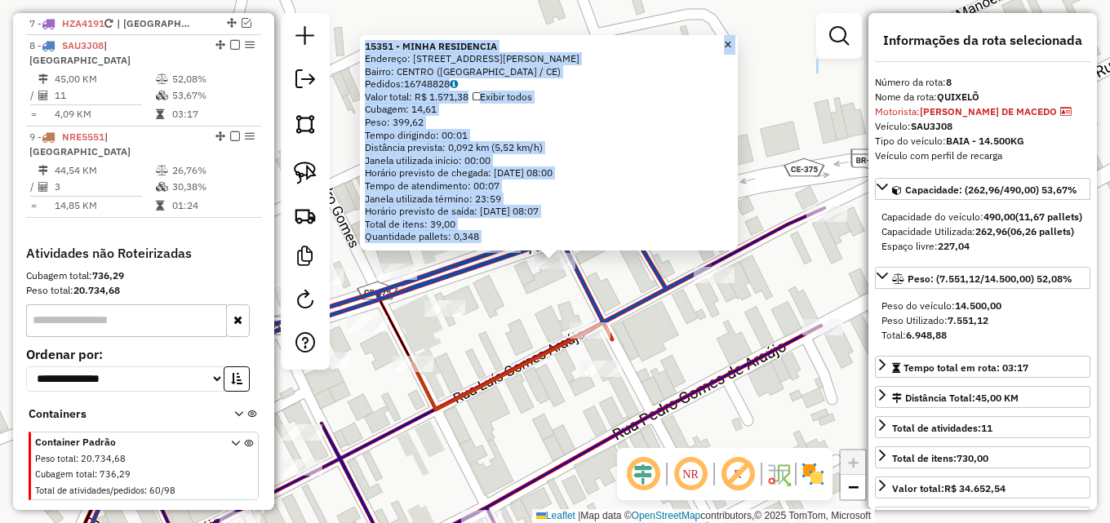
click at [503, 319] on div "15351 - MINHA RESIDENCIA Endereço: [STREET_ADDRESS][PERSON_NAME] Bairro: [GEOGR…" at bounding box center [555, 261] width 1110 height 523
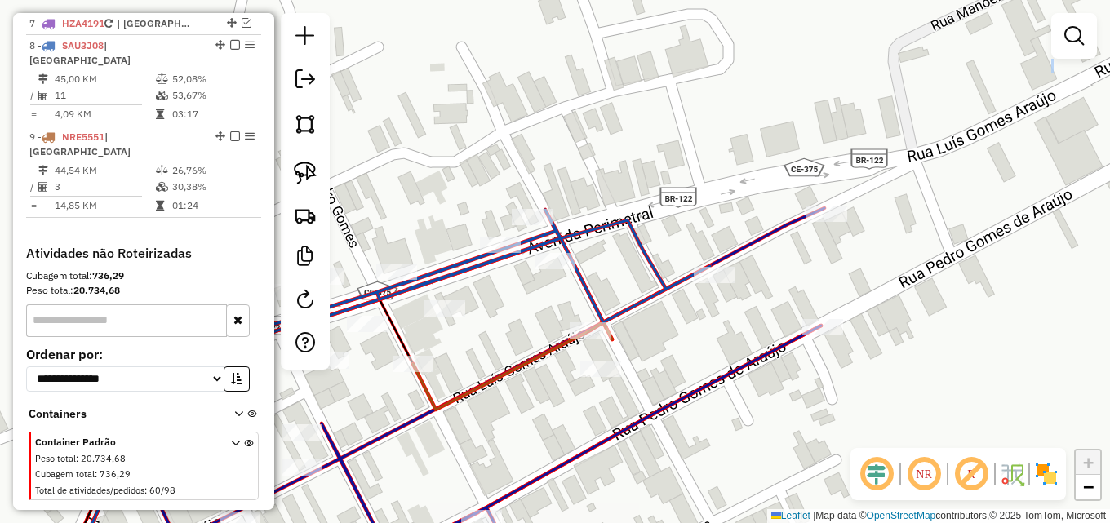
drag, startPoint x: 503, startPoint y: 319, endPoint x: 505, endPoint y: 267, distance: 52.3
click at [506, 314] on div "Janela de atendimento Grade de atendimento Capacidade Transportadoras Veículos …" at bounding box center [555, 261] width 1110 height 523
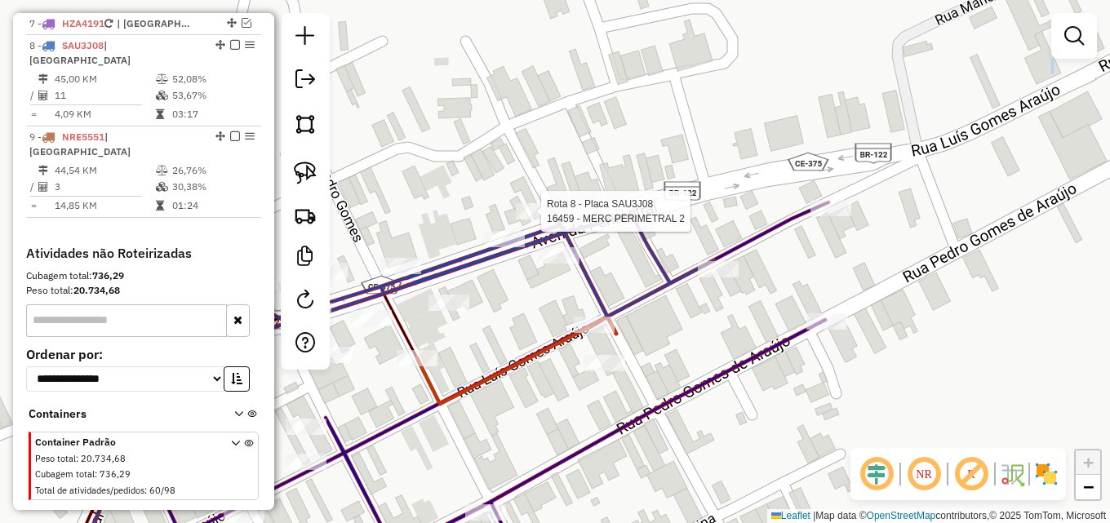
select select "**********"
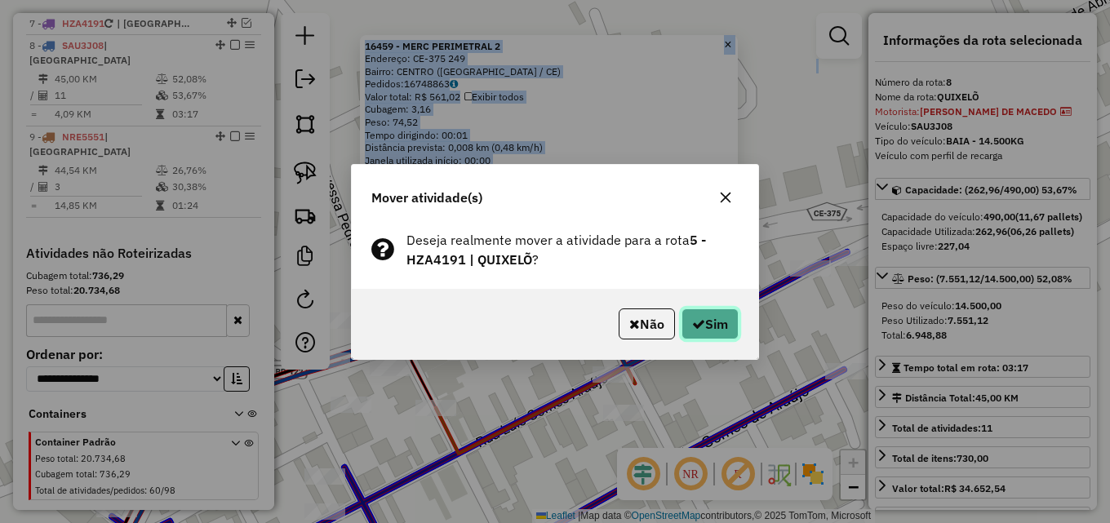
click at [712, 327] on button "Sim" at bounding box center [709, 323] width 57 height 31
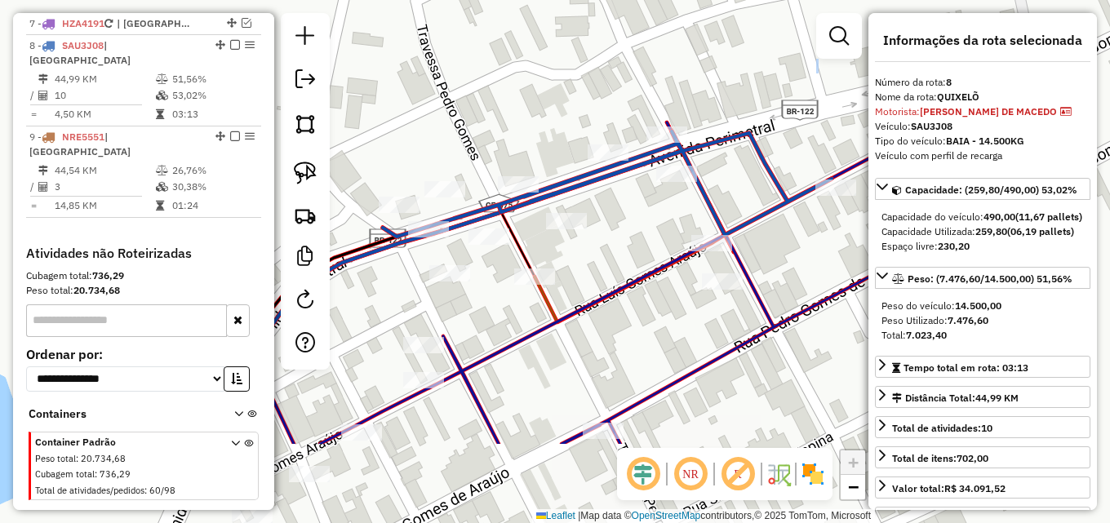
drag, startPoint x: 455, startPoint y: 129, endPoint x: 555, endPoint y: -1, distance: 163.5
click at [555, 0] on html "Aguarde... Pop-up bloqueado! Seu navegador bloqueou automáticamente a abertura …" at bounding box center [555, 261] width 1110 height 523
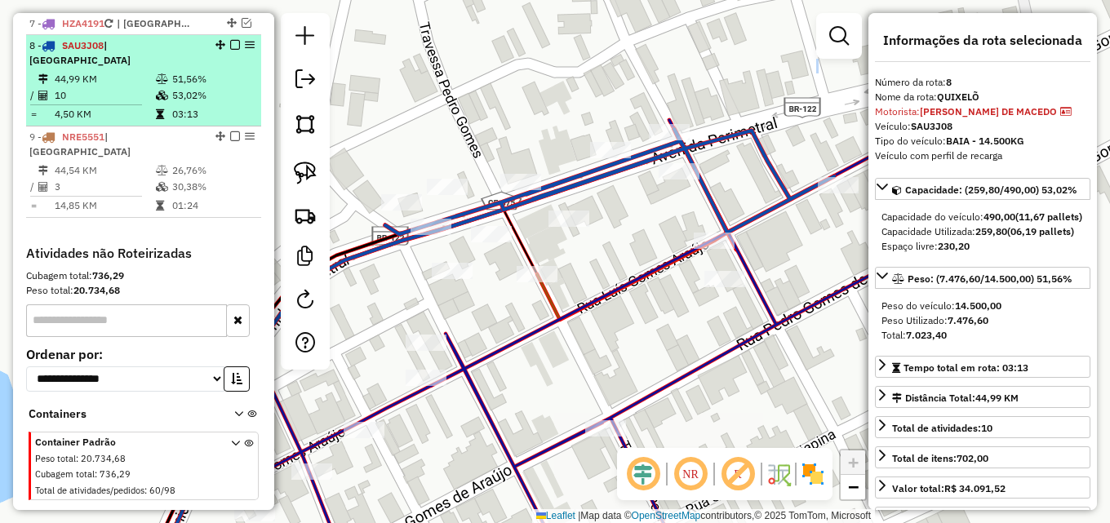
click at [233, 44] on em at bounding box center [235, 45] width 10 height 10
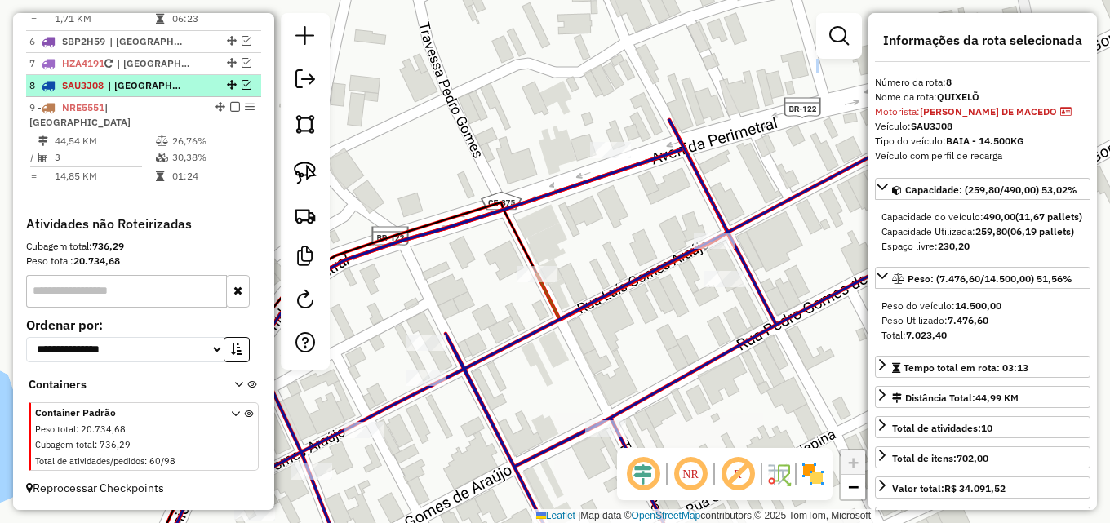
scroll to position [764, 0]
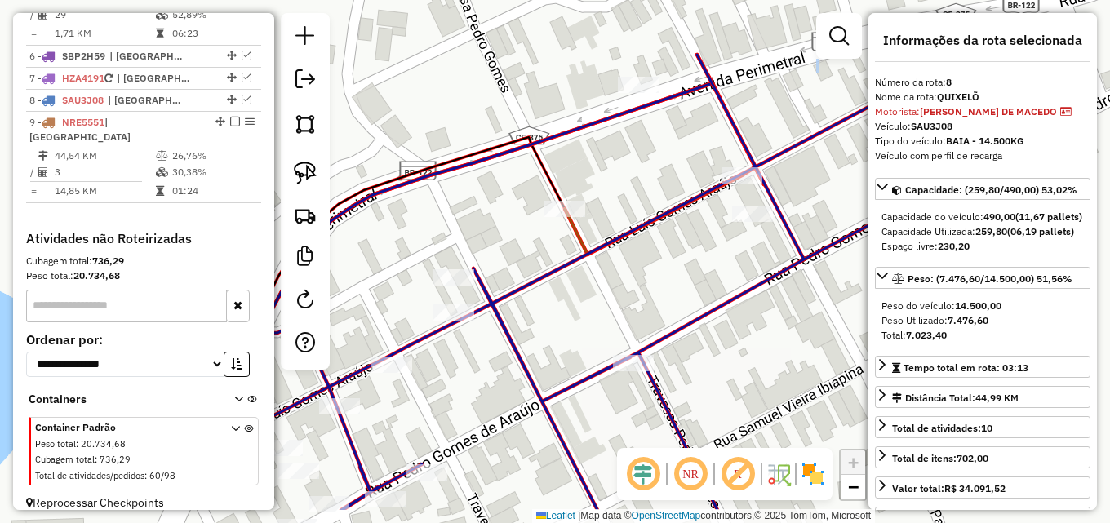
drag, startPoint x: 443, startPoint y: 90, endPoint x: 497, endPoint y: 19, distance: 89.1
click at [490, 19] on div "Janela de atendimento Grade de atendimento Capacidade Transportadoras Veículos …" at bounding box center [555, 261] width 1110 height 523
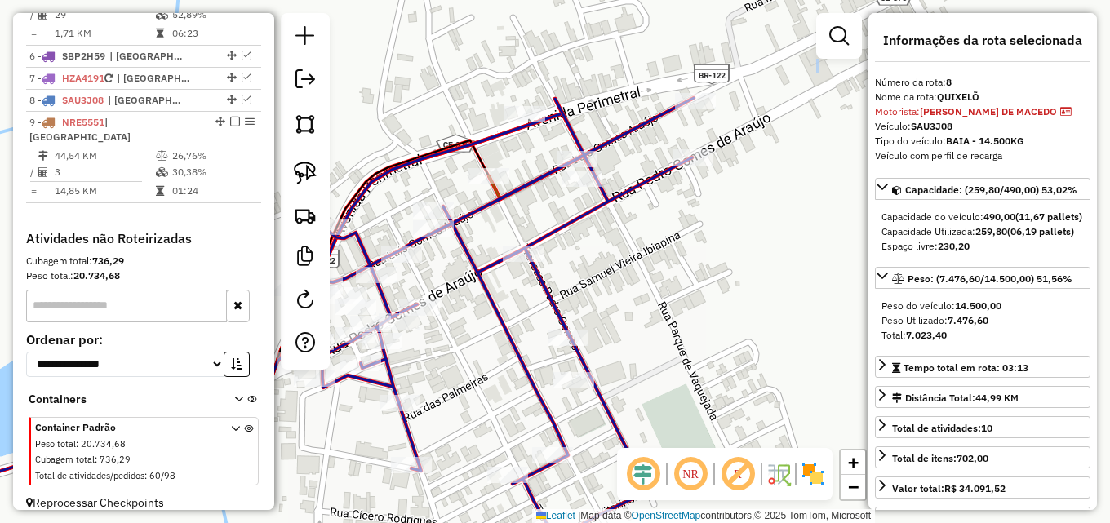
drag, startPoint x: 548, startPoint y: 189, endPoint x: 472, endPoint y: 224, distance: 84.7
click at [472, 224] on icon at bounding box center [510, 318] width 386 height 441
click at [242, 101] on em at bounding box center [247, 100] width 10 height 10
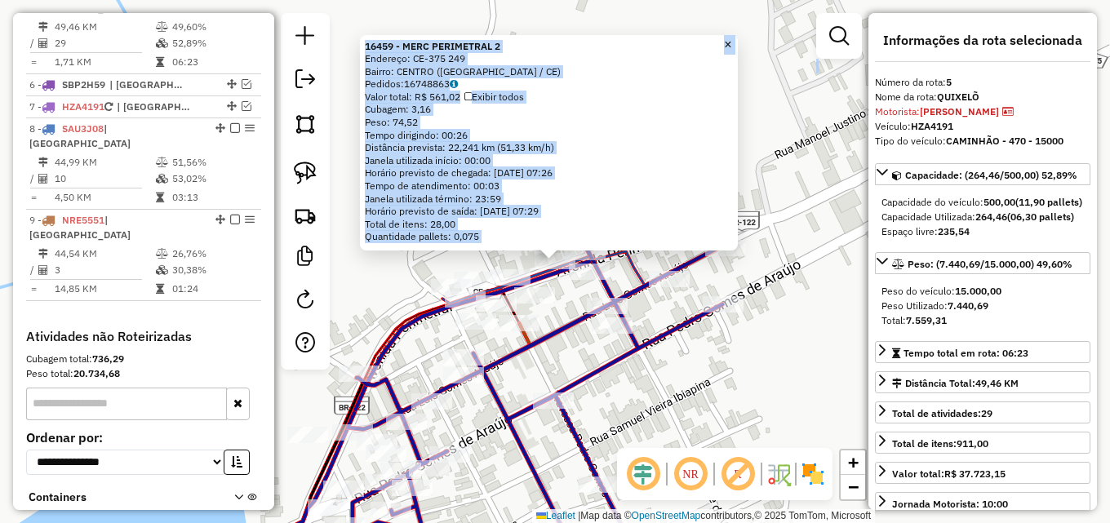
scroll to position [720, 0]
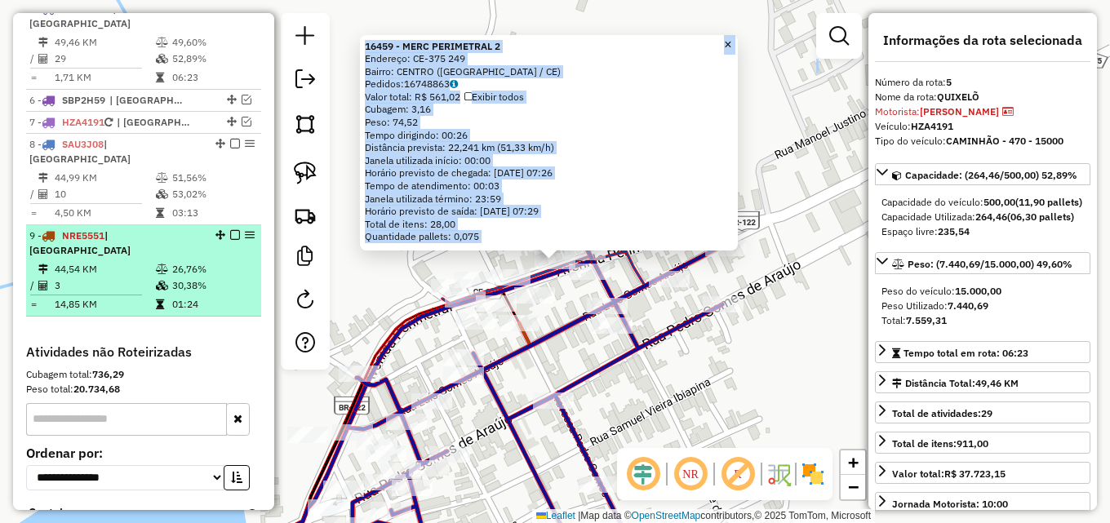
click at [158, 281] on icon at bounding box center [162, 286] width 12 height 10
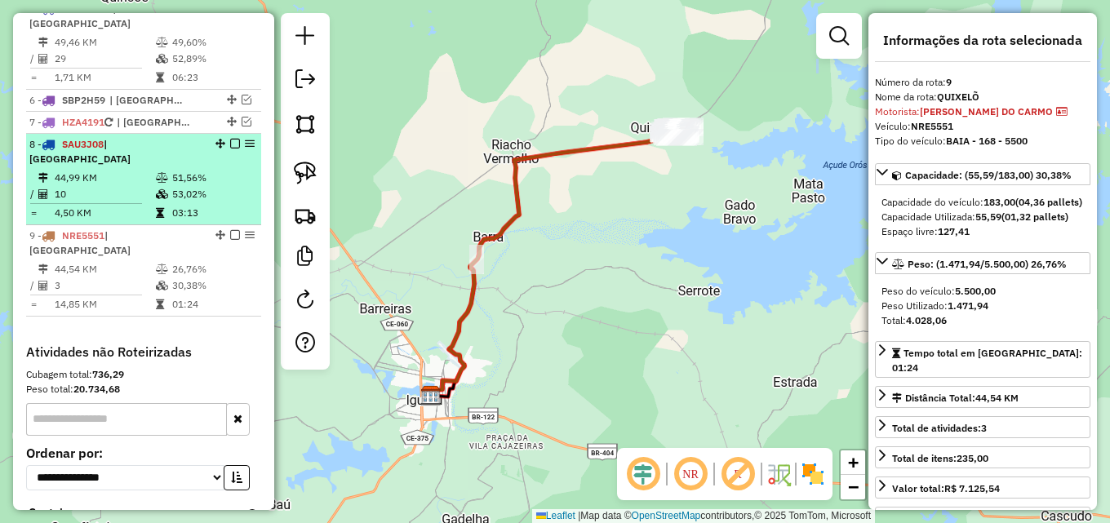
click at [233, 145] on em at bounding box center [235, 144] width 10 height 10
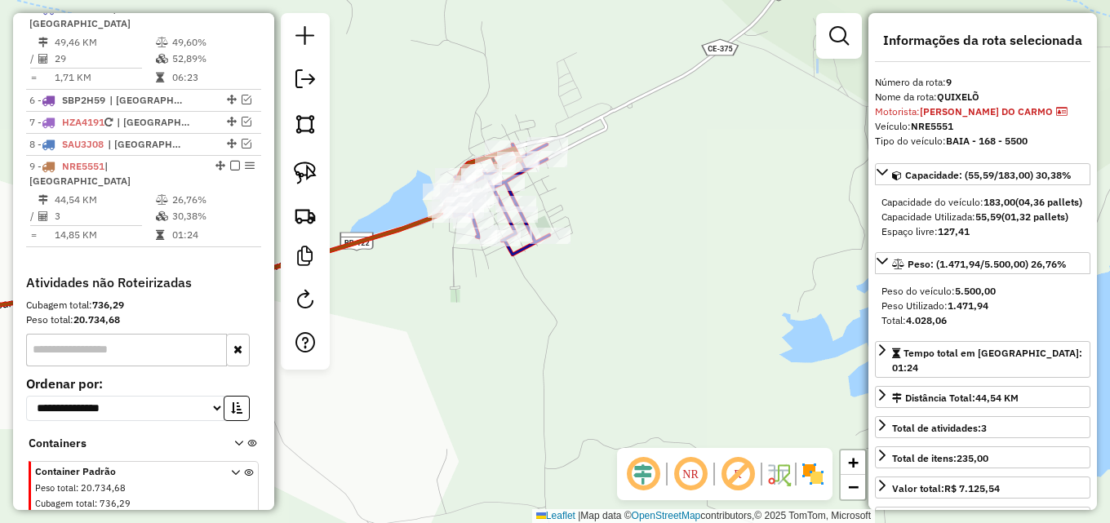
drag, startPoint x: 572, startPoint y: 174, endPoint x: 610, endPoint y: 205, distance: 49.3
click at [617, 205] on div "Janela de atendimento Grade de atendimento Capacidade Transportadoras Veículos …" at bounding box center [555, 261] width 1110 height 523
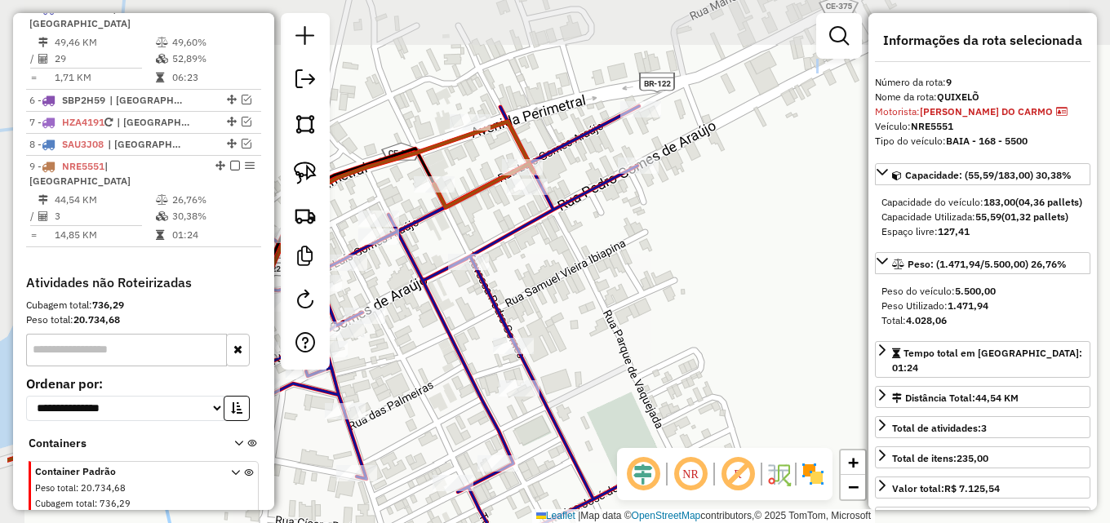
drag, startPoint x: 542, startPoint y: 175, endPoint x: 660, endPoint y: 273, distance: 153.6
click at [660, 273] on div "Janela de atendimento Grade de atendimento Capacidade Transportadoras Veículos …" at bounding box center [555, 261] width 1110 height 523
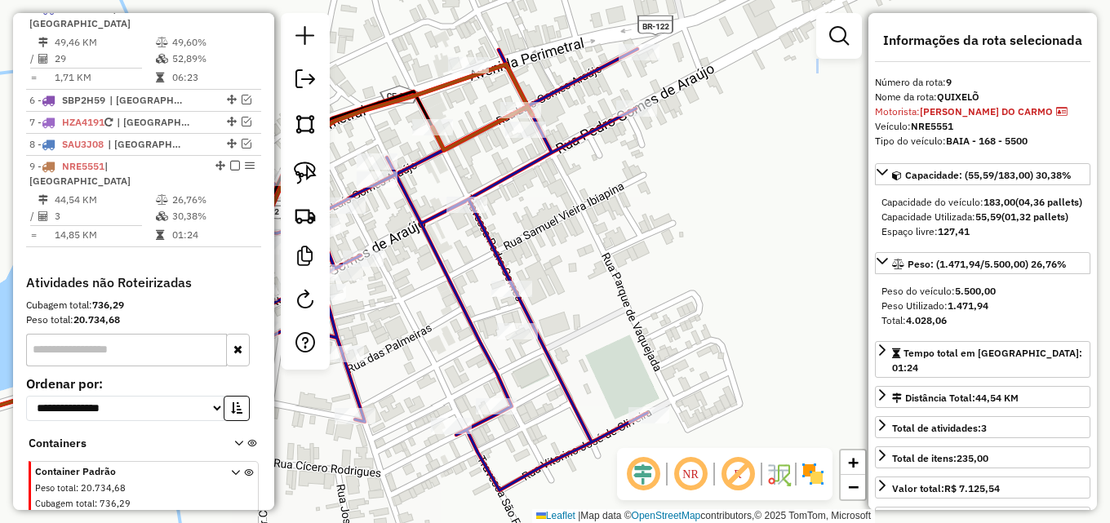
drag, startPoint x: 661, startPoint y: 237, endPoint x: 659, endPoint y: 211, distance: 26.2
click at [659, 211] on div "Janela de atendimento Grade de atendimento Capacidade Transportadoras Veículos …" at bounding box center [555, 261] width 1110 height 523
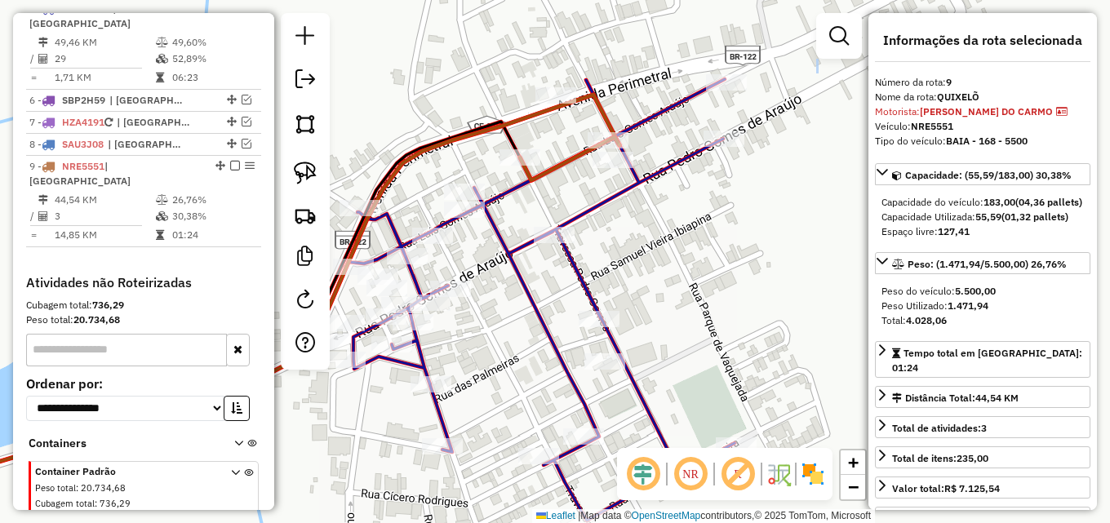
drag, startPoint x: 668, startPoint y: 215, endPoint x: 752, endPoint y: 244, distance: 89.5
click at [752, 244] on div "Janela de atendimento Grade de atendimento Capacidade Transportadoras Veículos …" at bounding box center [555, 261] width 1110 height 523
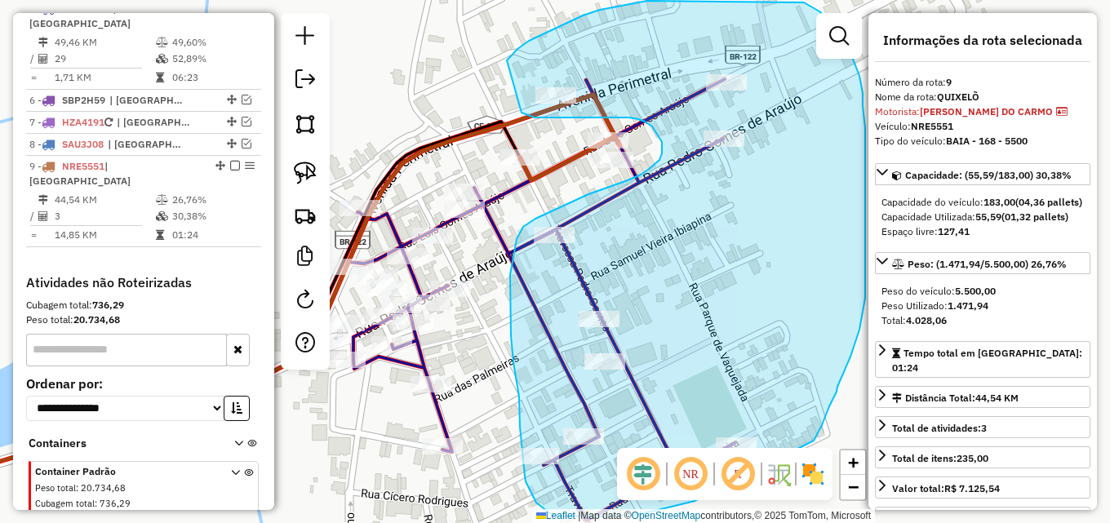
drag, startPoint x: 512, startPoint y: 54, endPoint x: 521, endPoint y: 112, distance: 58.5
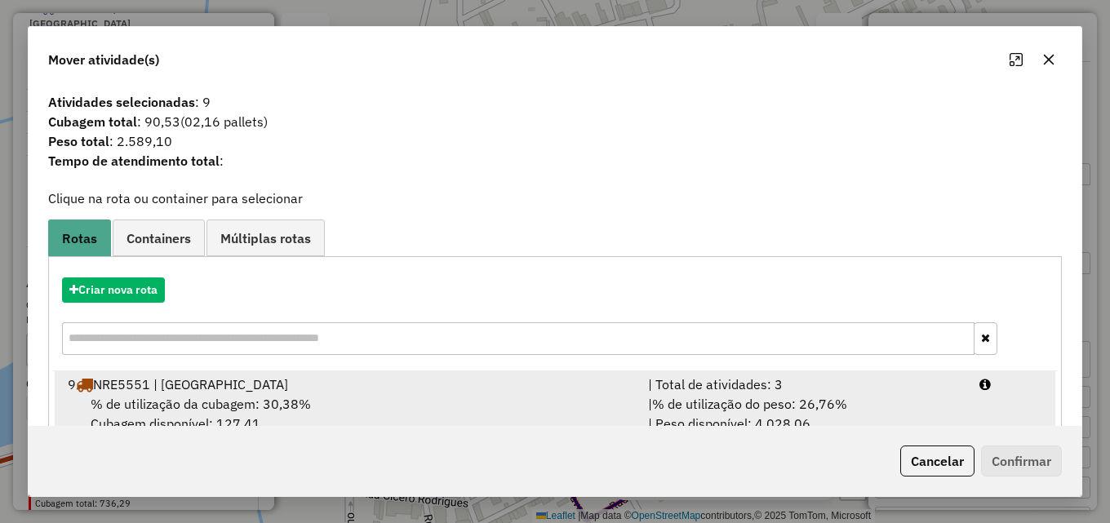
drag, startPoint x: 716, startPoint y: 394, endPoint x: 726, endPoint y: 396, distance: 9.9
click at [717, 394] on div "| % de utilização do peso: 26,76% | Peso disponível: 4.028,06" at bounding box center [803, 413] width 331 height 39
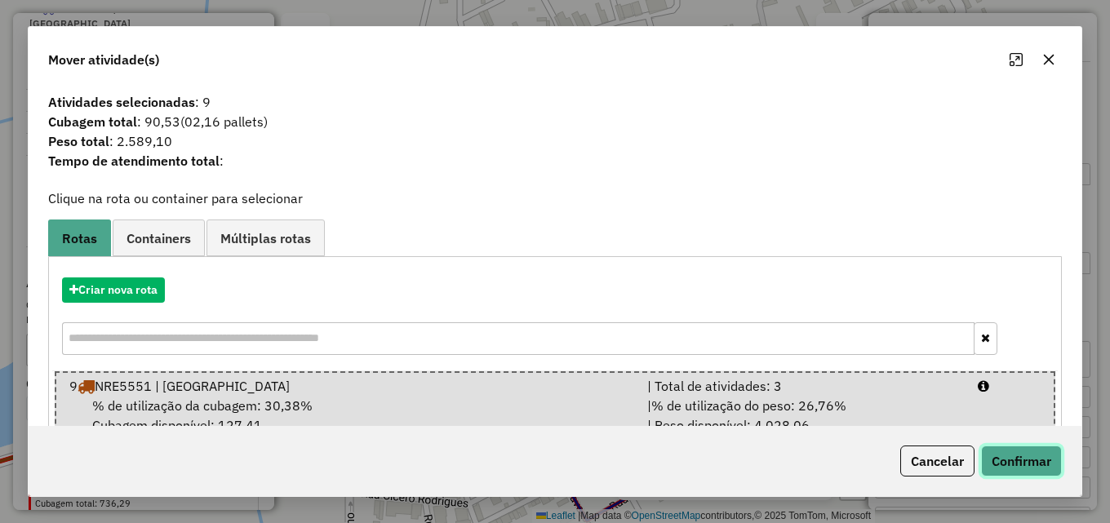
click at [1039, 455] on button "Confirmar" at bounding box center [1021, 461] width 81 height 31
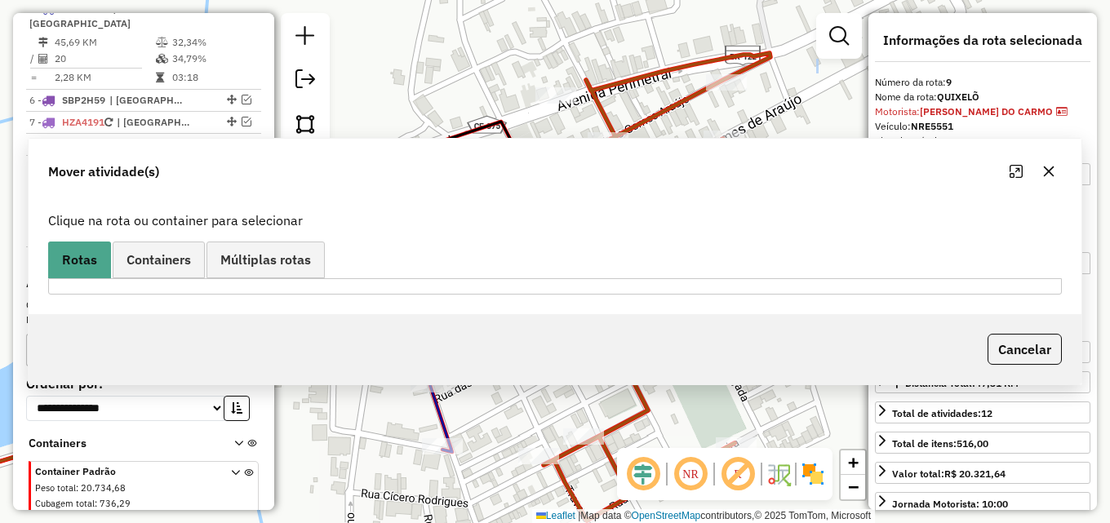
scroll to position [764, 0]
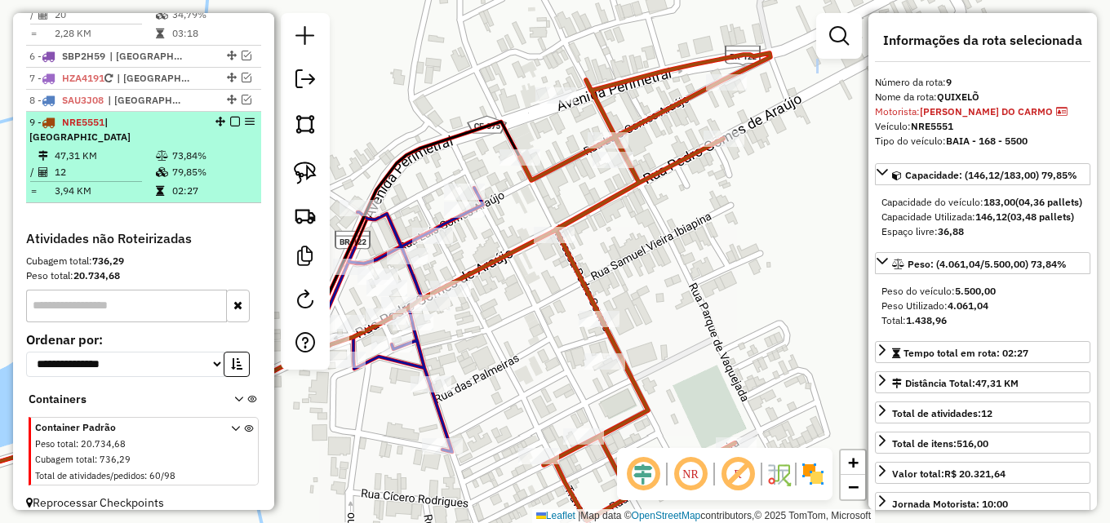
click at [147, 164] on td "12" at bounding box center [104, 172] width 101 height 16
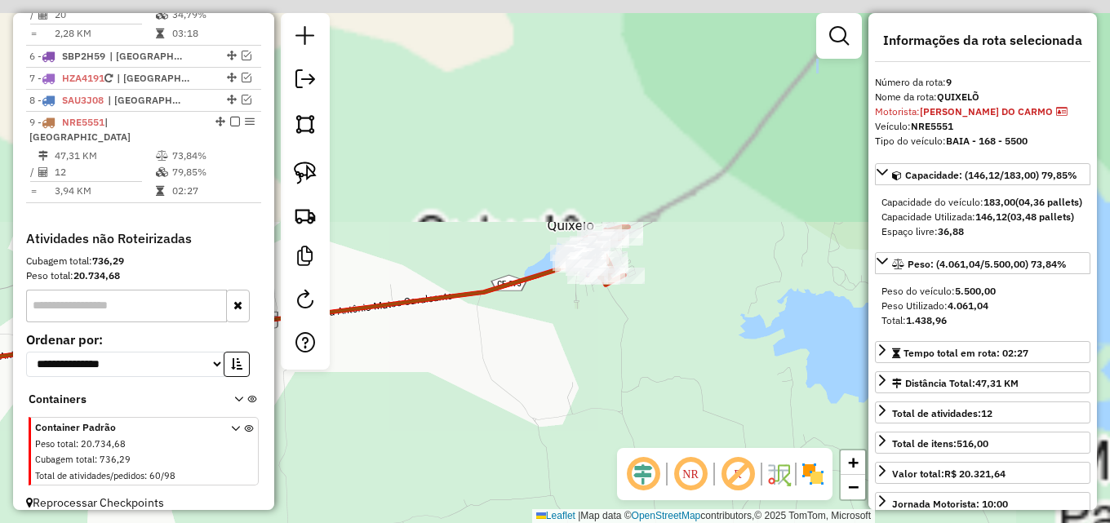
drag, startPoint x: 680, startPoint y: 100, endPoint x: 556, endPoint y: 313, distance: 246.5
click at [540, 351] on div "Janela de atendimento Grade de atendimento Capacidade Transportadoras Veículos …" at bounding box center [555, 261] width 1110 height 523
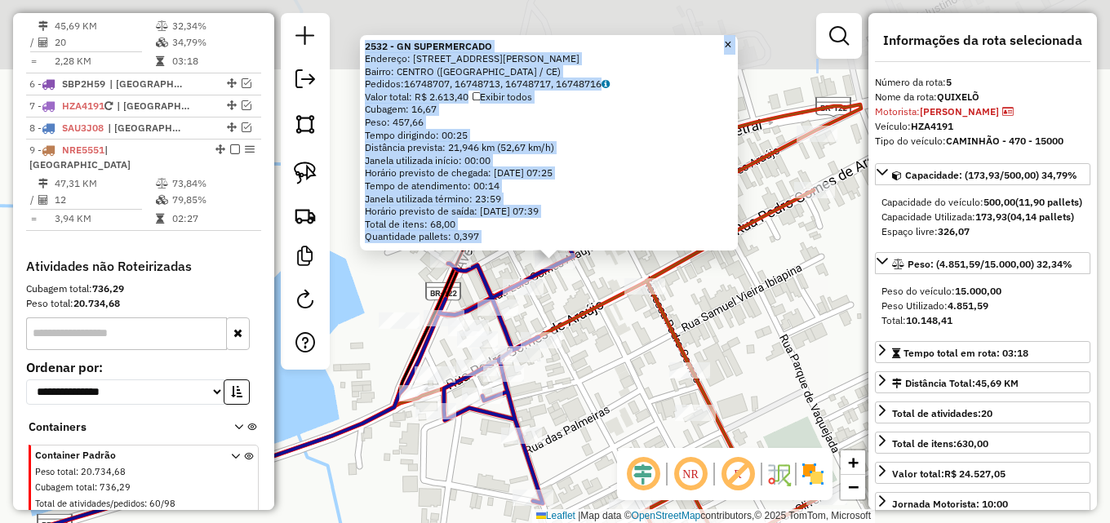
scroll to position [720, 0]
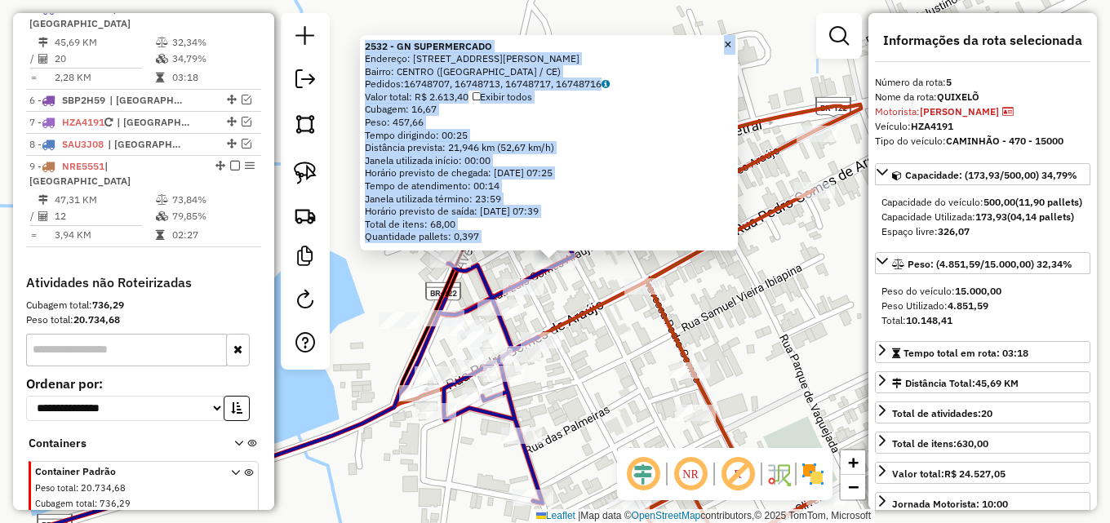
click at [584, 294] on div "2532 - GN SUPERMERCADO Endereço: [STREET_ADDRESS][PERSON_NAME] Bairro: [GEOGRAP…" at bounding box center [555, 261] width 1110 height 523
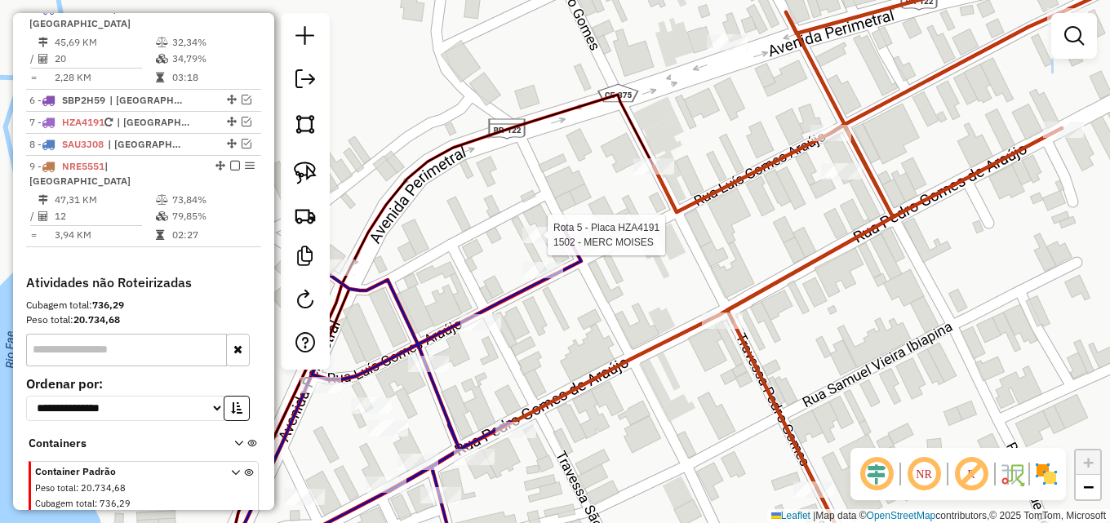
select select "**********"
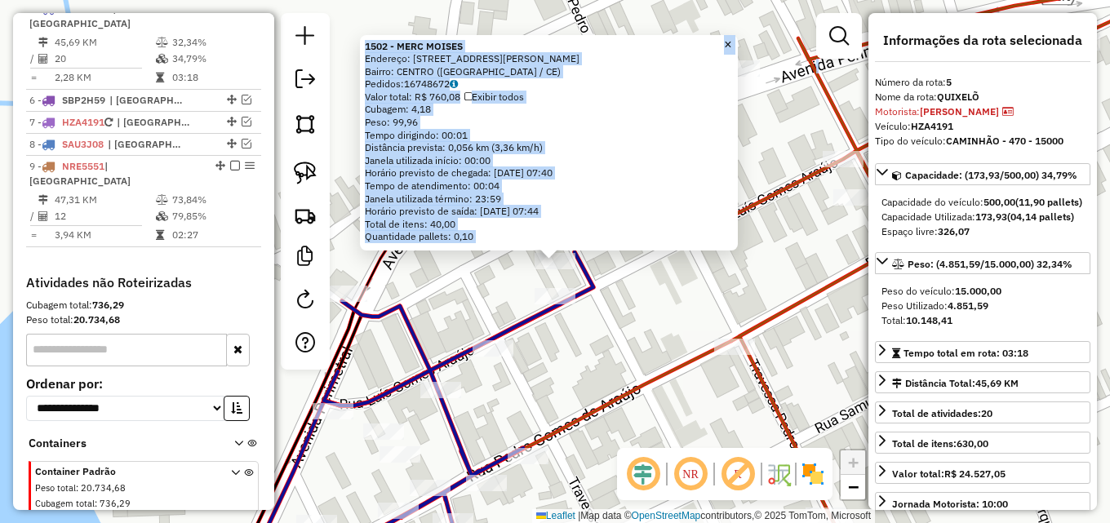
click at [599, 323] on div "1502 - MERC [PERSON_NAME]: [STREET_ADDRESS][PERSON_NAME] Bairro: [GEOGRAPHIC_DA…" at bounding box center [555, 261] width 1110 height 523
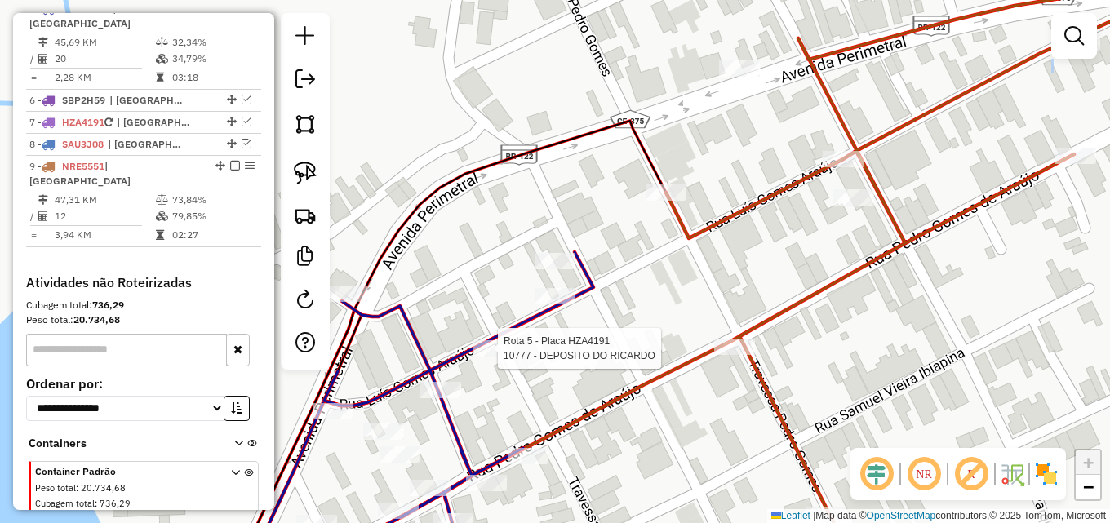
select select "**********"
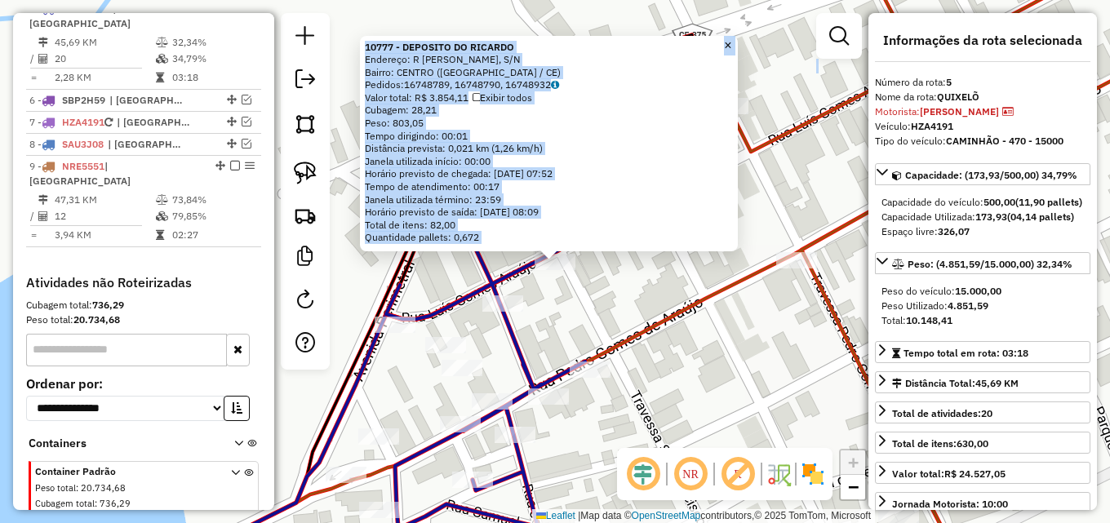
click at [579, 339] on div "10777 - DEPOSITO DO [PERSON_NAME]: R [PERSON_NAME], S/N Bairro: CENTRO ([GEOGRA…" at bounding box center [555, 261] width 1110 height 523
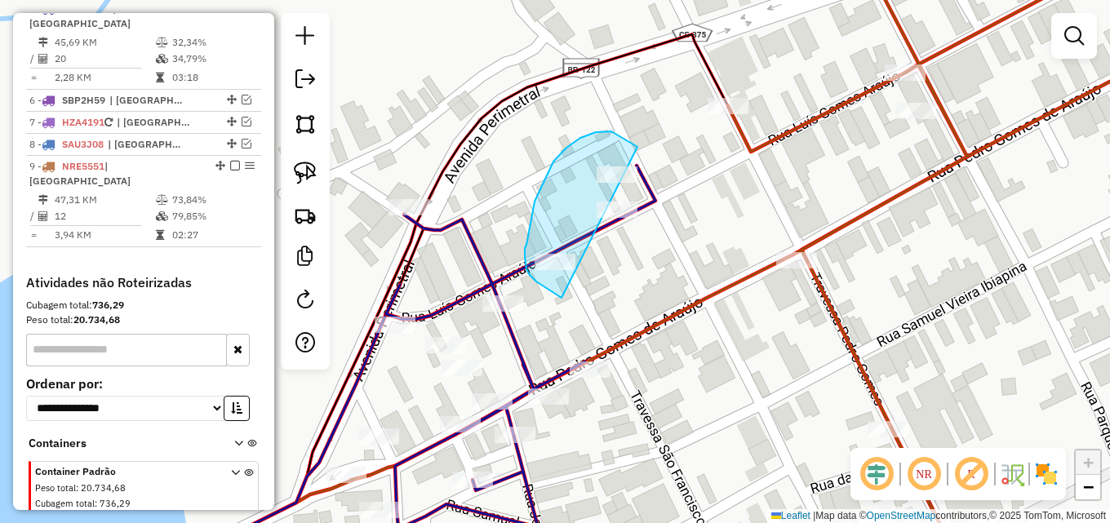
drag, startPoint x: 557, startPoint y: 295, endPoint x: 675, endPoint y: 189, distance: 157.8
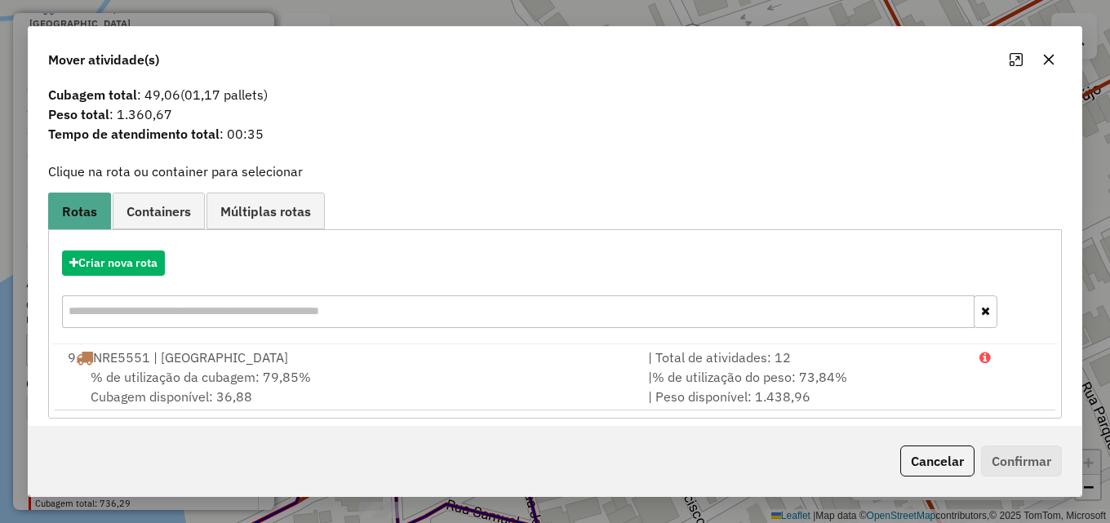
scroll to position [39, 0]
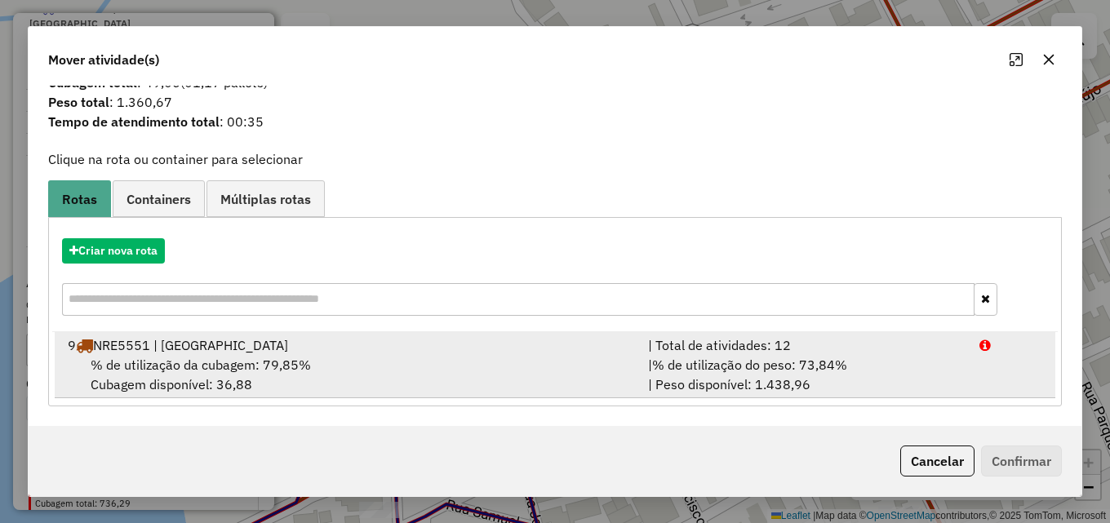
drag, startPoint x: 707, startPoint y: 361, endPoint x: 872, endPoint y: 399, distance: 168.4
click at [710, 363] on span "% de utilização do peso: 73,84%" at bounding box center [749, 365] width 195 height 16
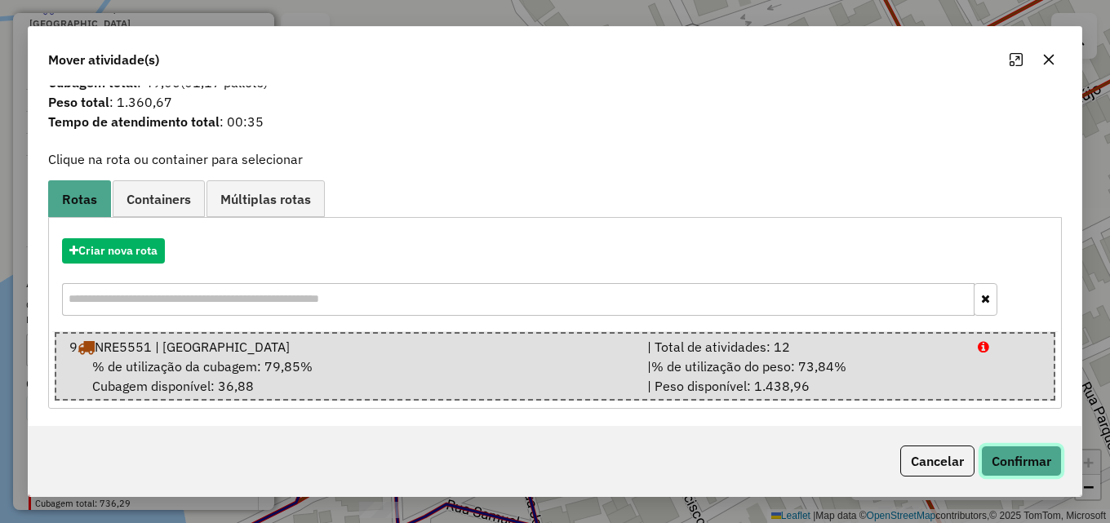
click at [1031, 451] on button "Confirmar" at bounding box center [1021, 461] width 81 height 31
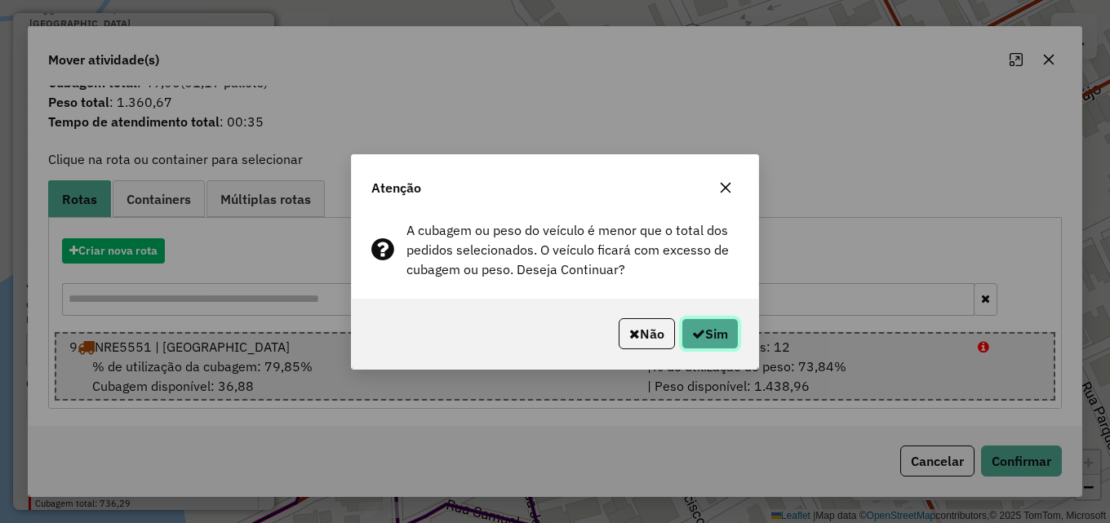
click at [725, 336] on button "Sim" at bounding box center [709, 333] width 57 height 31
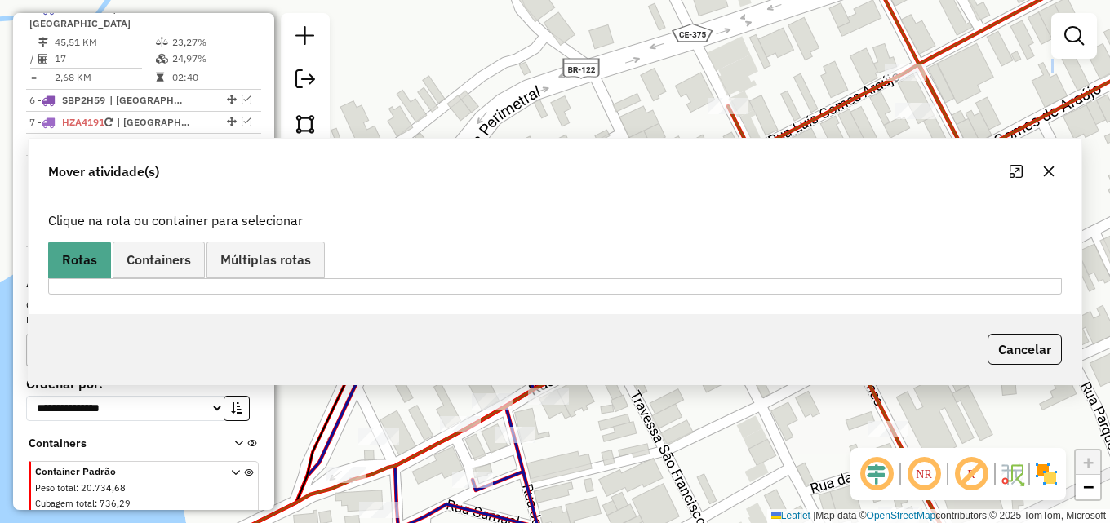
scroll to position [0, 0]
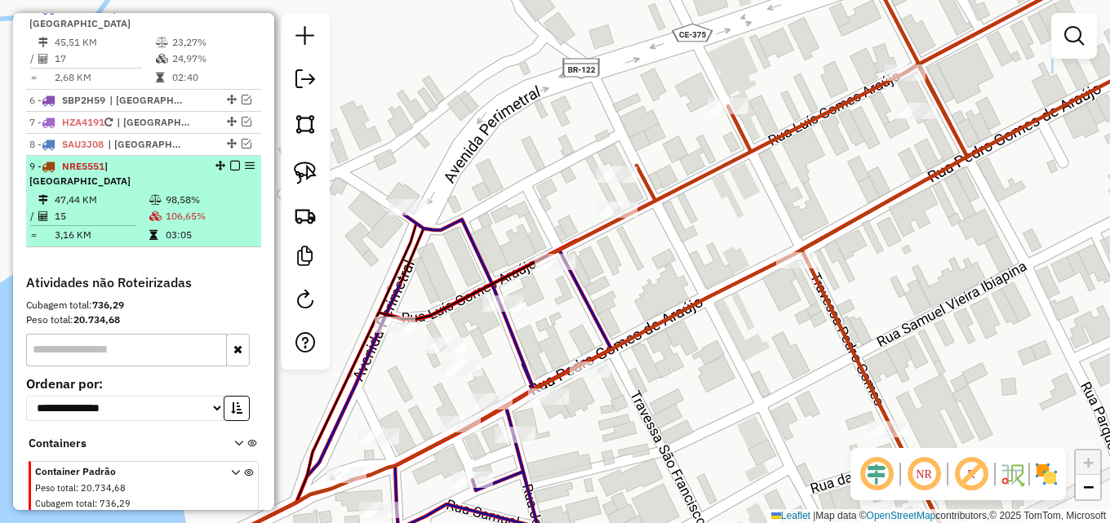
click at [223, 208] on td "106,65%" at bounding box center [210, 216] width 90 height 16
select select "**********"
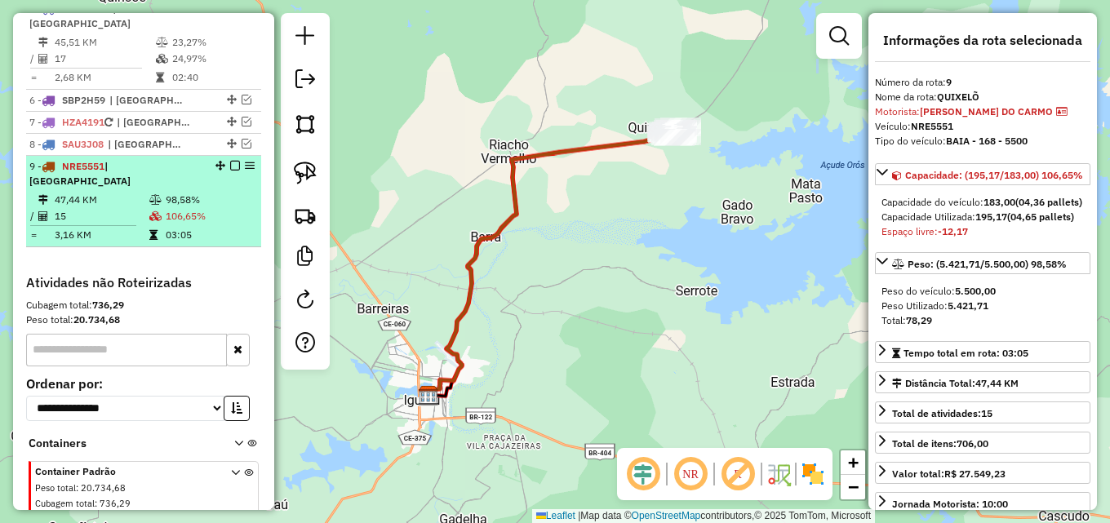
click at [230, 168] on em at bounding box center [235, 166] width 10 height 10
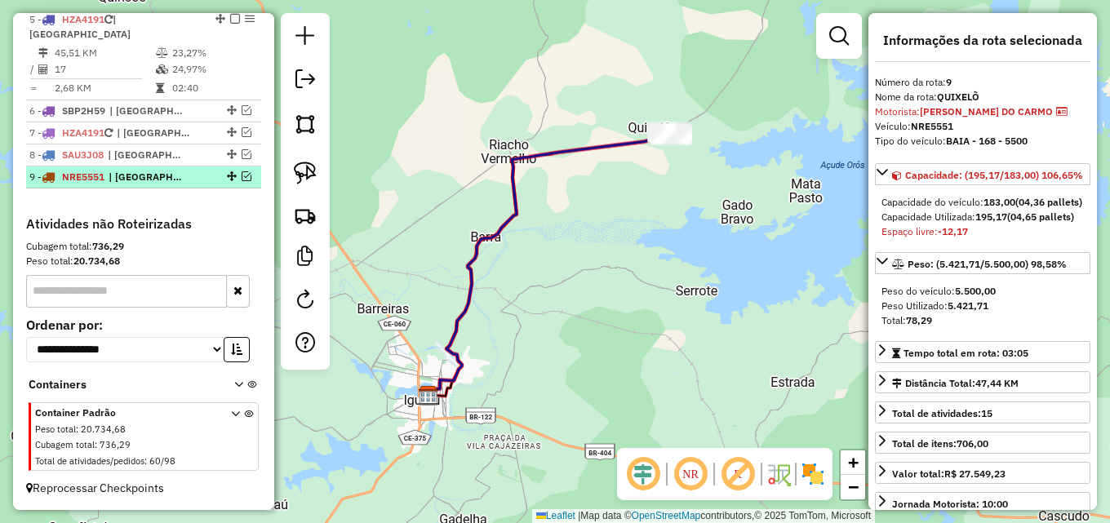
scroll to position [709, 0]
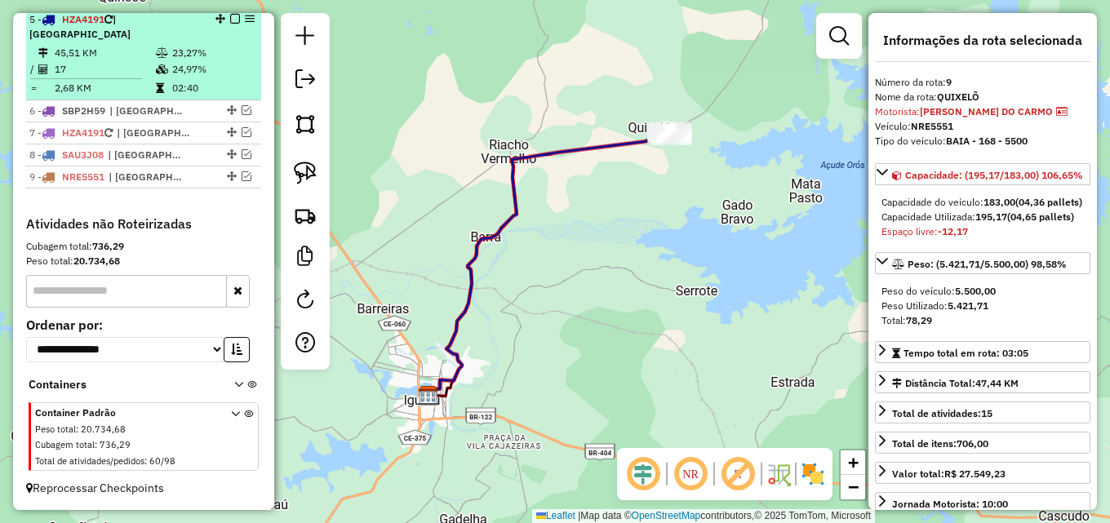
click at [138, 73] on td "17" at bounding box center [104, 69] width 101 height 16
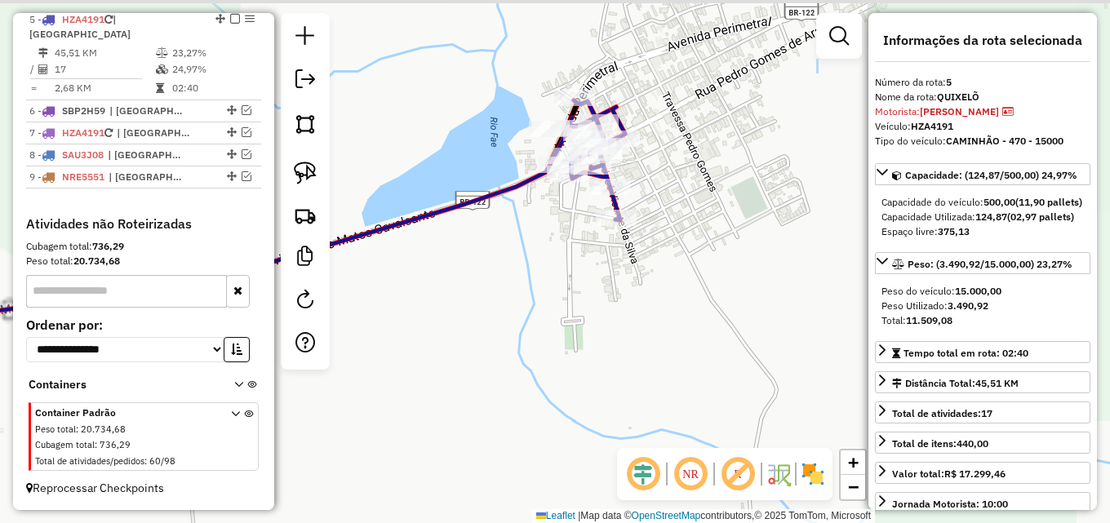
drag, startPoint x: 583, startPoint y: 221, endPoint x: 578, endPoint y: 367, distance: 146.2
click at [578, 367] on div "Janela de atendimento Grade de atendimento Capacidade Transportadoras Veículos …" at bounding box center [555, 261] width 1110 height 523
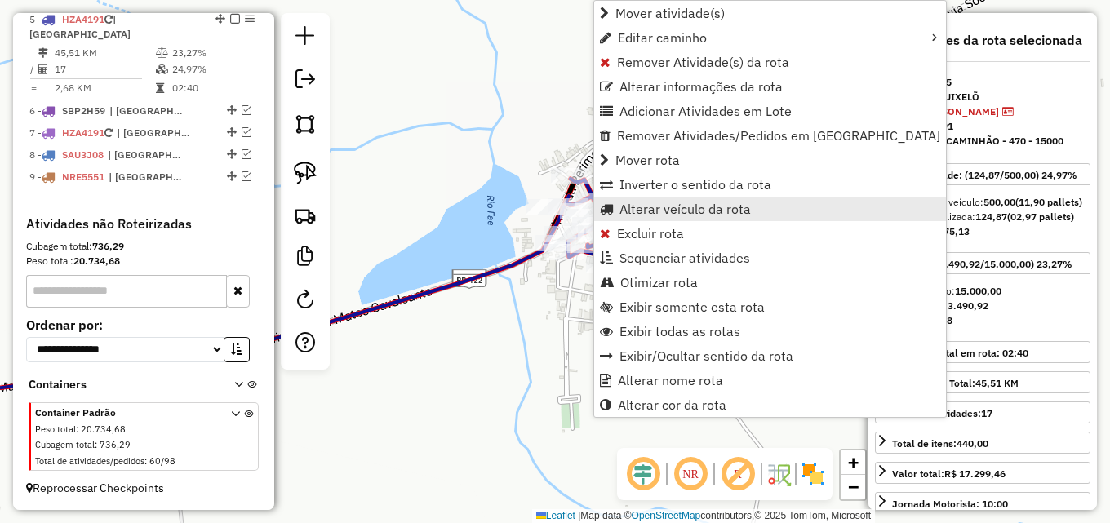
click at [656, 208] on span "Alterar veículo da rota" at bounding box center [684, 208] width 131 height 13
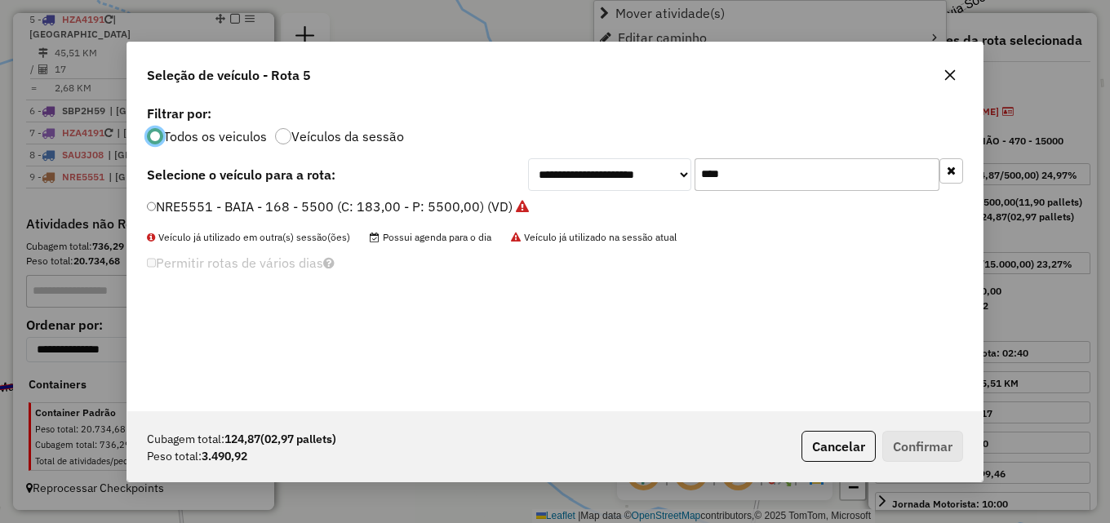
scroll to position [9, 5]
drag, startPoint x: 749, startPoint y: 173, endPoint x: 456, endPoint y: 172, distance: 293.0
click at [492, 177] on div "**********" at bounding box center [555, 174] width 816 height 33
type input "****"
click at [405, 204] on label "NRE5521 - BAIA - 168 - 5500 (C: 183,00 - P: 5500,00) (VD)" at bounding box center [330, 207] width 367 height 20
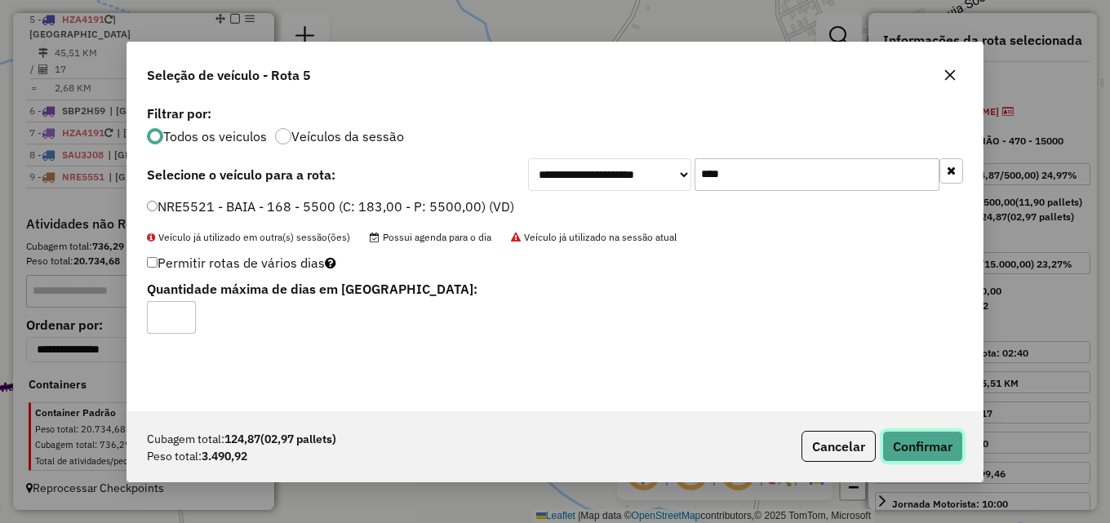
click at [942, 445] on button "Confirmar" at bounding box center [922, 446] width 81 height 31
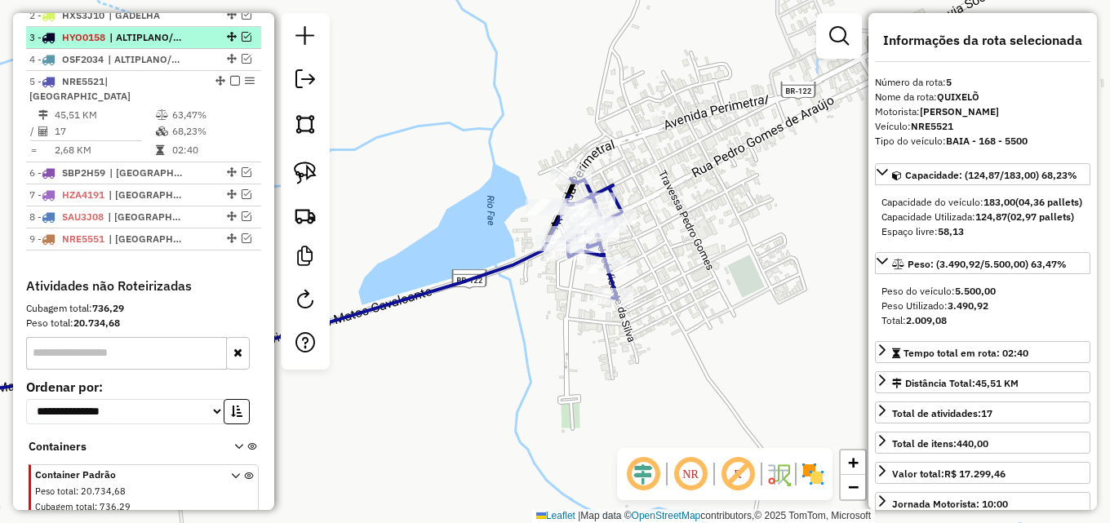
scroll to position [628, 0]
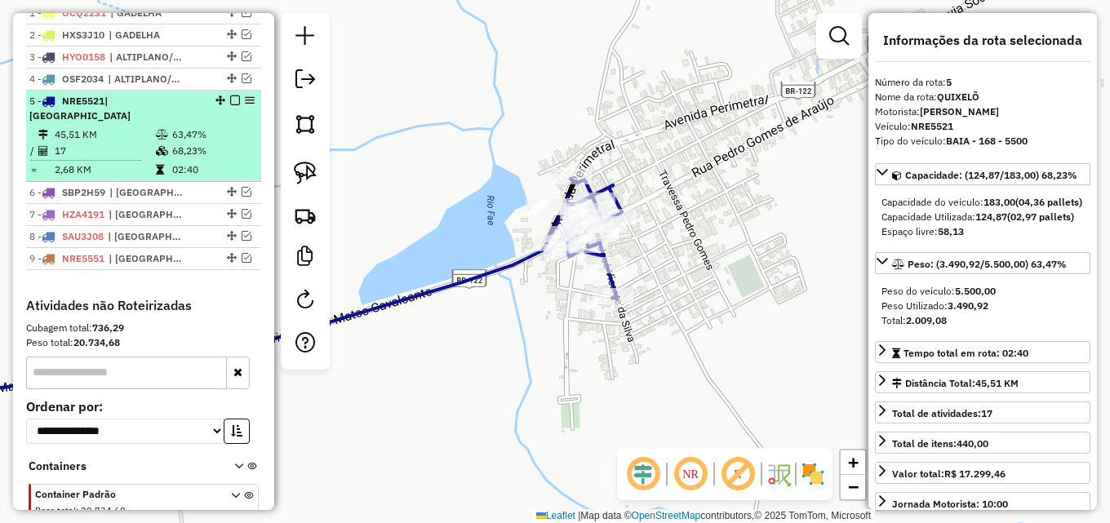
click at [230, 105] on em at bounding box center [235, 100] width 10 height 10
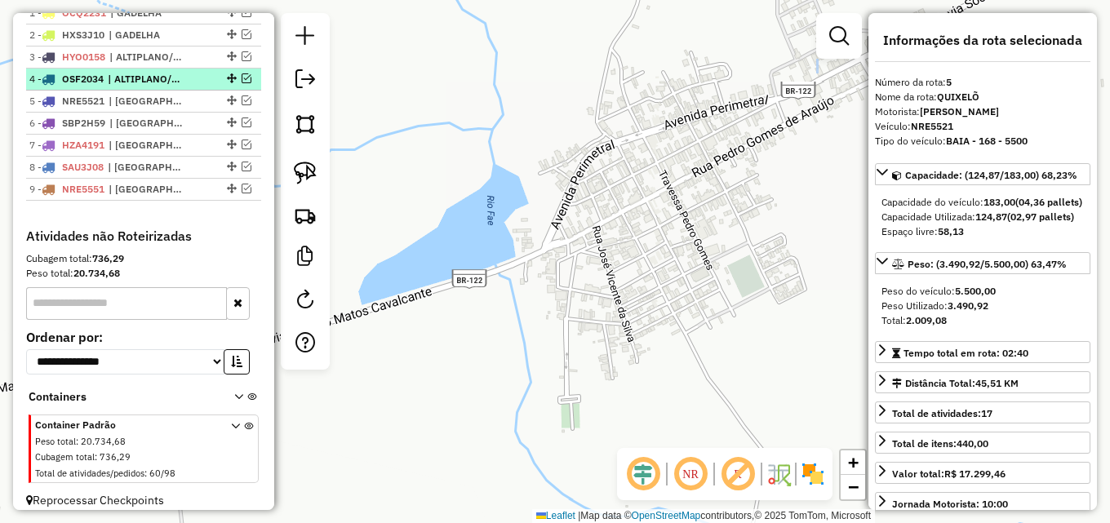
click at [242, 83] on em at bounding box center [247, 78] width 10 height 10
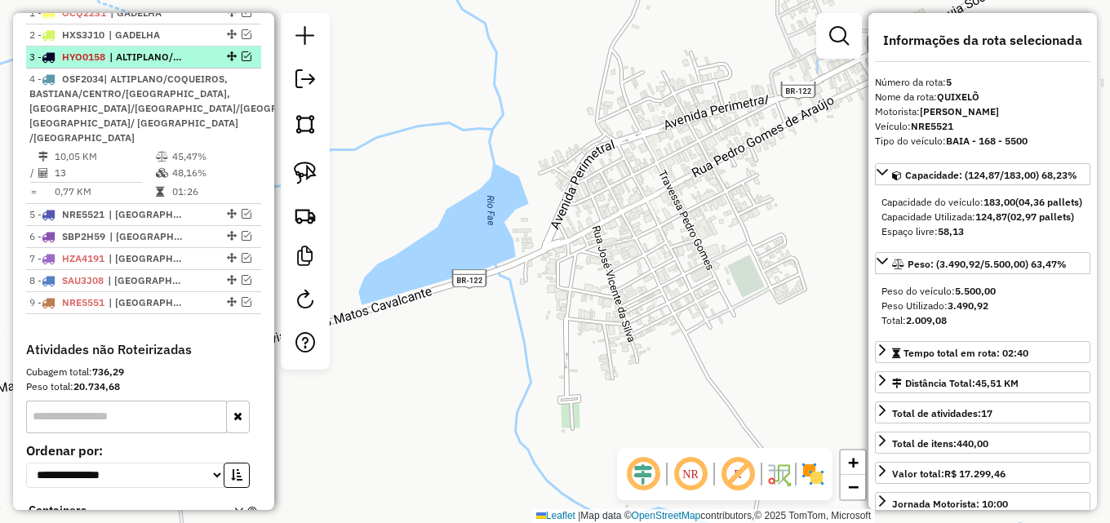
click at [242, 61] on em at bounding box center [247, 56] width 10 height 10
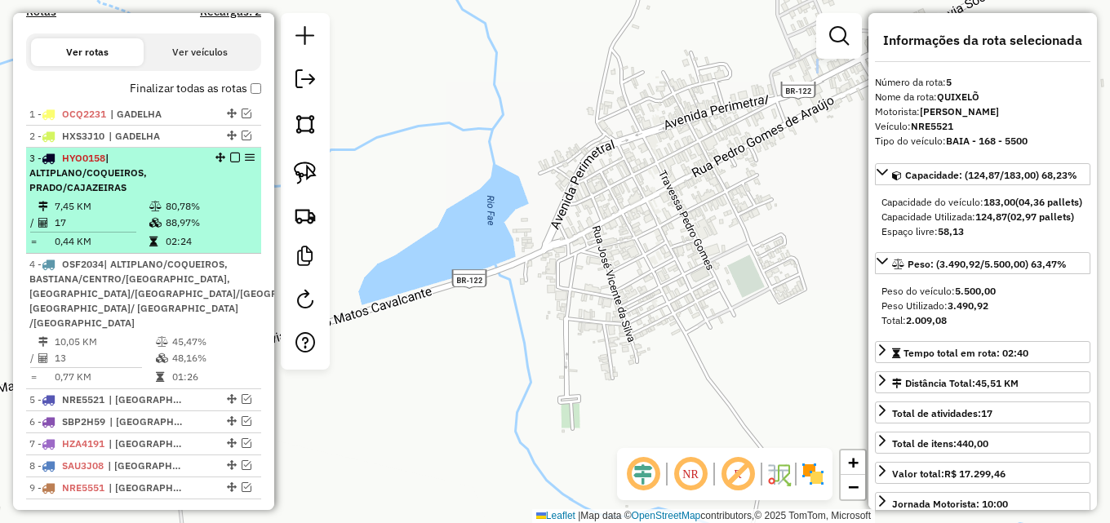
scroll to position [464, 0]
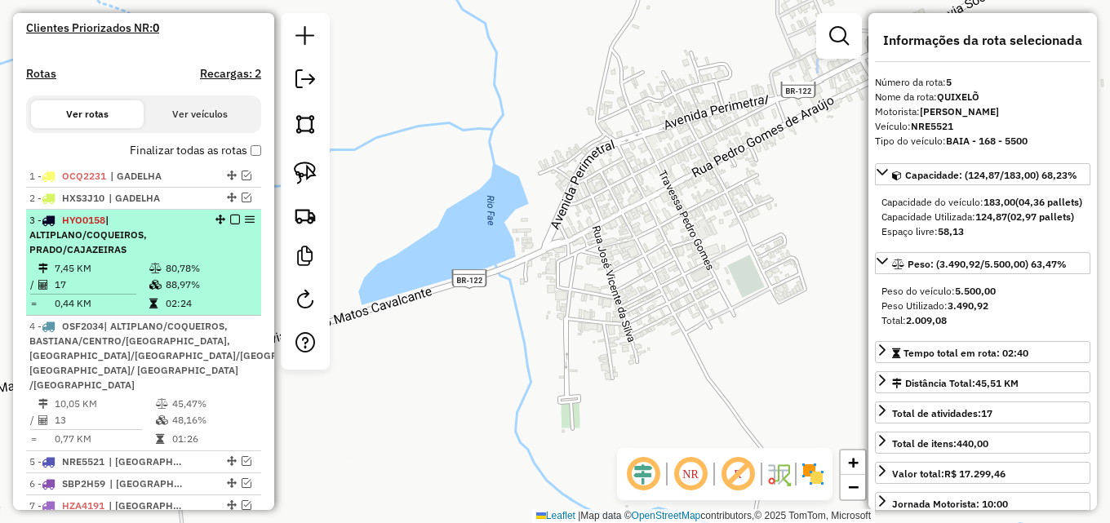
click at [195, 277] on td "80,78%" at bounding box center [209, 268] width 89 height 16
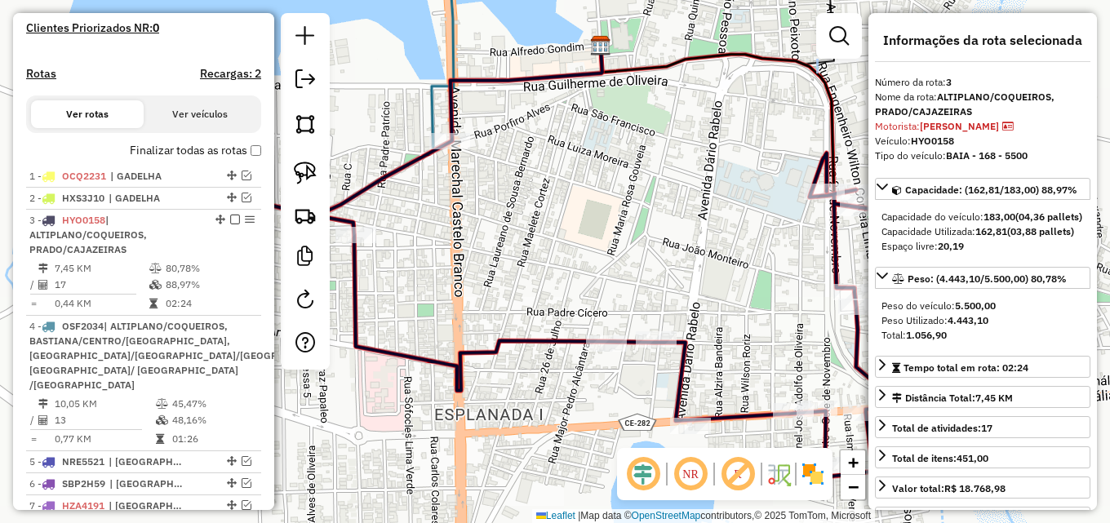
drag, startPoint x: 599, startPoint y: 176, endPoint x: 610, endPoint y: 162, distance: 17.5
click at [603, 166] on div "Janela de atendimento Grade de atendimento Capacidade Transportadoras Veículos …" at bounding box center [555, 261] width 1110 height 523
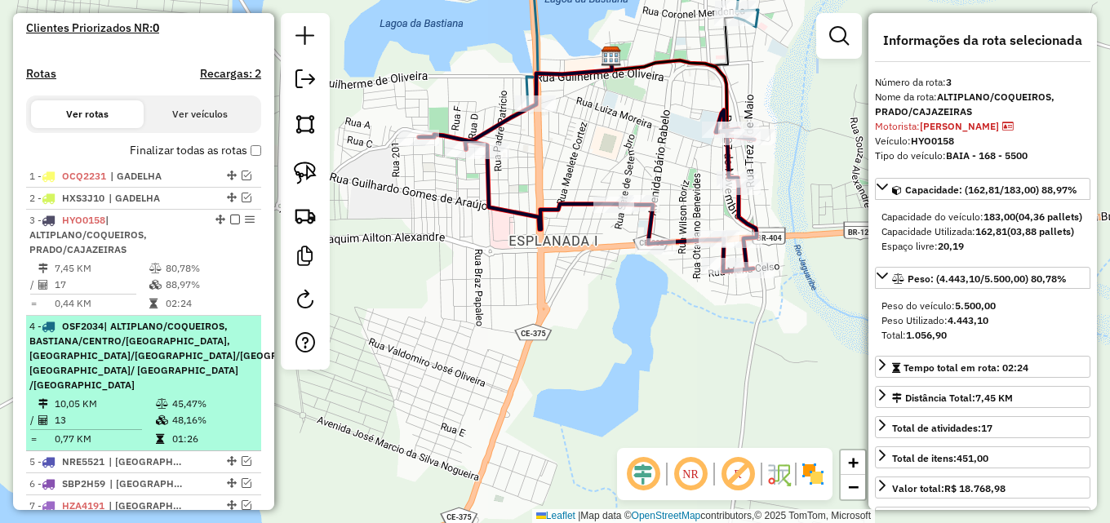
click at [175, 369] on span "| ALTIPLANO/COQUEIROS, BASTIANA/CENTRO/[GEOGRAPHIC_DATA], [GEOGRAPHIC_DATA]/[GE…" at bounding box center [186, 355] width 315 height 71
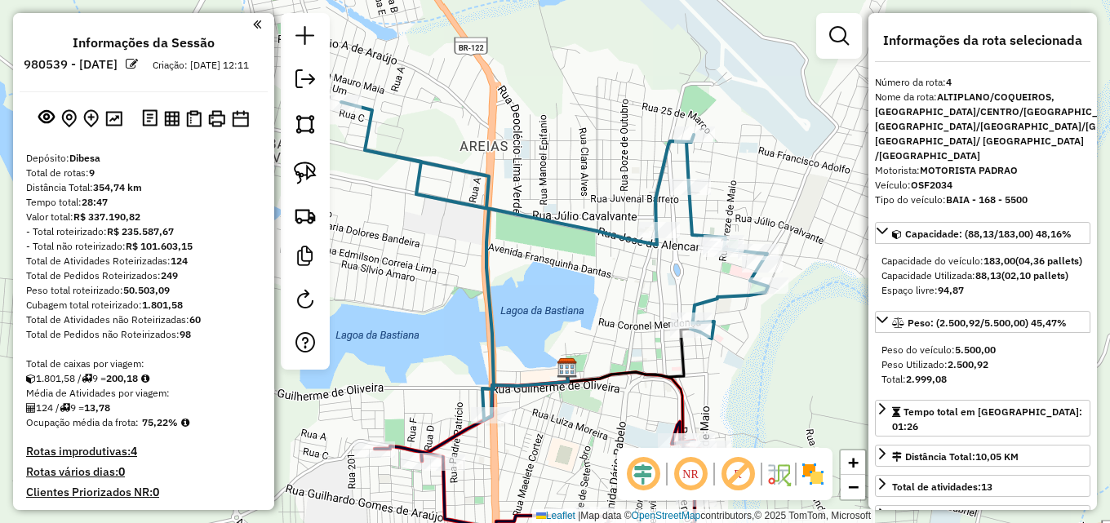
select select "**********"
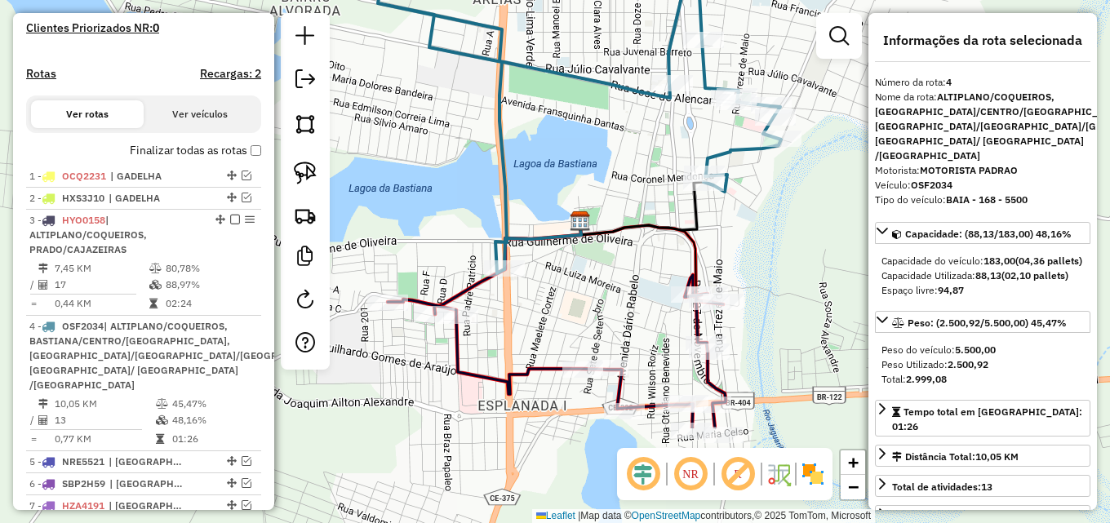
drag, startPoint x: 441, startPoint y: 311, endPoint x: 455, endPoint y: 166, distance: 145.8
click at [455, 166] on div "Janela de atendimento Grade de atendimento Capacidade Transportadoras Veículos …" at bounding box center [555, 261] width 1110 height 523
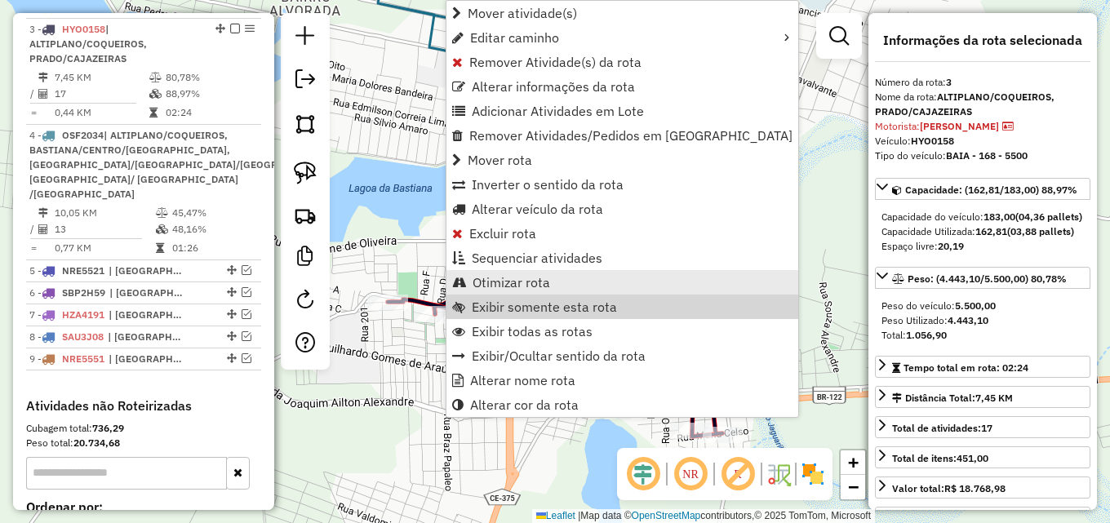
scroll to position [676, 0]
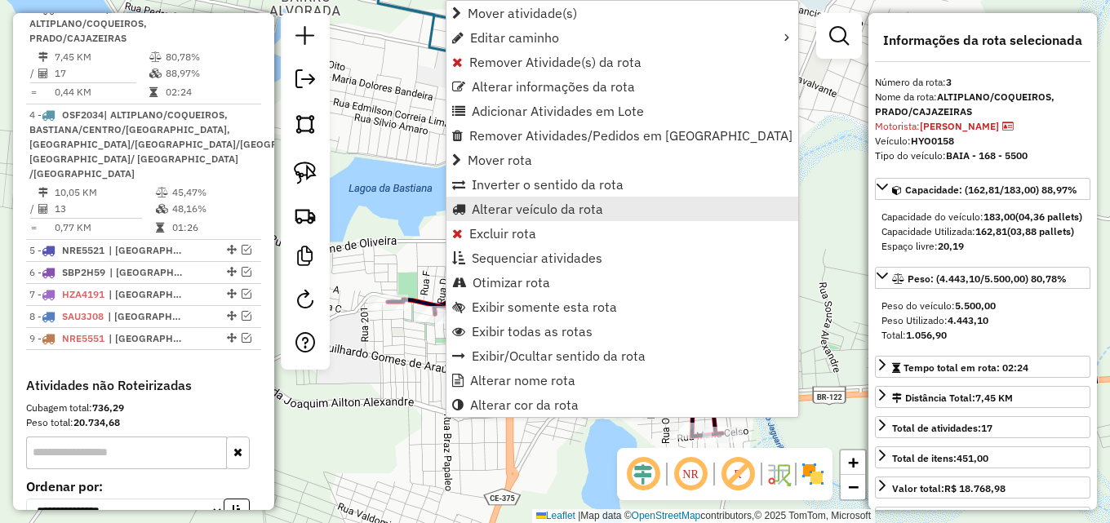
drag, startPoint x: 534, startPoint y: 212, endPoint x: 547, endPoint y: 207, distance: 13.9
click at [547, 207] on span "Alterar veículo da rota" at bounding box center [537, 208] width 131 height 13
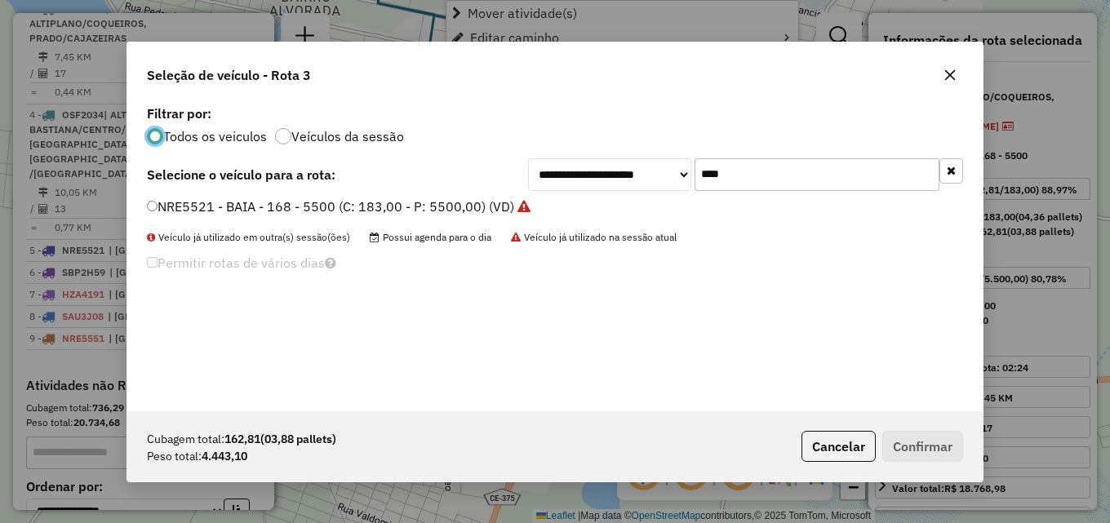
scroll to position [9, 5]
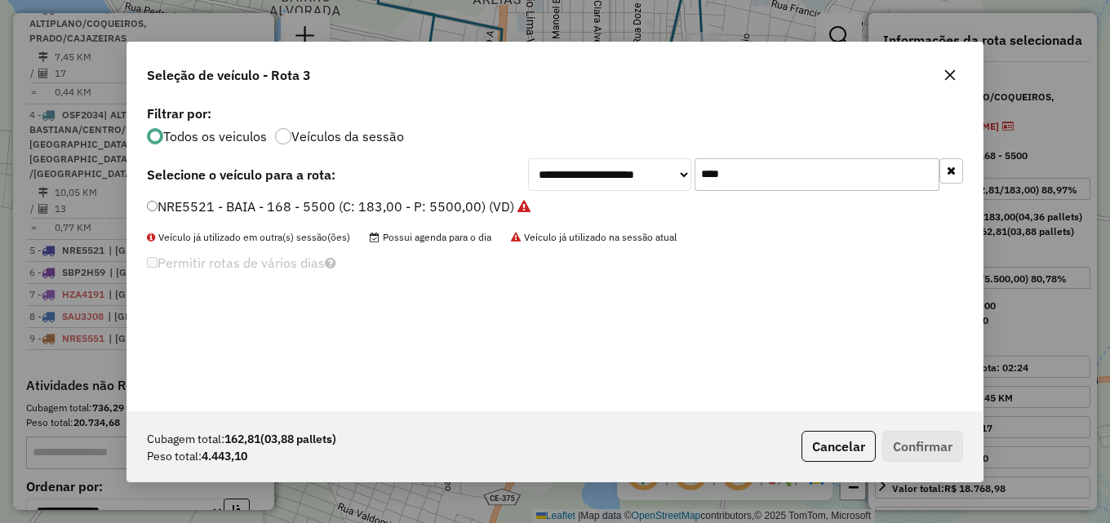
drag, startPoint x: 737, startPoint y: 181, endPoint x: 510, endPoint y: 184, distance: 226.9
click at [522, 184] on div "**********" at bounding box center [555, 174] width 816 height 33
type input "****"
click at [455, 206] on label "HZA4211 - BAIA - 168 - 5500 (C: 183,00 - P: 5500,00) (VD)" at bounding box center [330, 207] width 367 height 20
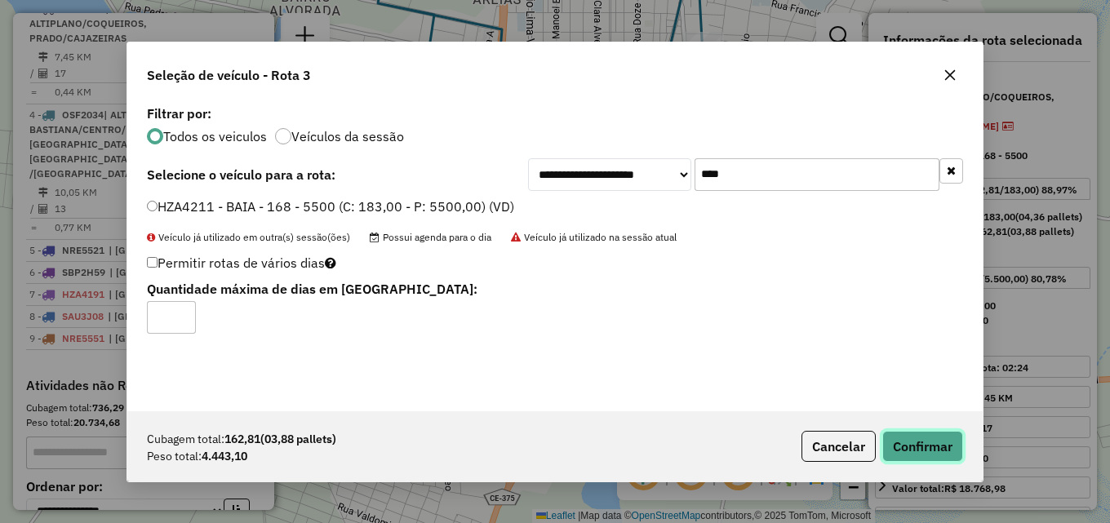
click at [931, 443] on button "Confirmar" at bounding box center [922, 446] width 81 height 31
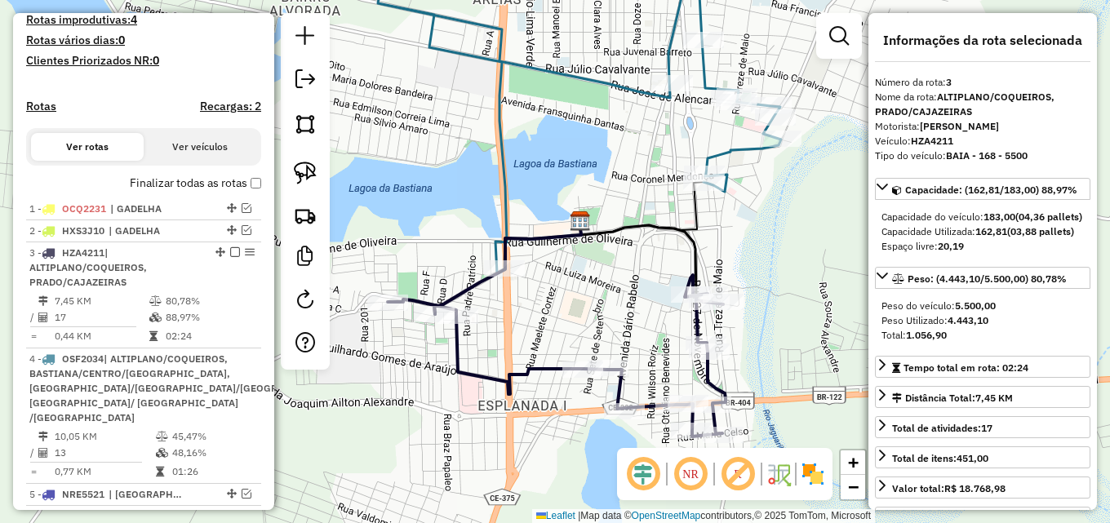
scroll to position [431, 0]
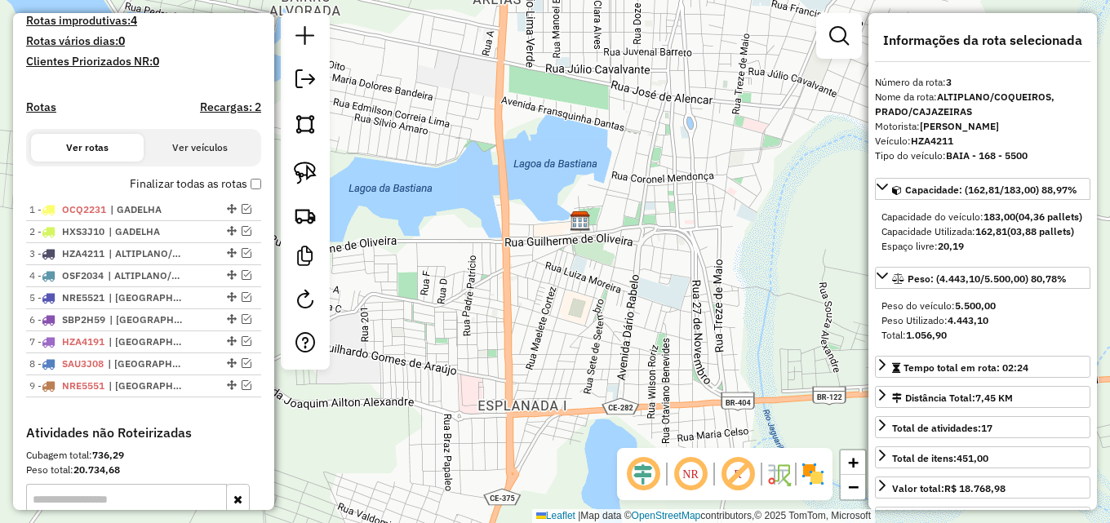
click at [373, 204] on div "Janela de atendimento Grade de atendimento Capacidade Transportadoras Veículos …" at bounding box center [555, 261] width 1110 height 523
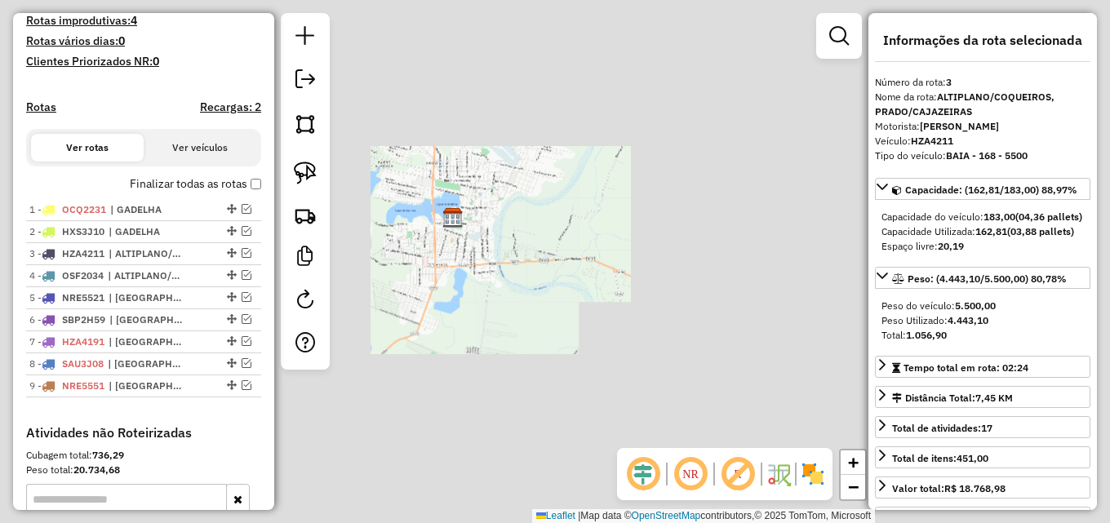
drag, startPoint x: 589, startPoint y: 234, endPoint x: 443, endPoint y: 215, distance: 147.3
click at [443, 215] on div "Janela de atendimento Grade de atendimento Capacidade Transportadoras Veículos …" at bounding box center [555, 261] width 1110 height 523
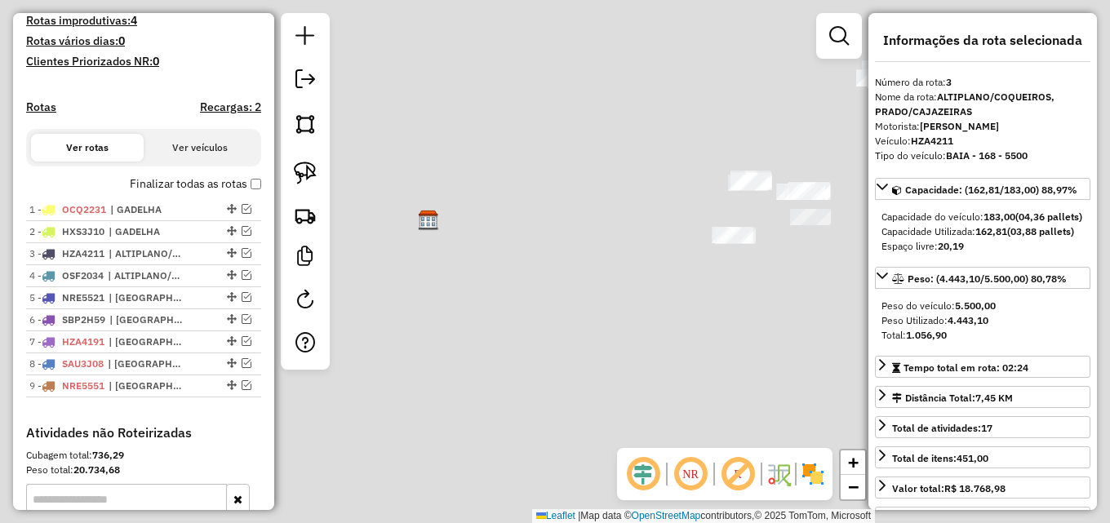
drag, startPoint x: 664, startPoint y: 271, endPoint x: 628, endPoint y: 266, distance: 37.0
click at [550, 260] on div "Janela de atendimento Grade de atendimento Capacidade Transportadoras Veículos …" at bounding box center [555, 261] width 1110 height 523
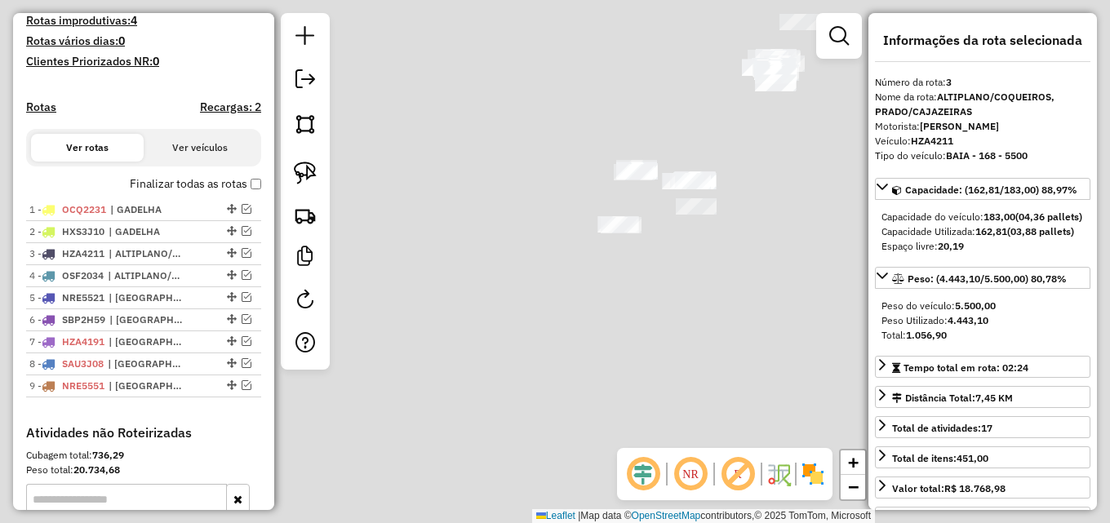
click at [628, 266] on div "Janela de atendimento Grade de atendimento Capacidade Transportadoras Veículos …" at bounding box center [555, 261] width 1110 height 523
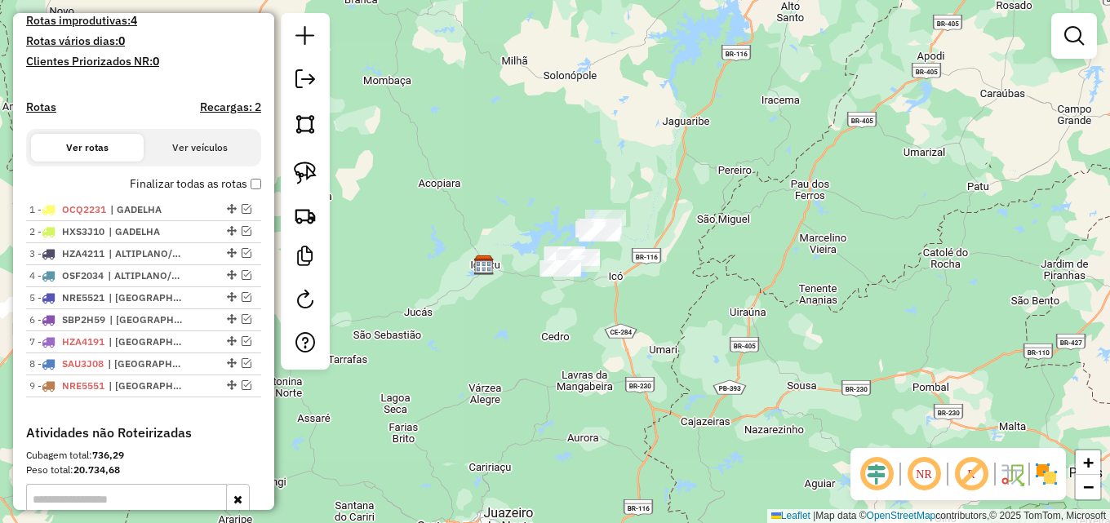
drag, startPoint x: 627, startPoint y: 286, endPoint x: 620, endPoint y: 309, distance: 23.8
click at [620, 309] on div "Janela de atendimento Grade de atendimento Capacidade Transportadoras Veículos …" at bounding box center [555, 261] width 1110 height 523
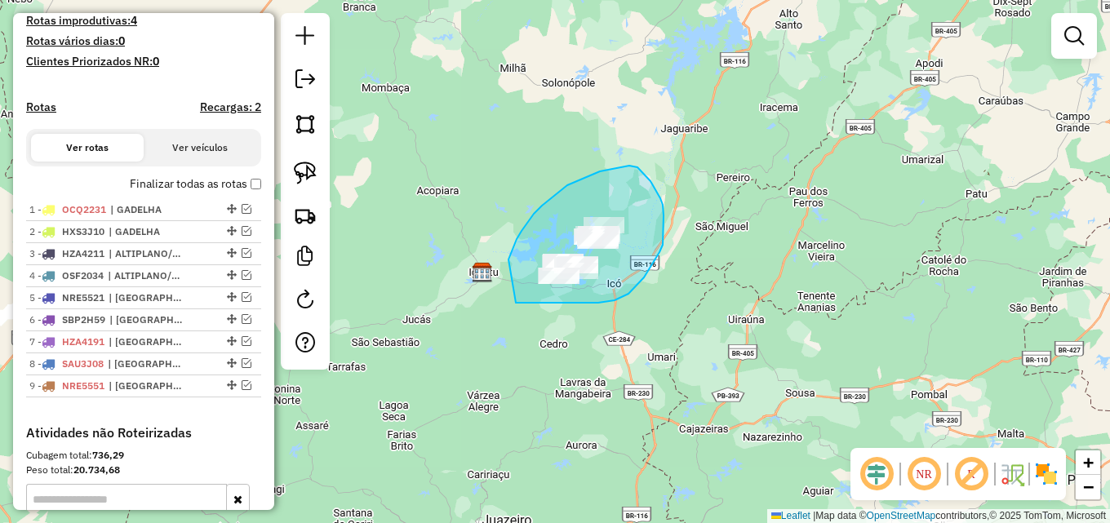
drag, startPoint x: 511, startPoint y: 254, endPoint x: 509, endPoint y: 303, distance: 49.0
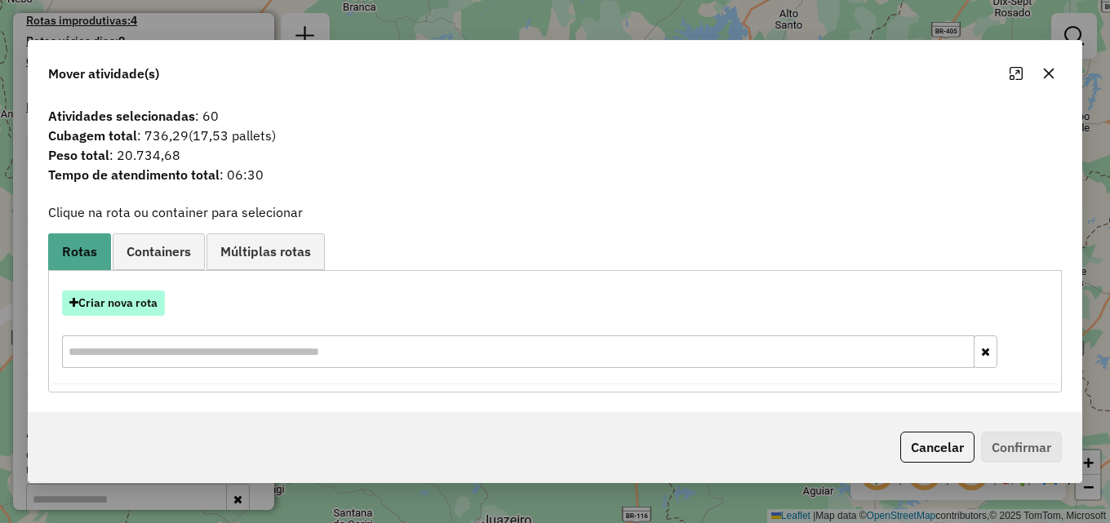
click at [126, 308] on button "Criar nova rota" at bounding box center [113, 303] width 103 height 25
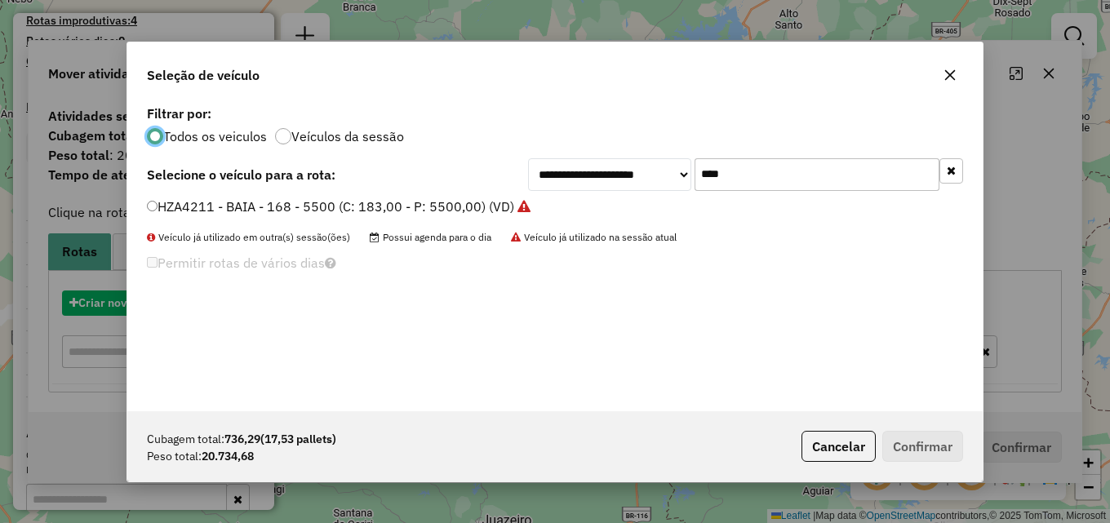
scroll to position [9, 5]
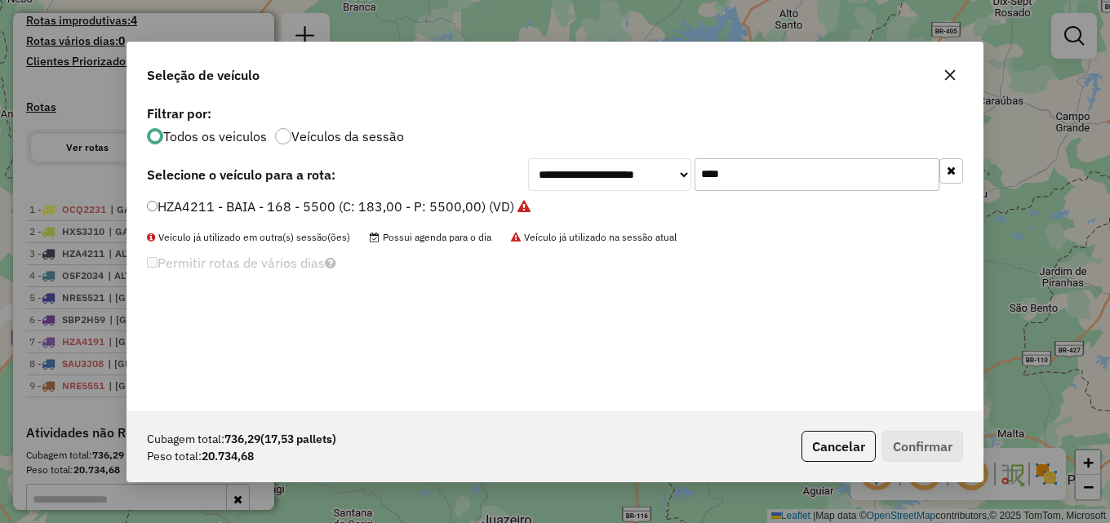
drag, startPoint x: 734, startPoint y: 179, endPoint x: 610, endPoint y: 183, distance: 124.9
click at [610, 183] on div "**********" at bounding box center [745, 174] width 435 height 33
type input "****"
click at [451, 205] on label "OIF5776 - BAU - 705 - 22000 (C: 733,00 - P: 22000,00) (VD)" at bounding box center [335, 207] width 376 height 20
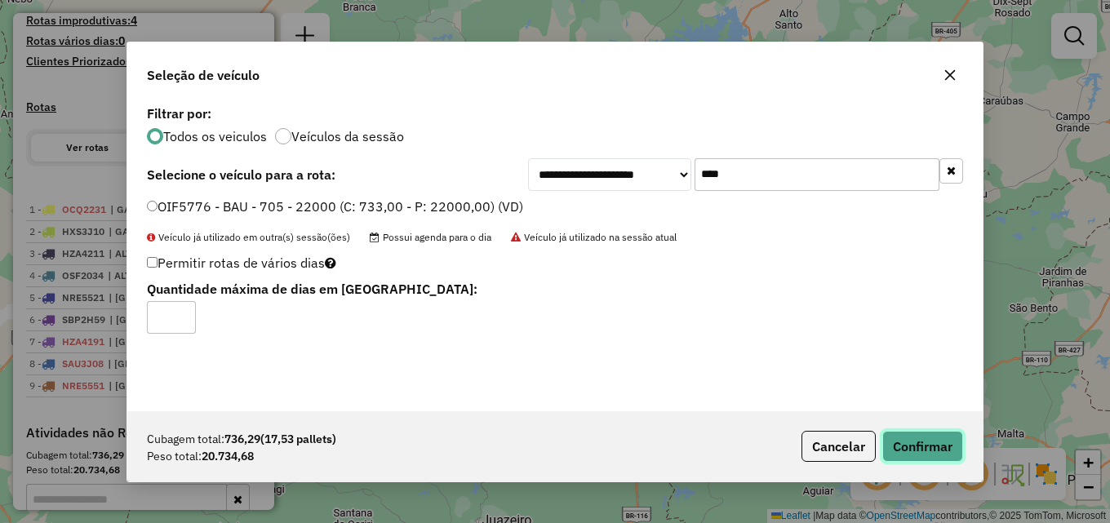
click at [908, 441] on button "Confirmar" at bounding box center [922, 446] width 81 height 31
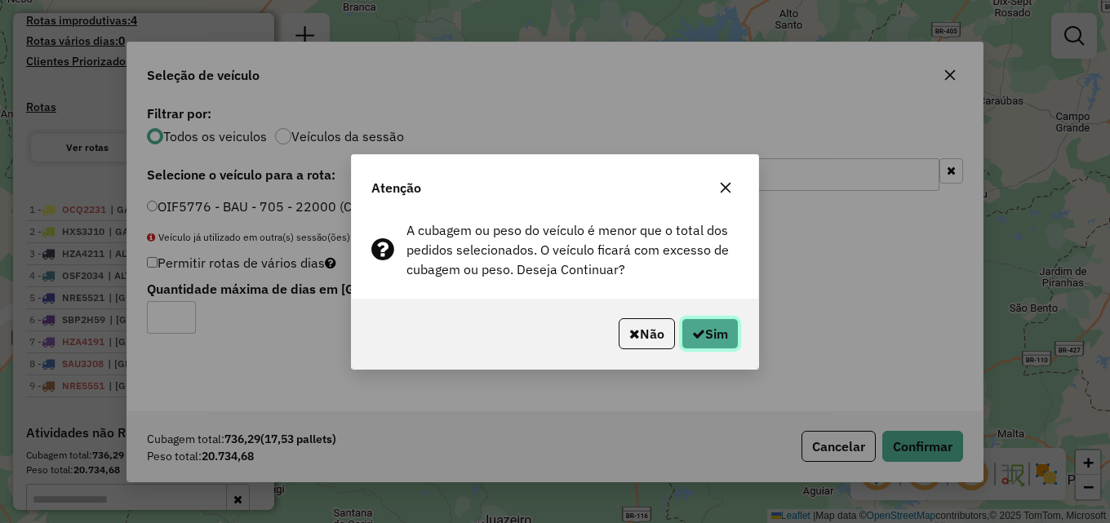
click at [715, 334] on button "Sim" at bounding box center [709, 333] width 57 height 31
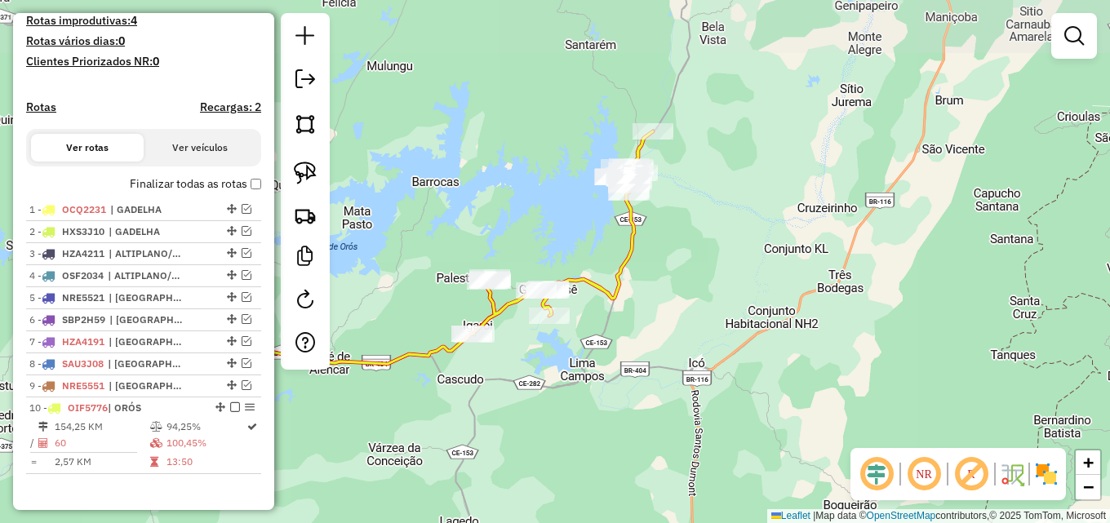
drag, startPoint x: 689, startPoint y: 275, endPoint x: 640, endPoint y: 303, distance: 56.3
click at [668, 304] on div "Janela de atendimento Grade de atendimento Capacidade Transportadoras Veículos …" at bounding box center [555, 261] width 1110 height 523
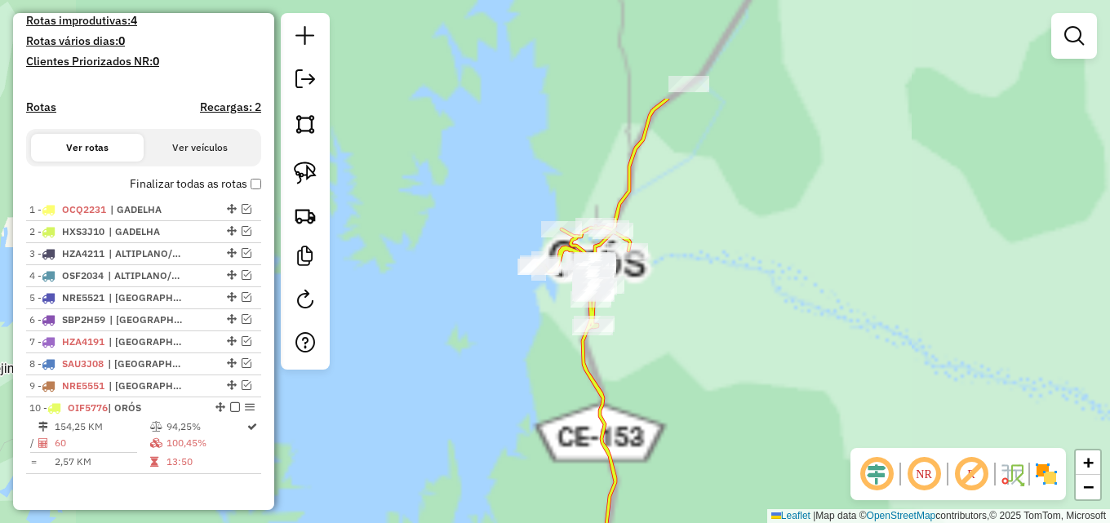
drag, startPoint x: 618, startPoint y: 189, endPoint x: 518, endPoint y: 354, distance: 192.6
click at [518, 354] on div "Janela de atendimento Grade de atendimento Capacidade Transportadoras Veículos …" at bounding box center [555, 261] width 1110 height 523
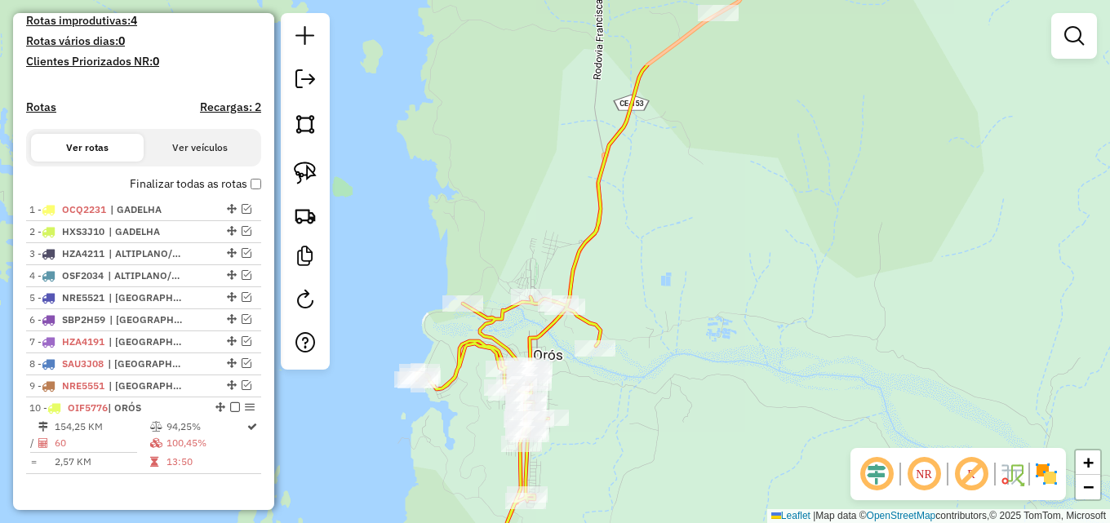
drag, startPoint x: 477, startPoint y: 353, endPoint x: 405, endPoint y: 459, distance: 127.4
click at [405, 459] on div "Janela de atendimento Grade de atendimento Capacidade Transportadoras Veículos …" at bounding box center [555, 261] width 1110 height 523
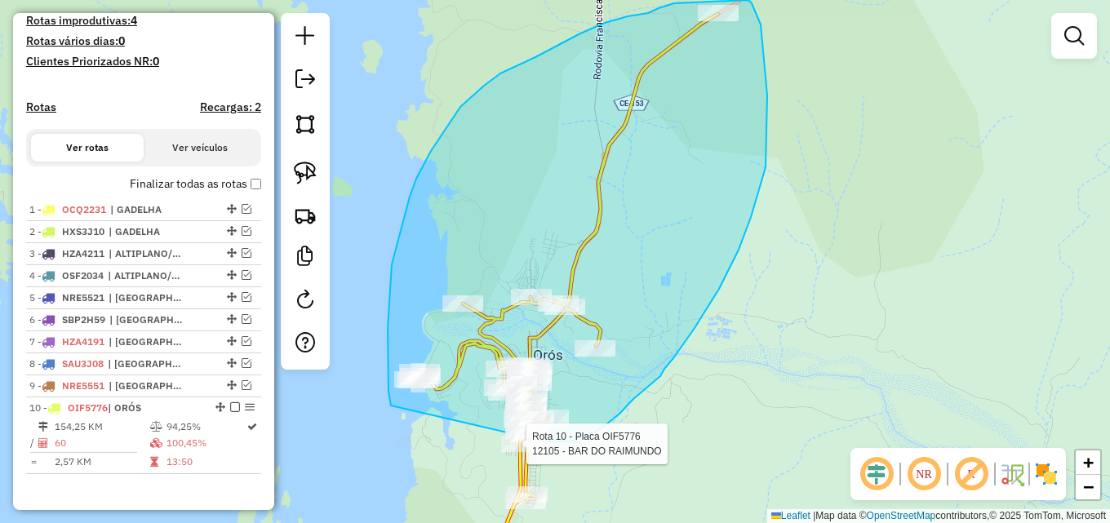
click at [528, 437] on div "Rota 10 - Placa OIF5776 12105 - BAR DO RAIMUNDO Janela de atendimento Grade de …" at bounding box center [555, 261] width 1110 height 523
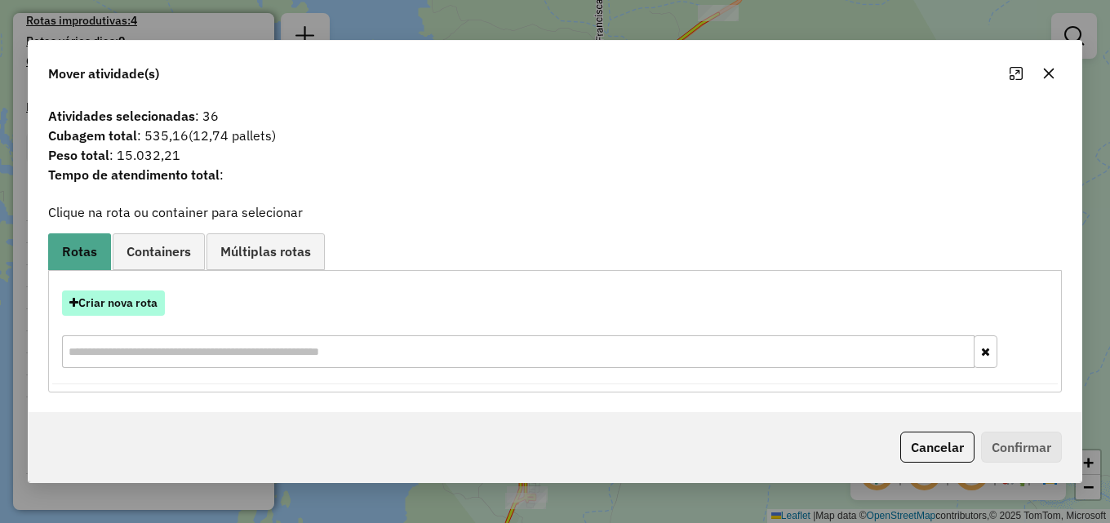
click at [127, 301] on button "Criar nova rota" at bounding box center [113, 303] width 103 height 25
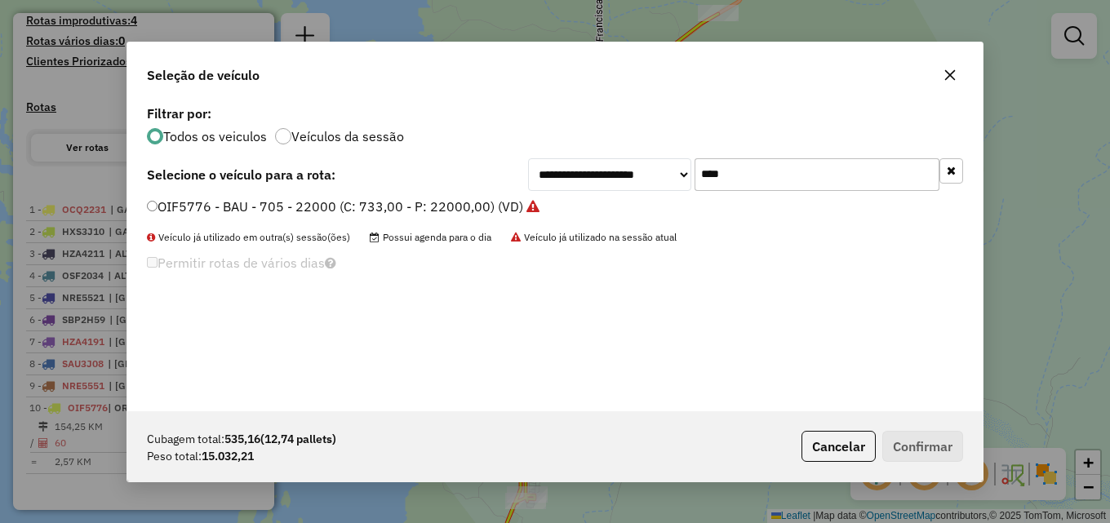
drag, startPoint x: 745, startPoint y: 167, endPoint x: 592, endPoint y: 184, distance: 154.4
click at [592, 184] on div "**********" at bounding box center [745, 174] width 435 height 33
type input "****"
click at [380, 211] on label "OIQ4991 - BAU - 705 - 22000 (C: 733,00 - P: 22000,00) (VD)" at bounding box center [336, 207] width 378 height 20
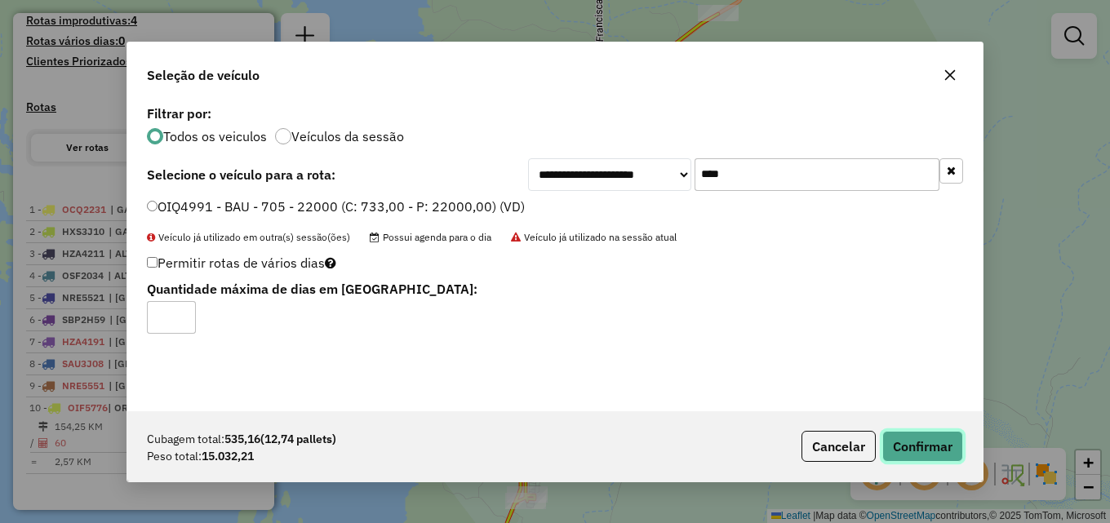
click at [929, 441] on button "Confirmar" at bounding box center [922, 446] width 81 height 31
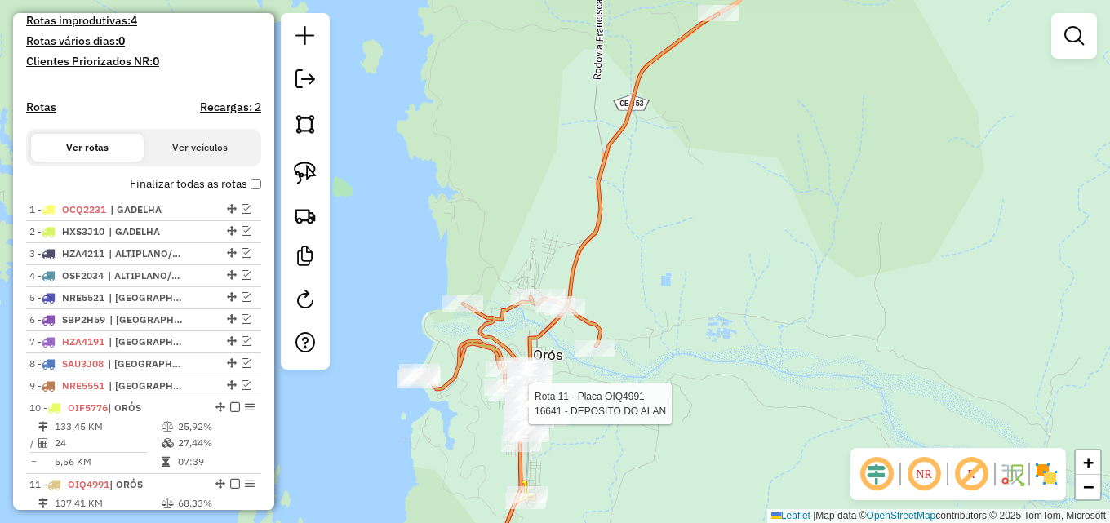
select select "**********"
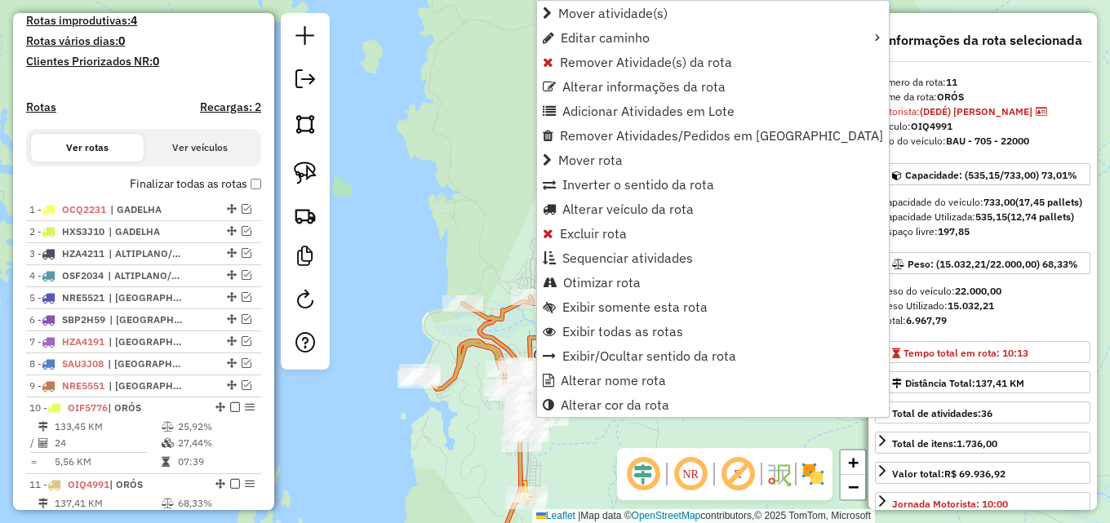
scroll to position [551, 0]
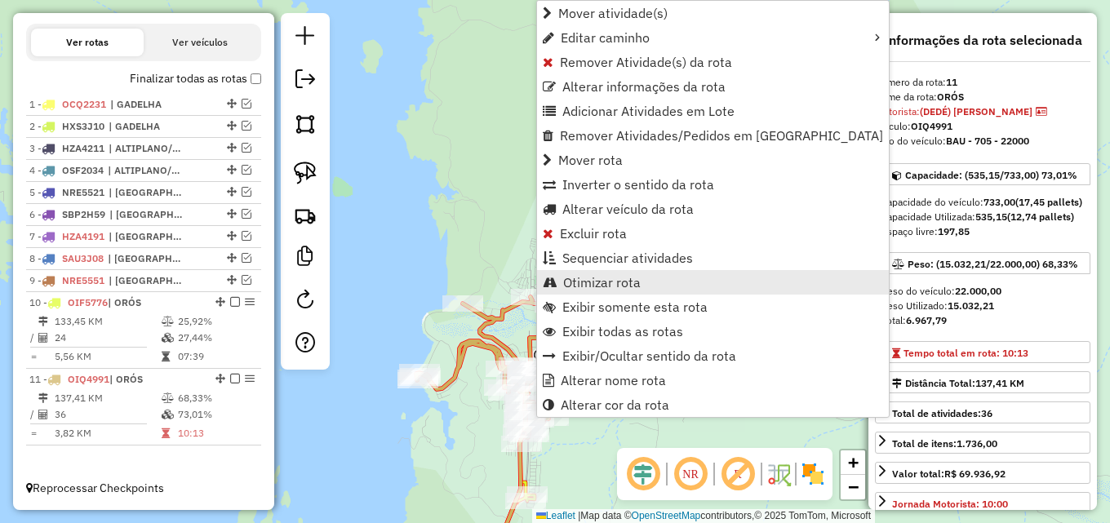
click at [592, 286] on span "Otimizar rota" at bounding box center [602, 282] width 78 height 13
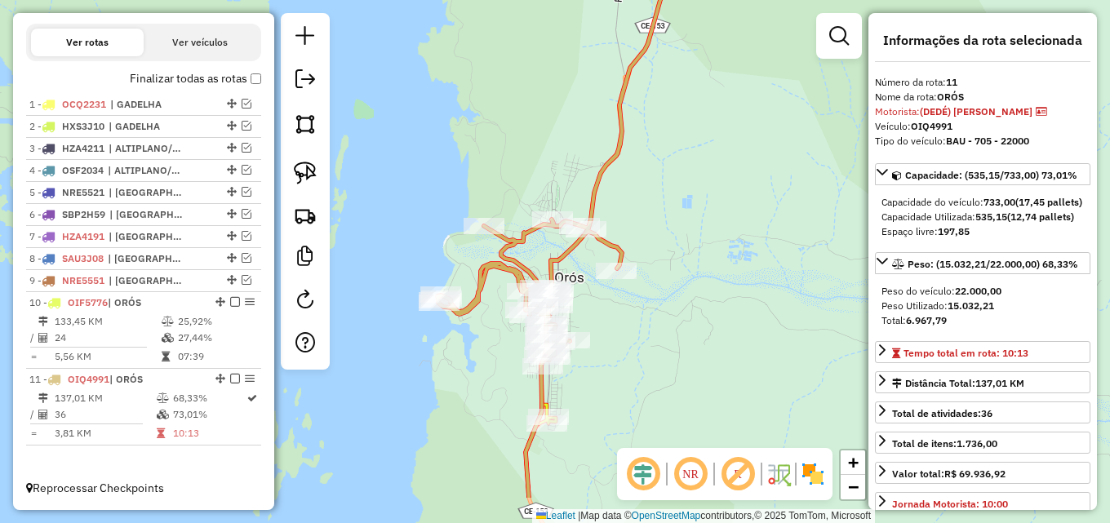
drag, startPoint x: 600, startPoint y: 380, endPoint x: 625, endPoint y: 313, distance: 71.5
click at [625, 313] on div "Janela de atendimento Grade de atendimento Capacidade Transportadoras Veículos …" at bounding box center [555, 261] width 1110 height 523
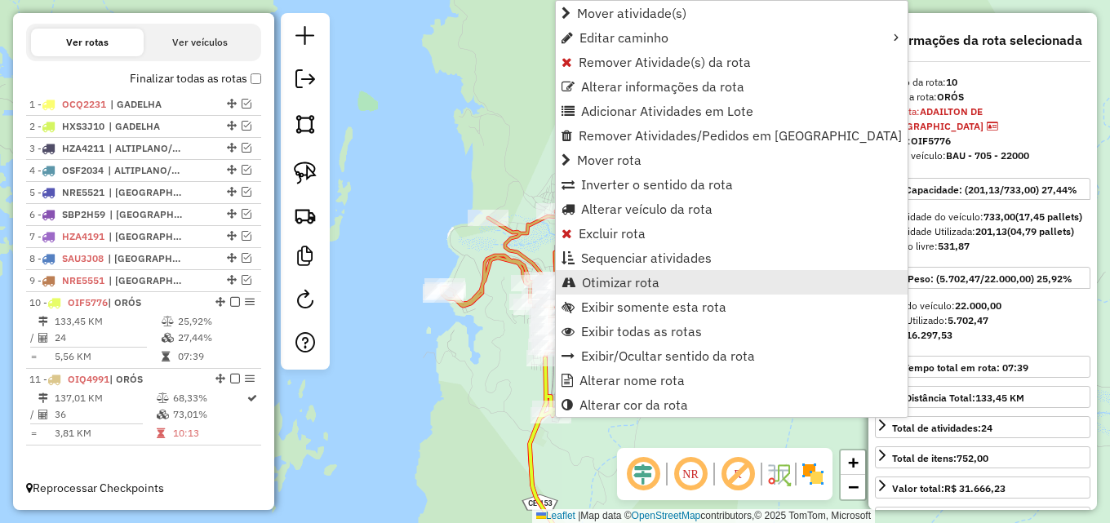
click at [600, 286] on span "Otimizar rota" at bounding box center [621, 282] width 78 height 13
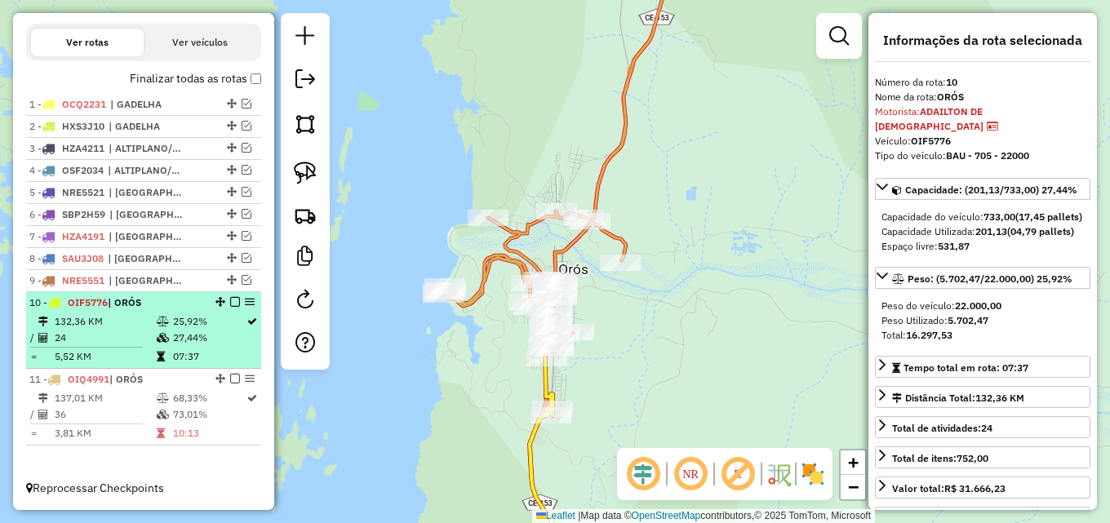
click at [188, 322] on td "25,92%" at bounding box center [208, 321] width 73 height 16
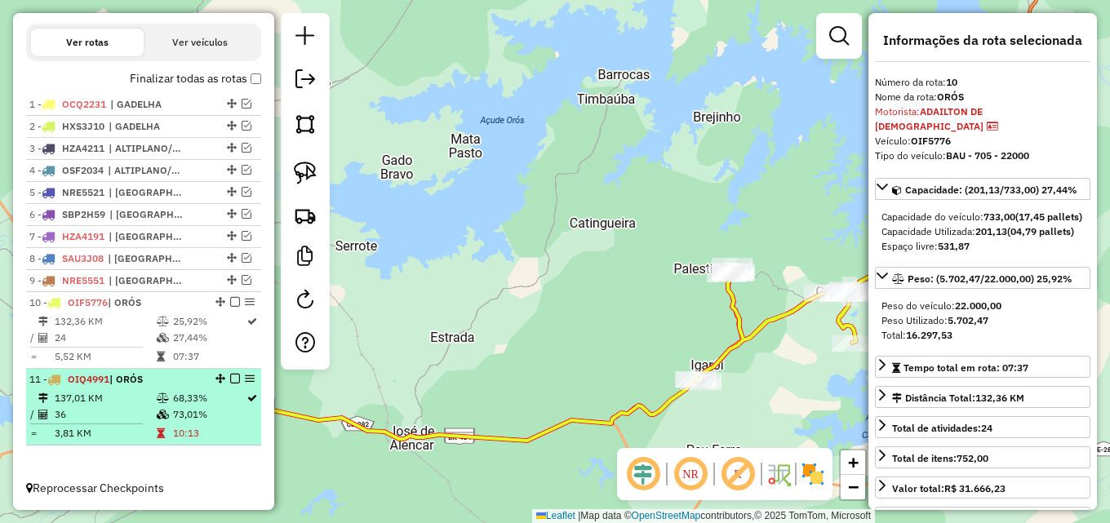
click at [170, 371] on li "11 - OIQ4991 | ORÓS 137,01 KM 68,33% / 36 73,01% = 3,81 KM 10:13" at bounding box center [143, 407] width 235 height 77
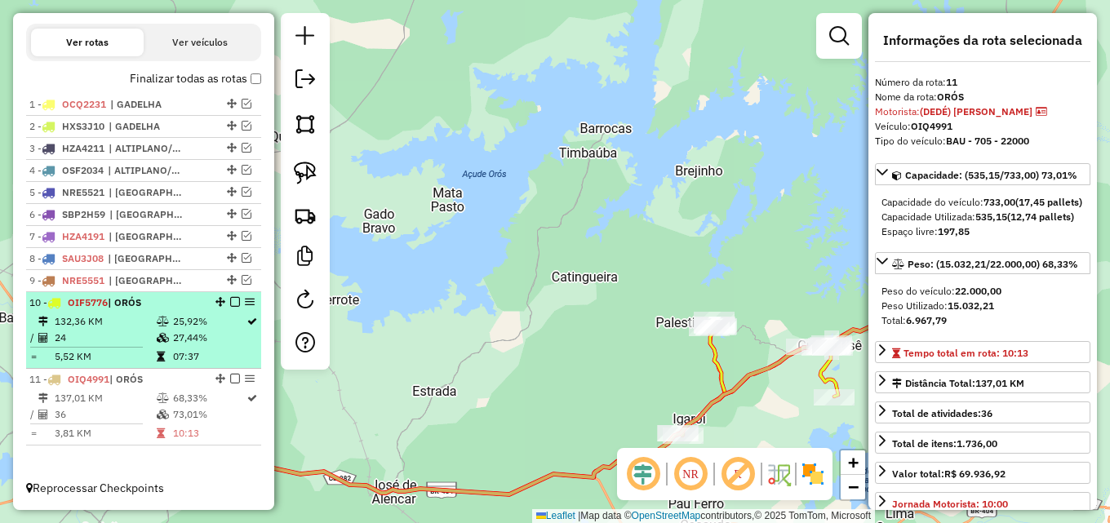
click at [209, 320] on td "25,92%" at bounding box center [208, 321] width 73 height 16
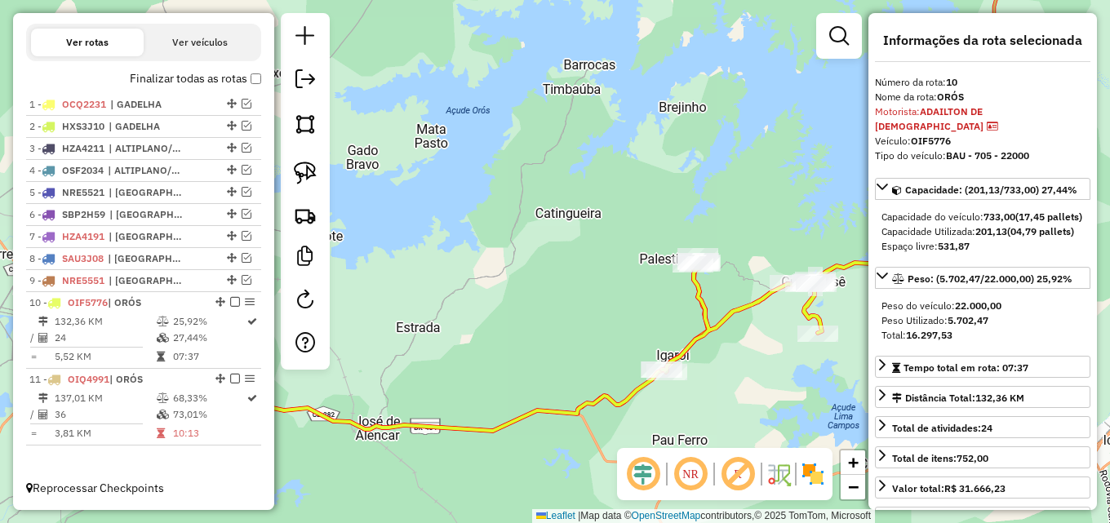
drag, startPoint x: 503, startPoint y: 326, endPoint x: 258, endPoint y: 298, distance: 246.5
click at [258, 298] on hb-router-mapa "Informações da Sessão 980539 - 18/08/2025 Criação: 16/08/2025 12:11 Depósito: D…" at bounding box center [555, 261] width 1110 height 523
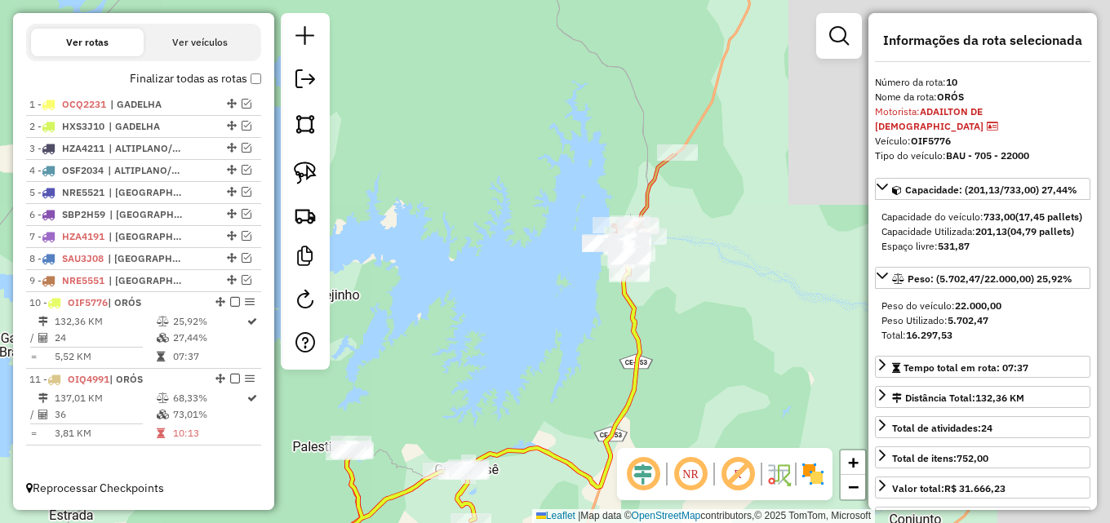
drag, startPoint x: 594, startPoint y: 298, endPoint x: 581, endPoint y: 322, distance: 27.0
click at [581, 322] on div "Janela de atendimento Grade de atendimento Capacidade Transportadoras Veículos …" at bounding box center [555, 261] width 1110 height 523
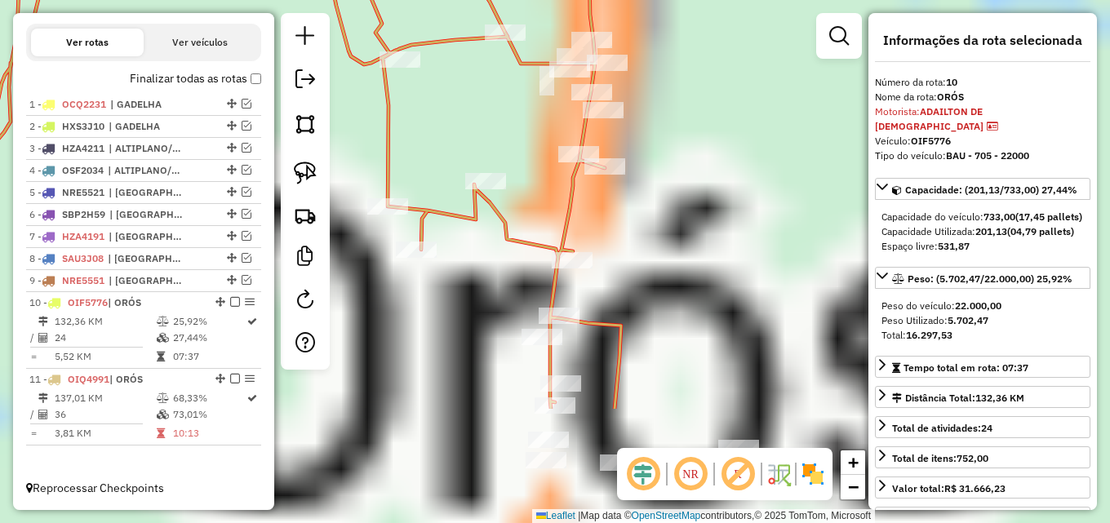
drag, startPoint x: 717, startPoint y: 374, endPoint x: 677, endPoint y: 126, distance: 250.5
click at [677, 126] on div "Janela de atendimento Grade de atendimento Capacidade Transportadoras Veículos …" at bounding box center [555, 261] width 1110 height 523
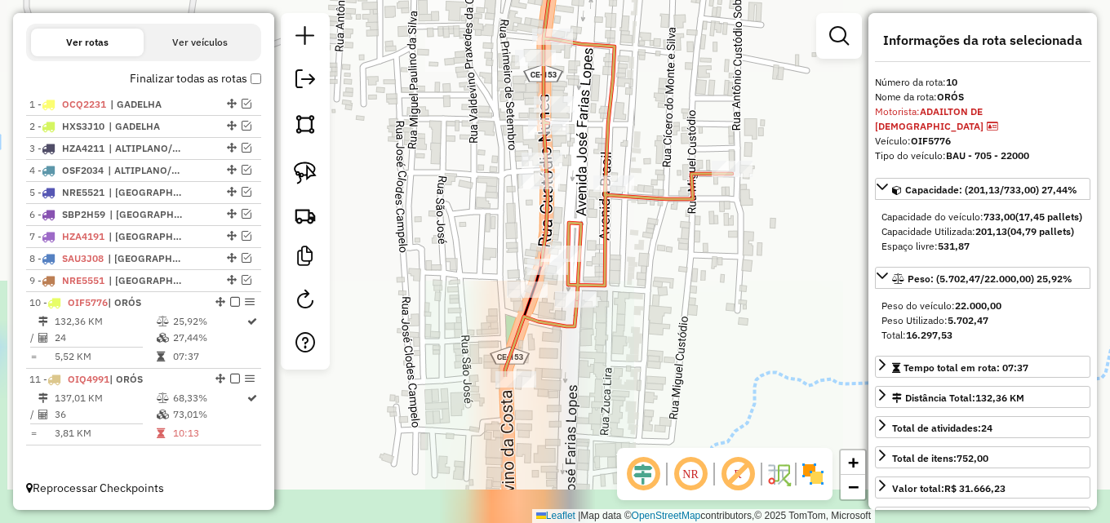
drag, startPoint x: 622, startPoint y: 282, endPoint x: 631, endPoint y: 105, distance: 176.5
click at [628, 105] on div "Janela de atendimento Grade de atendimento Capacidade Transportadoras Veículos …" at bounding box center [555, 261] width 1110 height 523
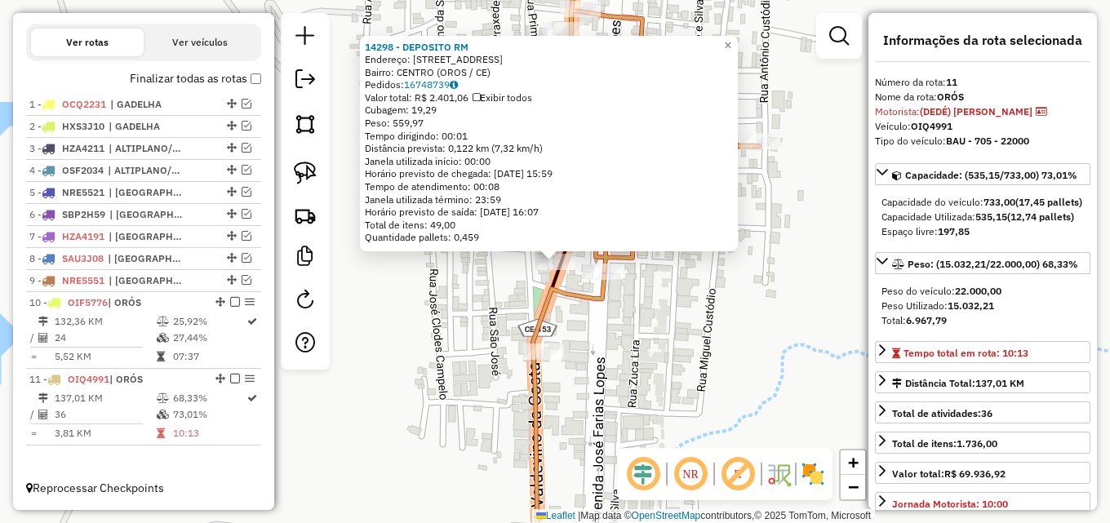
click at [494, 289] on div "14298 - DEPOSITO RM Endereço: RUA CUSTODIO NUNES 571 Bairro: CENTRO (OROS / CE)…" at bounding box center [555, 261] width 1110 height 523
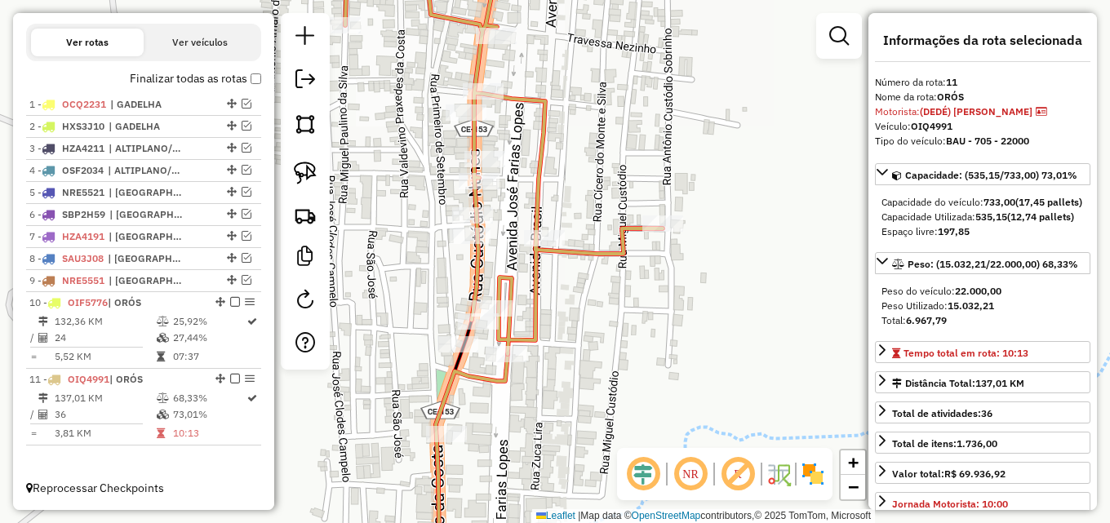
drag, startPoint x: 581, startPoint y: 383, endPoint x: 580, endPoint y: 277, distance: 105.3
click at [693, 340] on div "Janela de atendimento Grade de atendimento Capacidade Transportadoras Veículos …" at bounding box center [555, 261] width 1110 height 523
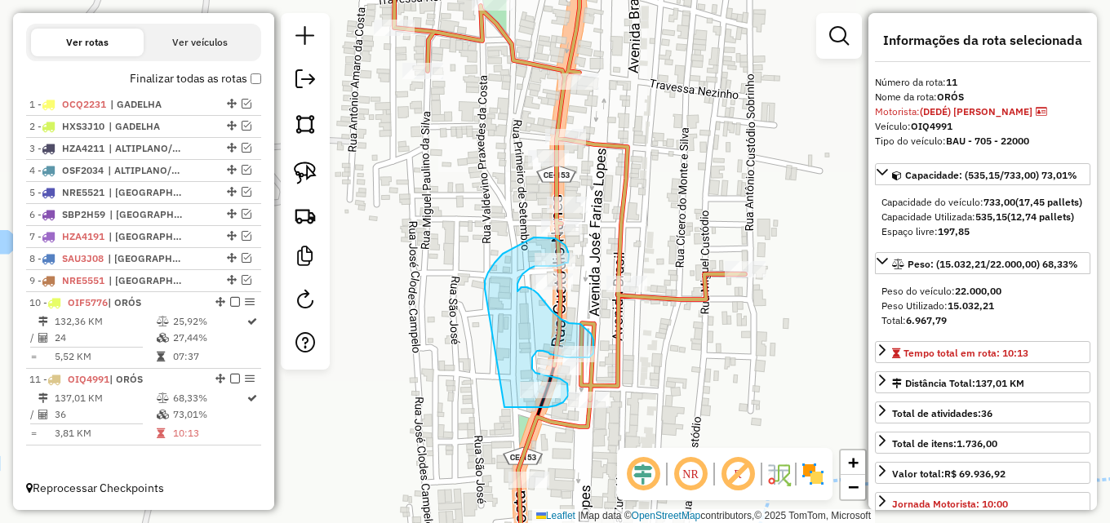
drag, startPoint x: 485, startPoint y: 284, endPoint x: 490, endPoint y: 404, distance: 120.1
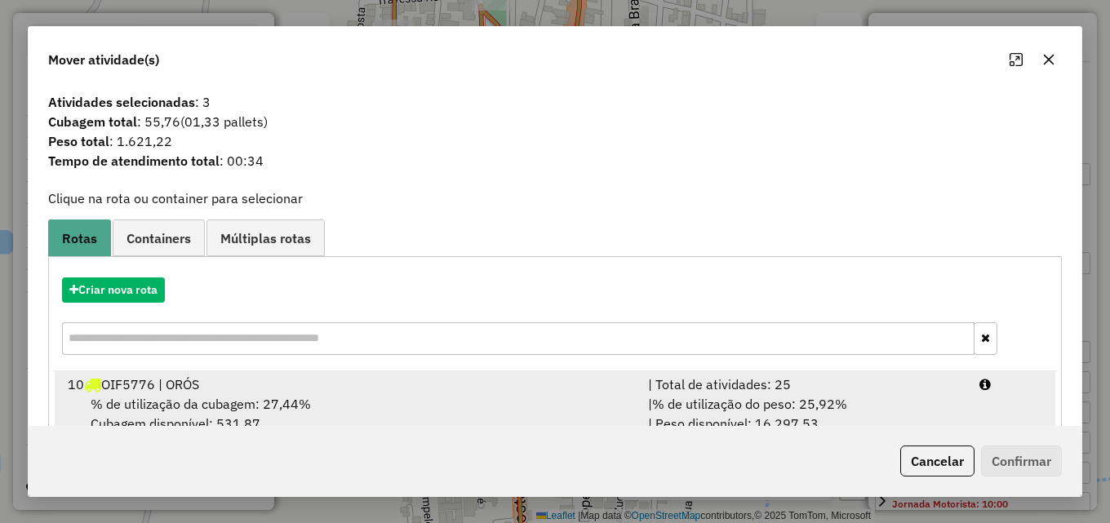
click at [557, 385] on div "10 OIF5776 | ORÓS" at bounding box center [348, 385] width 580 height 20
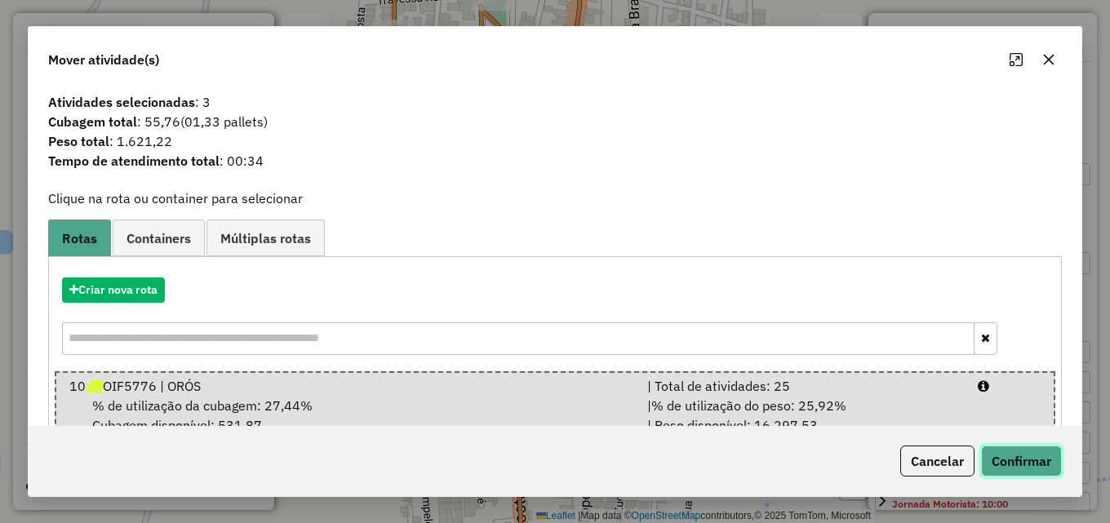
click at [1017, 452] on button "Confirmar" at bounding box center [1021, 461] width 81 height 31
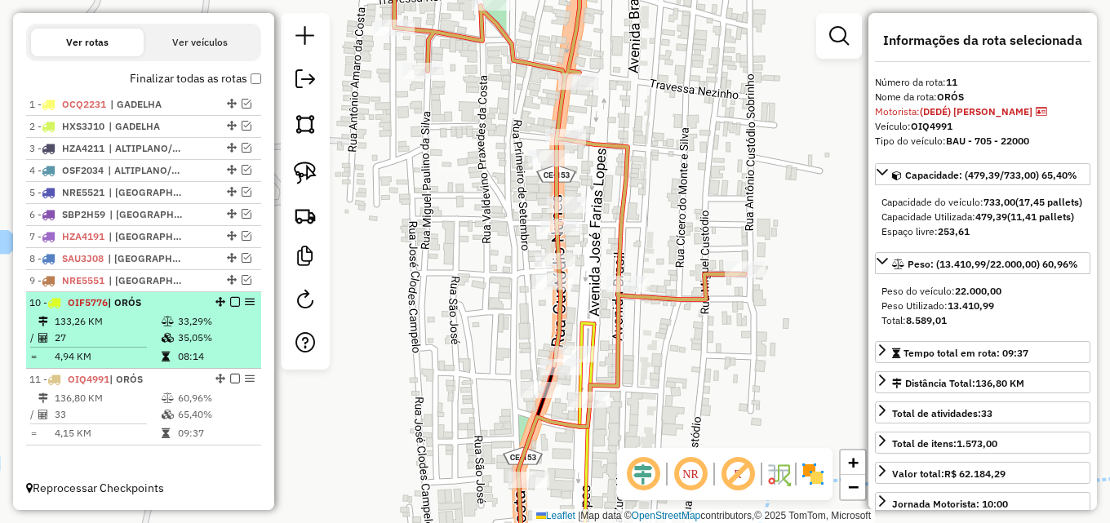
click at [200, 331] on td "35,05%" at bounding box center [216, 338] width 78 height 16
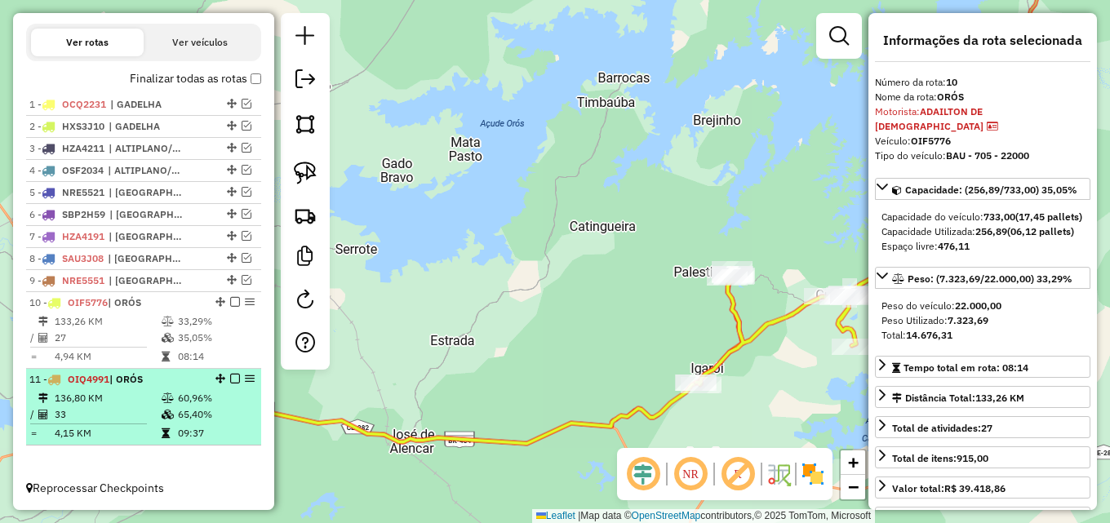
click at [166, 400] on icon at bounding box center [168, 398] width 12 height 10
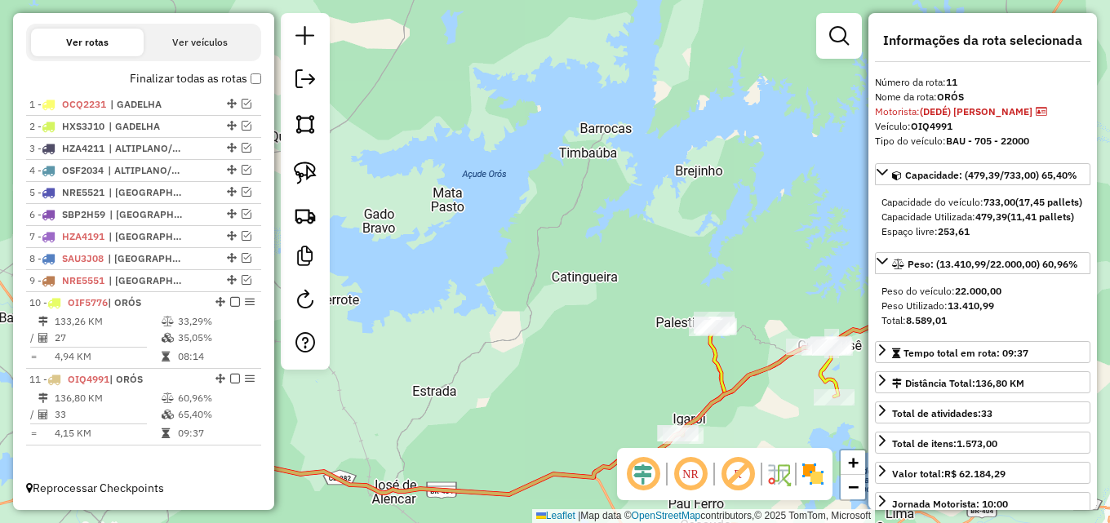
drag, startPoint x: 174, startPoint y: 401, endPoint x: 612, endPoint y: 327, distance: 444.3
click at [179, 401] on td "60,96%" at bounding box center [216, 398] width 78 height 16
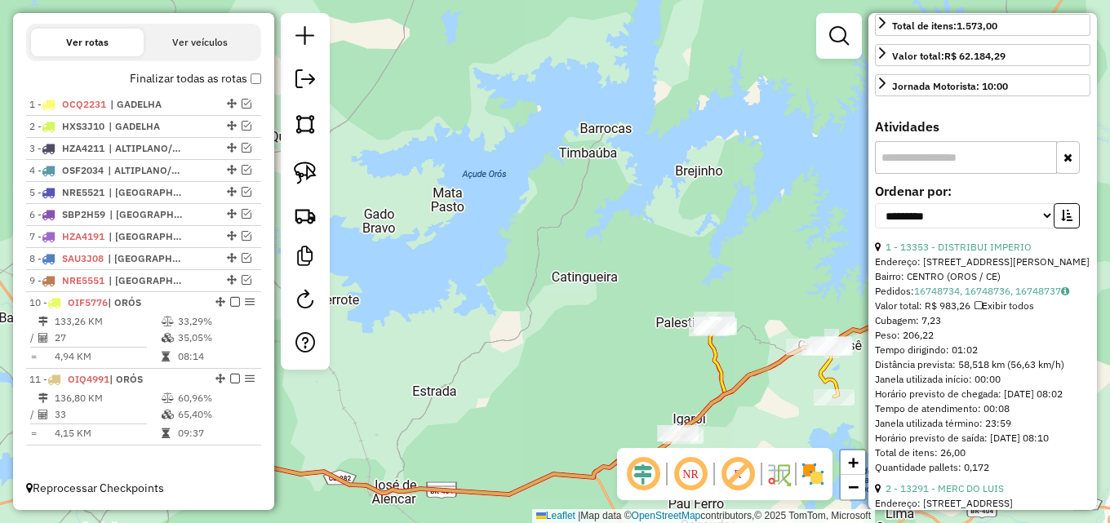
scroll to position [571, 0]
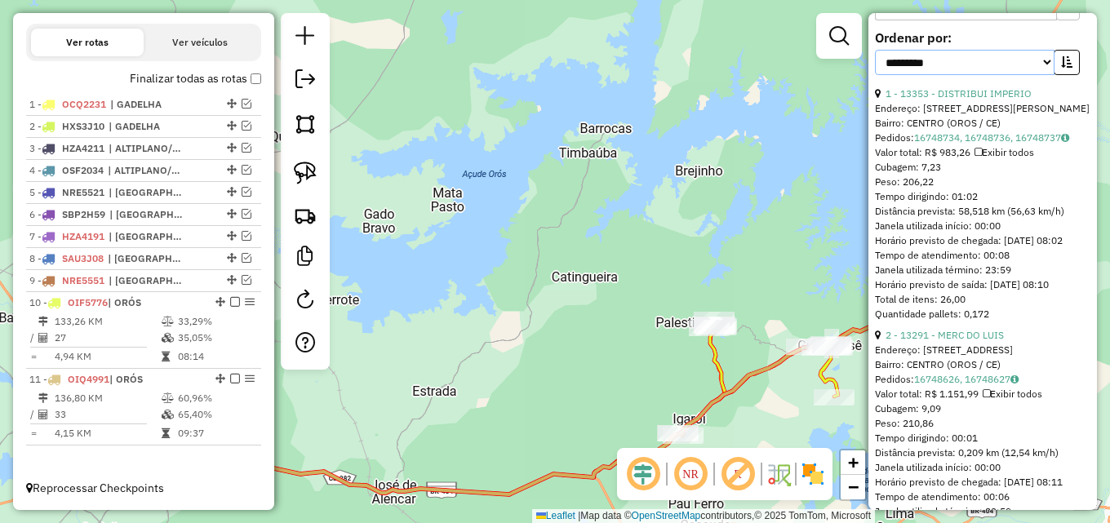
drag, startPoint x: 1035, startPoint y: 96, endPoint x: 1027, endPoint y: 104, distance: 11.0
click at [1035, 75] on select "**********" at bounding box center [965, 62] width 180 height 25
select select "*********"
click at [875, 75] on select "**********" at bounding box center [965, 62] width 180 height 25
click at [1054, 75] on button "button" at bounding box center [1066, 62] width 26 height 25
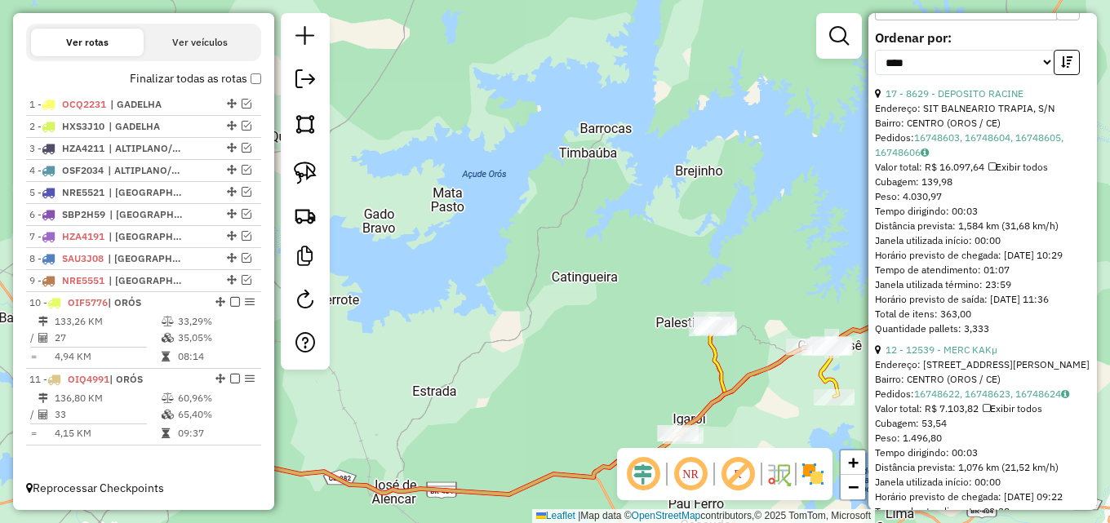
click at [964, 372] on div "Endereço: [STREET_ADDRESS][PERSON_NAME]" at bounding box center [982, 364] width 215 height 15
click at [965, 356] on link "12 - 12539 - MERC KAKµ" at bounding box center [941, 350] width 112 height 12
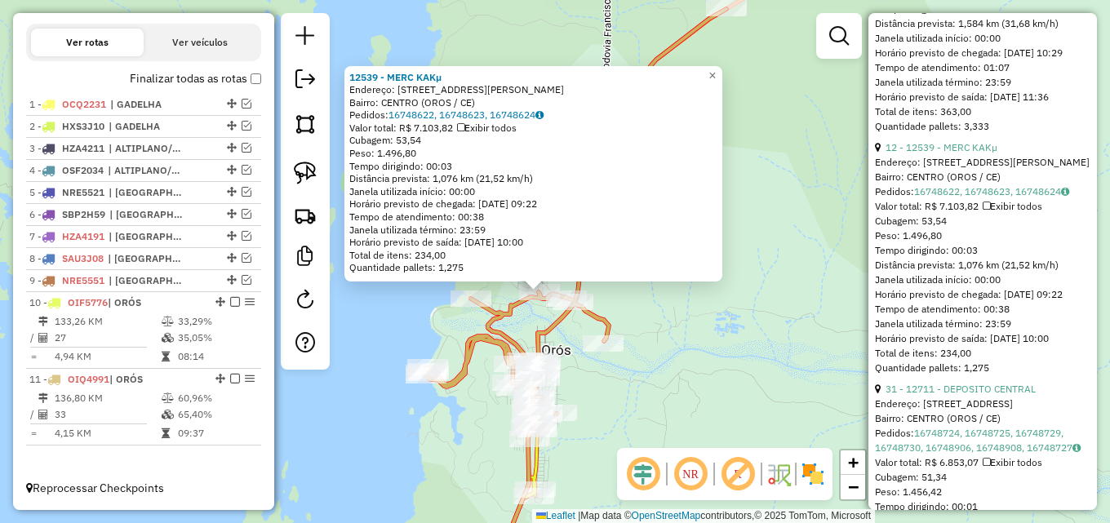
scroll to position [816, 0]
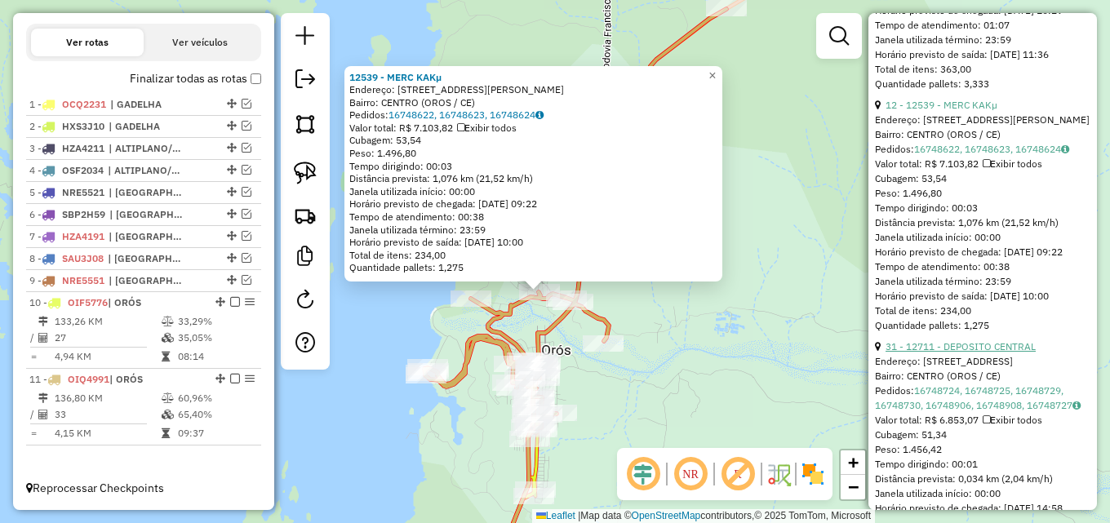
click at [972, 353] on link "31 - 12711 - DEPOSITO CENTRAL" at bounding box center [960, 346] width 150 height 12
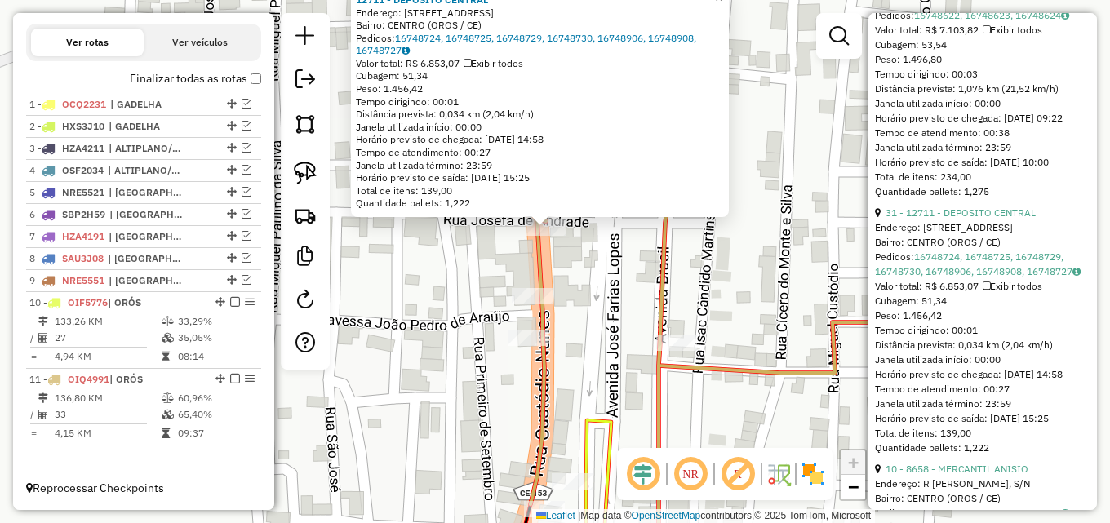
scroll to position [979, 0]
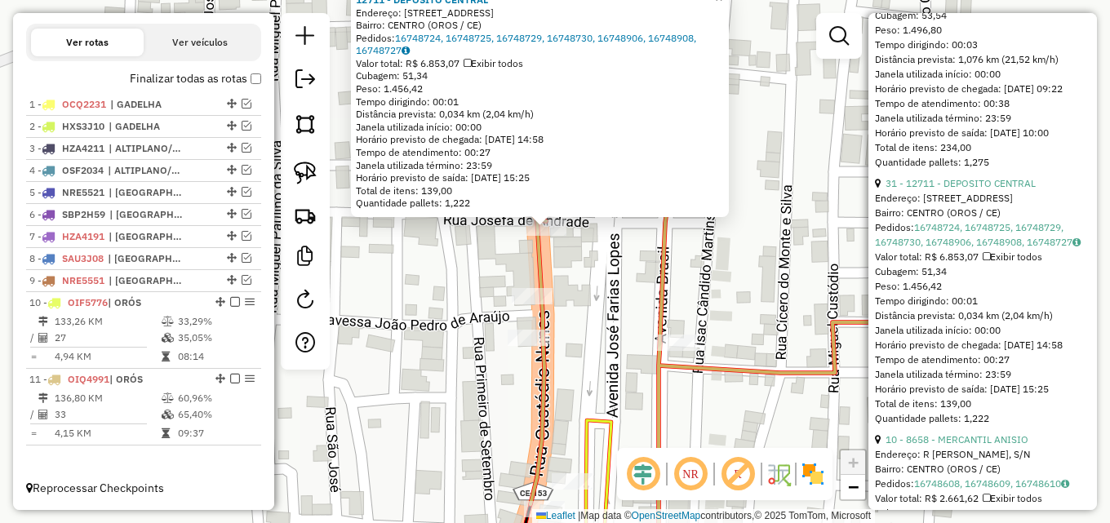
click at [604, 299] on div "12711 - DEPOSITO CENTRAL Endereço: R CUSTODIO NUNES, 357 Bairro: CENTRO (OROS /…" at bounding box center [555, 261] width 1110 height 523
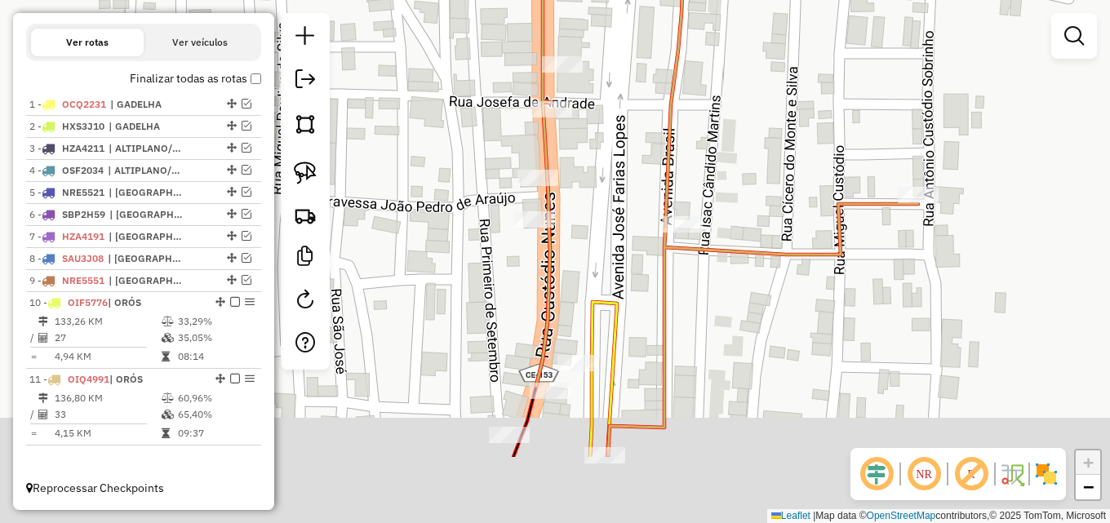
drag, startPoint x: 597, startPoint y: 280, endPoint x: 602, endPoint y: 161, distance: 119.3
click at [602, 161] on div "Janela de atendimento Grade de atendimento Capacidade Transportadoras Veículos …" at bounding box center [555, 261] width 1110 height 523
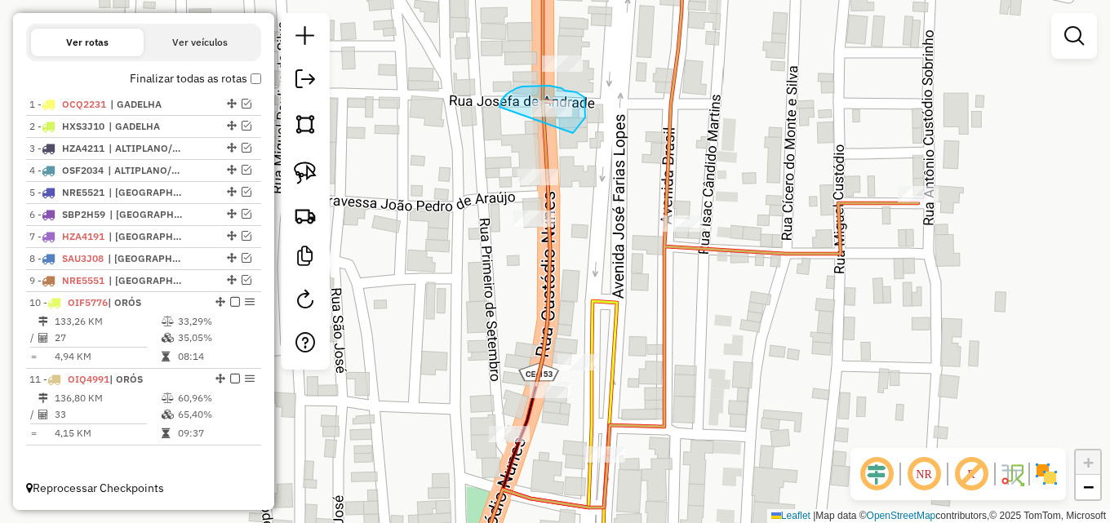
drag, startPoint x: 502, startPoint y: 100, endPoint x: 542, endPoint y: 138, distance: 55.4
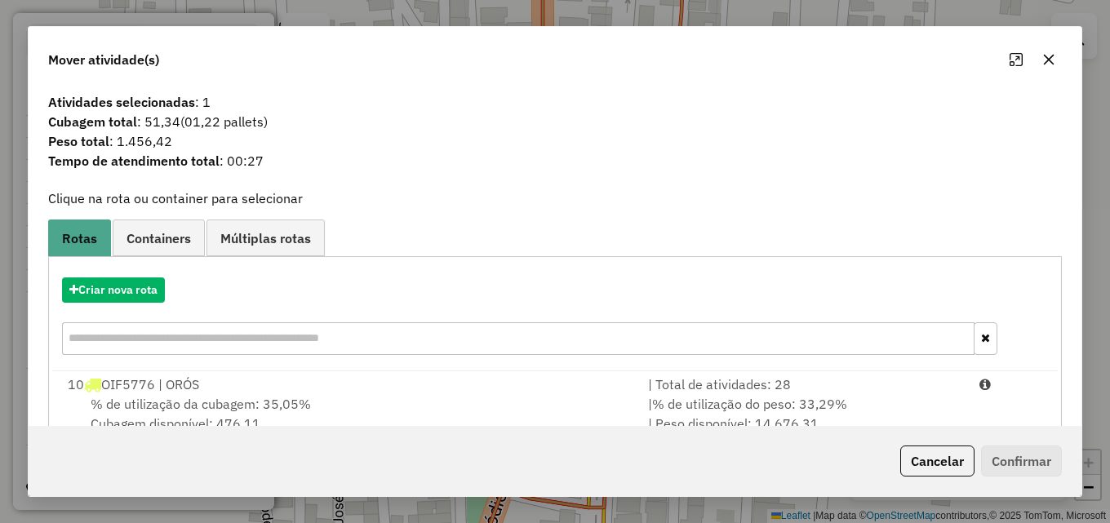
click at [647, 388] on div "| Total de atividades: 28" at bounding box center [803, 385] width 331 height 20
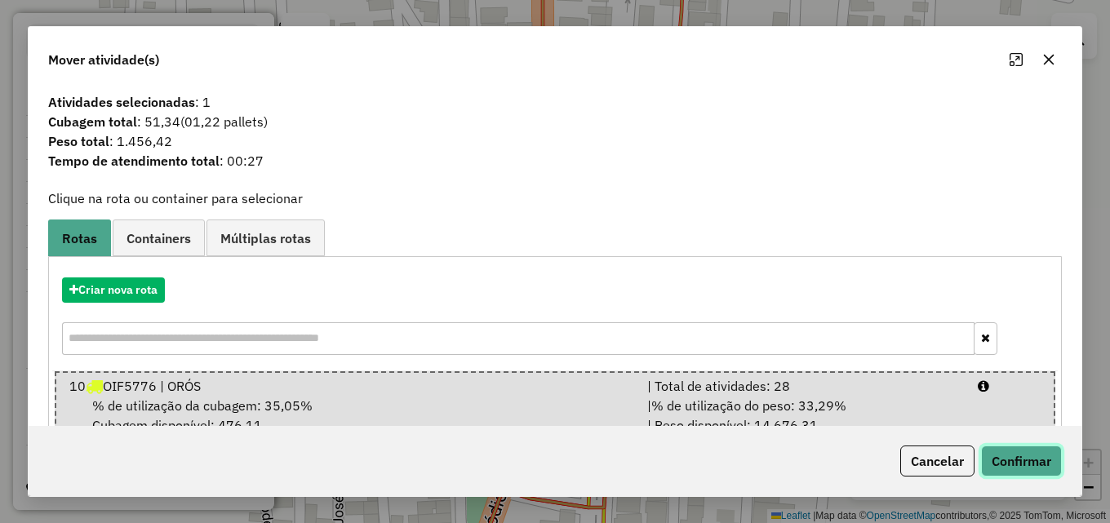
click at [1000, 459] on button "Confirmar" at bounding box center [1021, 461] width 81 height 31
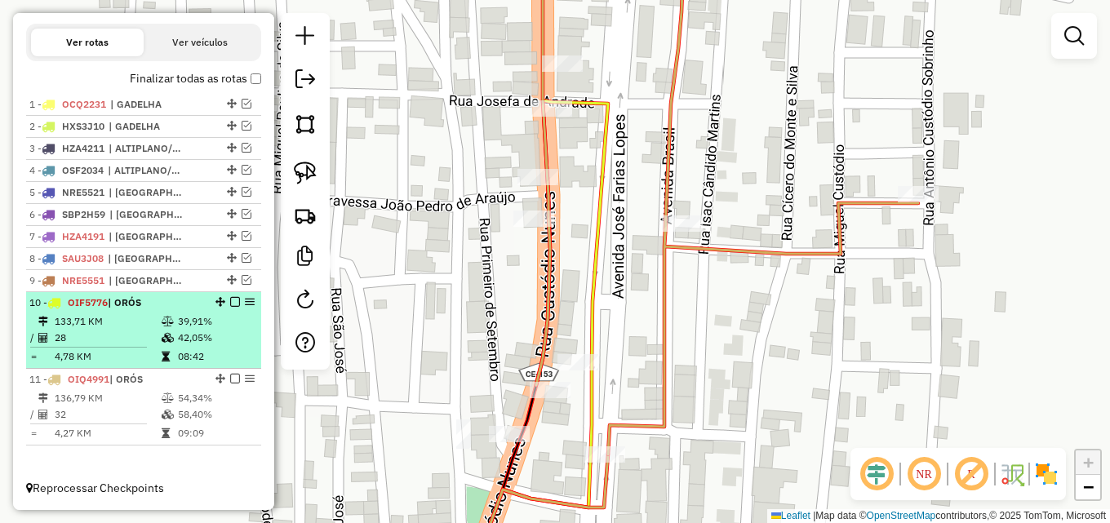
click at [164, 315] on td at bounding box center [169, 321] width 16 height 16
select select "*********"
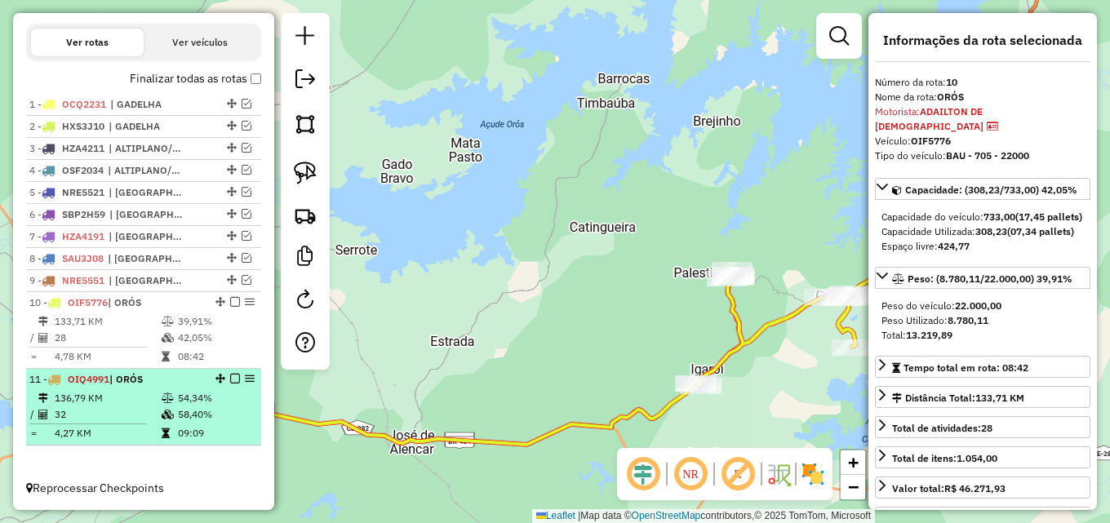
click at [166, 392] on td at bounding box center [169, 398] width 16 height 16
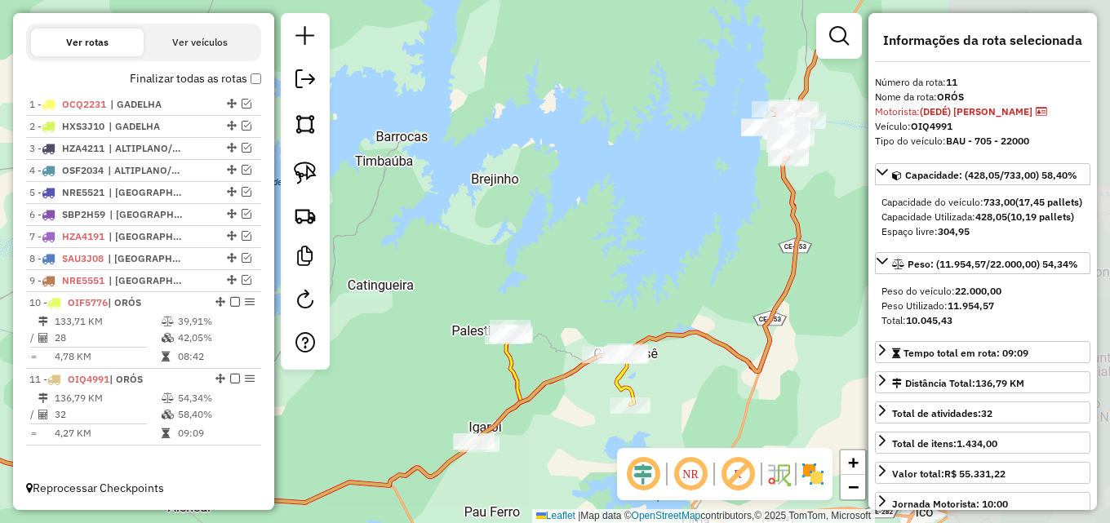
drag, startPoint x: 565, startPoint y: 357, endPoint x: 402, endPoint y: 354, distance: 162.4
click at [354, 366] on div "Janela de atendimento Grade de atendimento Capacidade Transportadoras Veículos …" at bounding box center [555, 261] width 1110 height 523
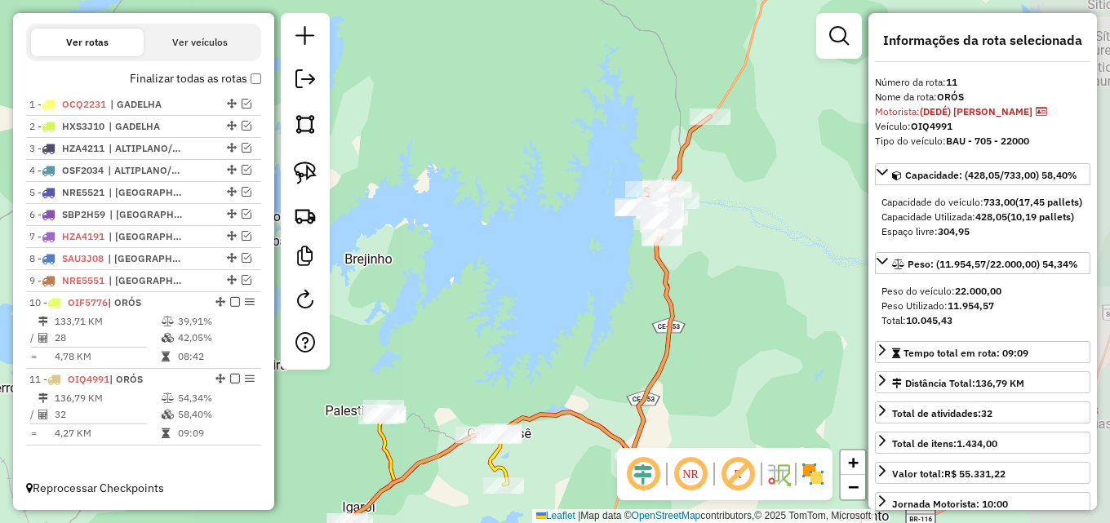
drag, startPoint x: 703, startPoint y: 229, endPoint x: 583, endPoint y: 309, distance: 144.8
click at [583, 309] on div "Janela de atendimento Grade de atendimento Capacidade Transportadoras Veículos …" at bounding box center [555, 261] width 1110 height 523
drag, startPoint x: 131, startPoint y: 389, endPoint x: 377, endPoint y: 369, distance: 247.3
click at [131, 390] on li "11 - OIQ4991 | ORÓS 136,79 KM 54,34% / 32 58,40% = 4,27 KM 09:09" at bounding box center [143, 407] width 235 height 77
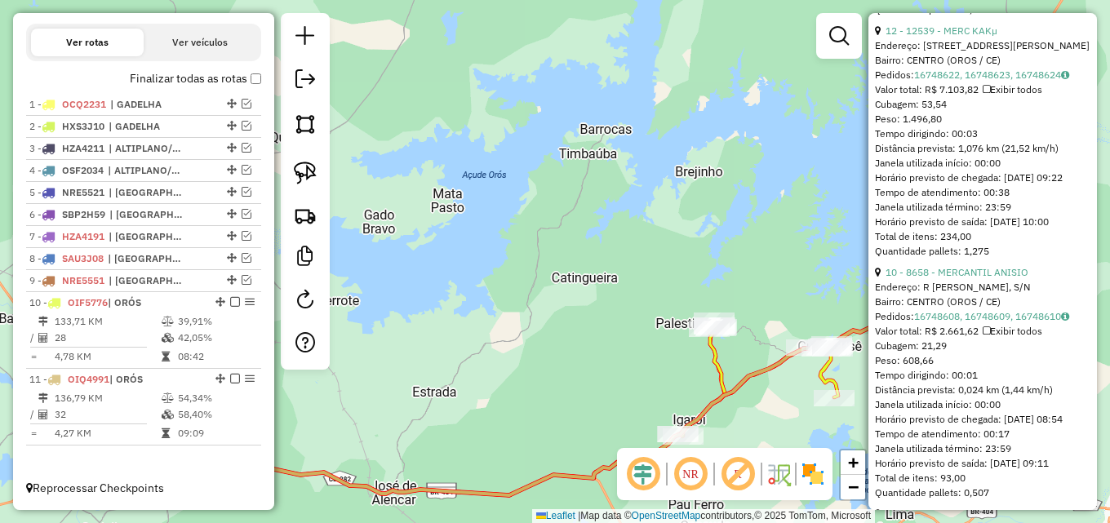
scroll to position [898, 0]
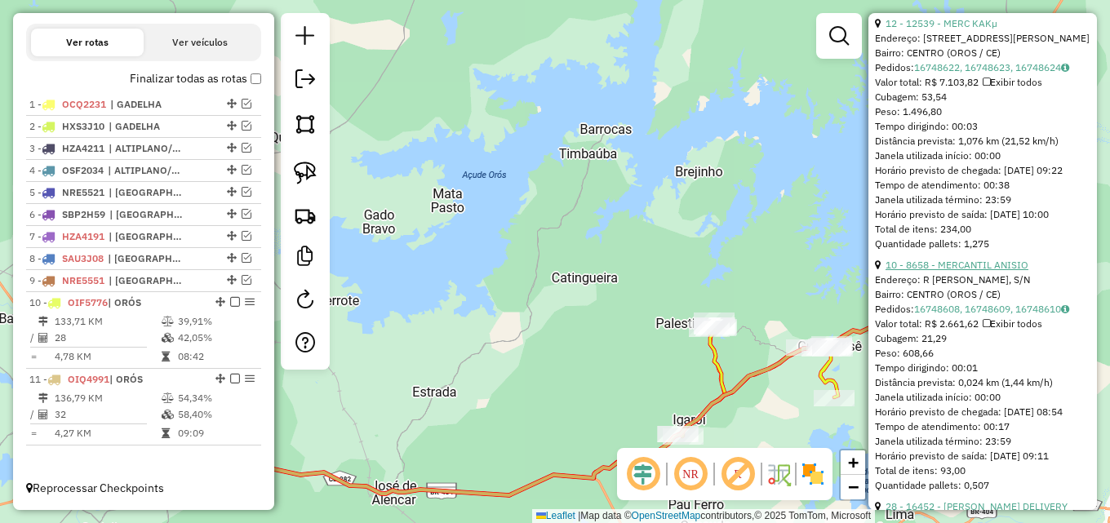
click at [981, 271] on link "10 - 8658 - MERCANTIL ANISIO" at bounding box center [956, 265] width 143 height 12
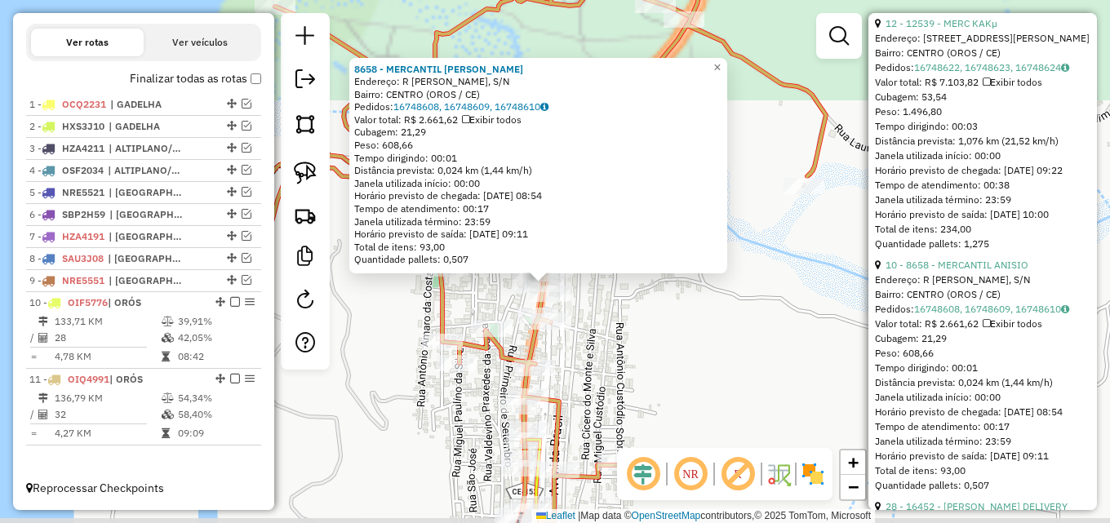
drag, startPoint x: 602, startPoint y: 386, endPoint x: 605, endPoint y: 359, distance: 27.0
click at [605, 359] on div "8658 - MERCANTIL ANISIO Endereço: R EPITACIO PESSOA, S/N Bairro: CENTRO (OROS /…" at bounding box center [555, 261] width 1110 height 523
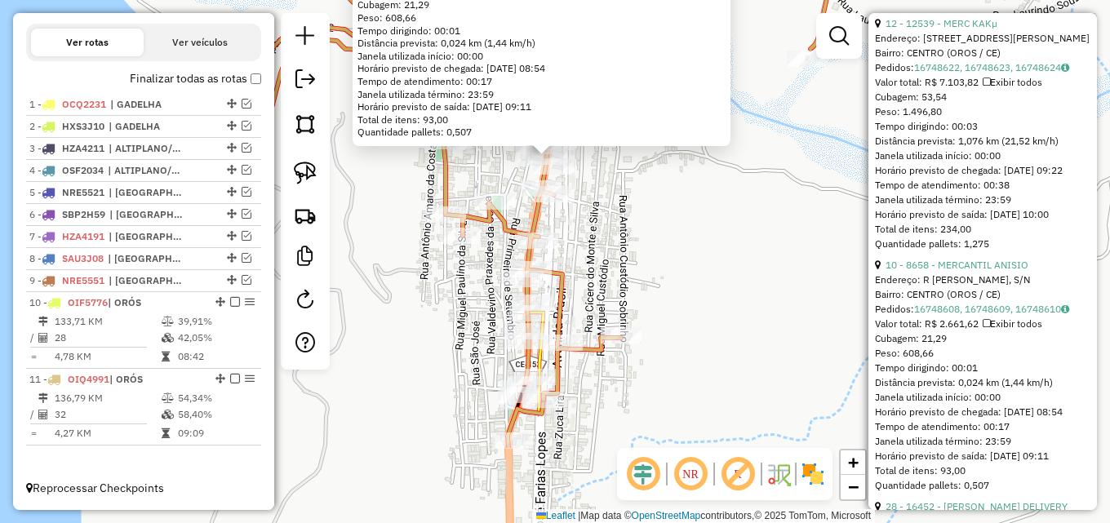
drag, startPoint x: 589, startPoint y: 388, endPoint x: 592, endPoint y: 238, distance: 150.2
click at [592, 238] on div "8658 - MERCANTIL ANISIO Endereço: R EPITACIO PESSOA, S/N Bairro: CENTRO (OROS /…" at bounding box center [555, 261] width 1110 height 523
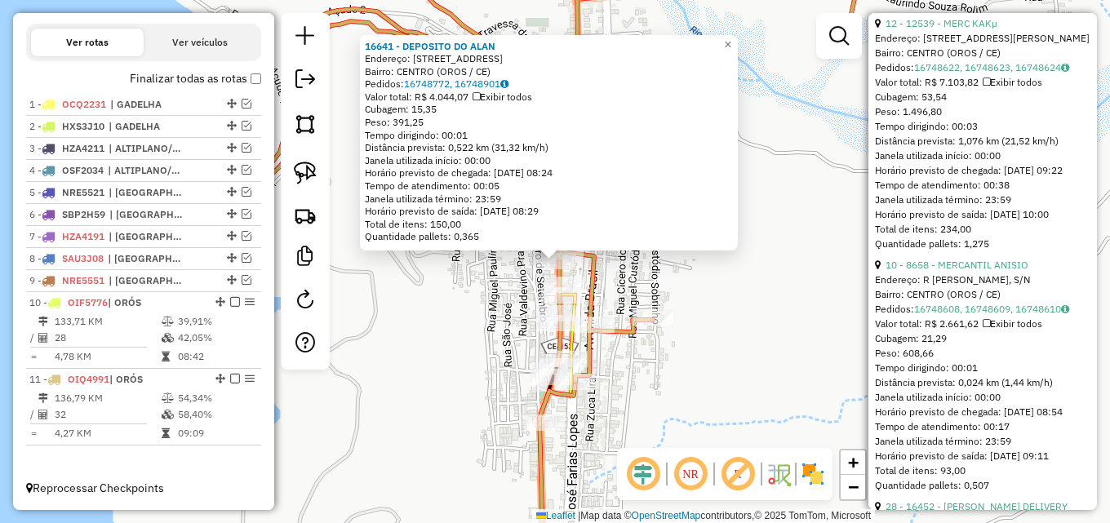
drag, startPoint x: 469, startPoint y: 297, endPoint x: 527, endPoint y: 283, distance: 59.6
click at [481, 297] on div "16641 - DEPOSITO DO ALAN Endereço: Rua Custodio Nunes 219 Bairro: CENTRO (OROS …" at bounding box center [555, 261] width 1110 height 523
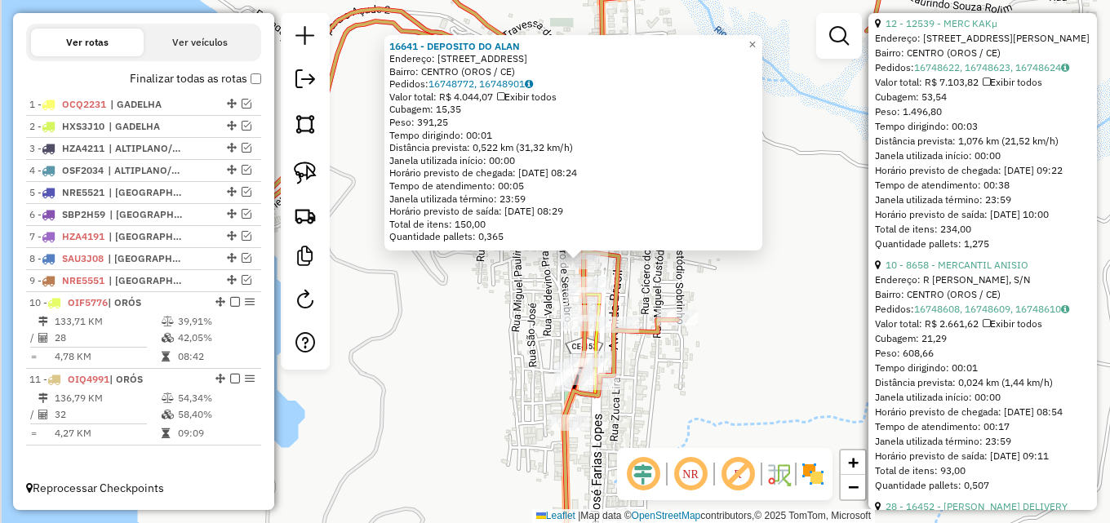
click at [674, 277] on div "Rota 11 - Placa OIQ4991 16641 - DEPOSITO DO ALAN 16641 - DEPOSITO DO ALAN Ender…" at bounding box center [555, 261] width 1110 height 523
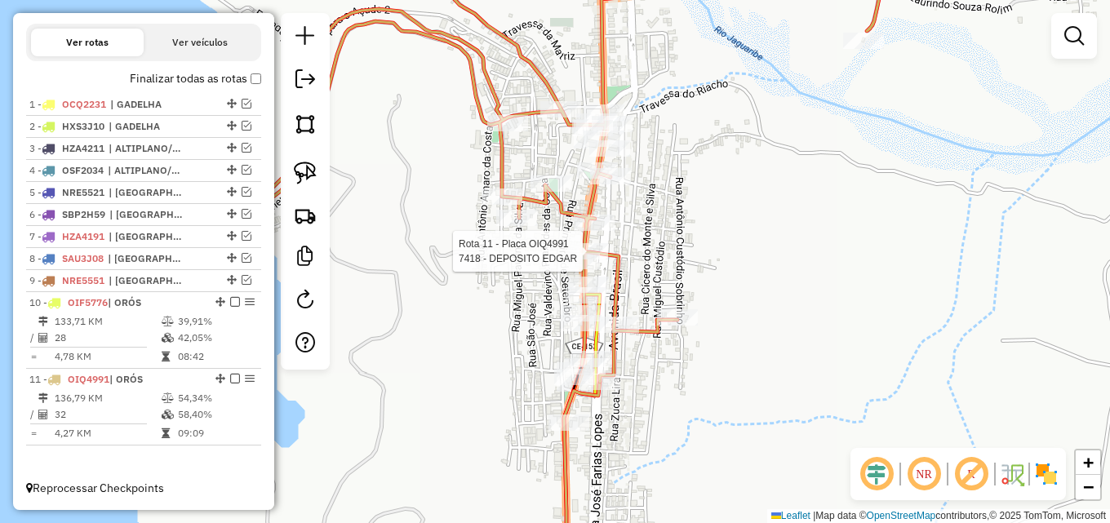
select select "*********"
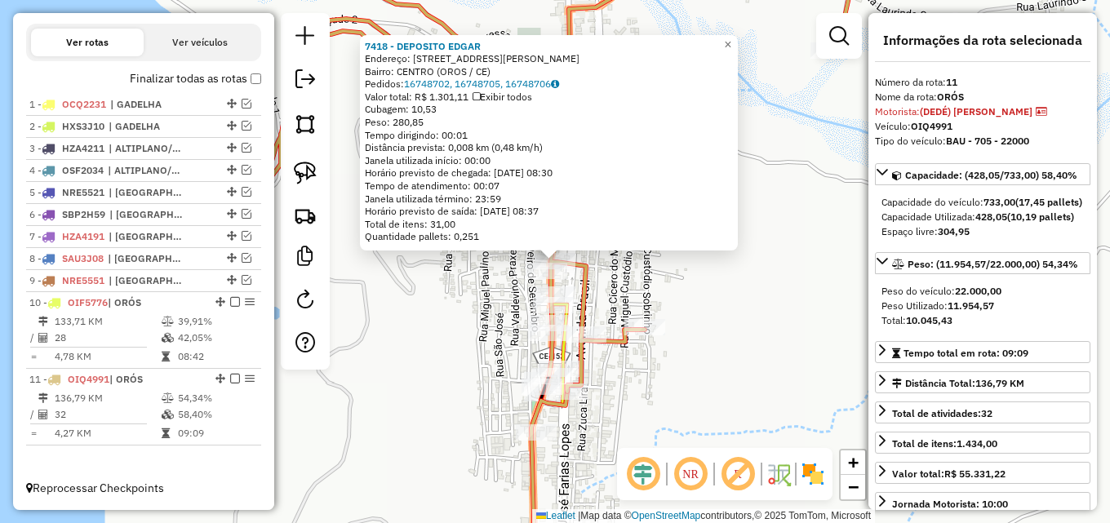
click at [658, 286] on div "7418 - DEPOSITO EDGAR Endereço: AV JOSE FARES LOPES,223, 223 Bairro: CENTRO (OR…" at bounding box center [555, 261] width 1110 height 523
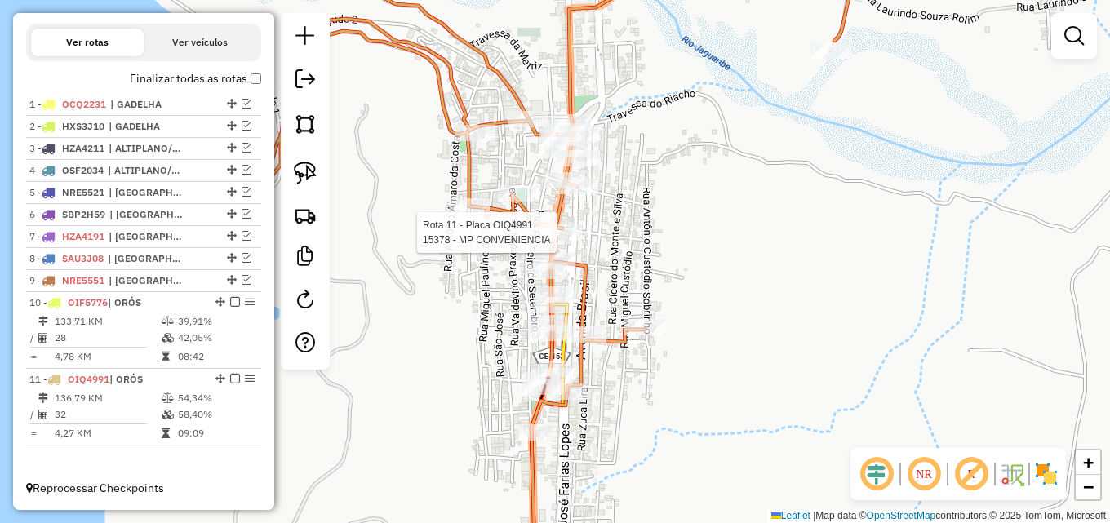
select select "*********"
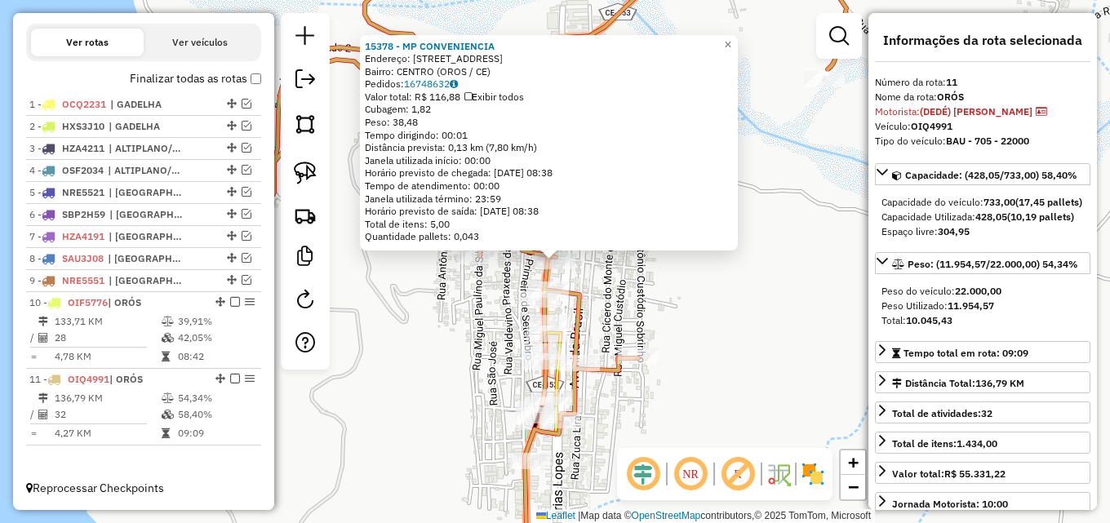
click at [645, 291] on div "15378 - MP CONVENIENCIA Endereço: RUA CUSTODIO NUNES 139 Bairro: CENTRO (OROS /…" at bounding box center [555, 261] width 1110 height 523
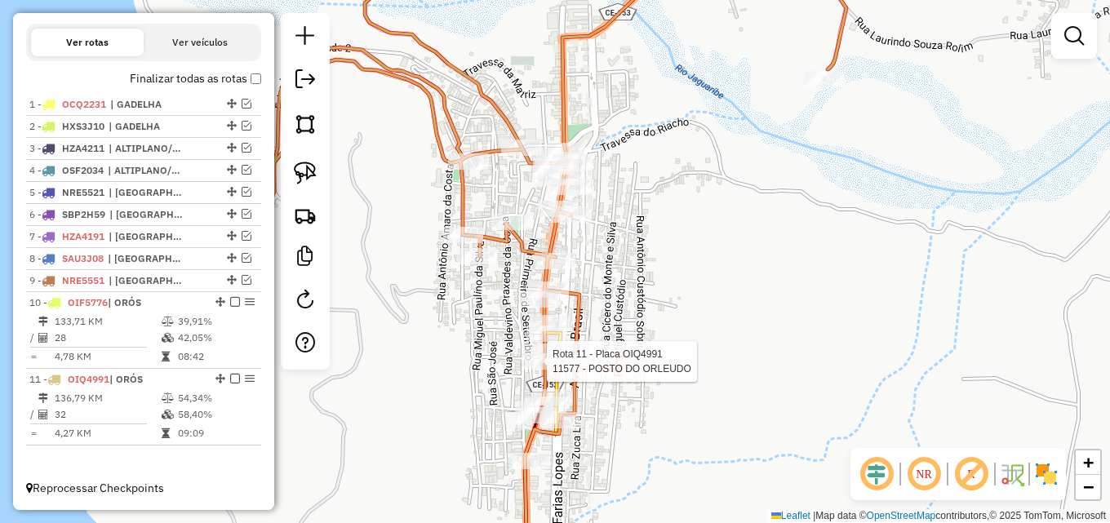
select select "*********"
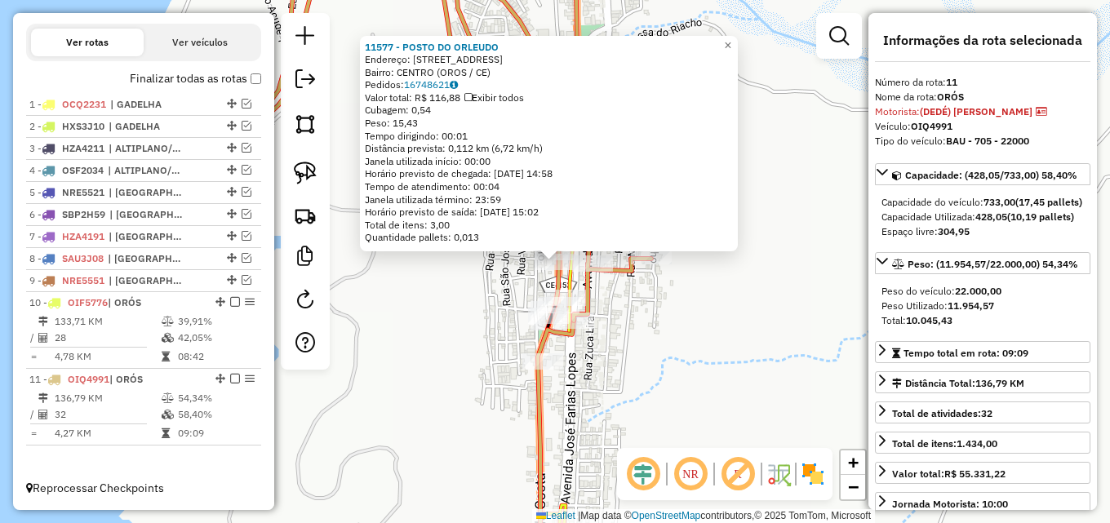
click at [459, 346] on div "11577 - POSTO DO ORLEUDO Endereço: R CUSTODIO NUNES, 410 Bairro: CENTRO (OROS /…" at bounding box center [555, 261] width 1110 height 523
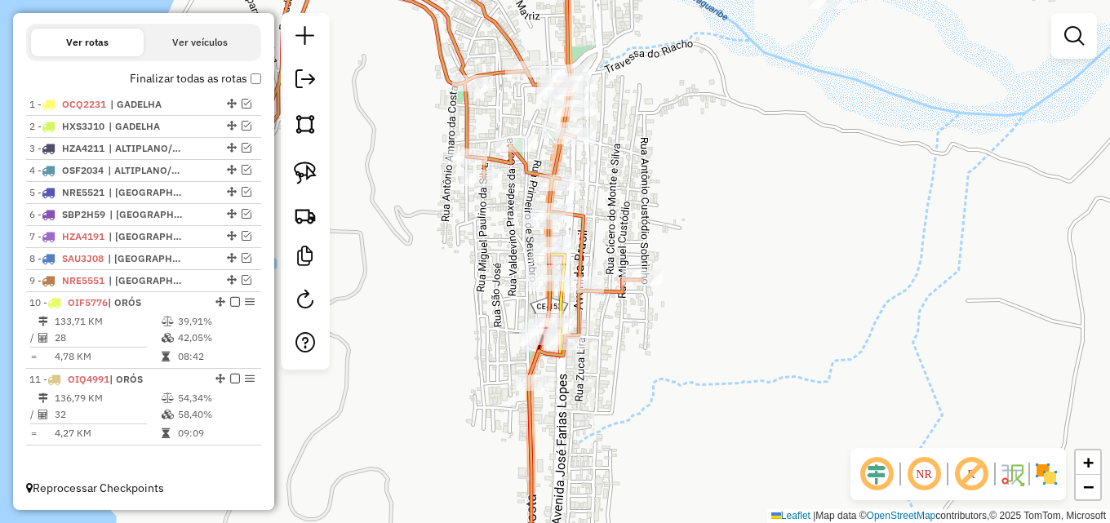
drag, startPoint x: 474, startPoint y: 305, endPoint x: 452, endPoint y: 376, distance: 74.3
click at [434, 380] on div "Janela de atendimento Grade de atendimento Capacidade Transportadoras Veículos …" at bounding box center [555, 261] width 1110 height 523
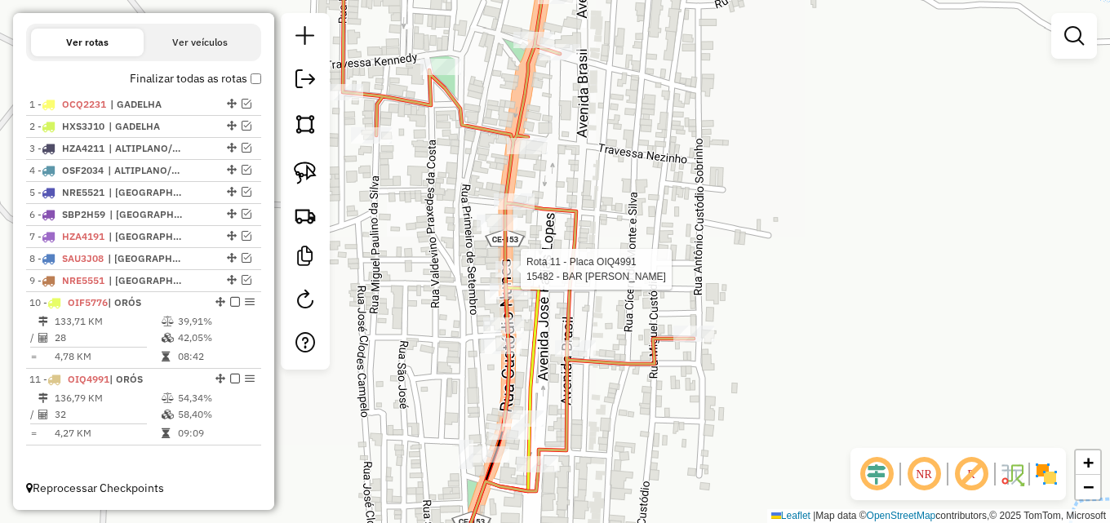
select select "*********"
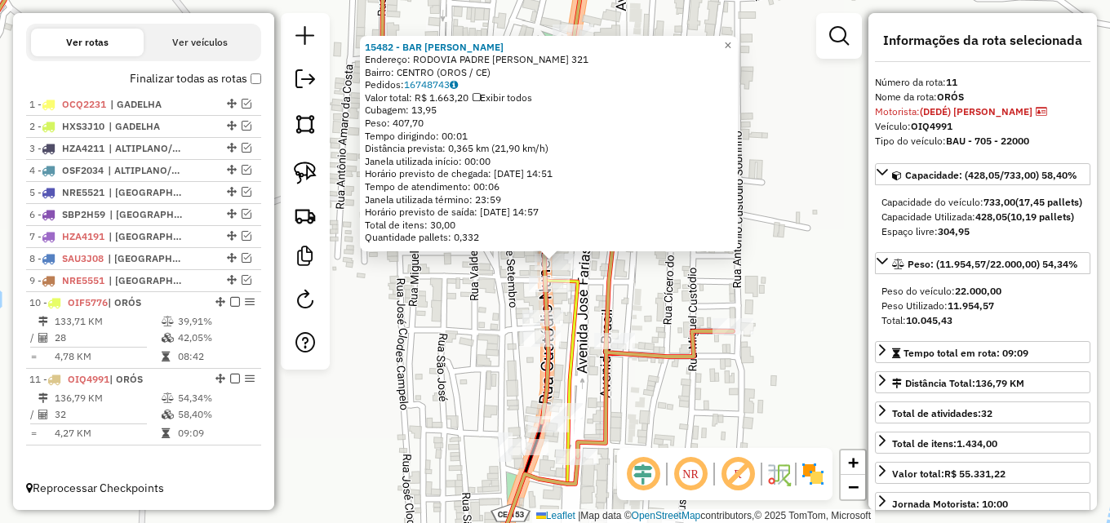
click at [470, 270] on div "15482 - BAR SaO GERALDO Endereço: RODOVIA PADRE CICERO 321 Bairro: CENTRO (OROS…" at bounding box center [555, 261] width 1110 height 523
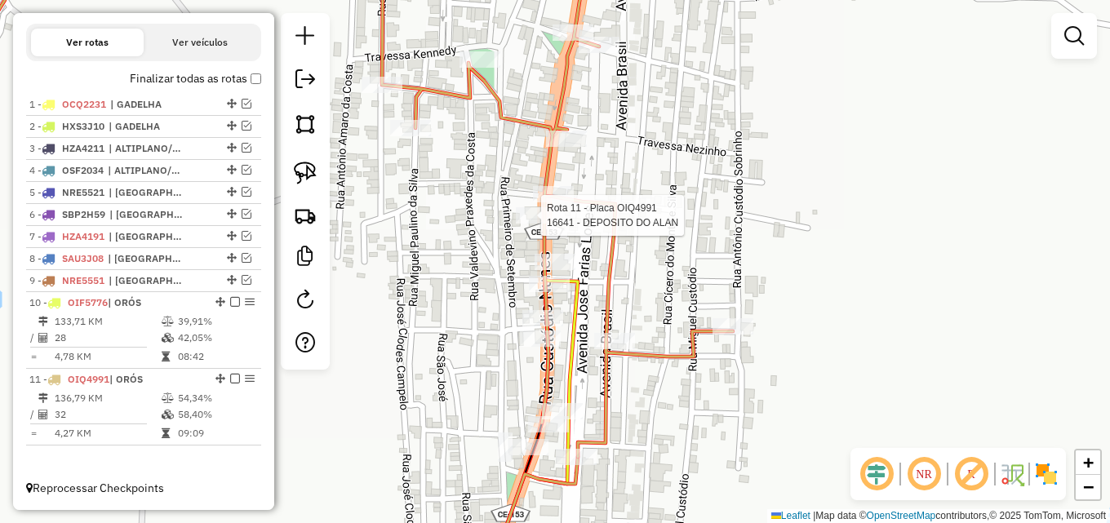
select select "*********"
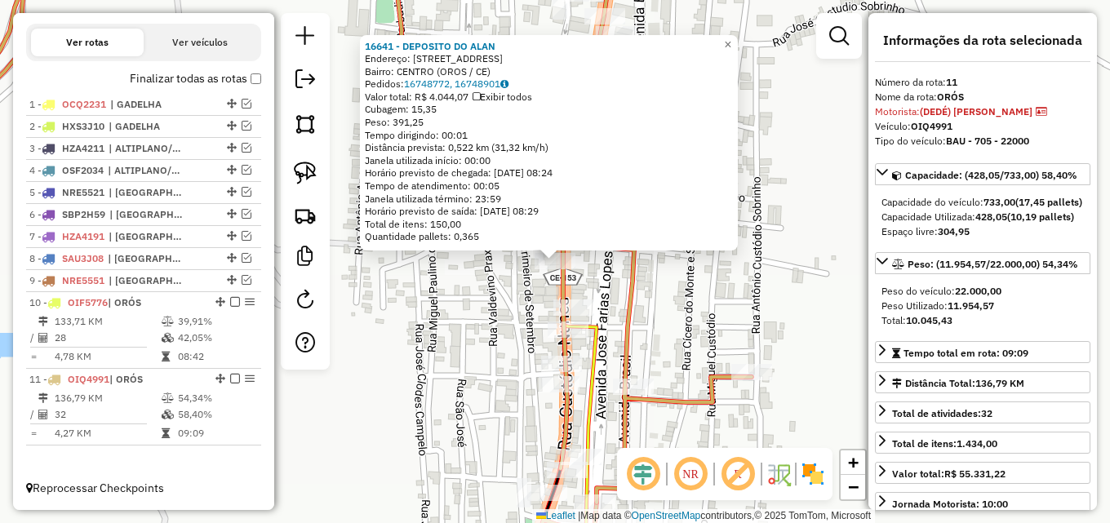
click at [507, 291] on div "16641 - DEPOSITO DO ALAN Endereço: Rua Custodio Nunes 219 Bairro: CENTRO (OROS …" at bounding box center [555, 261] width 1110 height 523
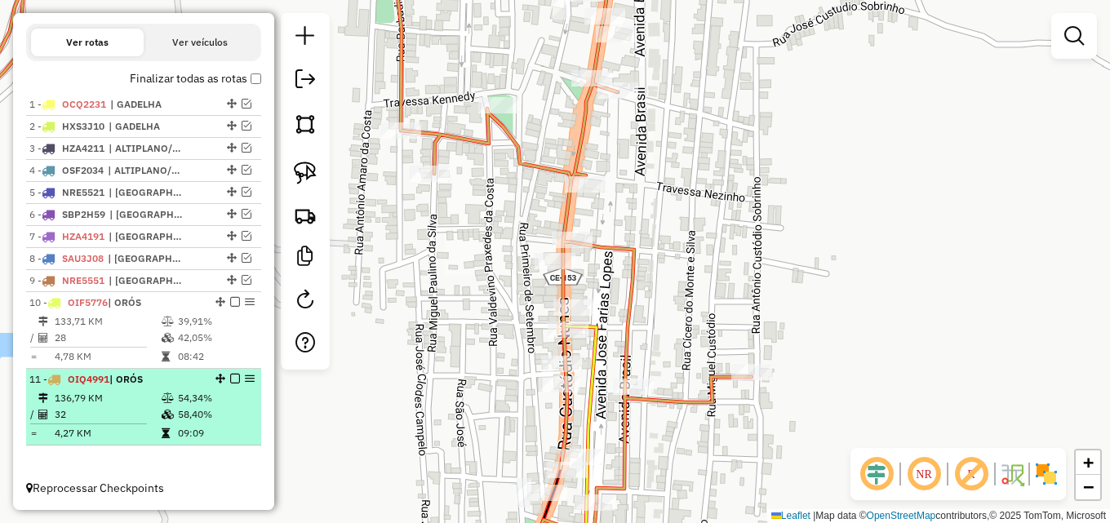
drag, startPoint x: 149, startPoint y: 390, endPoint x: 211, endPoint y: 377, distance: 63.4
click at [150, 391] on td "136,79 KM" at bounding box center [107, 398] width 107 height 16
select select "*********"
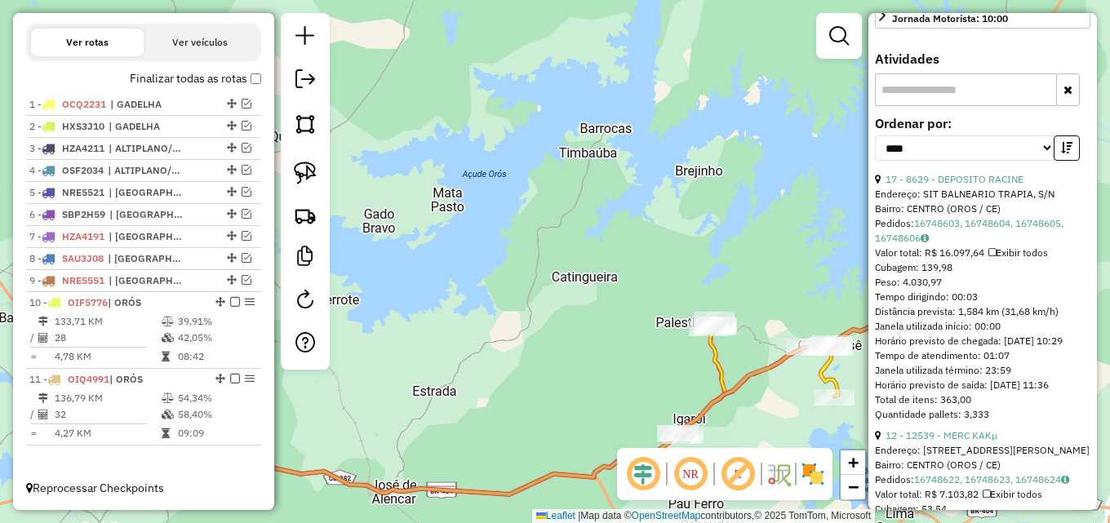
scroll to position [653, 0]
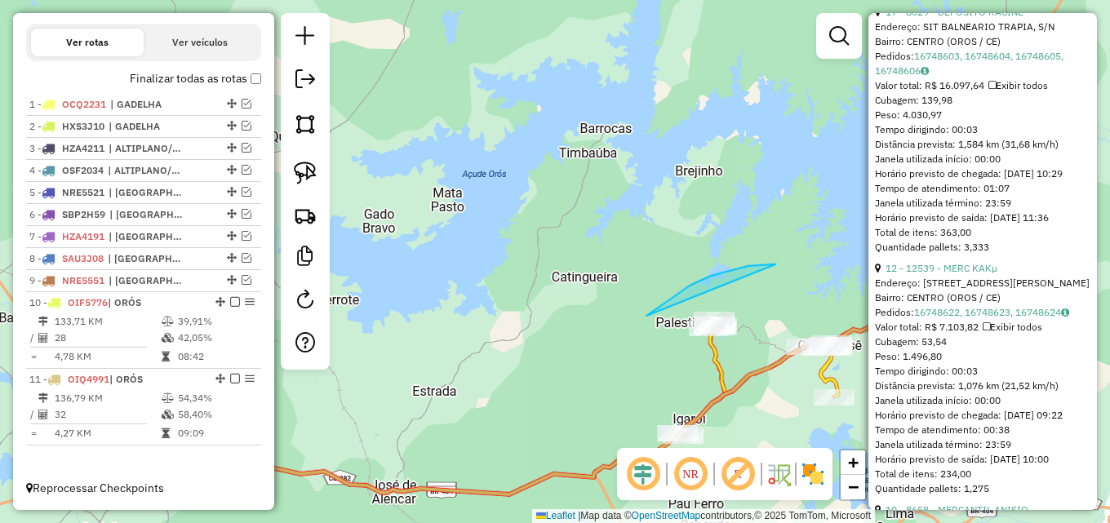
drag, startPoint x: 768, startPoint y: 264, endPoint x: 583, endPoint y: 345, distance: 202.1
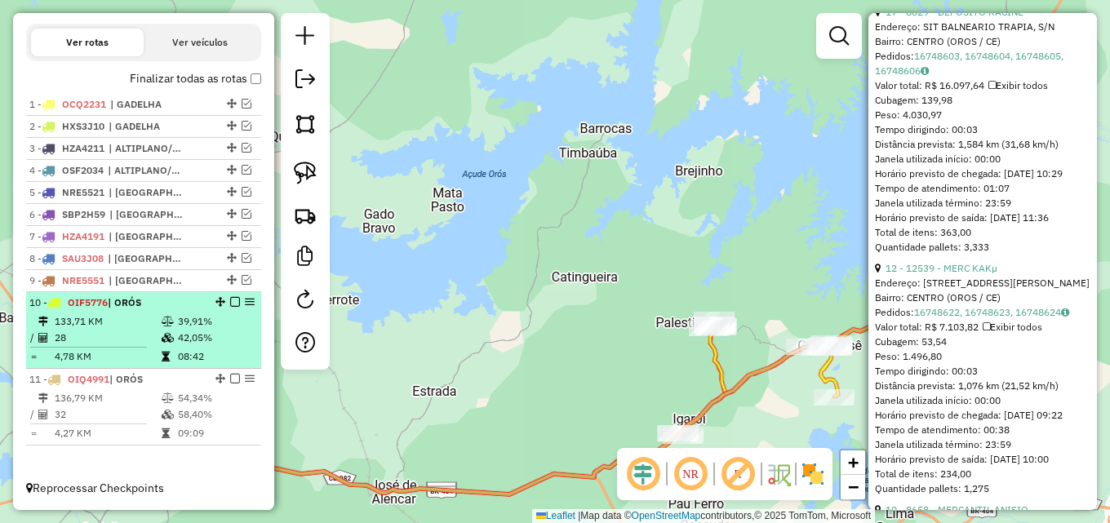
click at [180, 317] on td "39,91%" at bounding box center [216, 321] width 78 height 16
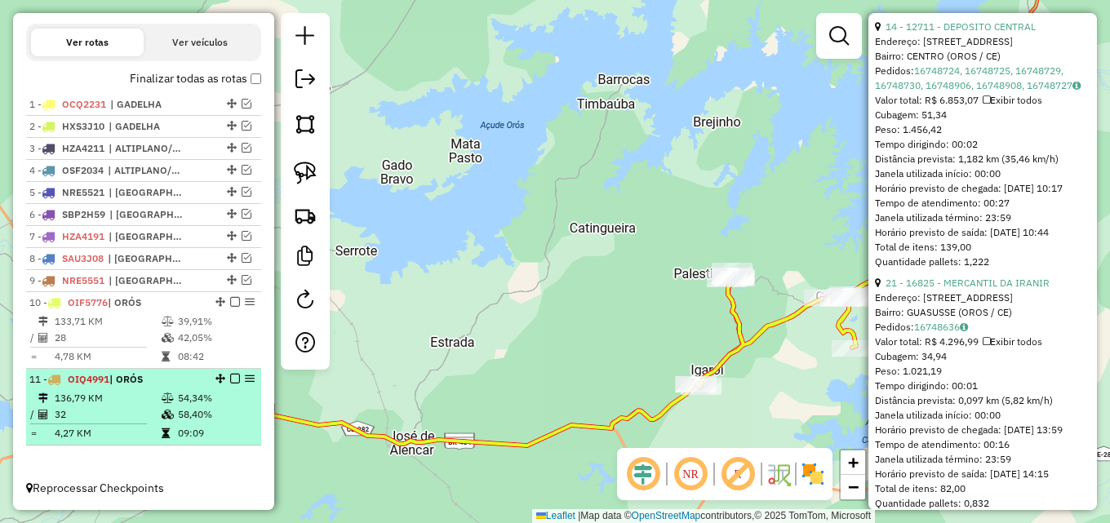
drag, startPoint x: 56, startPoint y: 398, endPoint x: 78, endPoint y: 398, distance: 21.2
click at [61, 398] on td "136,79 KM" at bounding box center [107, 398] width 107 height 16
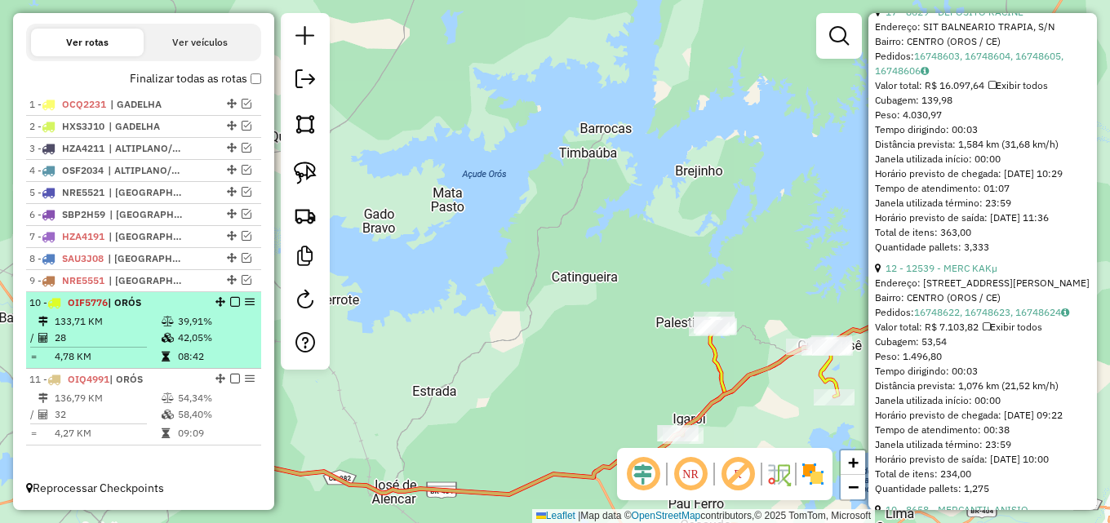
drag, startPoint x: 142, startPoint y: 344, endPoint x: 241, endPoint y: 331, distance: 99.5
click at [148, 339] on td "28" at bounding box center [107, 338] width 107 height 16
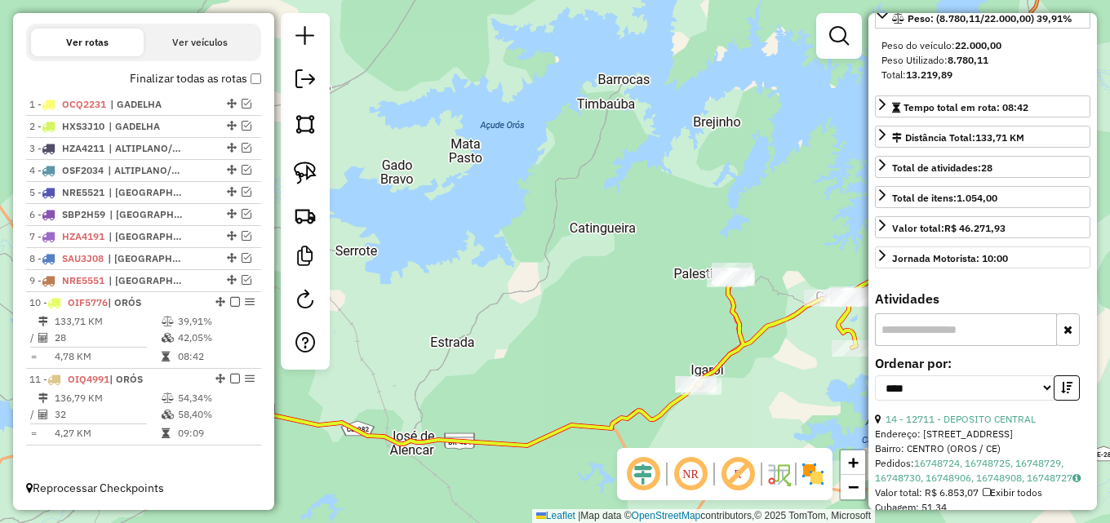
scroll to position [245, 0]
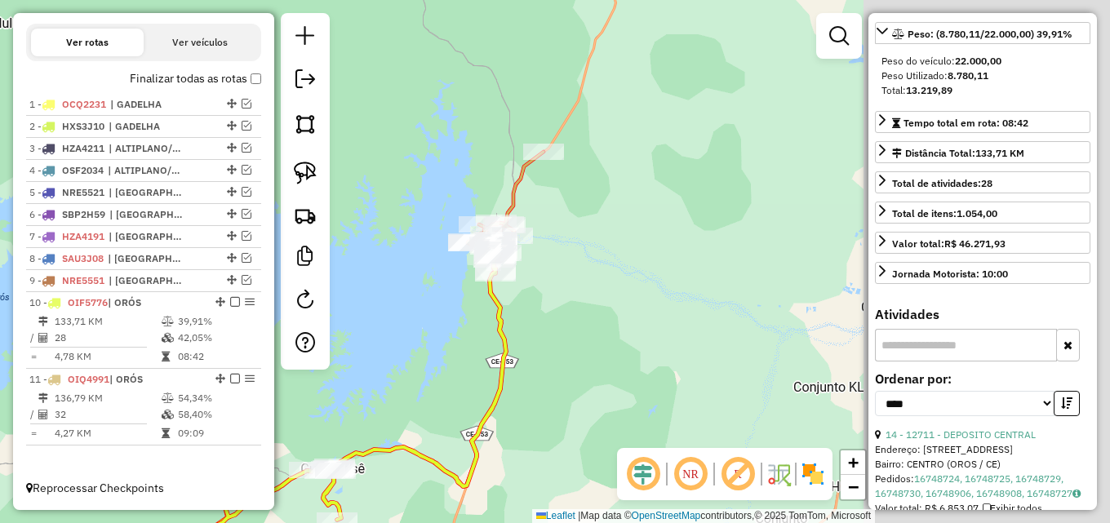
drag, startPoint x: 721, startPoint y: 184, endPoint x: 262, endPoint y: 356, distance: 490.6
click at [262, 356] on hb-router-mapa "Informações da Sessão 980539 - 18/08/2025 Criação: 16/08/2025 12:11 Depósito: D…" at bounding box center [555, 261] width 1110 height 523
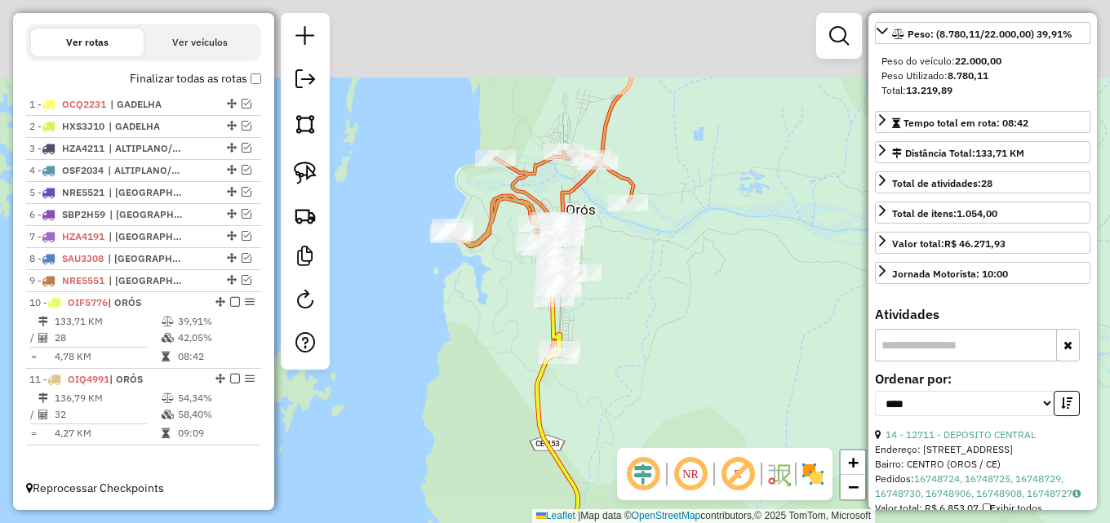
drag, startPoint x: 523, startPoint y: 205, endPoint x: 415, endPoint y: 367, distance: 195.3
click at [406, 371] on div "Janela de atendimento Grade de atendimento Capacidade Transportadoras Veículos …" at bounding box center [555, 261] width 1110 height 523
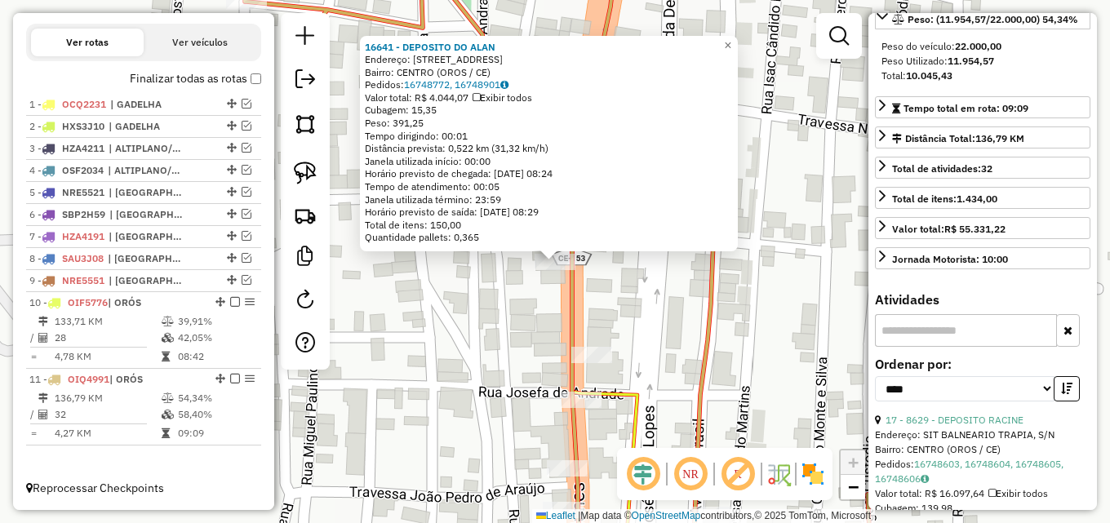
click at [514, 331] on div "16641 - DEPOSITO DO ALAN Endereço: Rua Custodio Nunes 219 Bairro: CENTRO (OROS …" at bounding box center [555, 261] width 1110 height 523
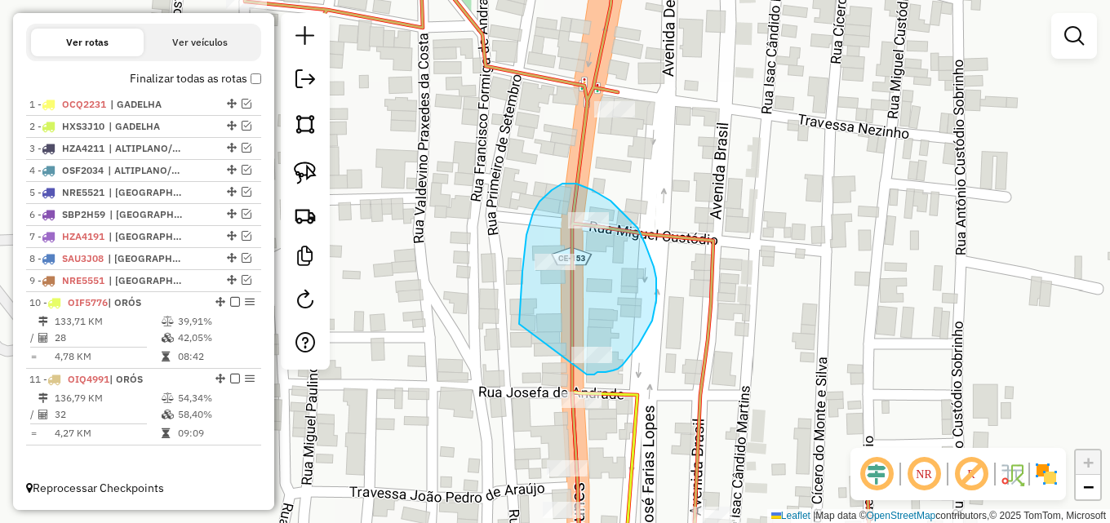
drag, startPoint x: 519, startPoint y: 324, endPoint x: 585, endPoint y: 375, distance: 83.7
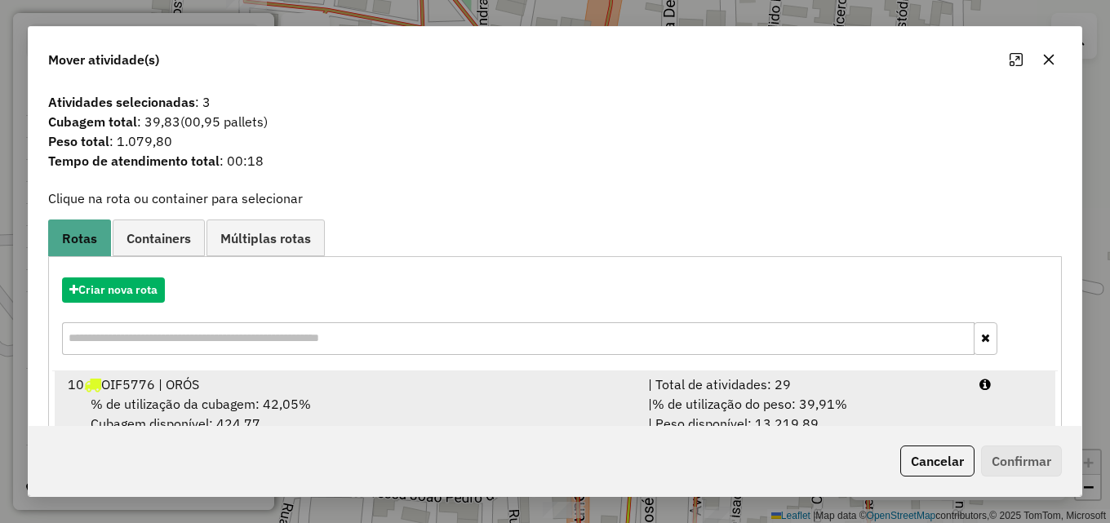
drag, startPoint x: 597, startPoint y: 399, endPoint x: 837, endPoint y: 415, distance: 240.5
click at [598, 399] on div "% de utilização da cubagem: 42,05% Cubagem disponível: 424,77" at bounding box center [348, 413] width 580 height 39
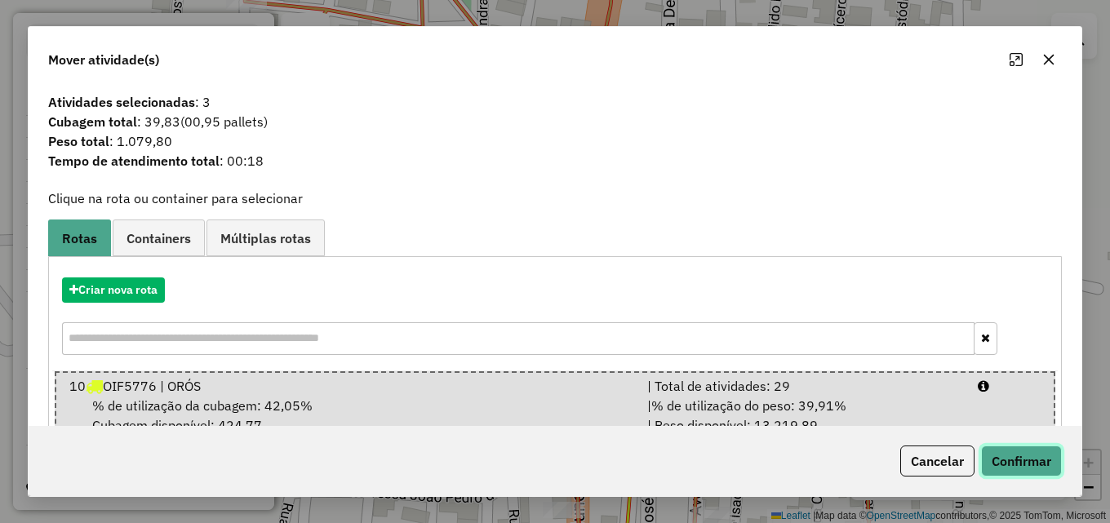
click at [1036, 453] on button "Confirmar" at bounding box center [1021, 461] width 81 height 31
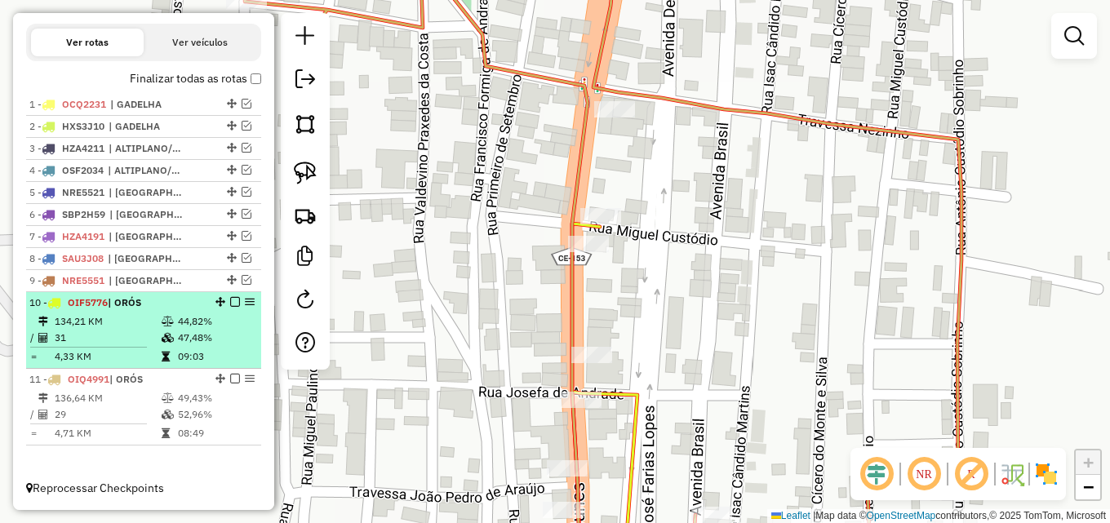
click at [166, 308] on div "10 - OIF5776 | ORÓS" at bounding box center [115, 302] width 173 height 15
select select "*********"
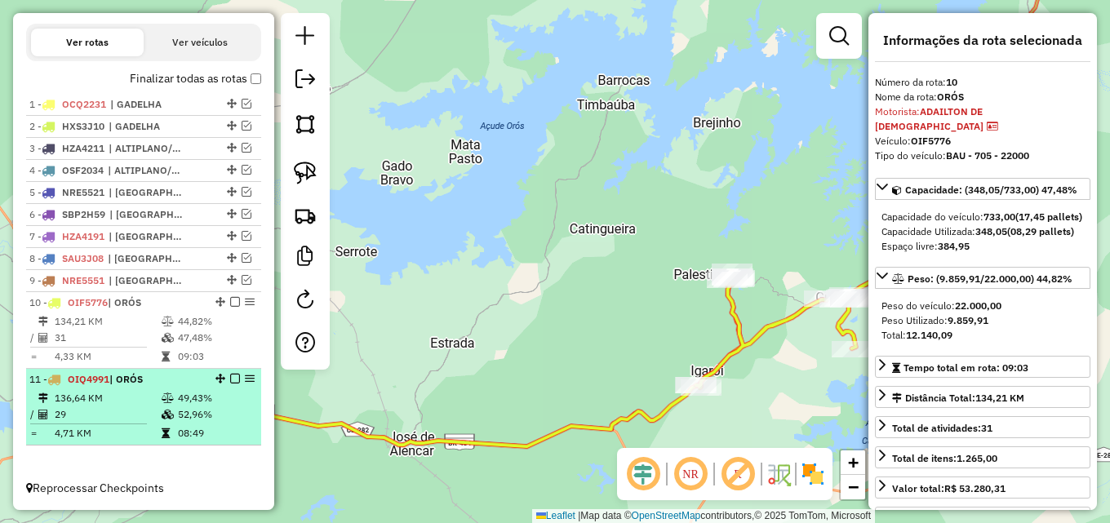
click at [156, 426] on td "4,71 KM" at bounding box center [107, 433] width 107 height 16
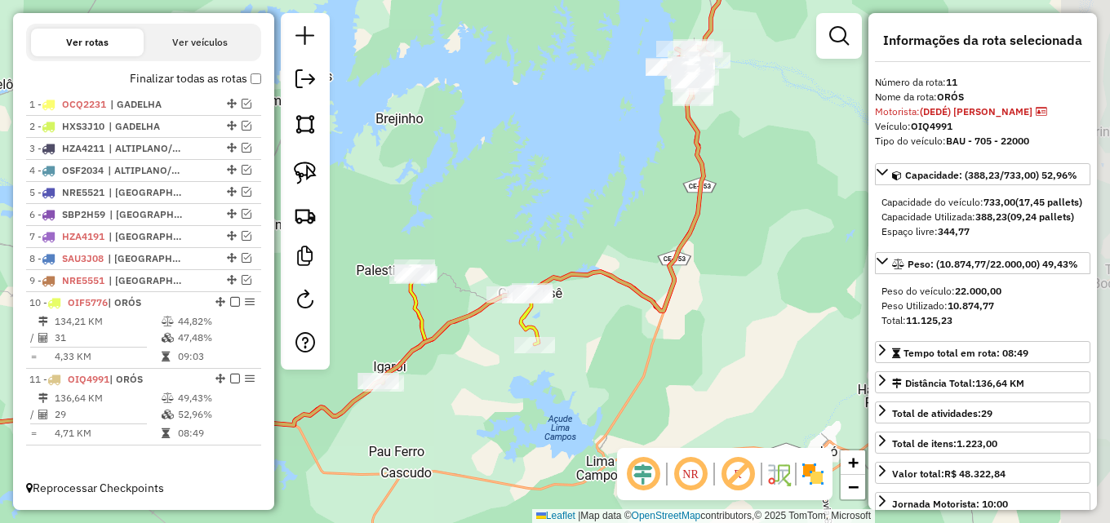
drag, startPoint x: 641, startPoint y: 191, endPoint x: 499, endPoint y: 167, distance: 143.9
click at [499, 167] on div "Janela de atendimento Grade de atendimento Capacidade Transportadoras Veículos …" at bounding box center [555, 261] width 1110 height 523
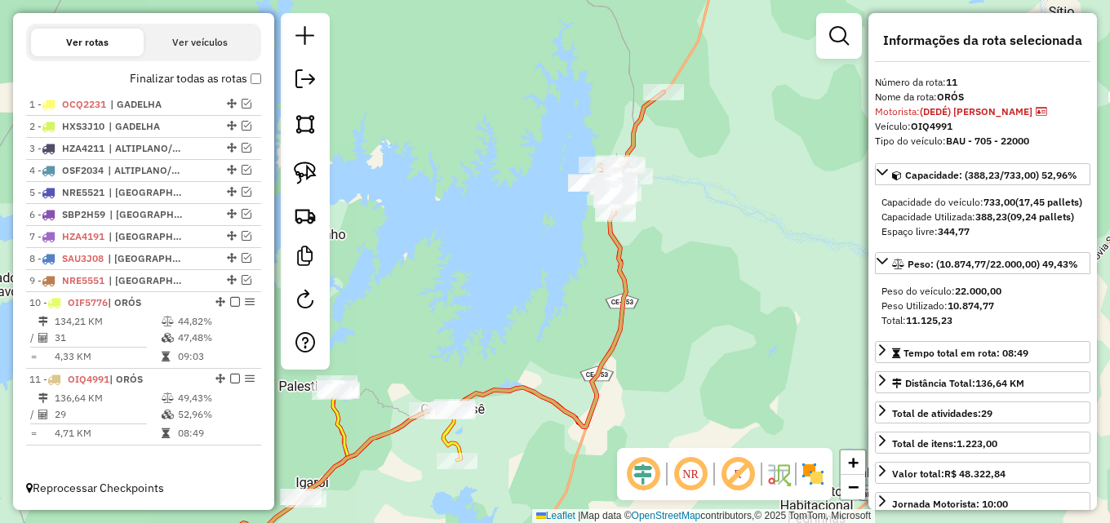
drag, startPoint x: 650, startPoint y: 150, endPoint x: 558, endPoint y: 287, distance: 164.8
click at [558, 287] on div "Janela de atendimento Grade de atendimento Capacidade Transportadoras Veículos …" at bounding box center [555, 261] width 1110 height 523
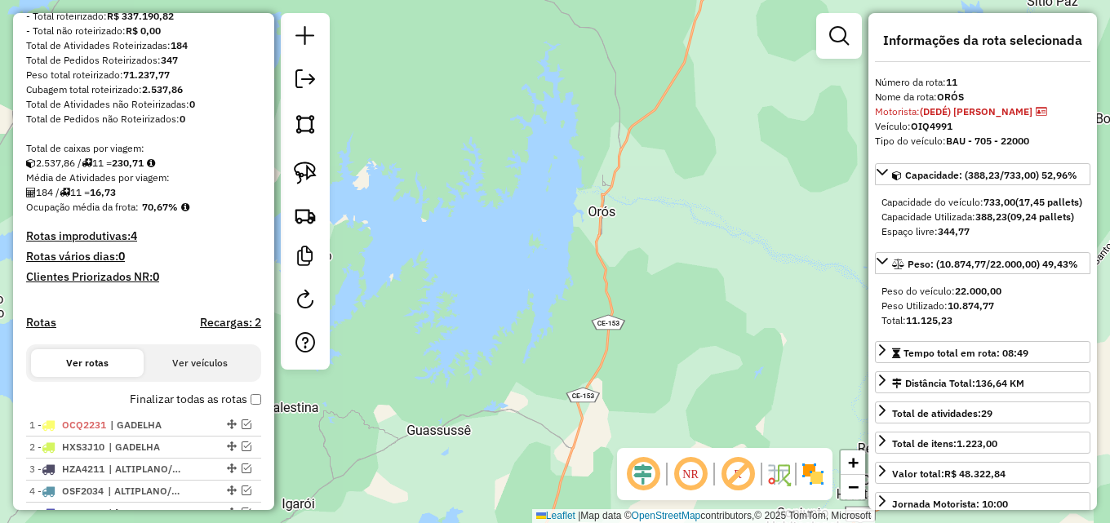
scroll to position [0, 0]
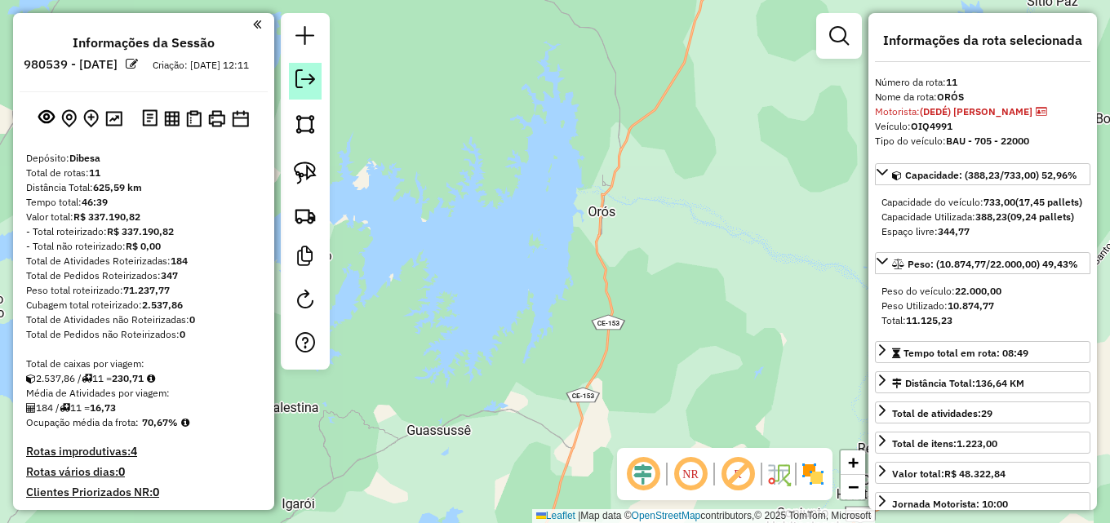
click at [299, 78] on em at bounding box center [305, 79] width 20 height 20
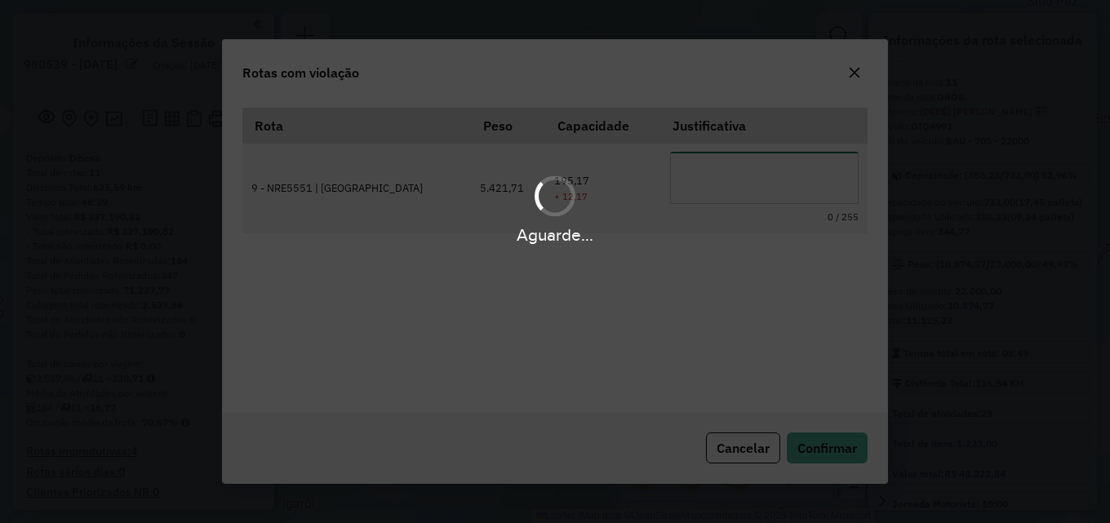
scroll to position [30, 0]
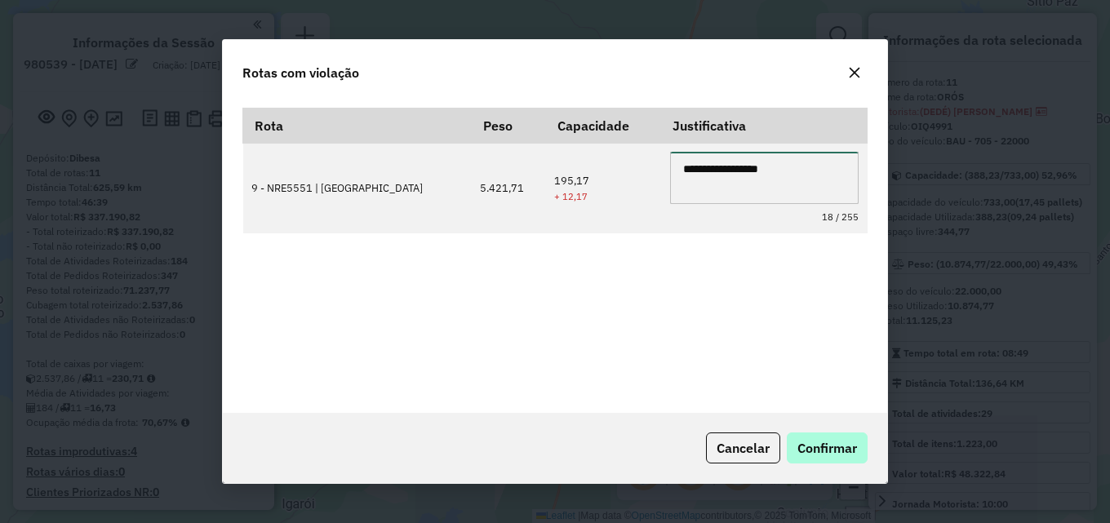
type textarea "**********"
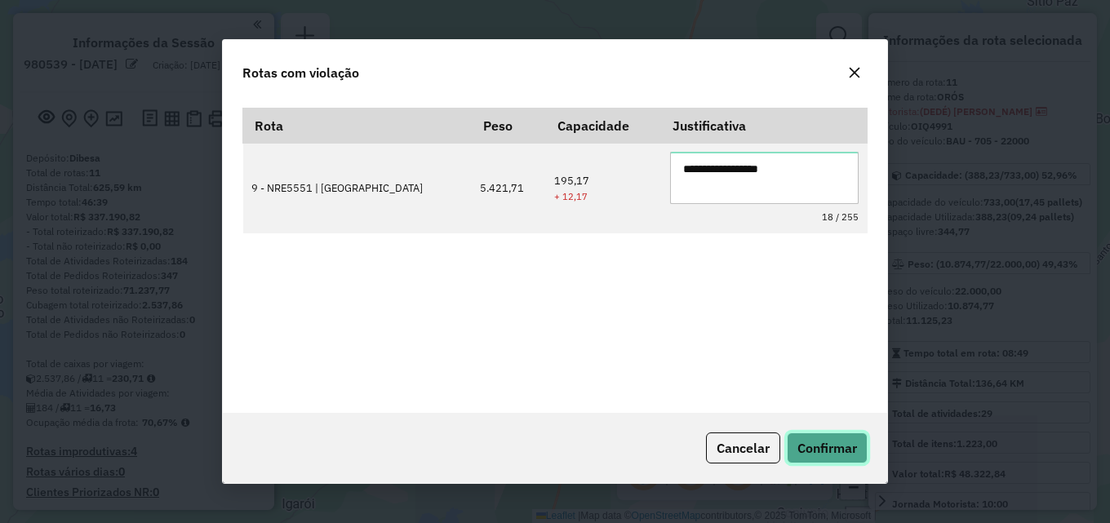
click at [834, 446] on span "Confirmar" at bounding box center [827, 448] width 60 height 16
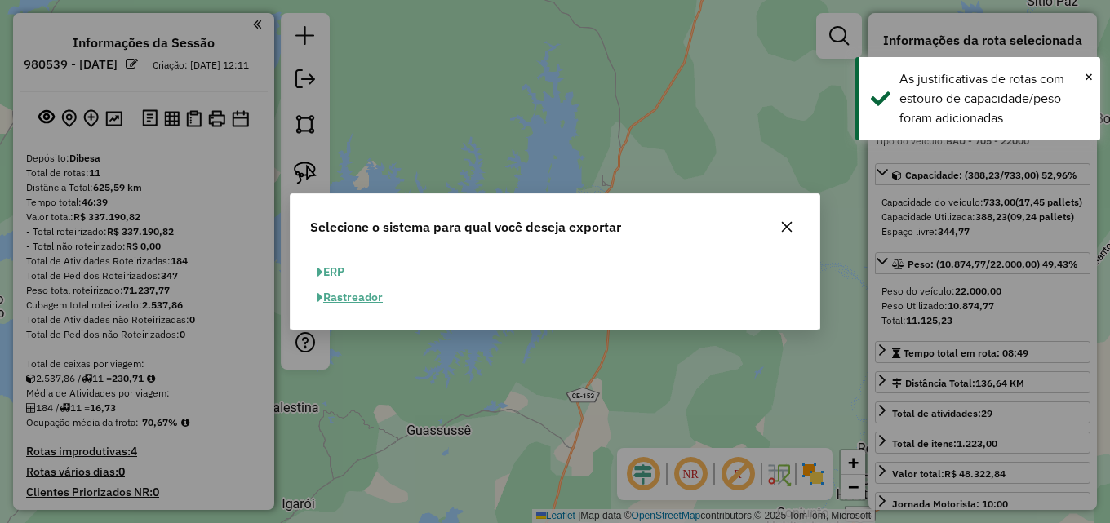
click at [340, 267] on button "ERP" at bounding box center [331, 271] width 42 height 25
select select "**"
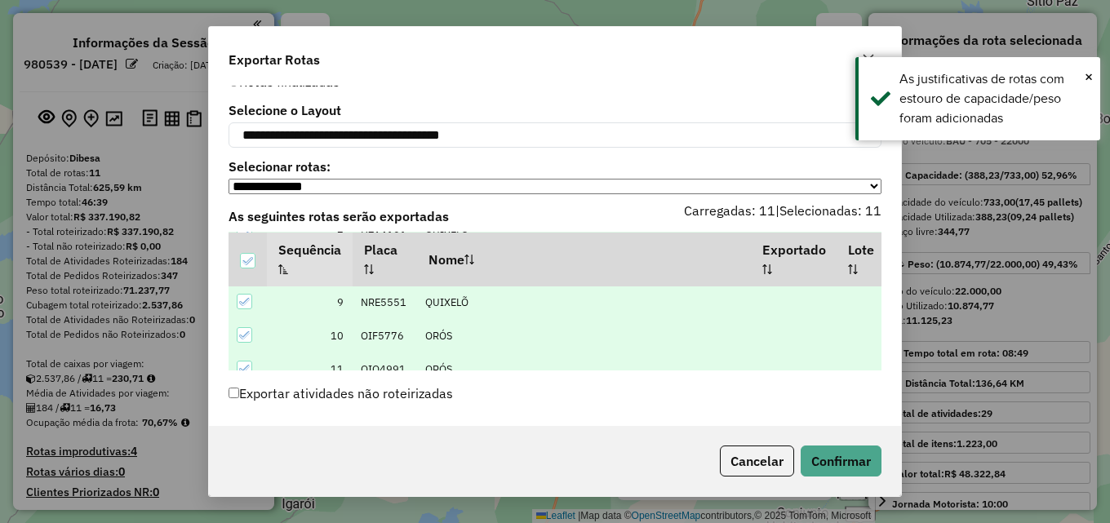
scroll to position [54, 0]
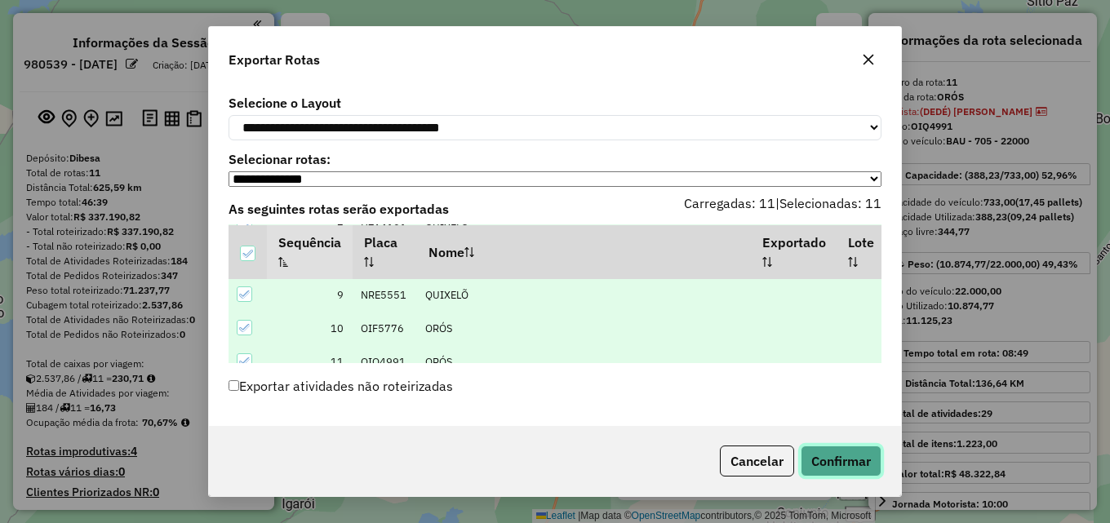
click at [838, 450] on button "Confirmar" at bounding box center [841, 461] width 81 height 31
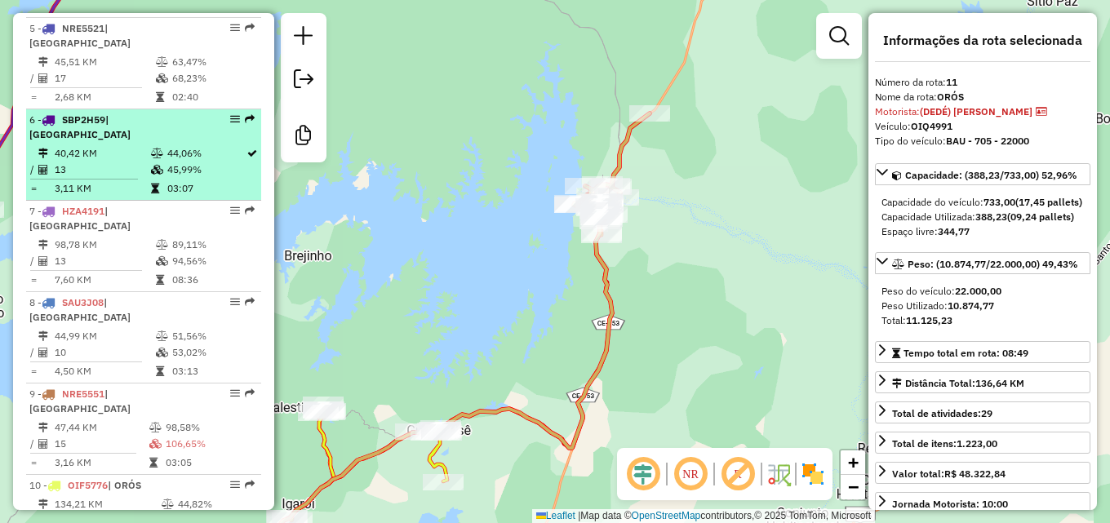
scroll to position [1024, 0]
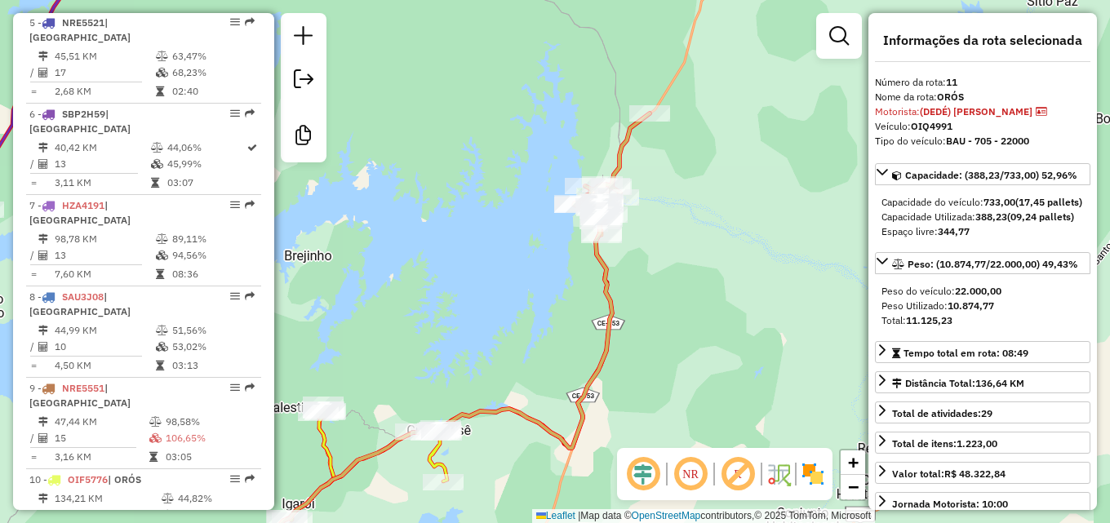
drag, startPoint x: 482, startPoint y: 231, endPoint x: 477, endPoint y: 202, distance: 29.0
click at [478, 203] on div "Janela de atendimento Grade de atendimento Capacidade Transportadoras Veículos …" at bounding box center [555, 261] width 1110 height 523
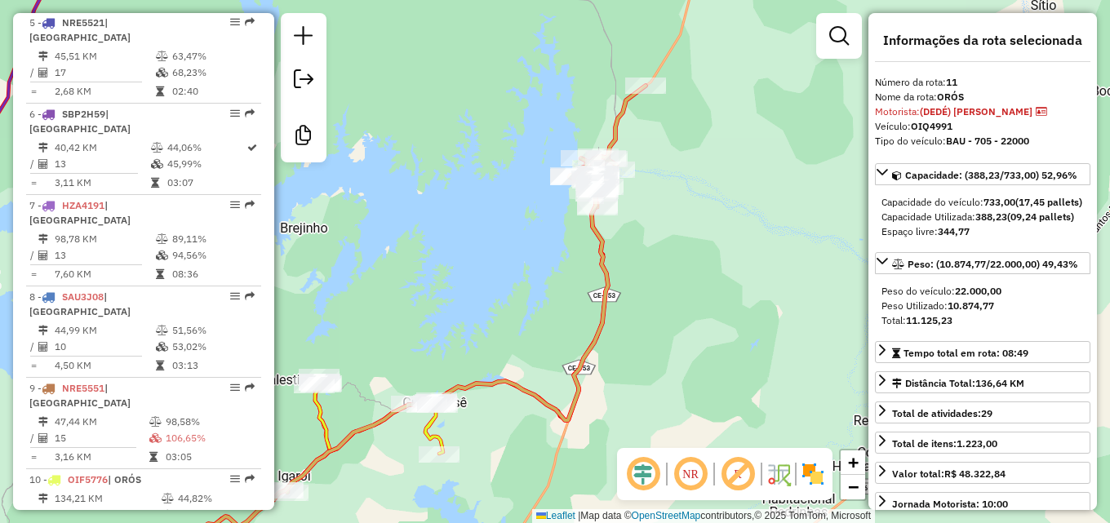
click at [495, 102] on div "Janela de atendimento Grade de atendimento Capacidade Transportadoras Veículos …" at bounding box center [555, 261] width 1110 height 523
